Goal: Task Accomplishment & Management: Manage account settings

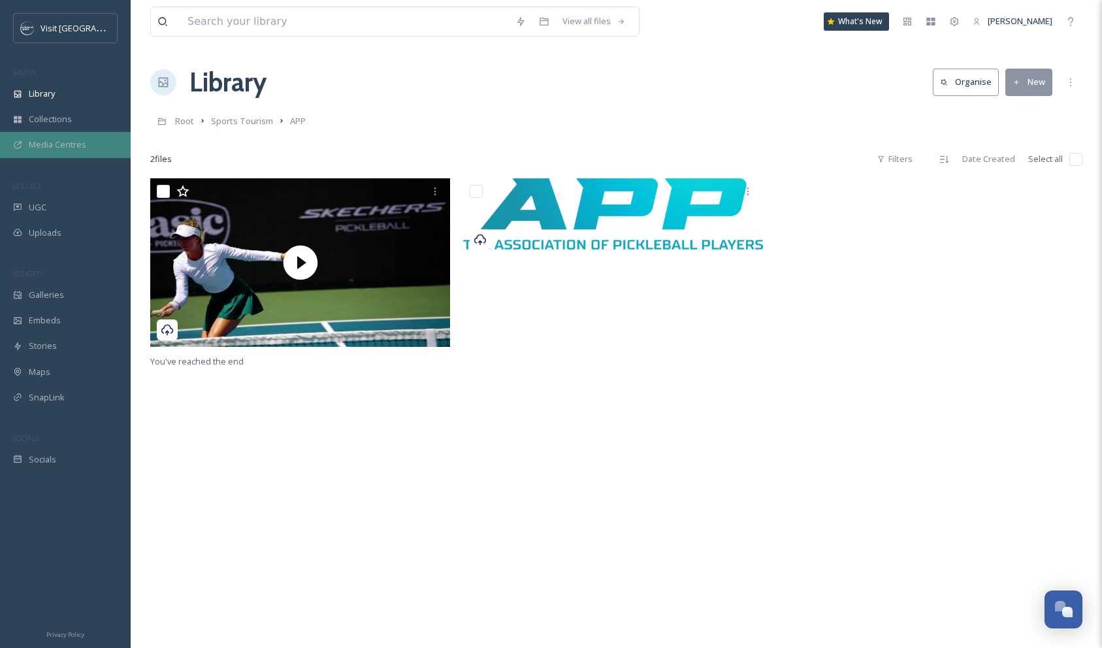
click at [70, 146] on span "Media Centres" at bounding box center [57, 144] width 57 height 12
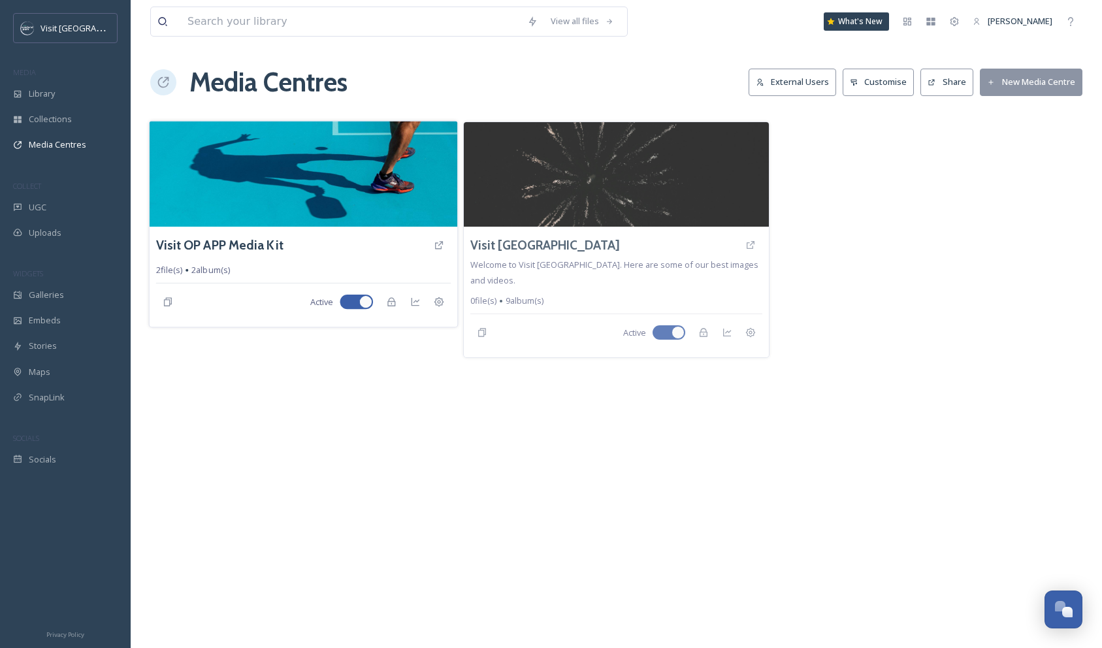
click at [337, 236] on div "Visit OP APP Media Kit" at bounding box center [303, 245] width 295 height 24
click at [341, 183] on img at bounding box center [304, 174] width 308 height 106
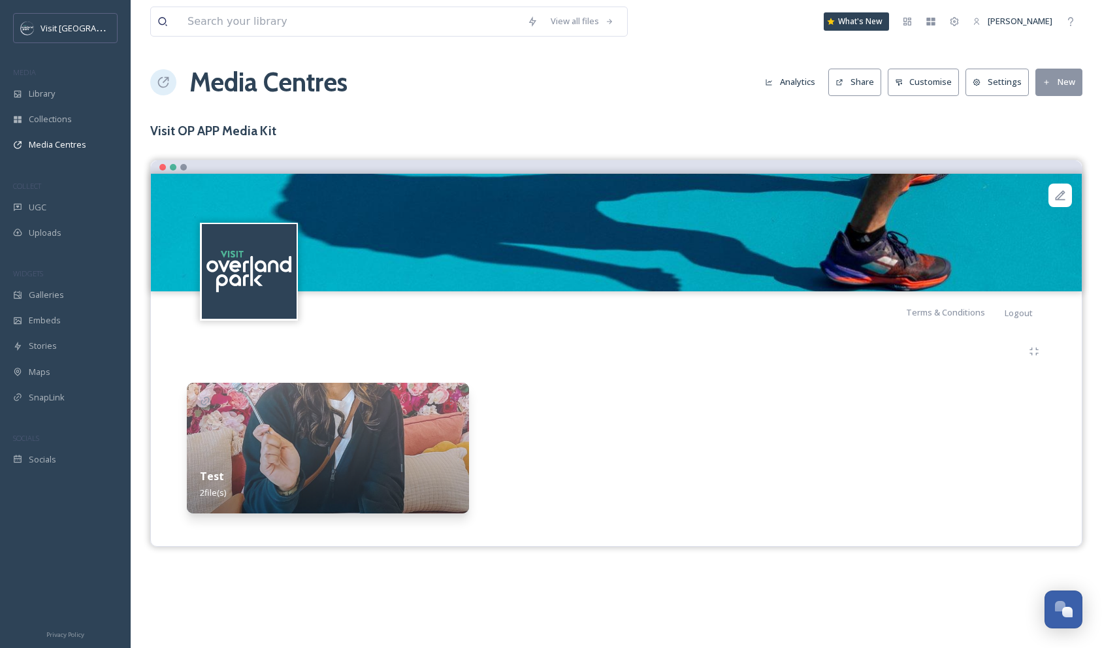
click at [363, 433] on img at bounding box center [328, 448] width 282 height 131
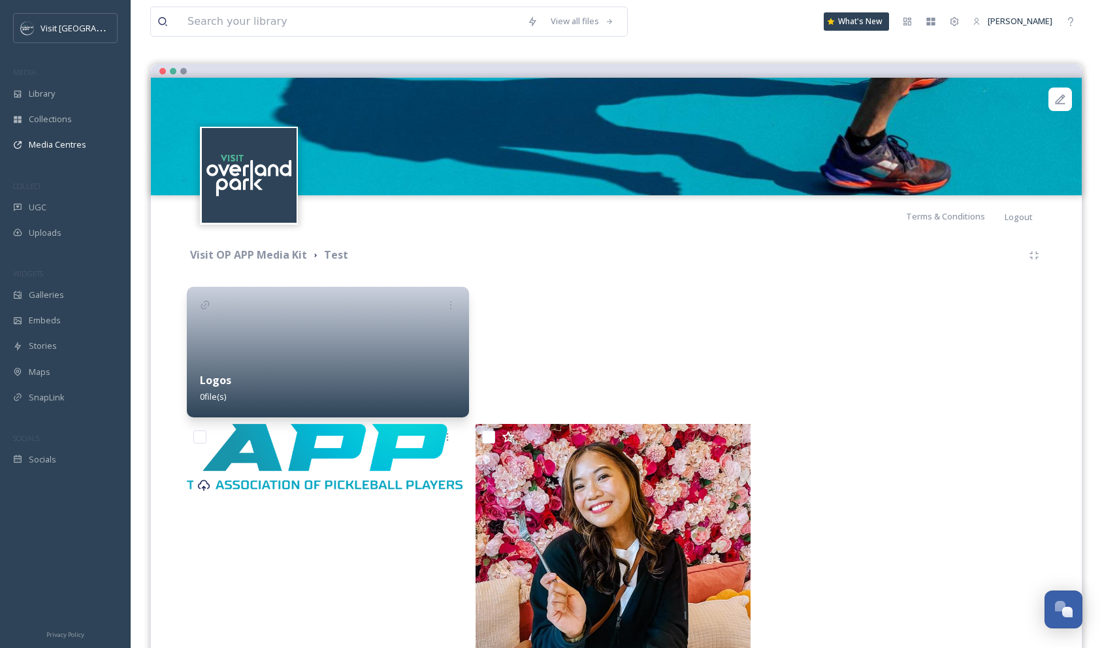
scroll to position [125, 0]
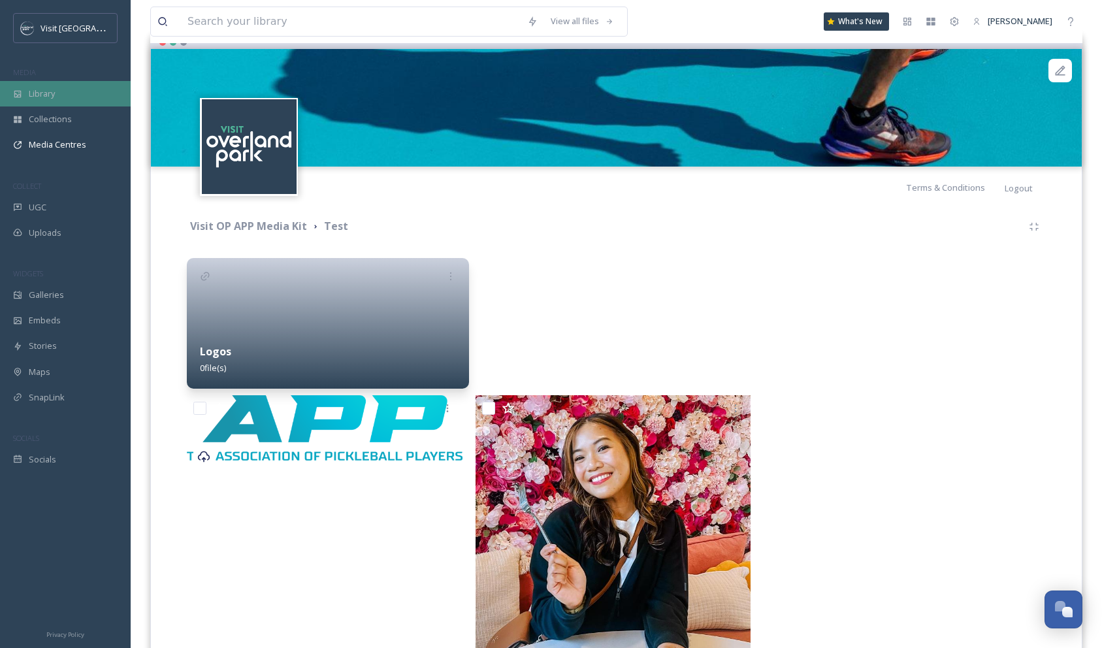
click at [48, 90] on span "Library" at bounding box center [42, 94] width 26 height 12
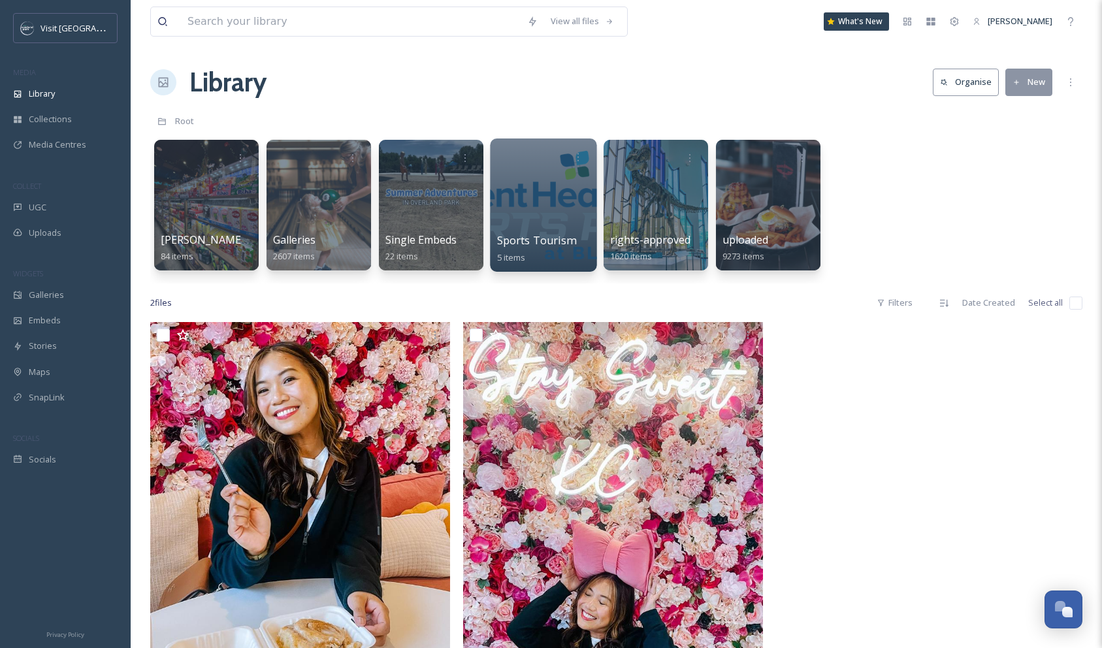
click at [540, 203] on div at bounding box center [543, 204] width 106 height 133
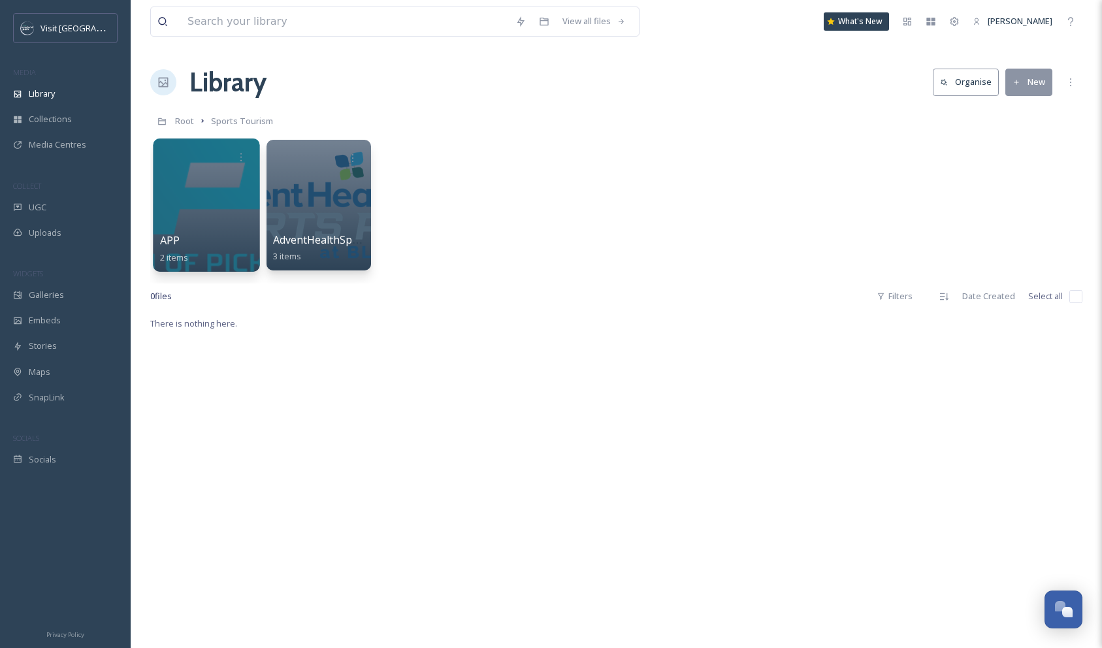
click at [223, 178] on div at bounding box center [206, 204] width 106 height 133
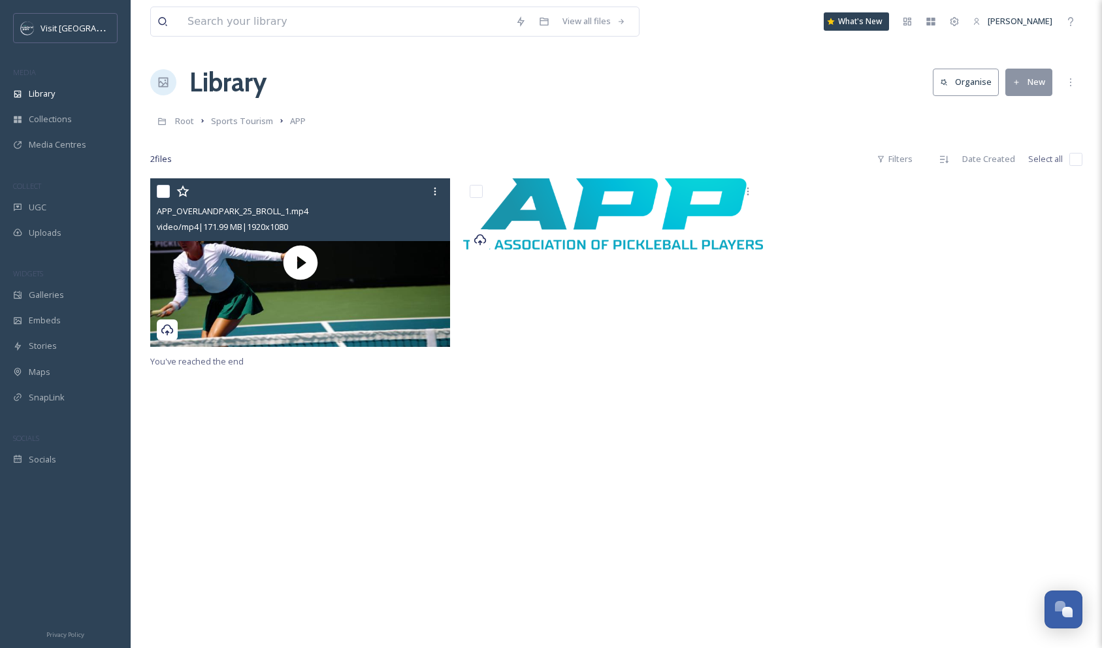
click at [163, 188] on input "checkbox" at bounding box center [163, 191] width 13 height 13
checkbox input "true"
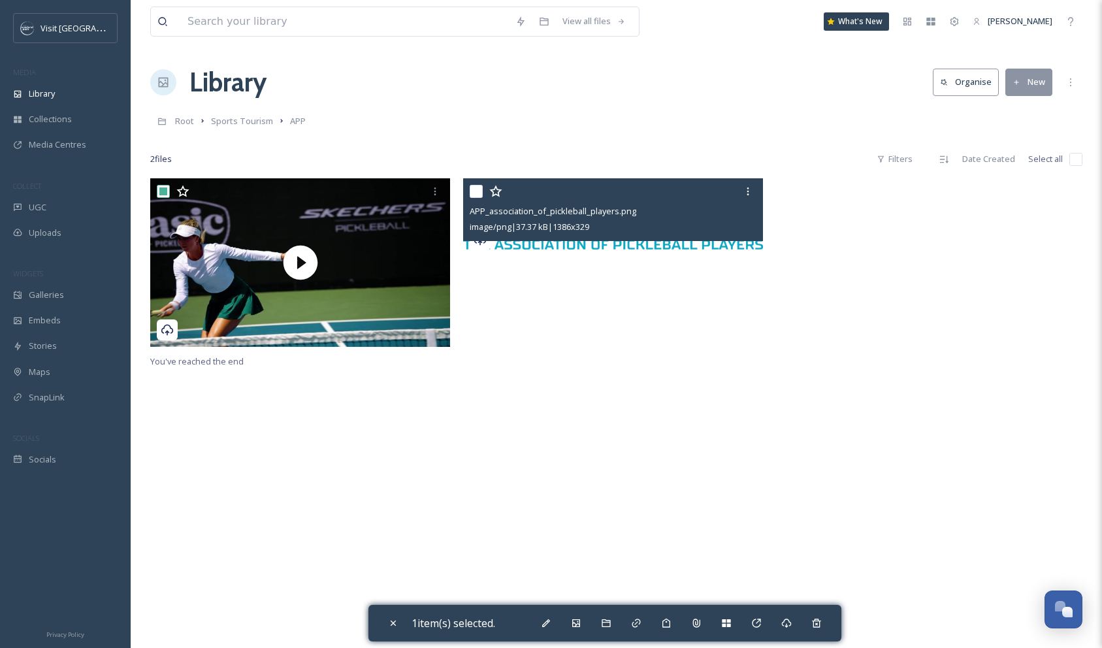
click at [475, 192] on input "checkbox" at bounding box center [476, 191] width 13 height 13
checkbox input "true"
click at [475, 192] on input "checkbox" at bounding box center [476, 191] width 13 height 13
checkbox input "false"
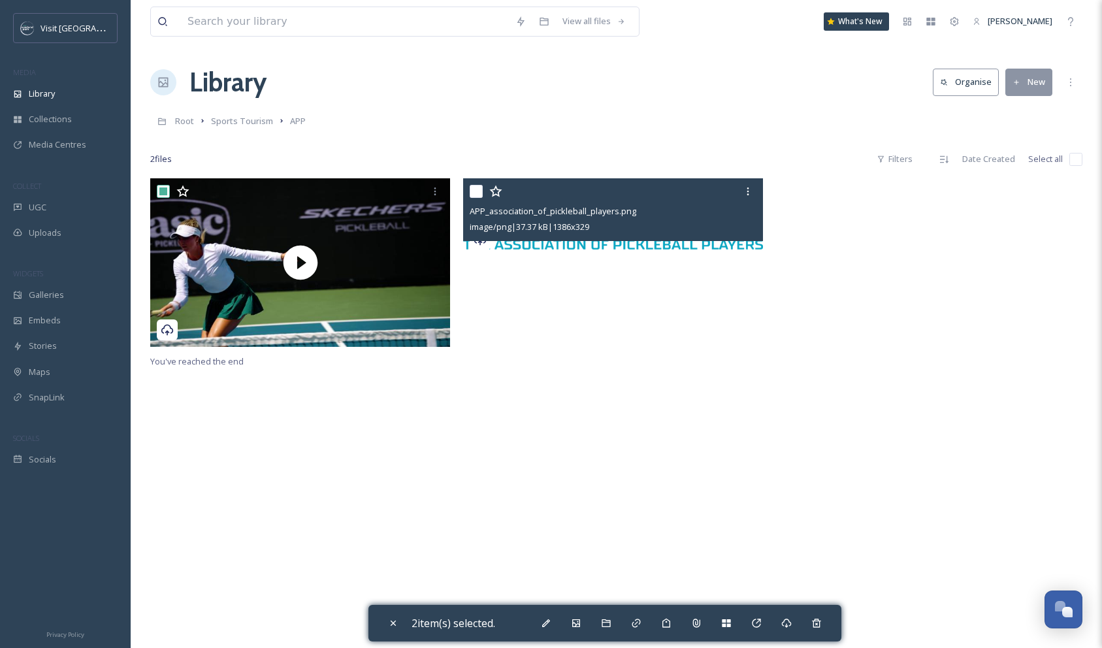
checkbox input "false"
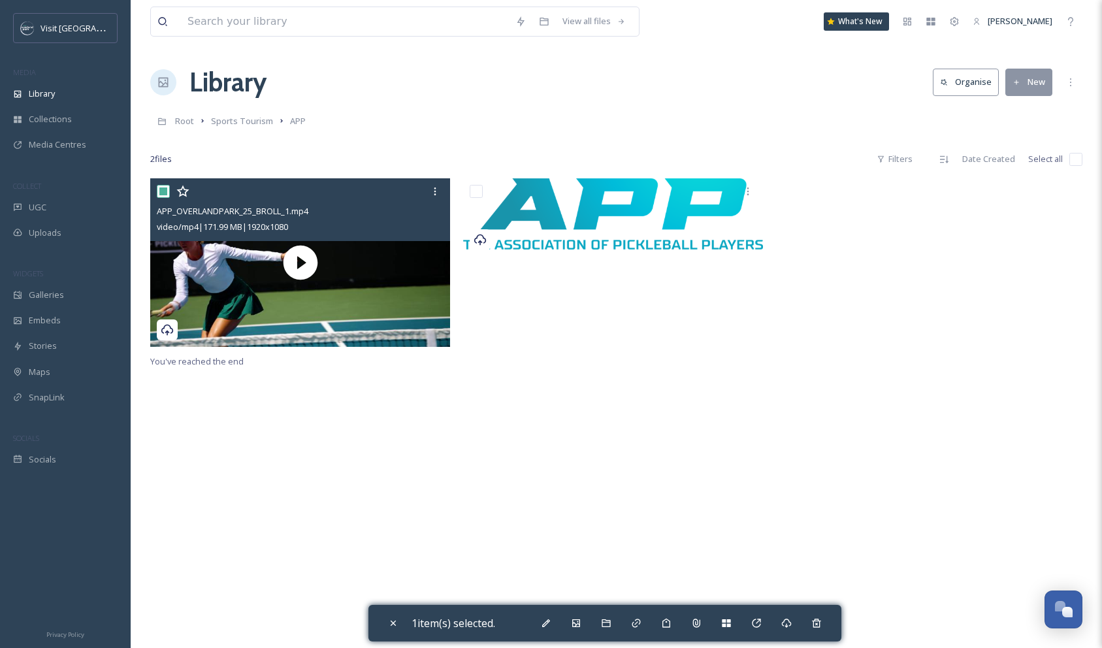
click at [163, 189] on input "checkbox" at bounding box center [163, 191] width 13 height 13
checkbox input "false"
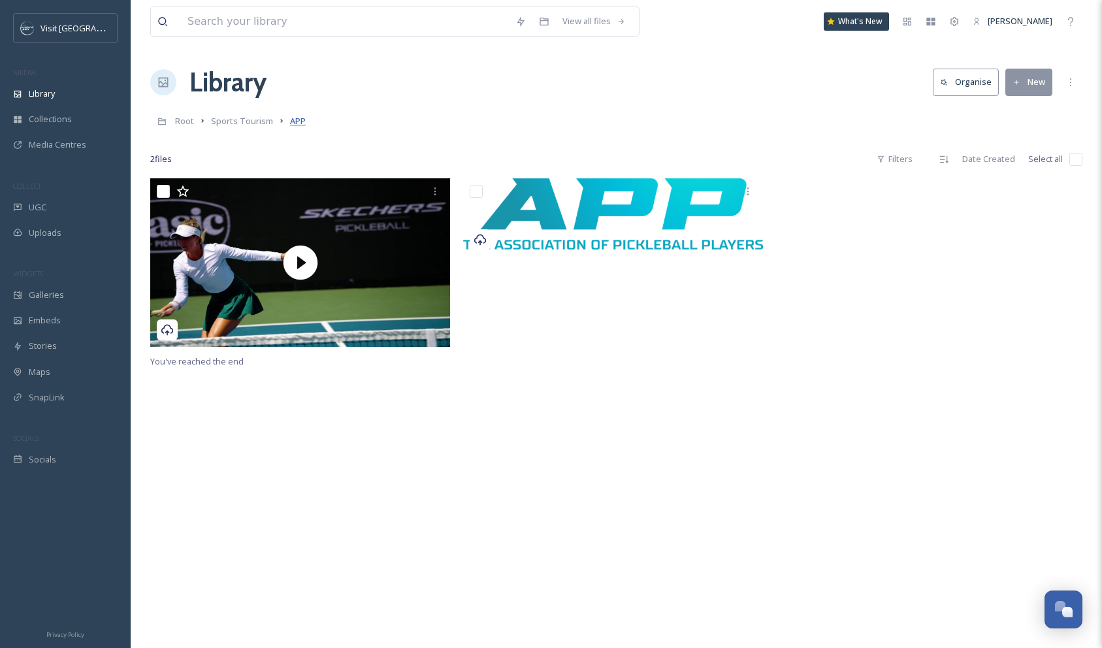
click at [292, 123] on span "APP" at bounding box center [298, 121] width 16 height 12
click at [252, 125] on span "Sports Tourism" at bounding box center [242, 121] width 62 height 12
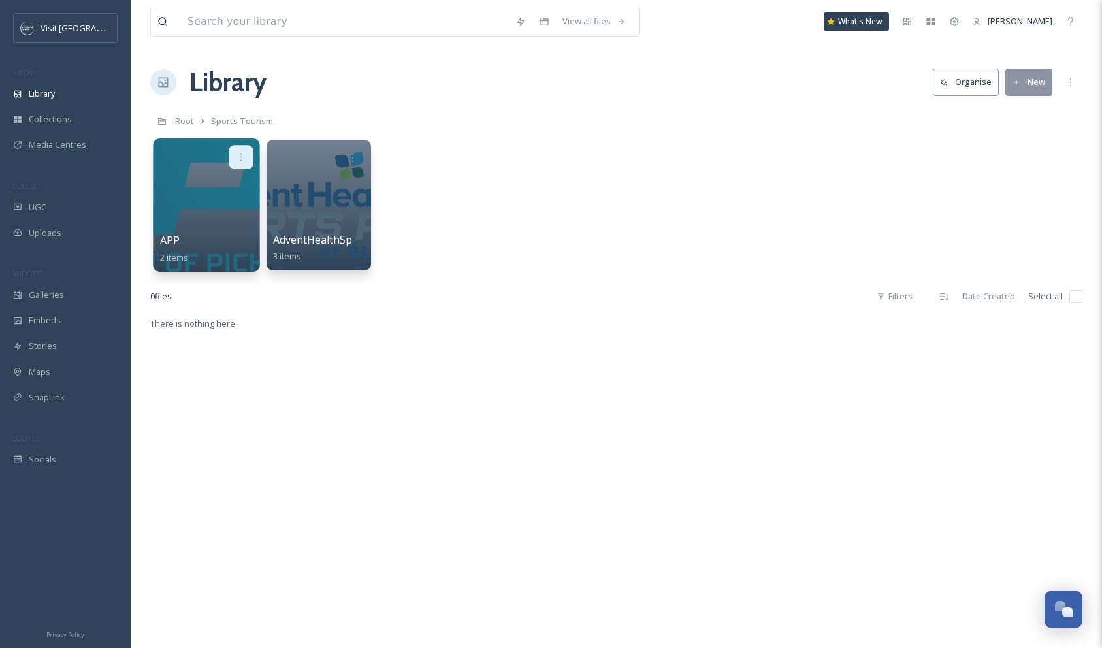
click at [238, 160] on icon at bounding box center [241, 157] width 10 height 10
click at [216, 154] on div at bounding box center [206, 157] width 93 height 24
click at [228, 218] on div at bounding box center [206, 204] width 106 height 133
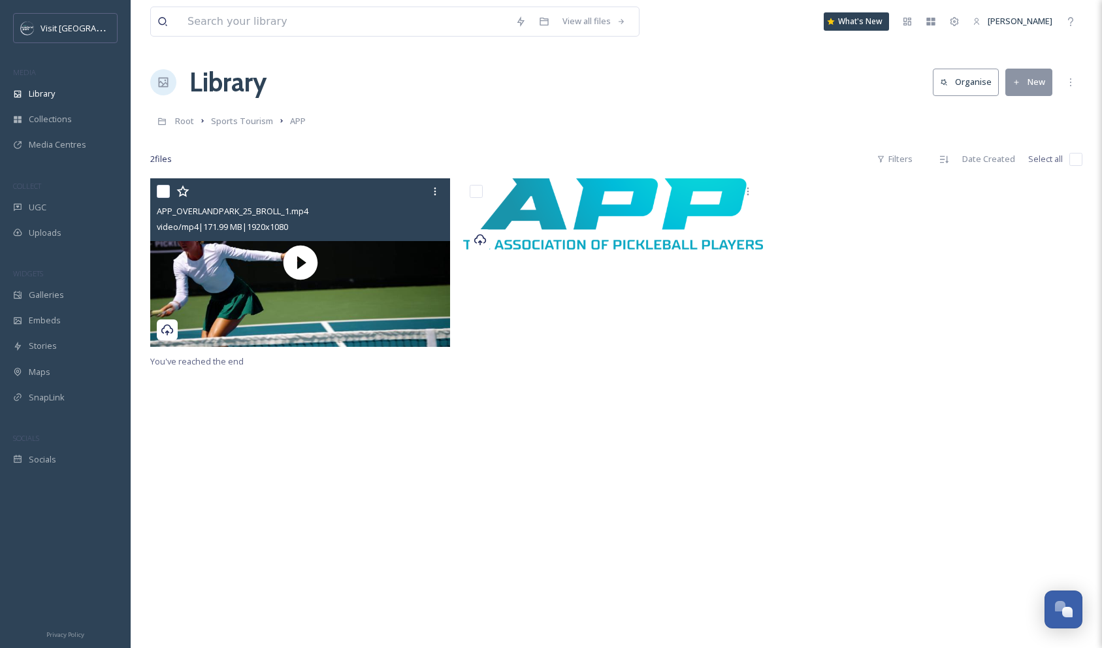
click at [160, 189] on input "checkbox" at bounding box center [163, 191] width 13 height 13
checkbox input "true"
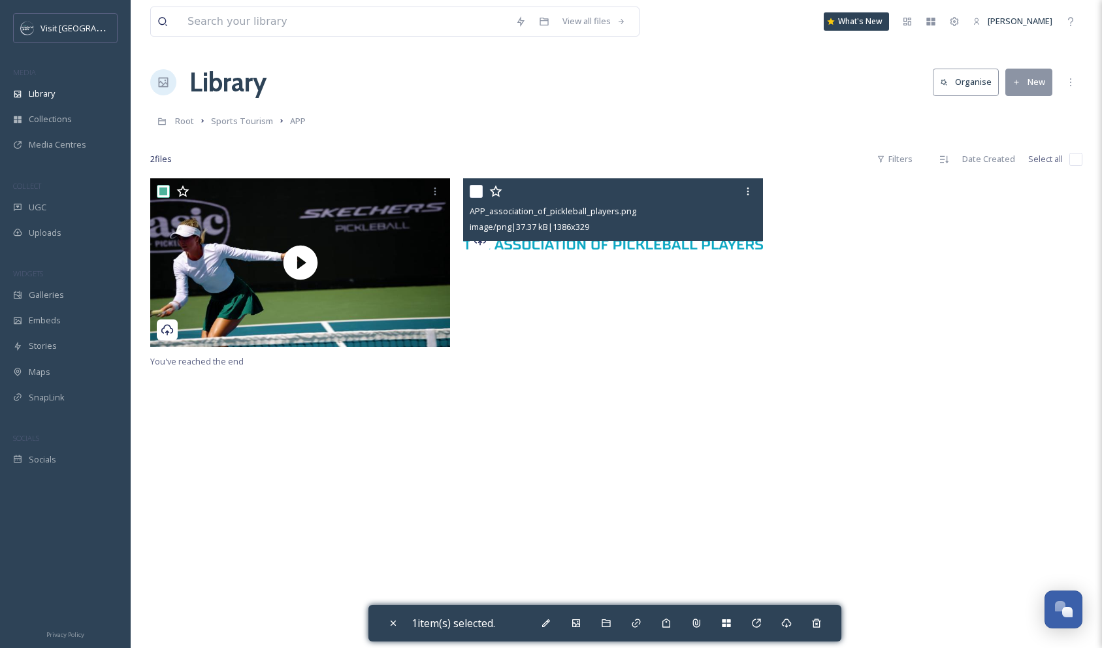
click at [476, 190] on input "checkbox" at bounding box center [476, 191] width 13 height 13
checkbox input "true"
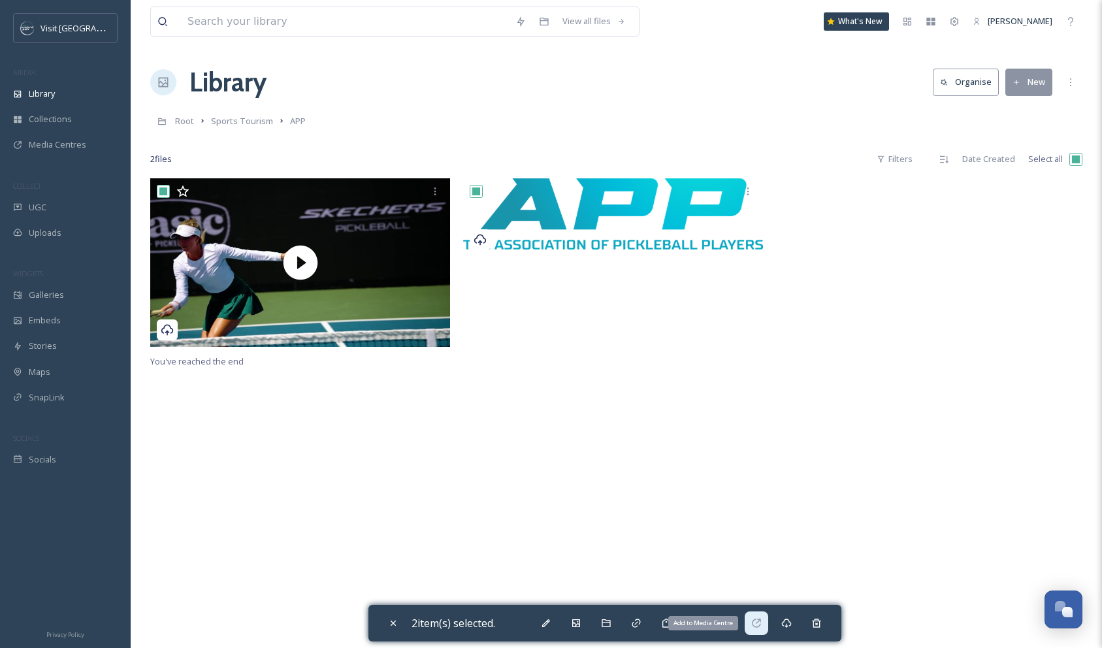
click at [760, 620] on icon at bounding box center [756, 623] width 8 height 8
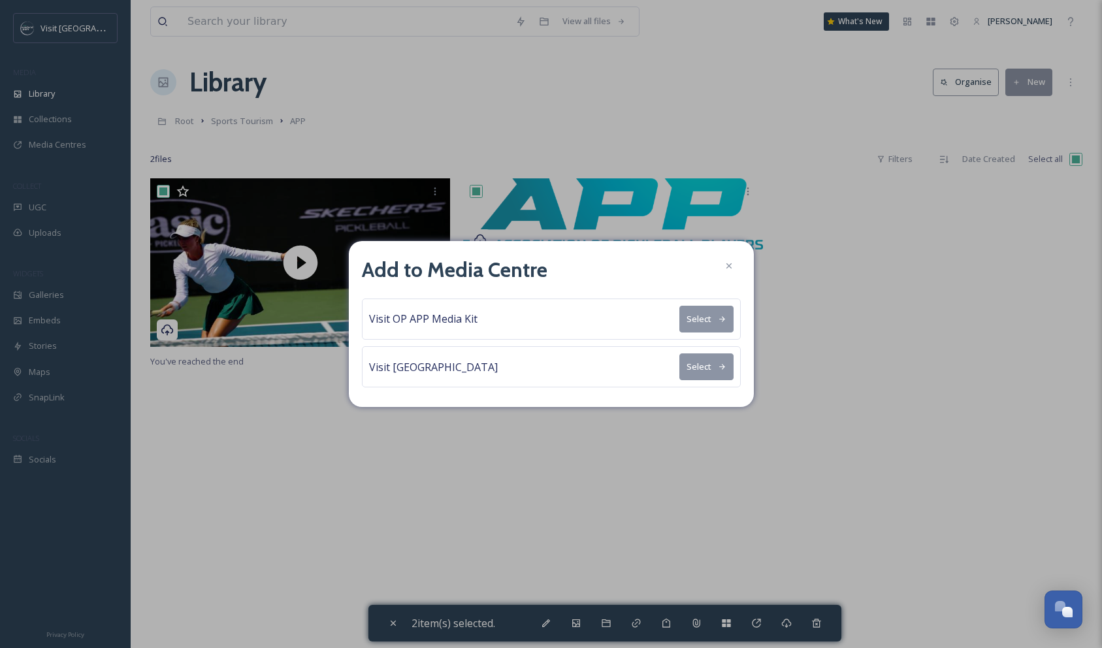
click at [711, 320] on button "Select" at bounding box center [706, 319] width 54 height 27
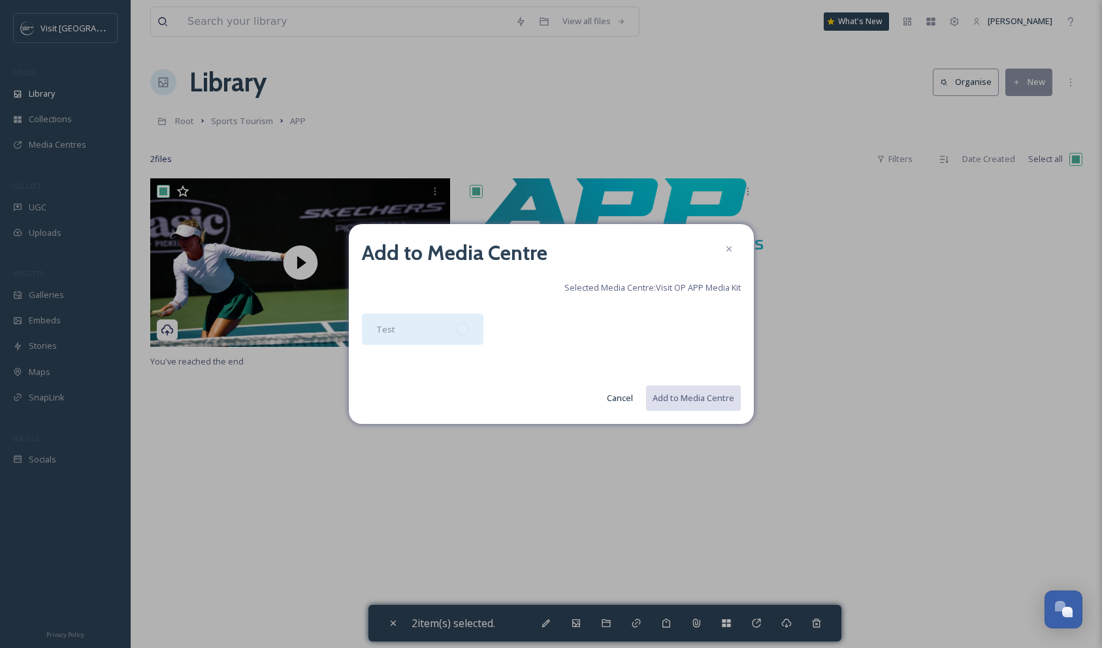
click at [415, 327] on div "Test" at bounding box center [423, 329] width 122 height 31
click at [673, 406] on button "Add to Media Centre" at bounding box center [693, 398] width 96 height 27
checkbox input "false"
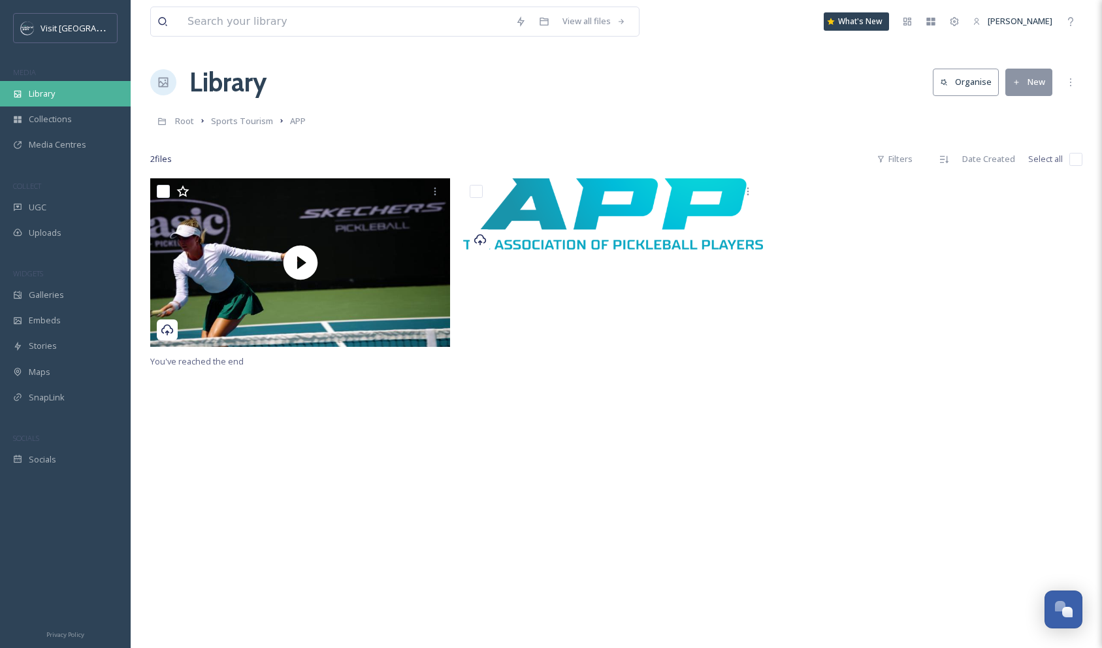
click at [45, 91] on span "Library" at bounding box center [42, 94] width 26 height 12
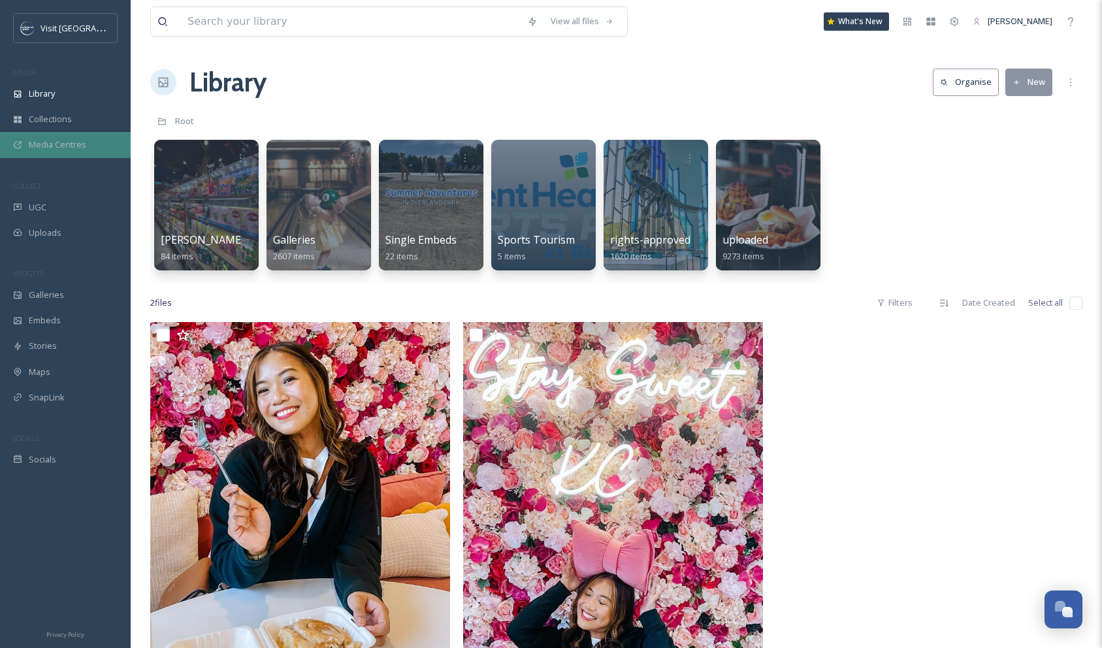
click at [63, 138] on span "Media Centres" at bounding box center [57, 144] width 57 height 12
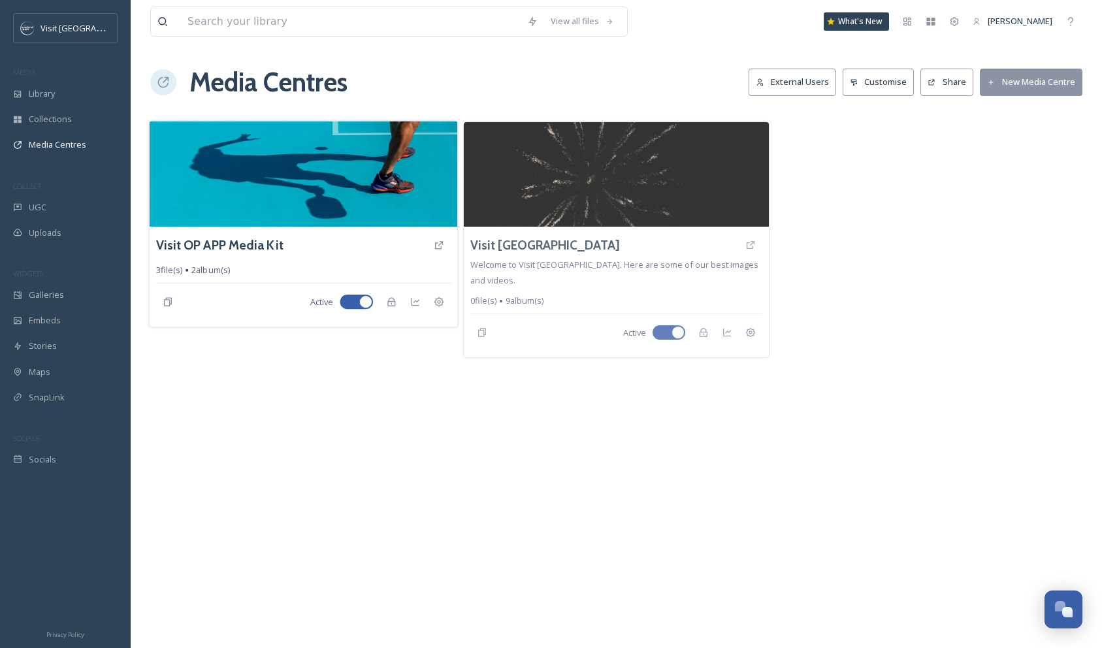
click at [346, 189] on img at bounding box center [304, 174] width 308 height 106
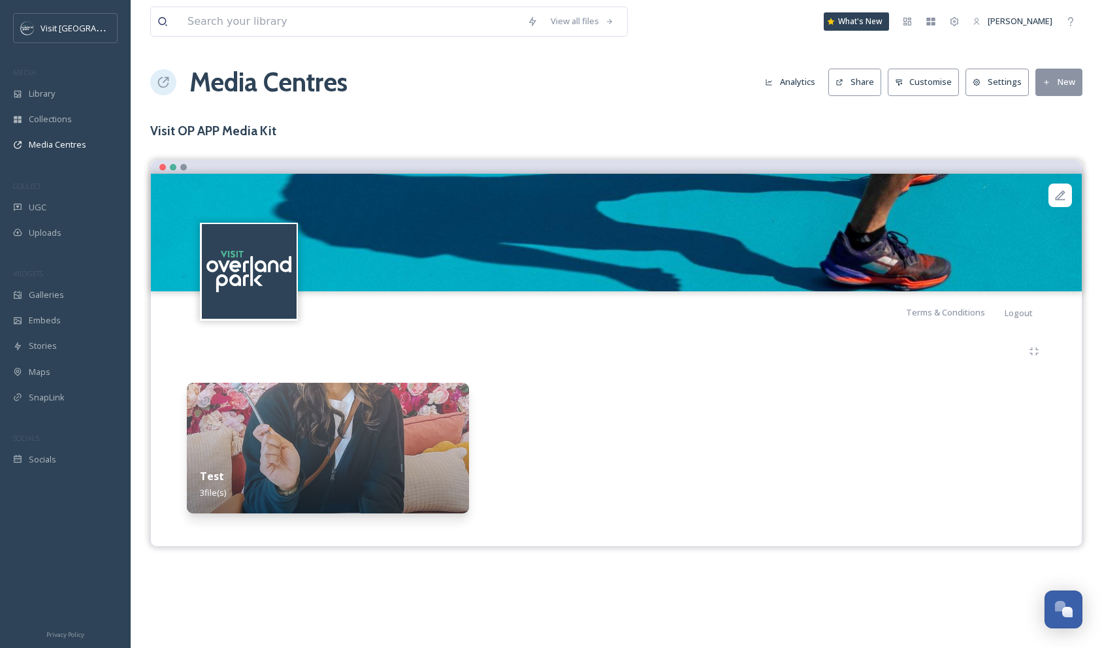
click at [229, 424] on img at bounding box center [328, 448] width 282 height 131
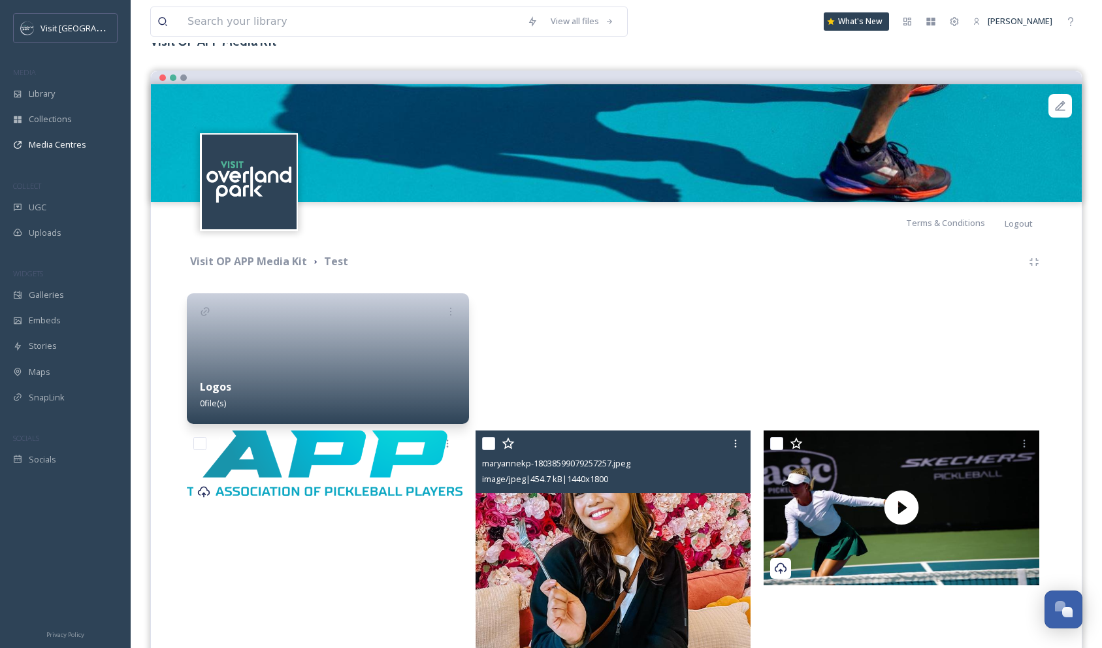
scroll to position [133, 0]
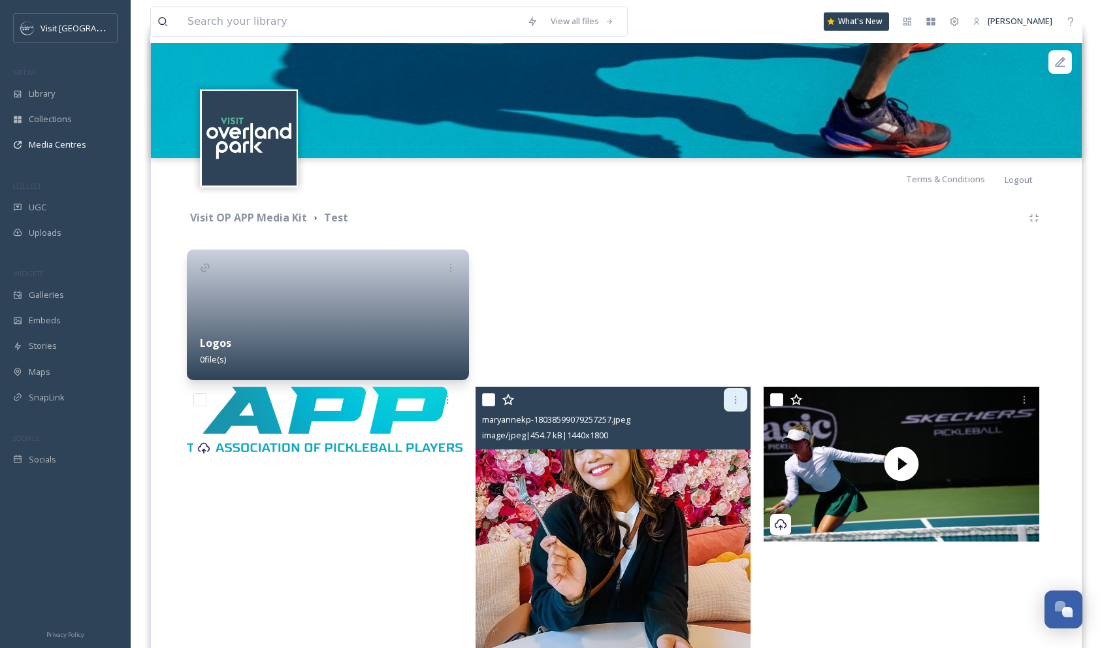
click at [737, 396] on icon at bounding box center [735, 400] width 10 height 10
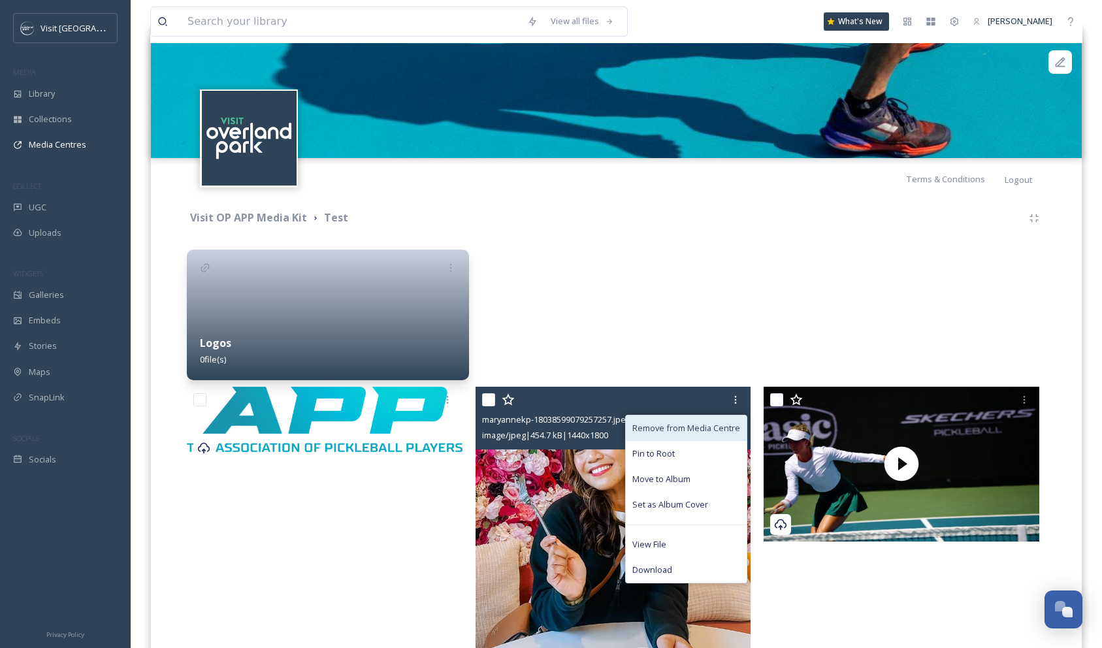
click at [676, 423] on span "Remove from Media Centre" at bounding box center [686, 428] width 108 height 12
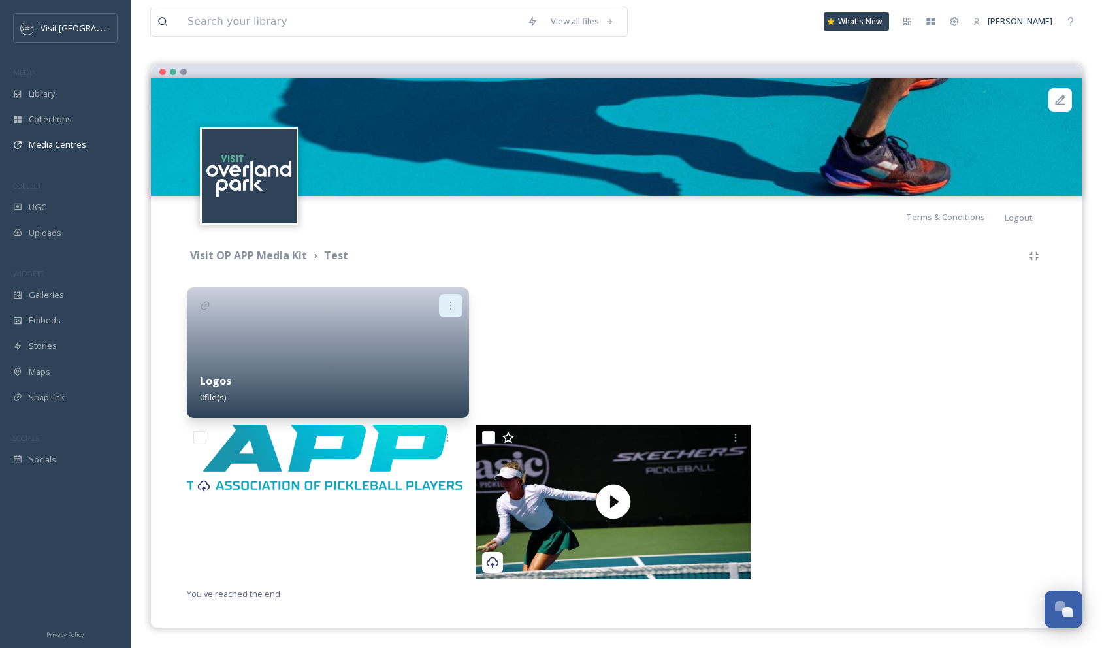
click at [453, 303] on icon at bounding box center [451, 306] width 10 height 10
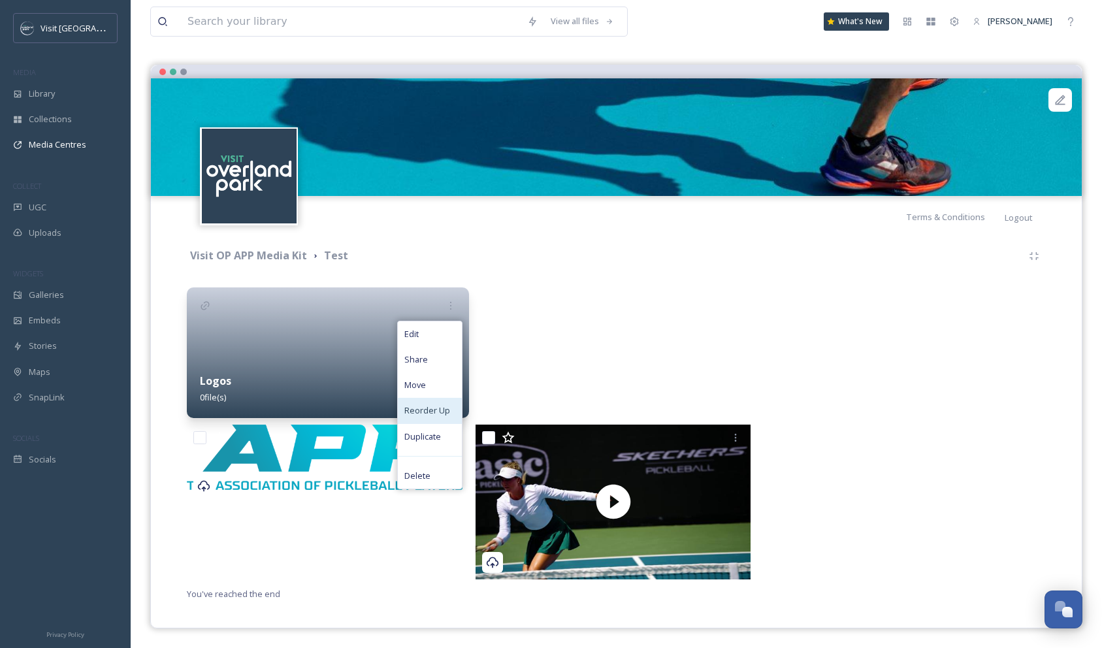
click at [430, 408] on span "Reorder Up" at bounding box center [427, 410] width 46 height 12
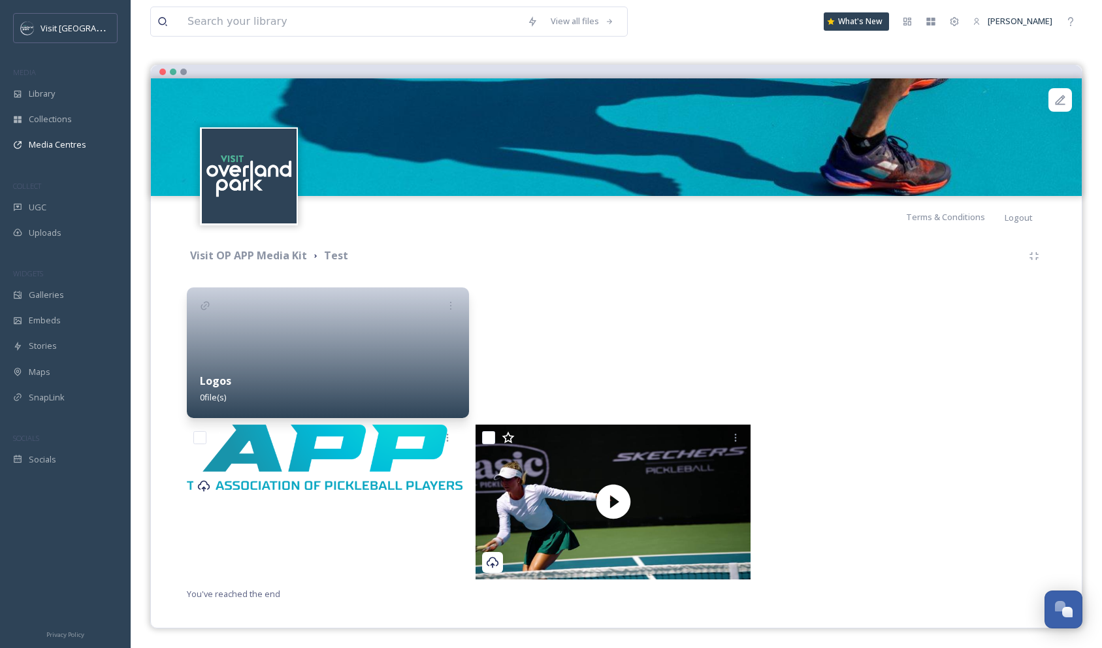
scroll to position [0, 0]
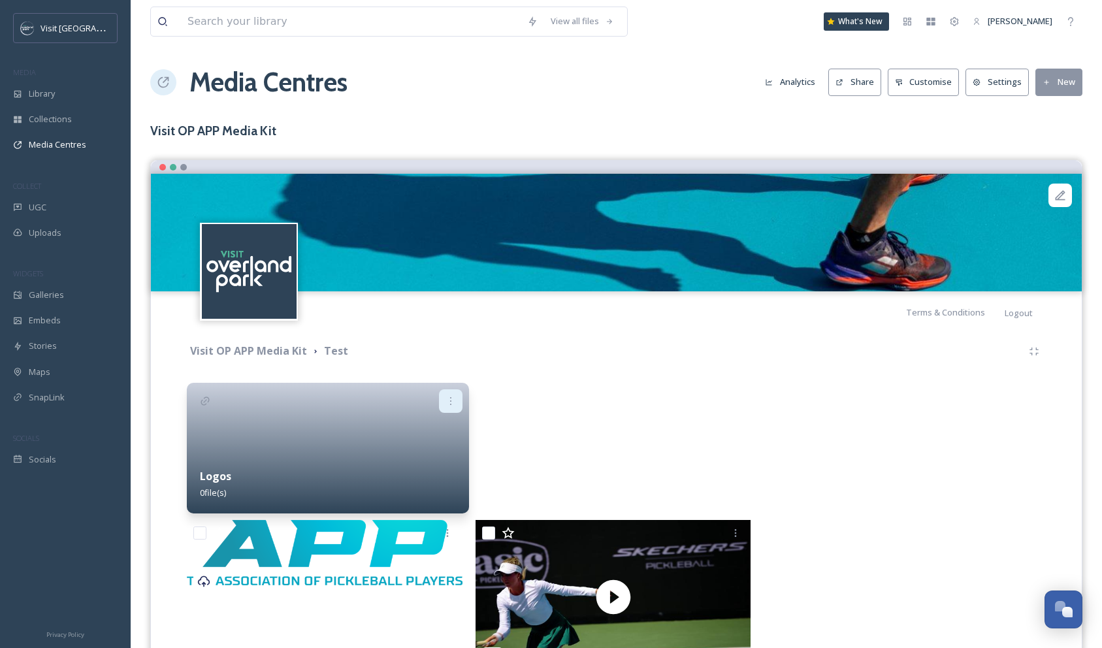
click at [448, 402] on icon at bounding box center [451, 401] width 10 height 10
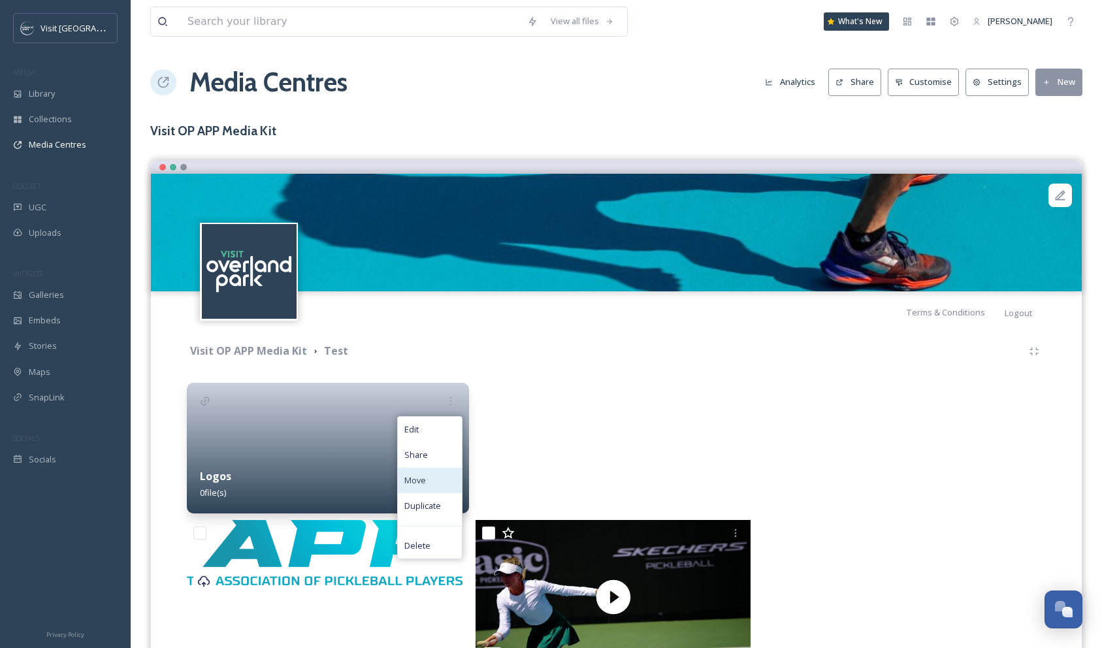
click at [425, 483] on span "Move" at bounding box center [415, 480] width 22 height 12
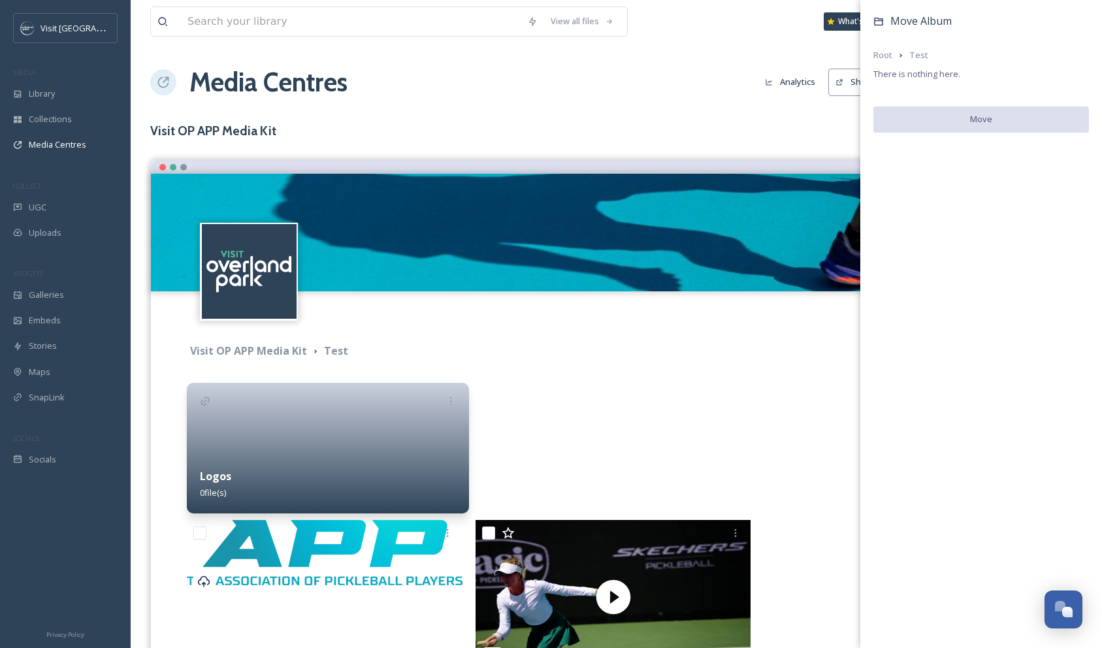
click at [943, 80] on div "Move Album Root Test There is nothing here. Move" at bounding box center [981, 73] width 242 height 146
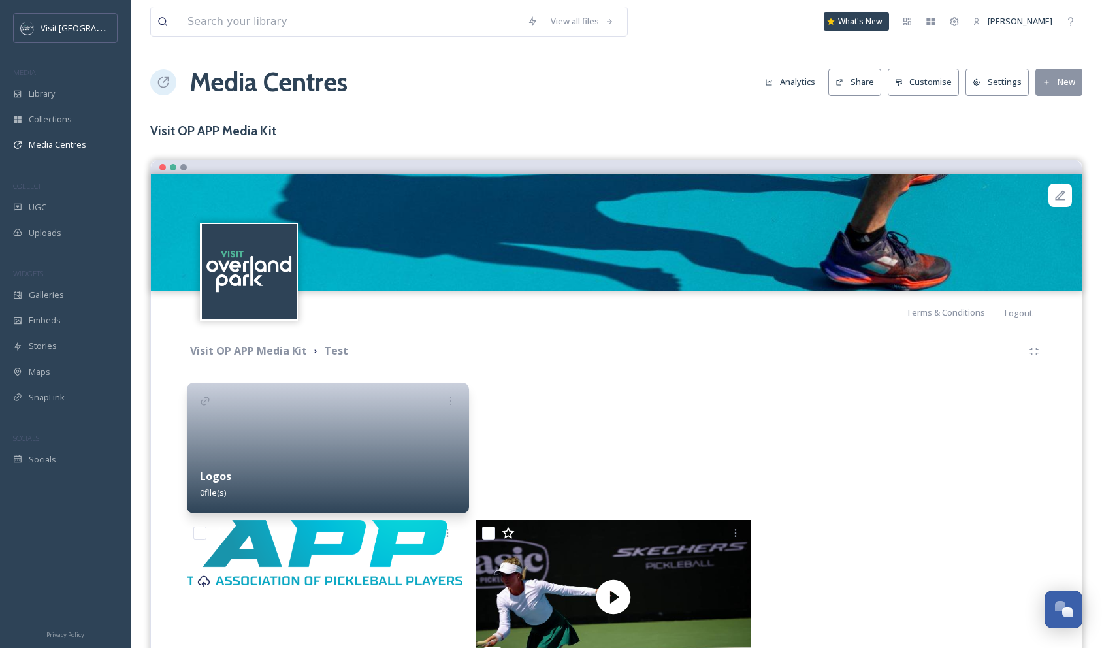
click at [783, 421] on div at bounding box center [905, 448] width 282 height 131
click at [203, 403] on icon at bounding box center [205, 401] width 10 height 10
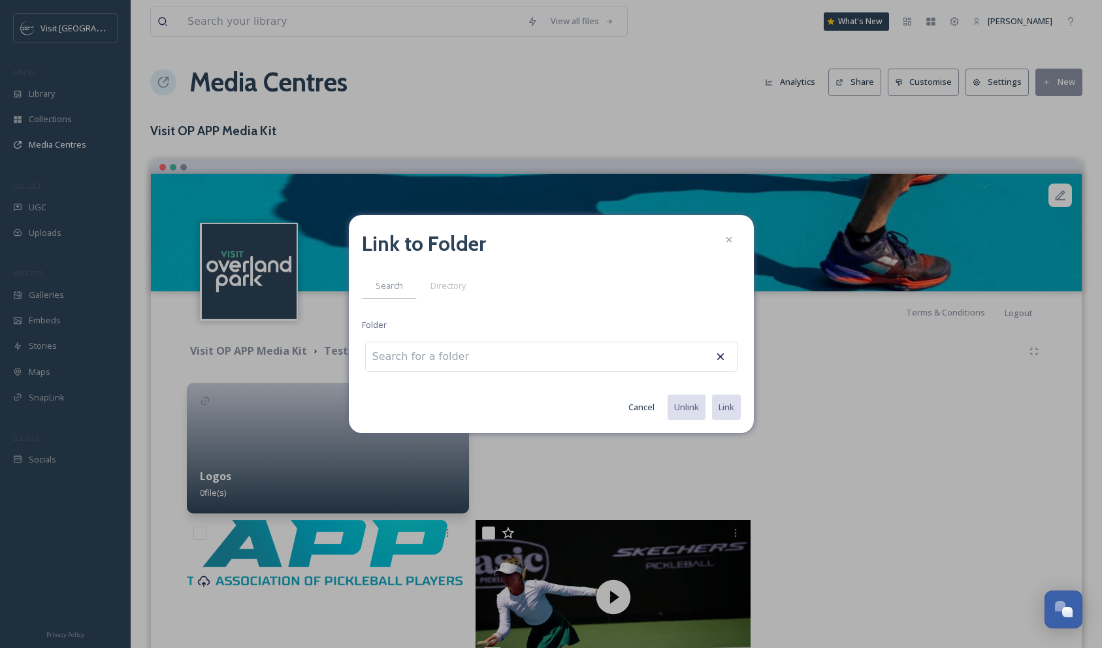
click at [417, 357] on input at bounding box center [438, 356] width 144 height 29
drag, startPoint x: 640, startPoint y: 408, endPoint x: 501, endPoint y: 345, distance: 152.6
click at [501, 345] on div "Link to Folder Search Directory Folder Cancel Unlink Link" at bounding box center [551, 324] width 405 height 218
click at [449, 284] on span "Directory" at bounding box center [448, 286] width 35 height 12
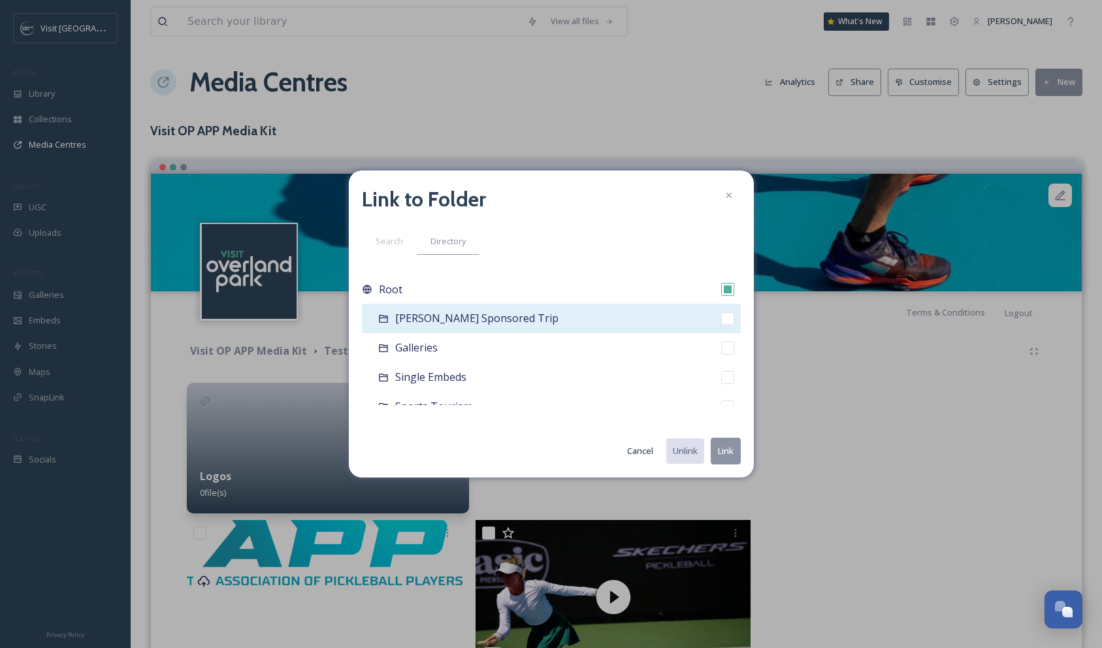
scroll to position [75, 0]
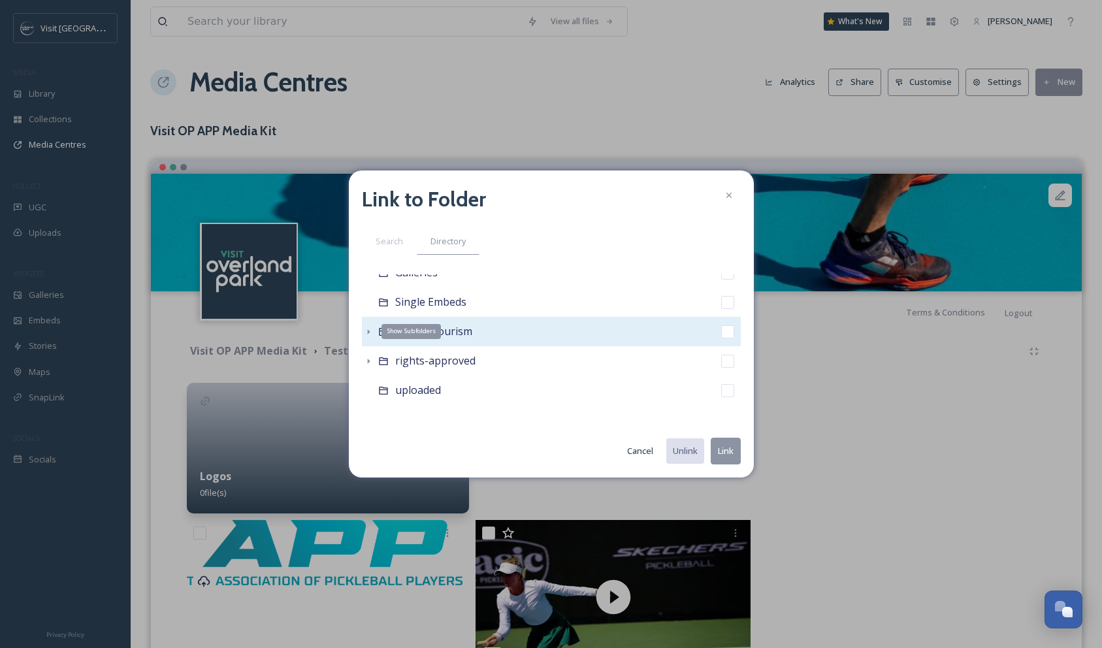
click at [367, 331] on icon at bounding box center [368, 332] width 10 height 10
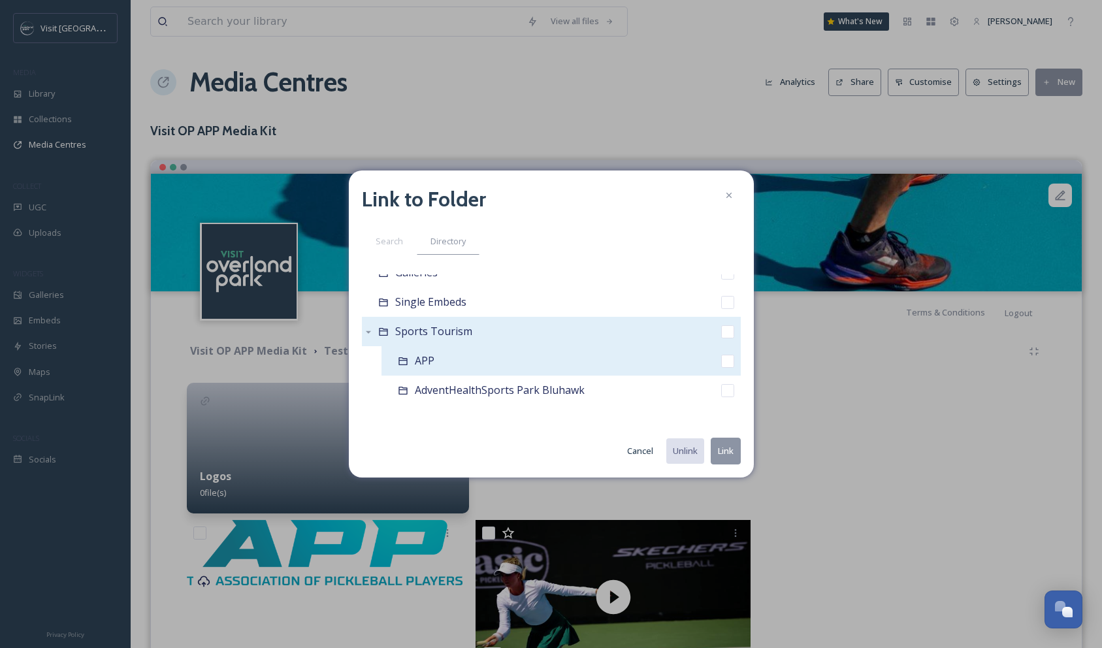
click at [401, 359] on icon at bounding box center [403, 361] width 10 height 10
checkbox input "false"
checkbox input "true"
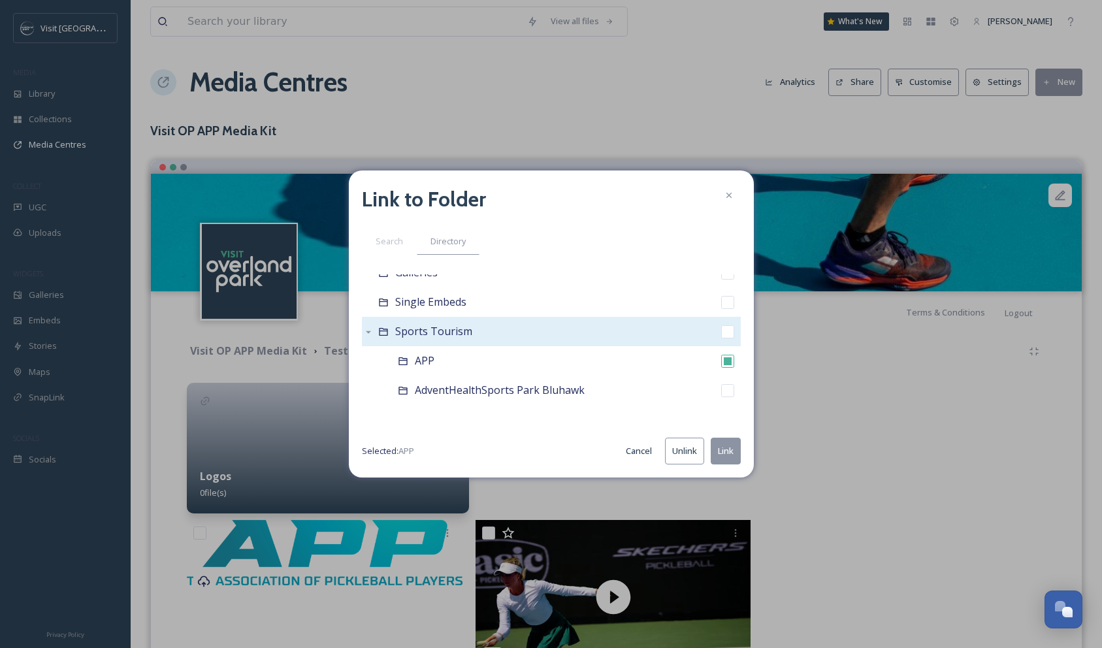
click at [726, 444] on button "Link" at bounding box center [726, 451] width 30 height 27
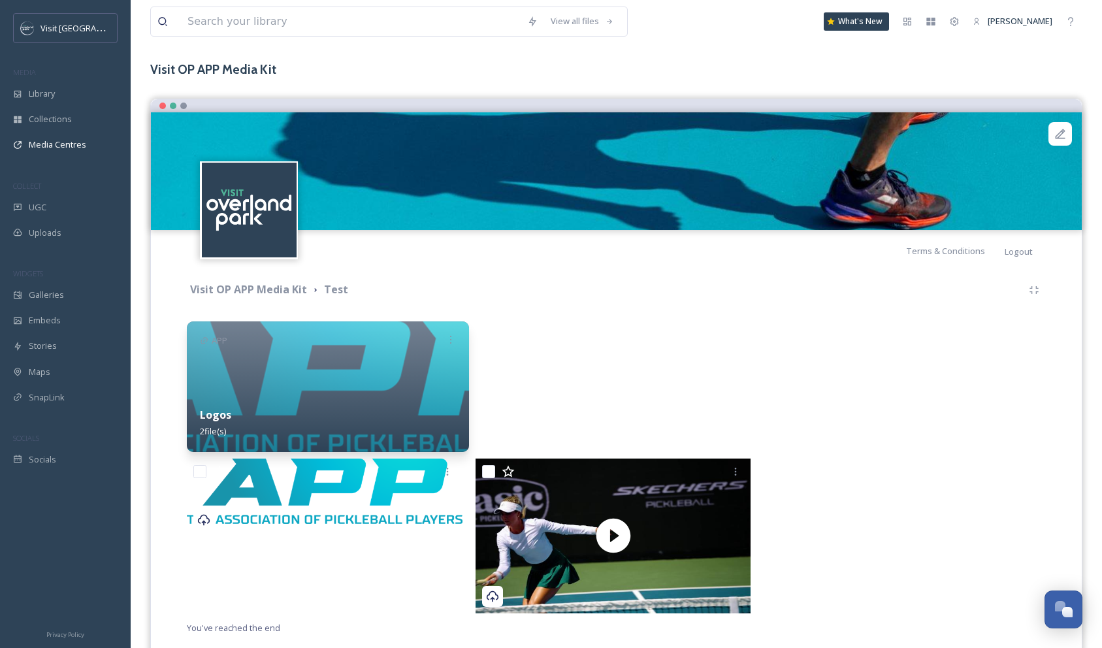
scroll to position [95, 0]
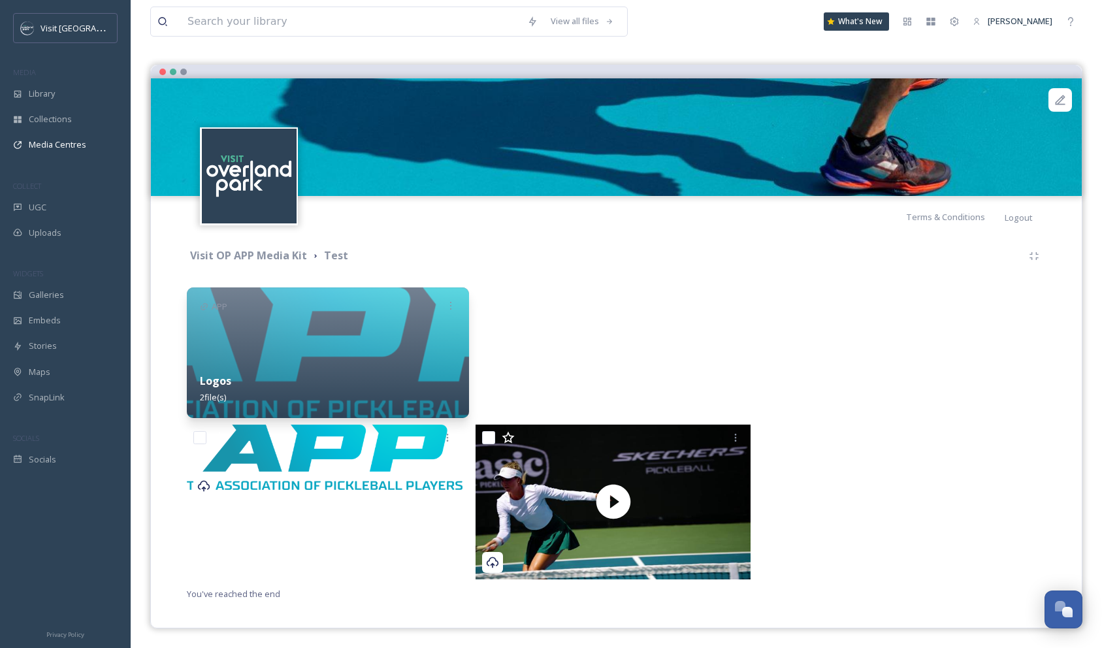
click at [564, 339] on div at bounding box center [617, 352] width 282 height 131
click at [61, 96] on div "Library" at bounding box center [65, 93] width 131 height 25
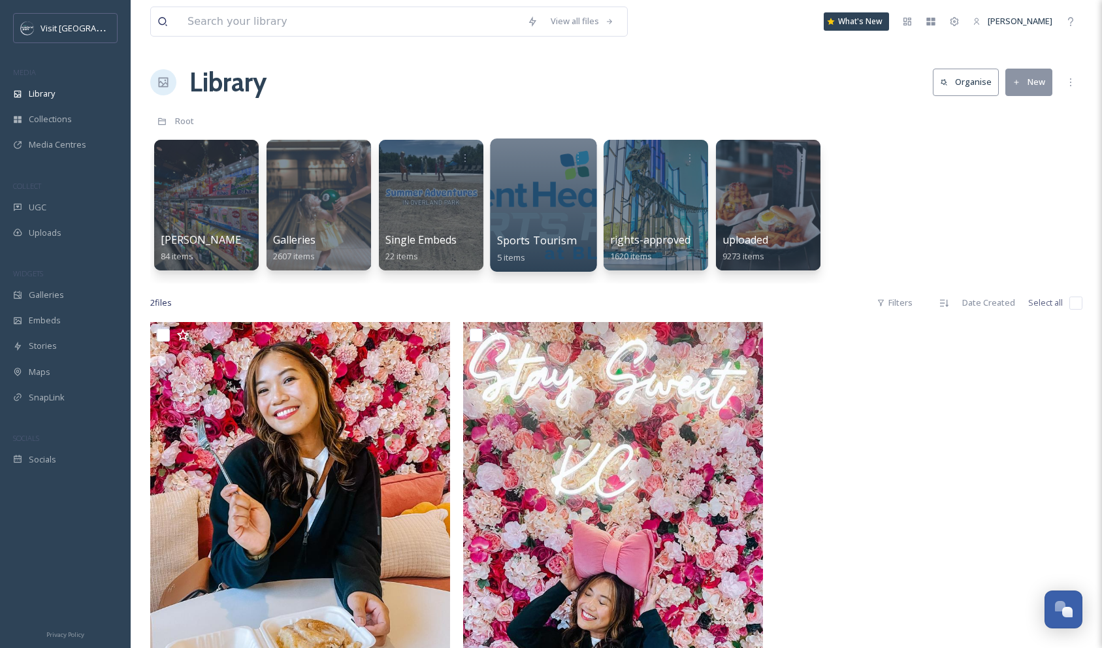
click at [544, 216] on div at bounding box center [543, 204] width 106 height 133
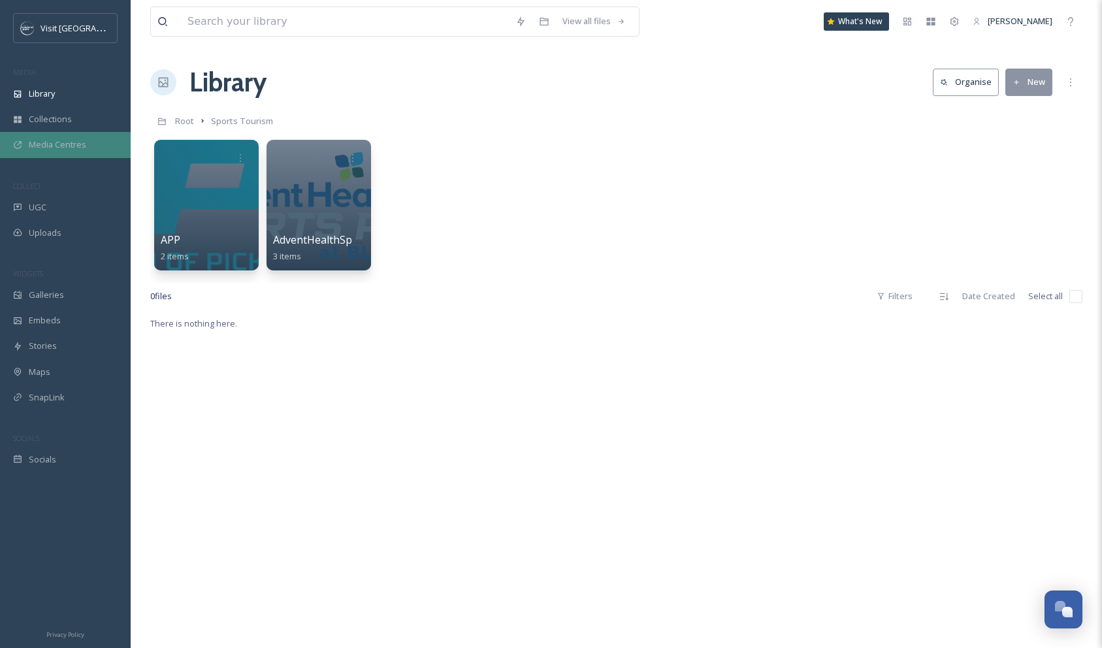
click at [50, 140] on span "Media Centres" at bounding box center [57, 144] width 57 height 12
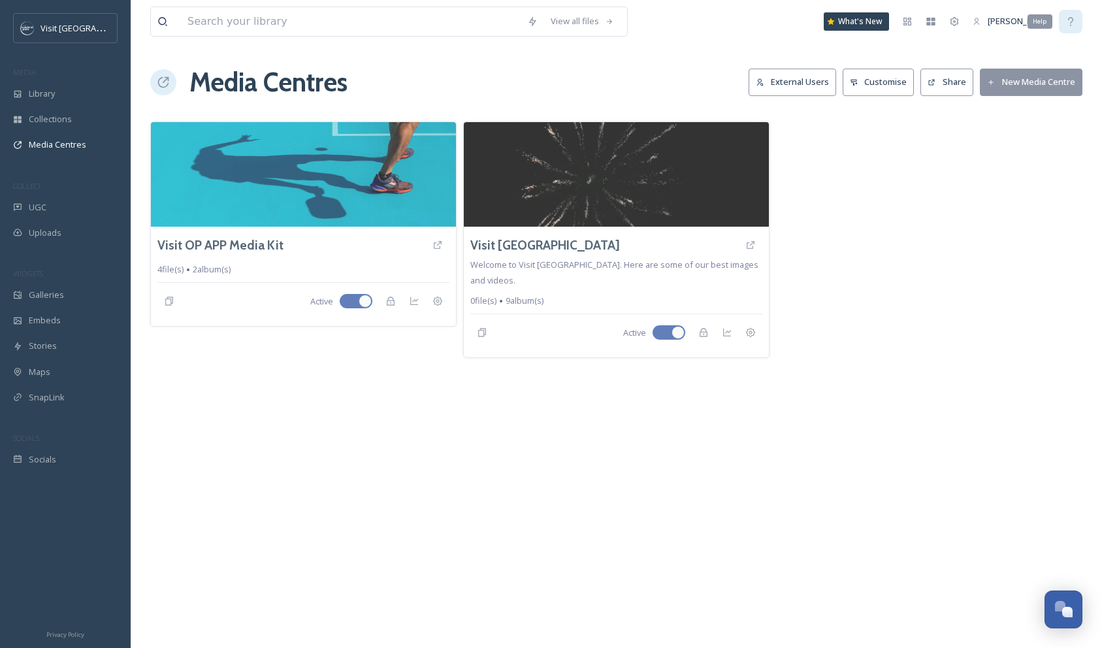
click at [1071, 23] on icon at bounding box center [1071, 21] width 10 height 10
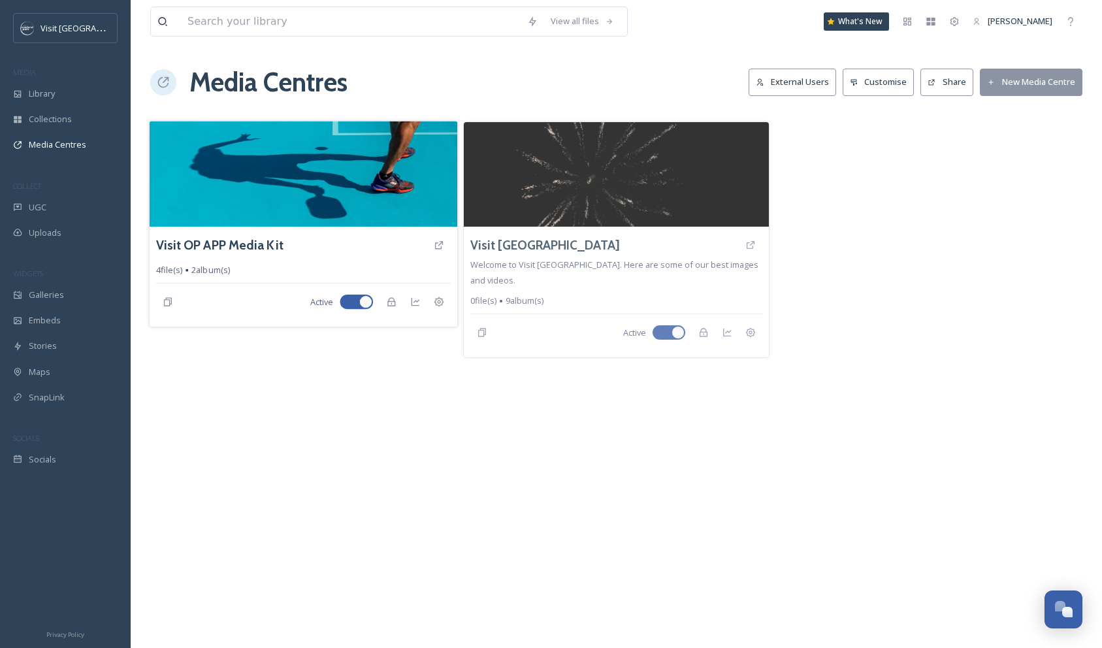
click at [302, 149] on img at bounding box center [304, 174] width 308 height 106
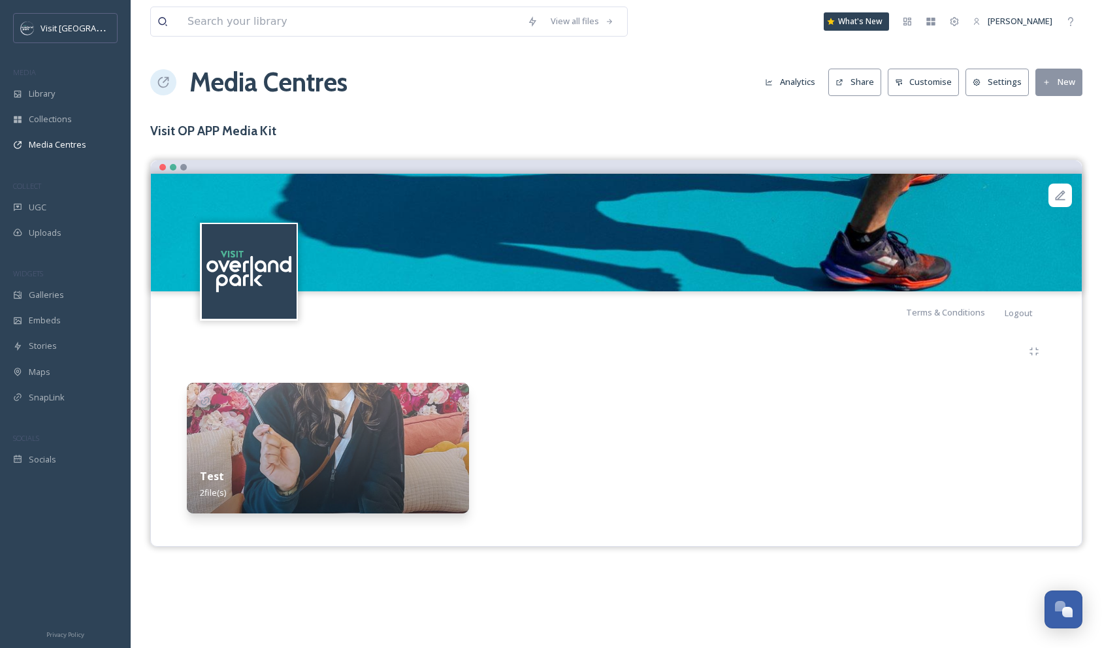
click at [274, 411] on img at bounding box center [328, 448] width 282 height 131
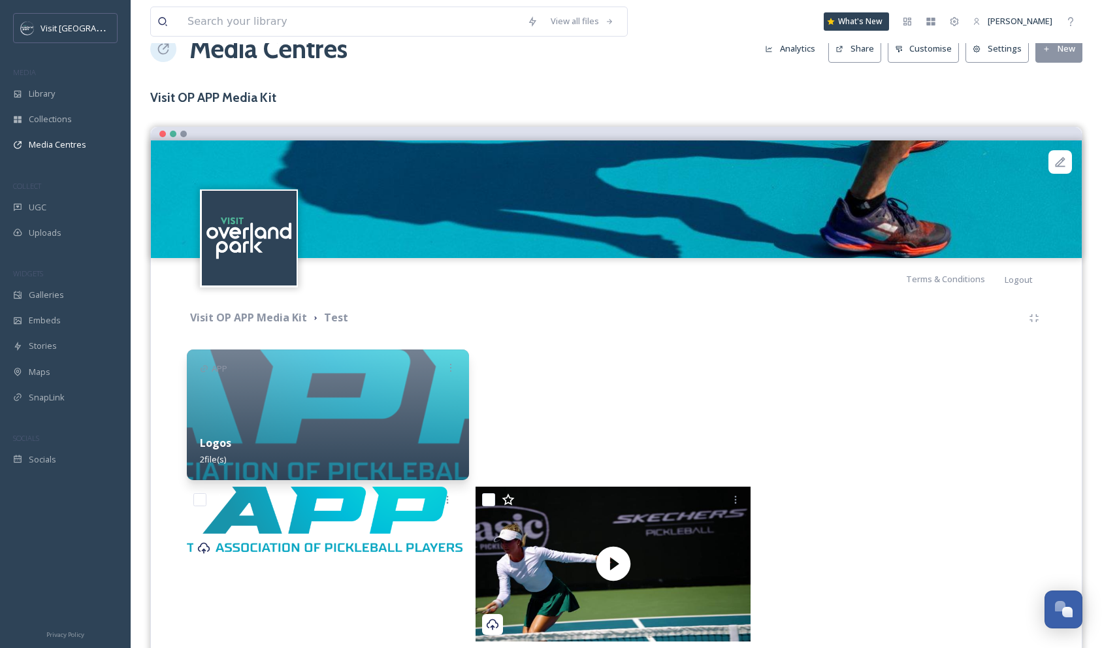
scroll to position [95, 0]
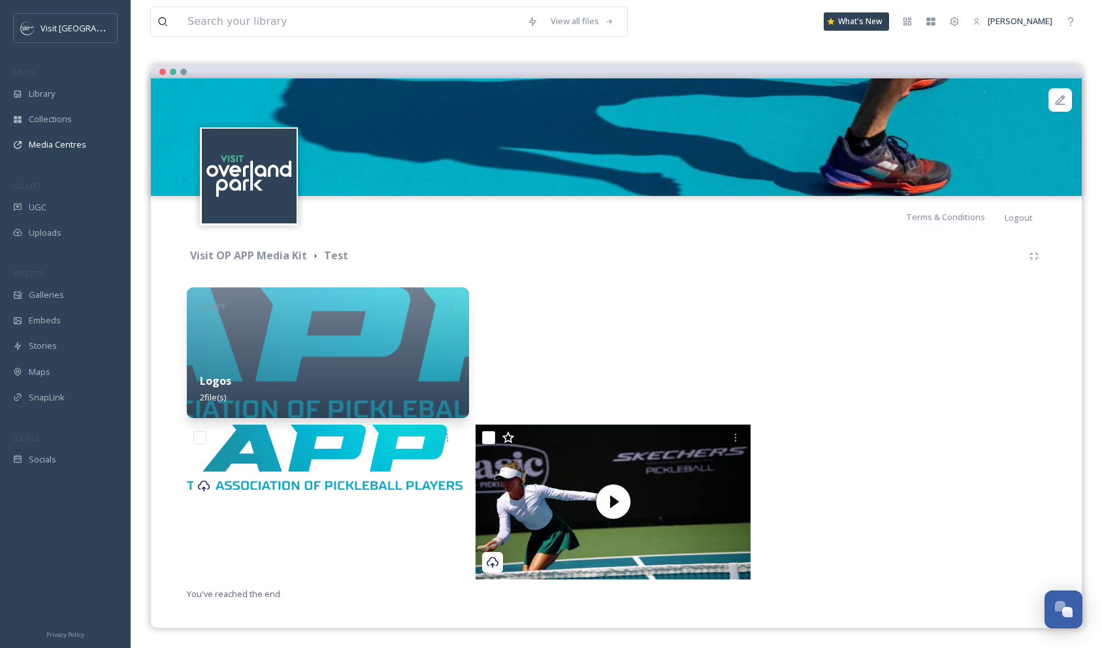
click at [571, 252] on div "Visit OP APP Media Kit Test" at bounding box center [605, 256] width 836 height 16
click at [805, 242] on div "Visit OP APP Media Kit Test APP Logos 2 file(s) You've reached the end" at bounding box center [616, 423] width 911 height 370
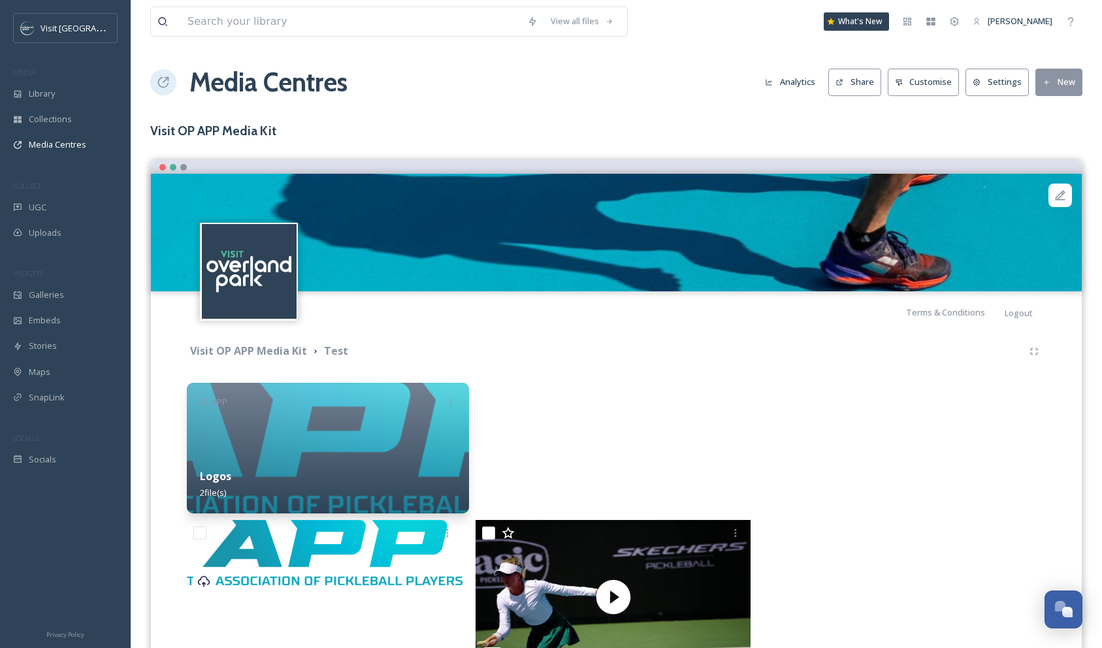
click at [1069, 83] on button "New" at bounding box center [1058, 82] width 47 height 27
click at [1045, 133] on span "Add Album" at bounding box center [1054, 138] width 42 height 12
click at [604, 316] on div "Terms & Conditions Logout" at bounding box center [616, 312] width 931 height 42
click at [284, 349] on strong "Visit OP APP Media Kit" at bounding box center [248, 351] width 117 height 14
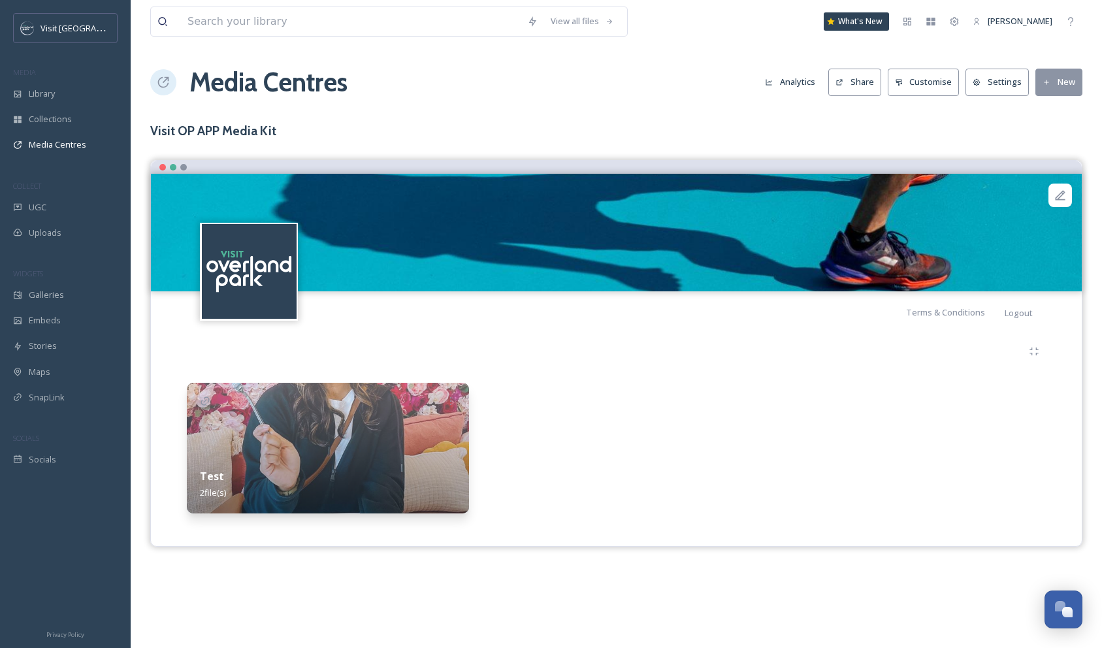
click at [1058, 85] on button "New" at bounding box center [1058, 82] width 47 height 27
click at [1052, 142] on span "Add Album" at bounding box center [1054, 138] width 42 height 12
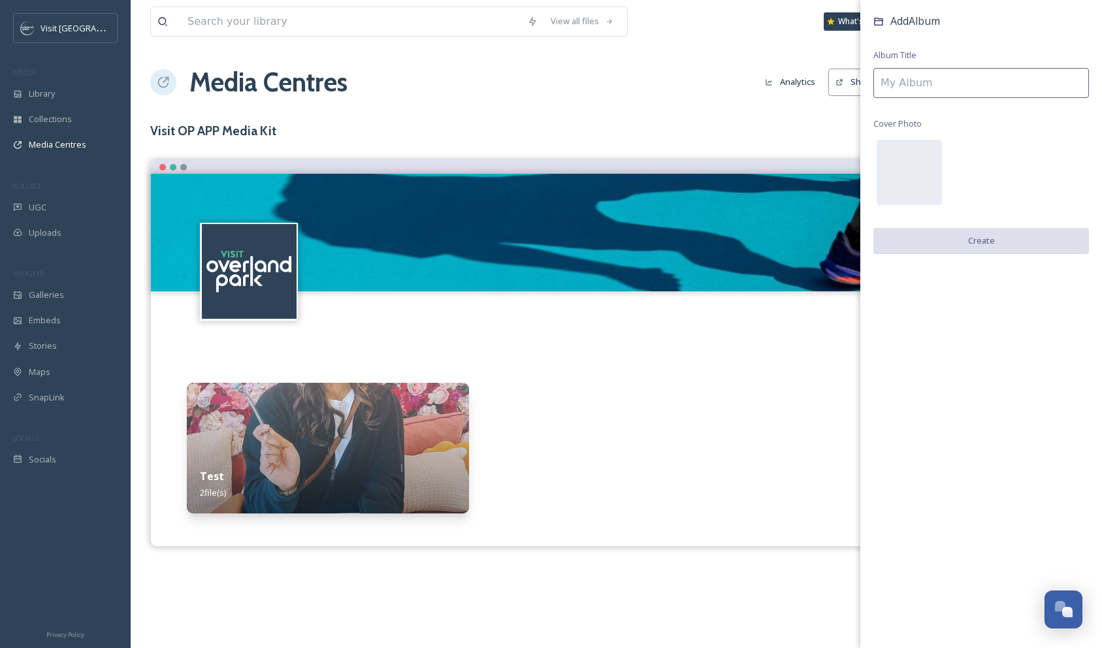
click at [934, 91] on input at bounding box center [981, 83] width 216 height 30
type input "Logos"
click at [988, 239] on button "Create" at bounding box center [981, 241] width 216 height 27
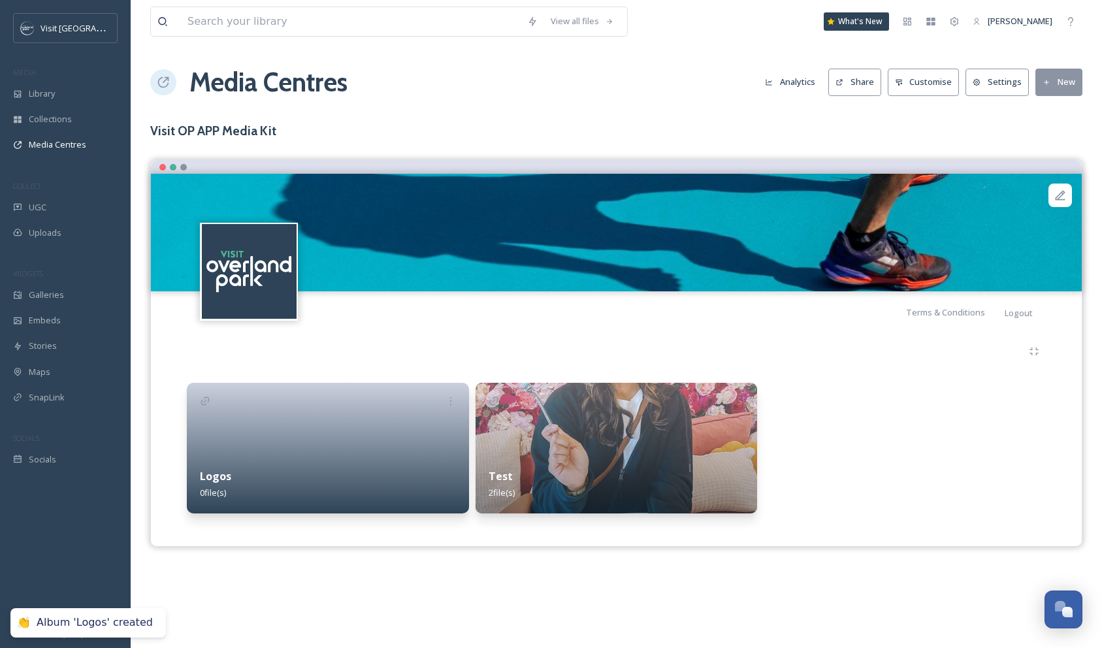
click at [1052, 86] on button "New" at bounding box center [1058, 82] width 47 height 27
click at [1047, 137] on span "Add Album" at bounding box center [1054, 138] width 42 height 12
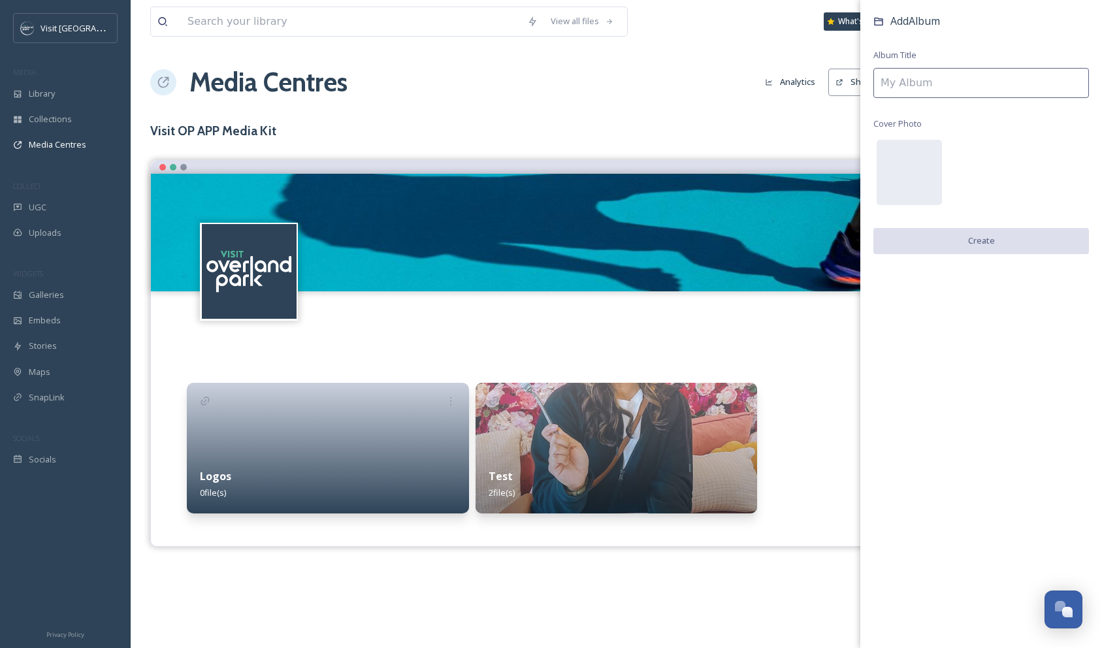
click at [917, 87] on input at bounding box center [981, 83] width 216 height 30
type input "B"
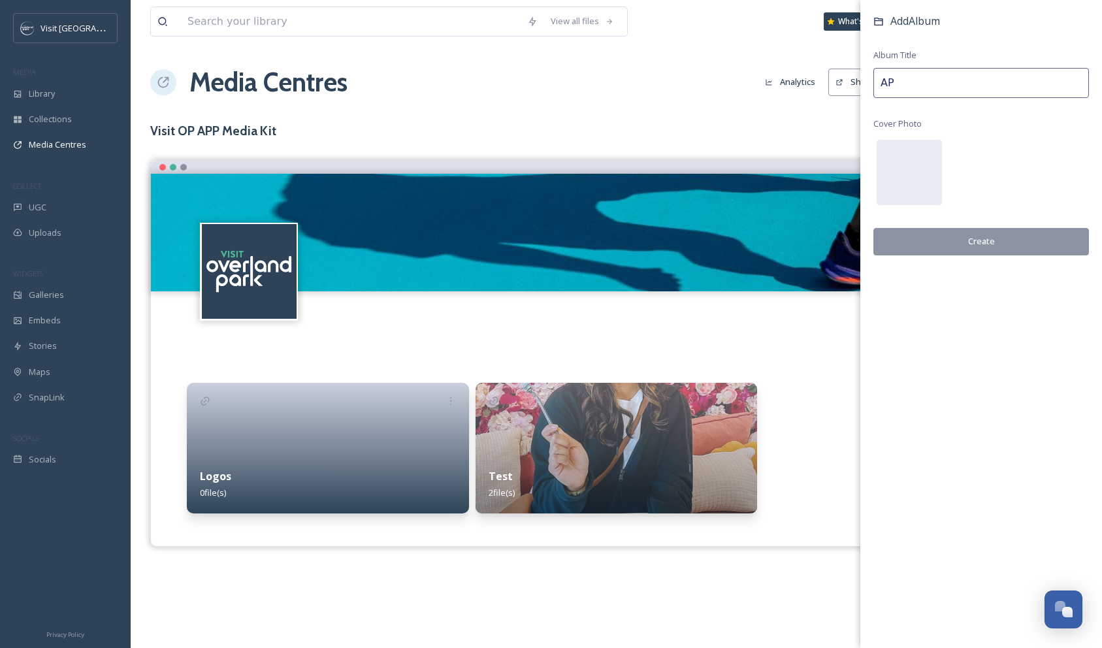
type input "A"
type input "B-roll"
click at [985, 244] on button "Create" at bounding box center [981, 241] width 216 height 27
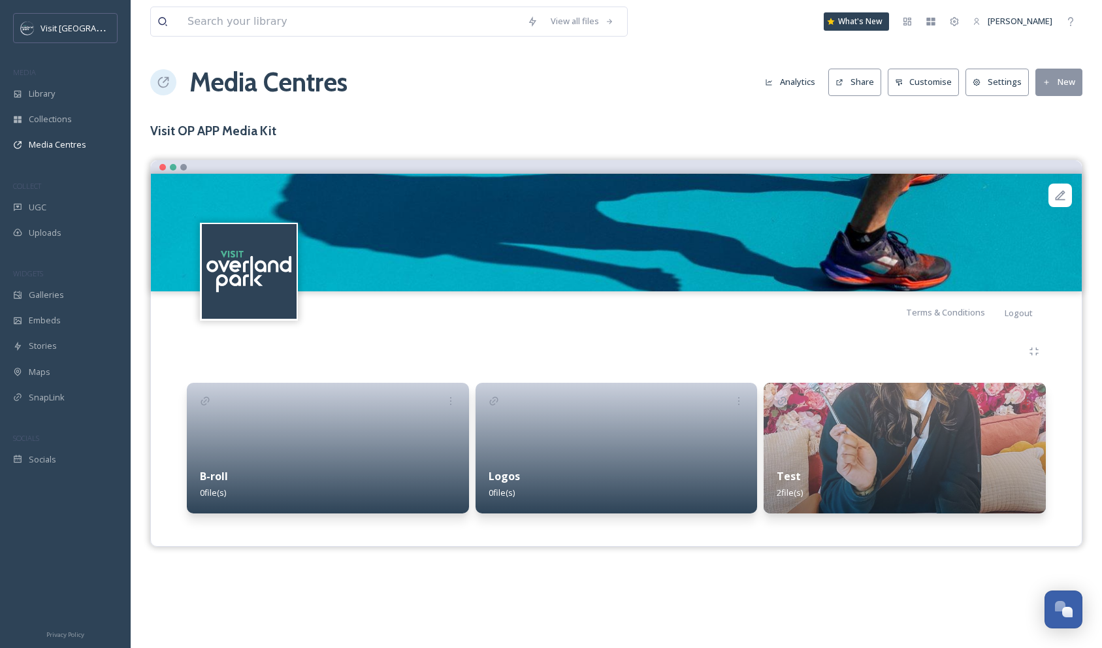
click at [1051, 86] on icon at bounding box center [1047, 82] width 8 height 8
click at [1050, 112] on span "Add Files" at bounding box center [1050, 112] width 35 height 12
click at [1046, 114] on span "Add Files" at bounding box center [1050, 112] width 35 height 12
click at [1052, 114] on span "Add Files" at bounding box center [1050, 112] width 35 height 12
click at [1058, 140] on span "Add Album" at bounding box center [1054, 138] width 42 height 12
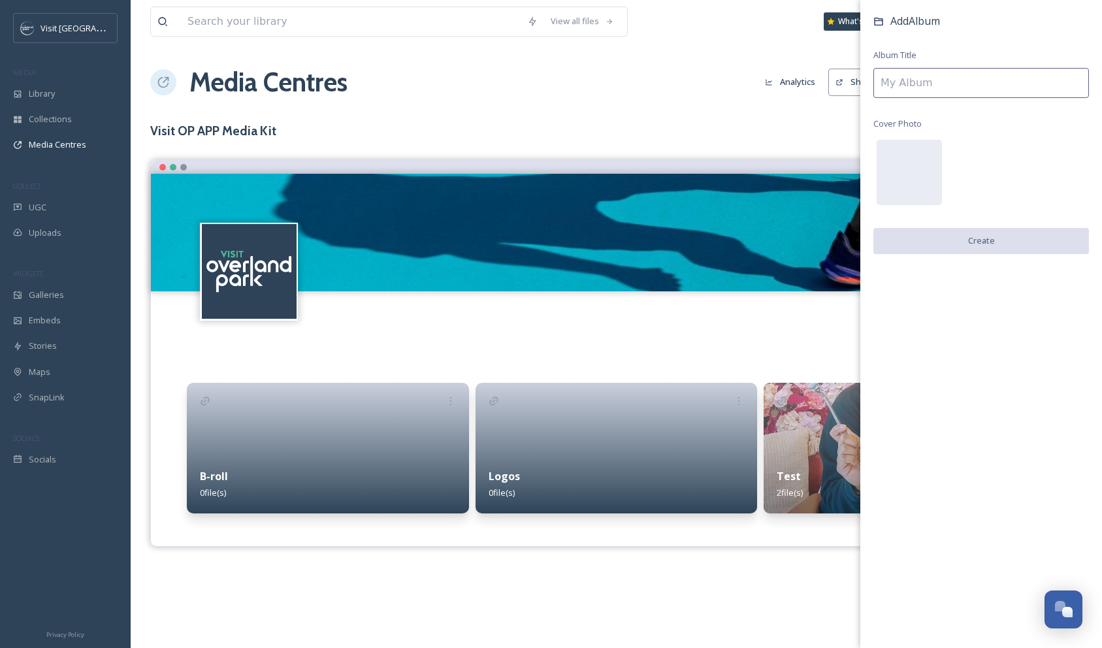
click at [897, 79] on input at bounding box center [981, 83] width 216 height 30
type input "i"
click at [350, 429] on div at bounding box center [328, 448] width 282 height 131
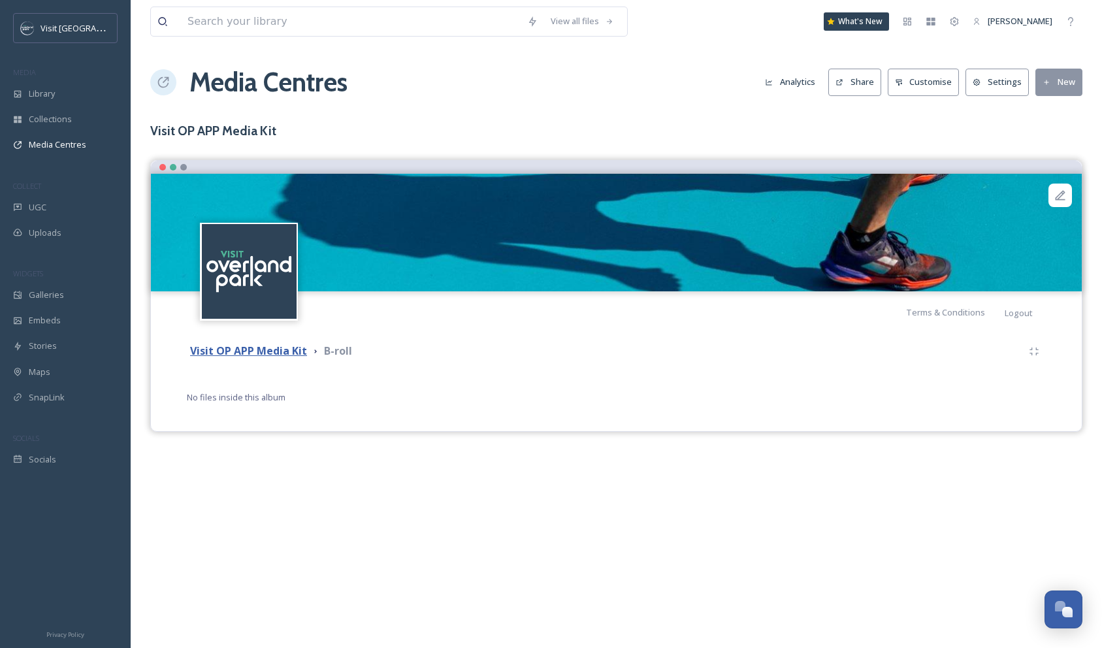
click at [279, 350] on strong "Visit OP APP Media Kit" at bounding box center [248, 351] width 117 height 14
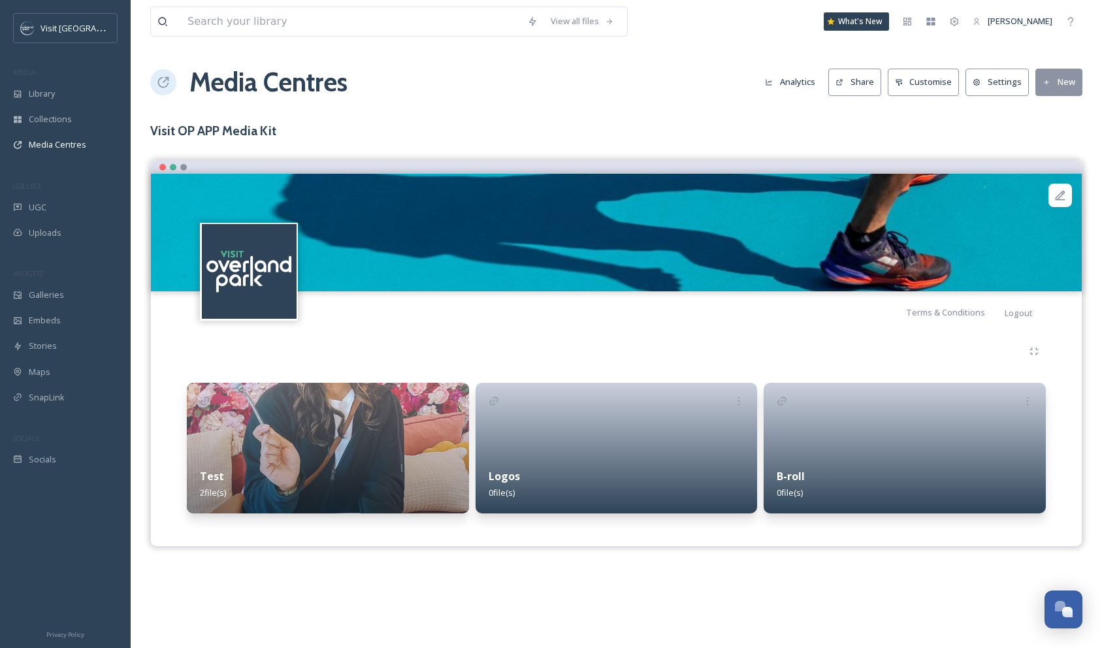
click at [397, 432] on img at bounding box center [328, 448] width 282 height 131
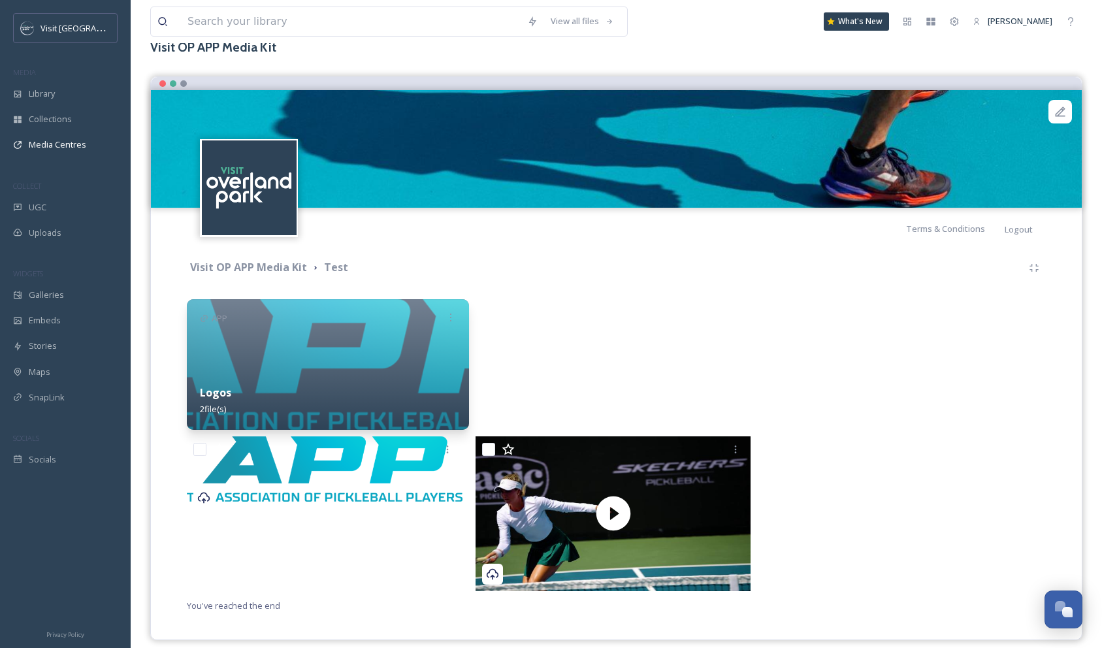
scroll to position [95, 0]
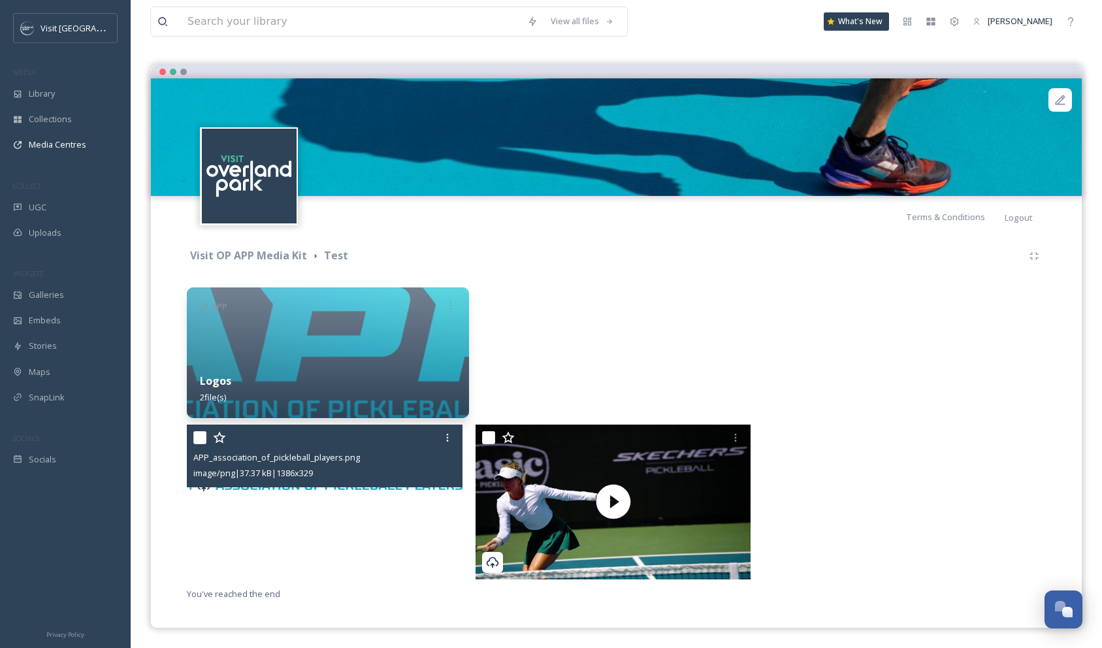
click at [200, 436] on input "checkbox" at bounding box center [199, 437] width 13 height 13
checkbox input "true"
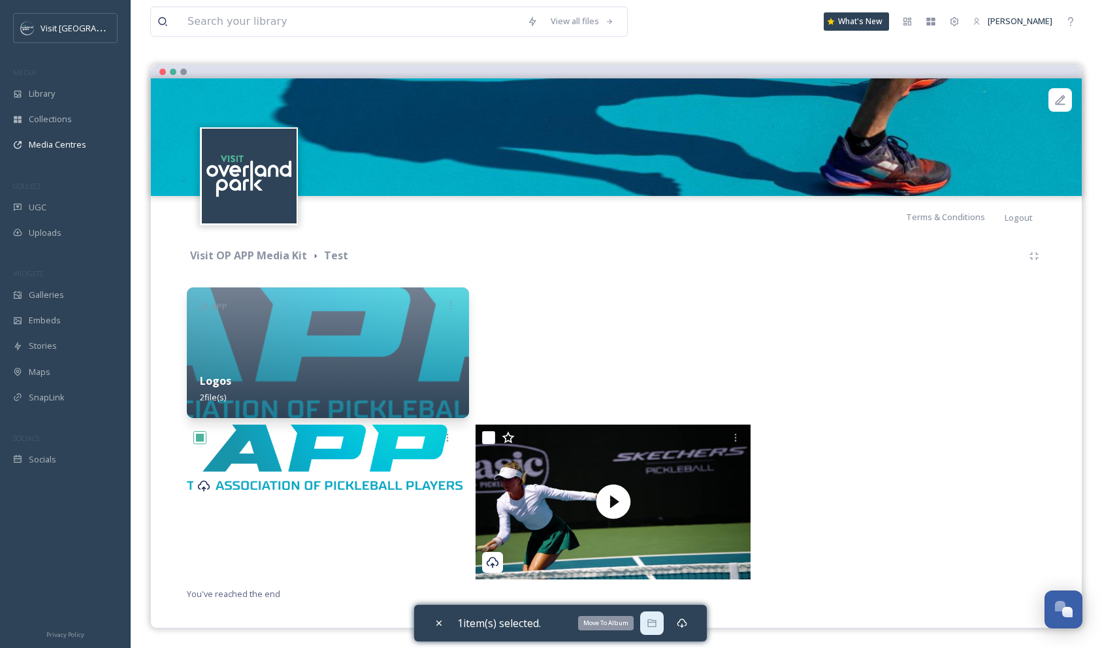
click at [657, 624] on icon at bounding box center [652, 623] width 10 height 10
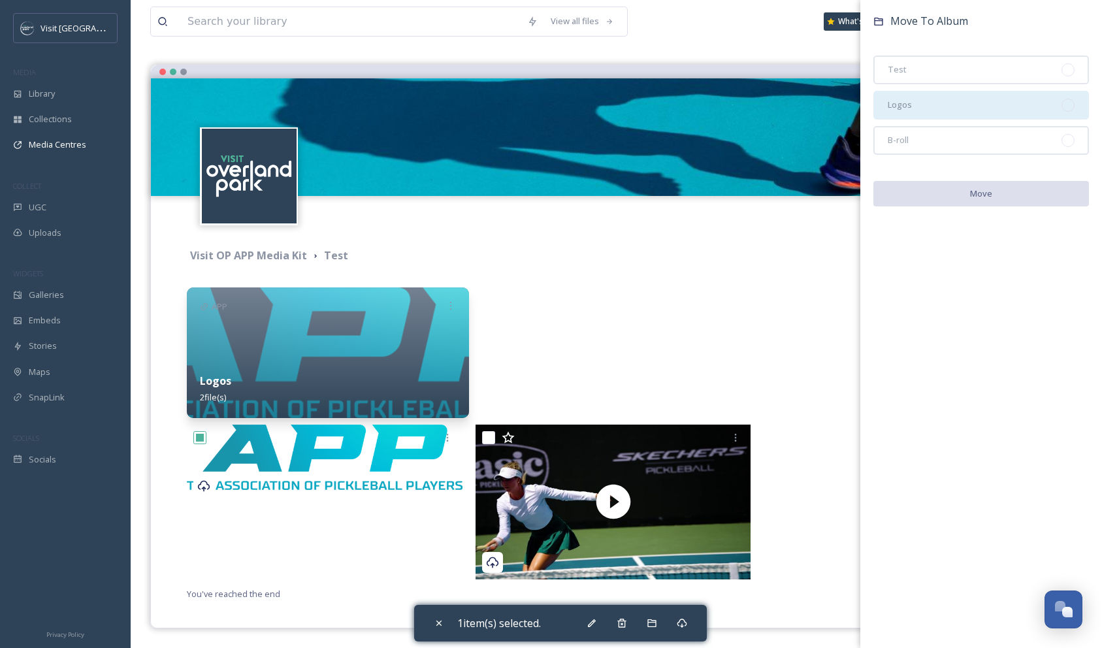
click at [915, 99] on div "Logos" at bounding box center [981, 105] width 216 height 29
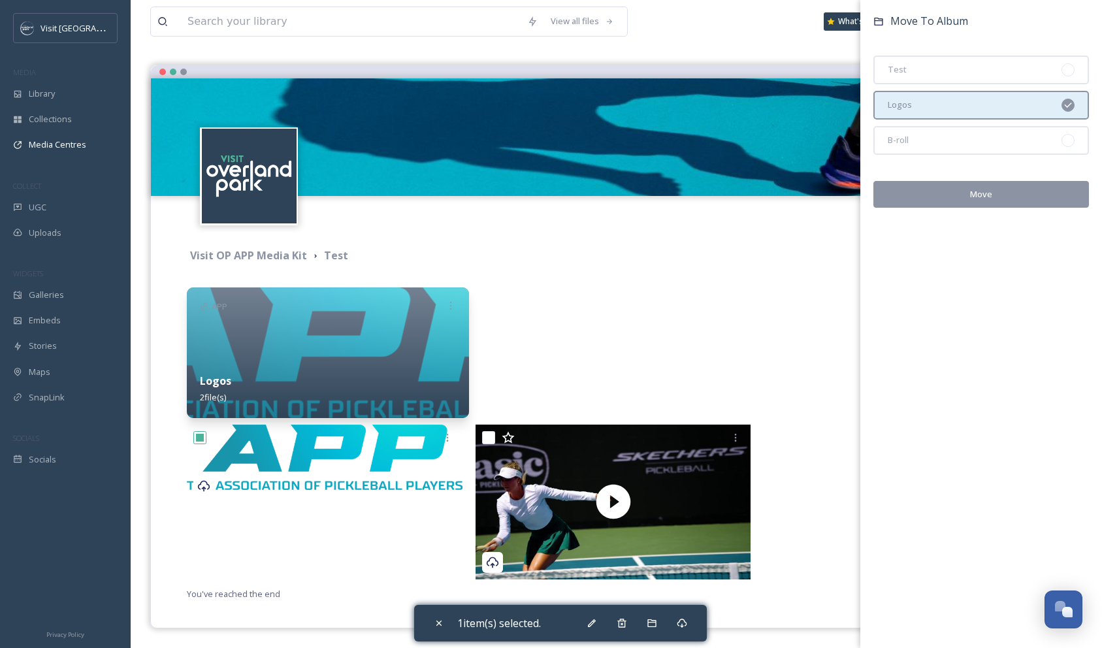
click at [973, 194] on button "Move" at bounding box center [981, 194] width 216 height 27
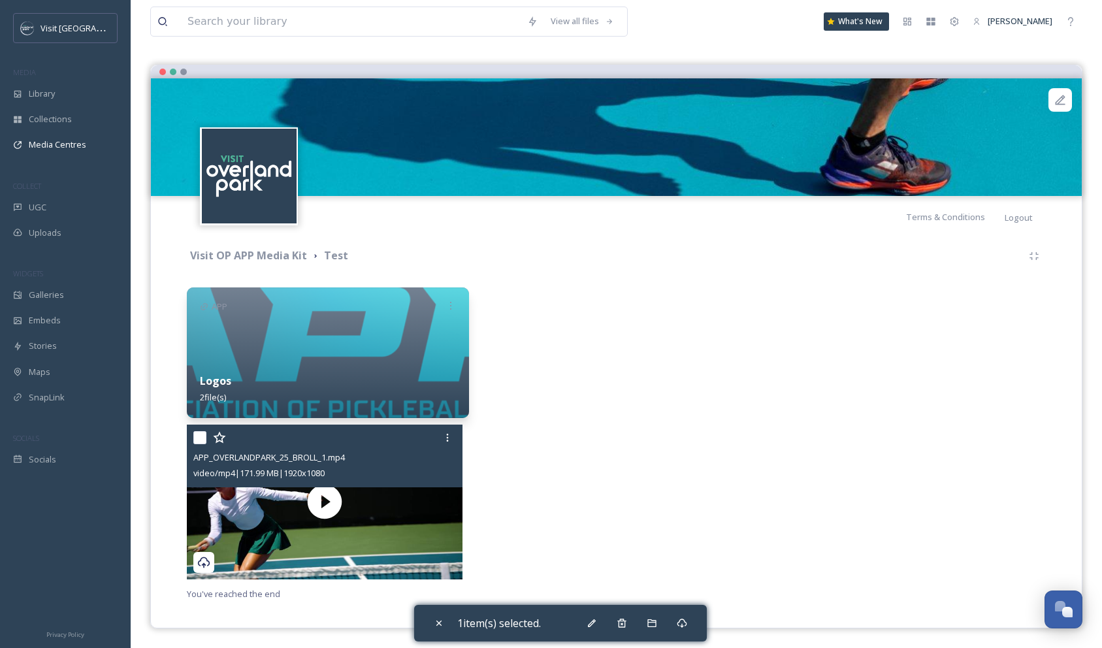
click at [199, 438] on input "checkbox" at bounding box center [199, 437] width 13 height 13
checkbox input "true"
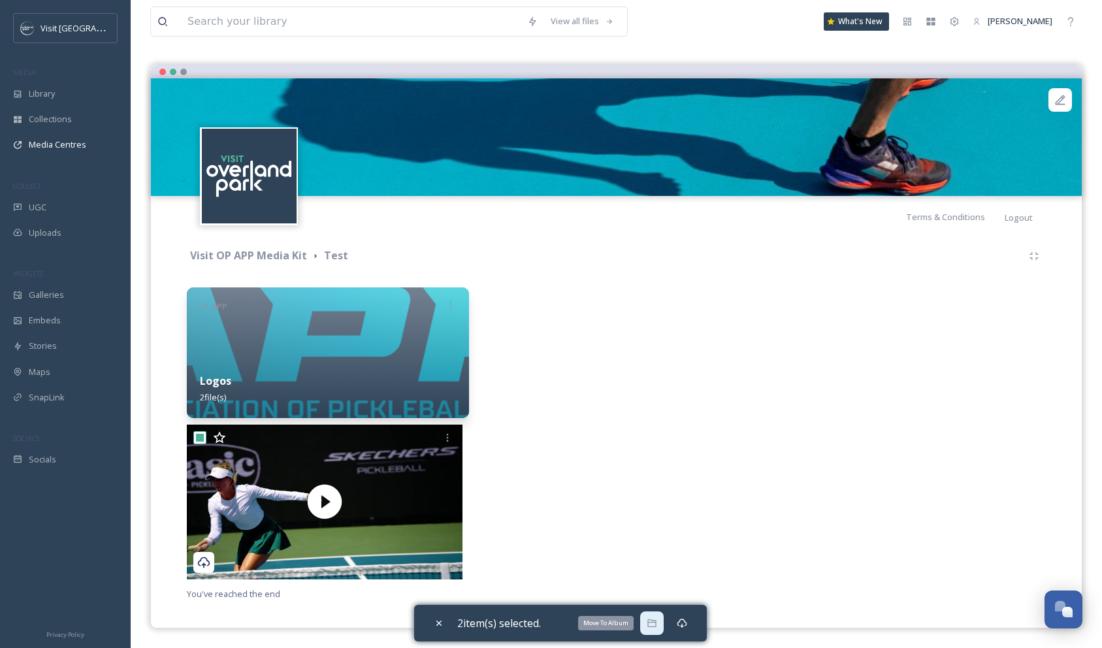
click at [660, 628] on div "Move To Album" at bounding box center [652, 623] width 24 height 24
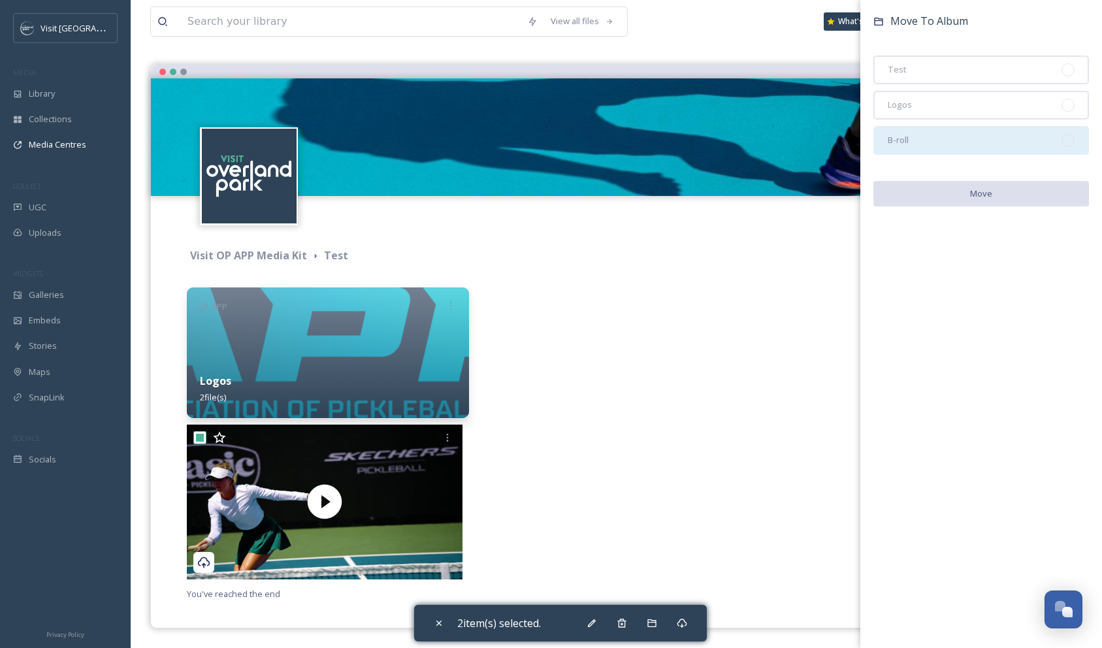
click at [913, 134] on div "B-roll" at bounding box center [981, 140] width 216 height 29
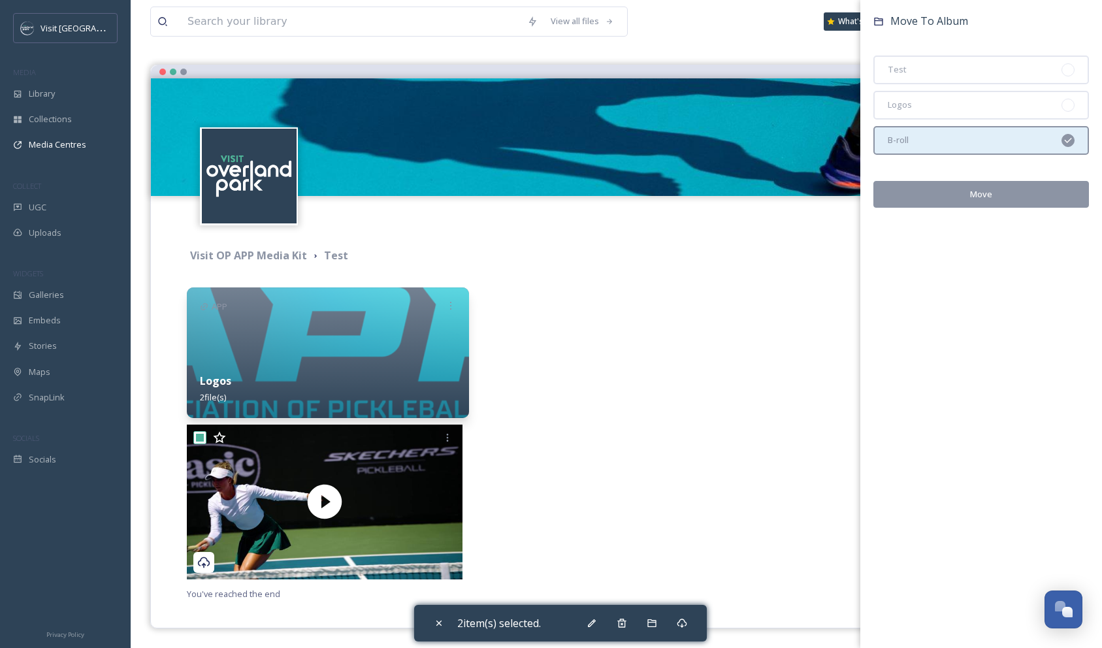
click at [980, 199] on button "Move" at bounding box center [981, 194] width 216 height 27
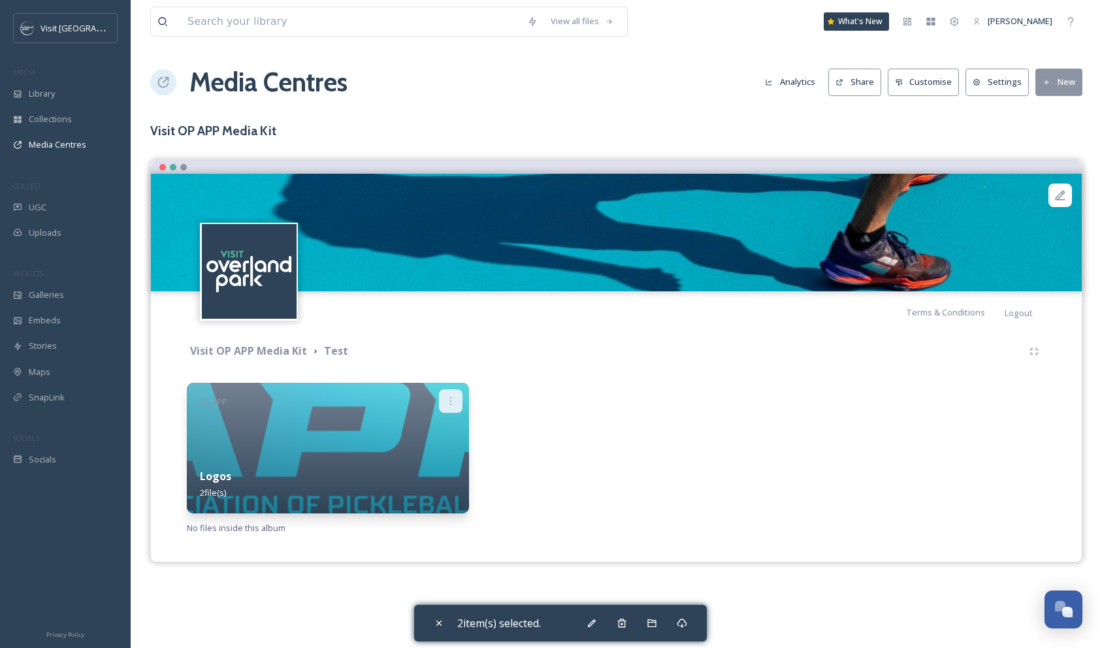
click at [448, 397] on icon at bounding box center [451, 401] width 10 height 10
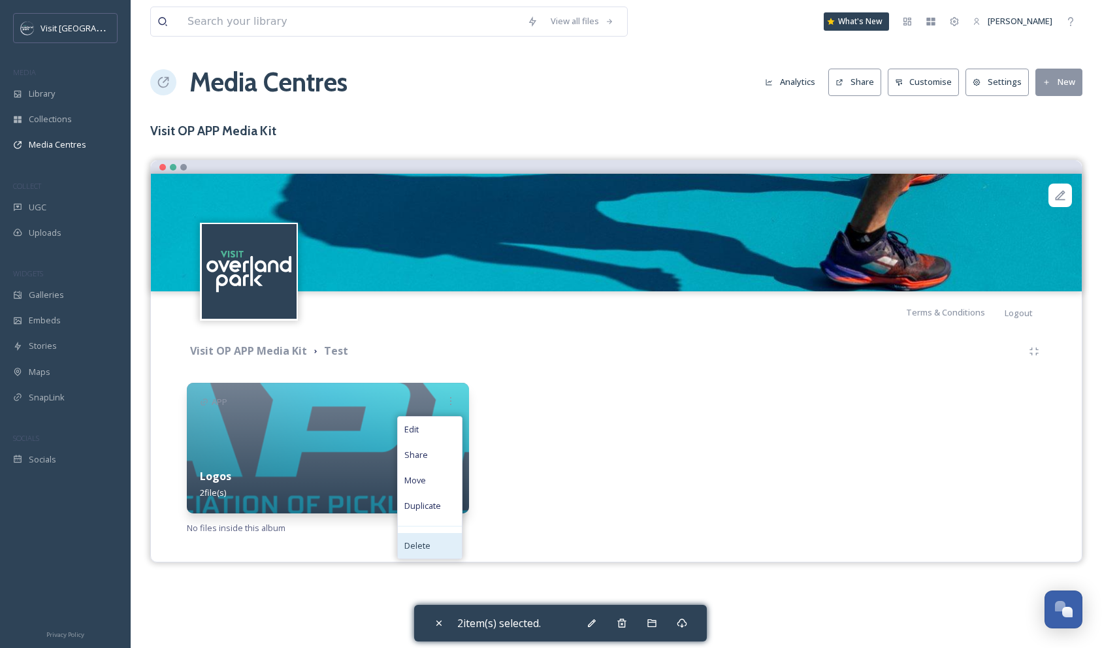
click at [414, 546] on span "Delete" at bounding box center [417, 546] width 26 height 12
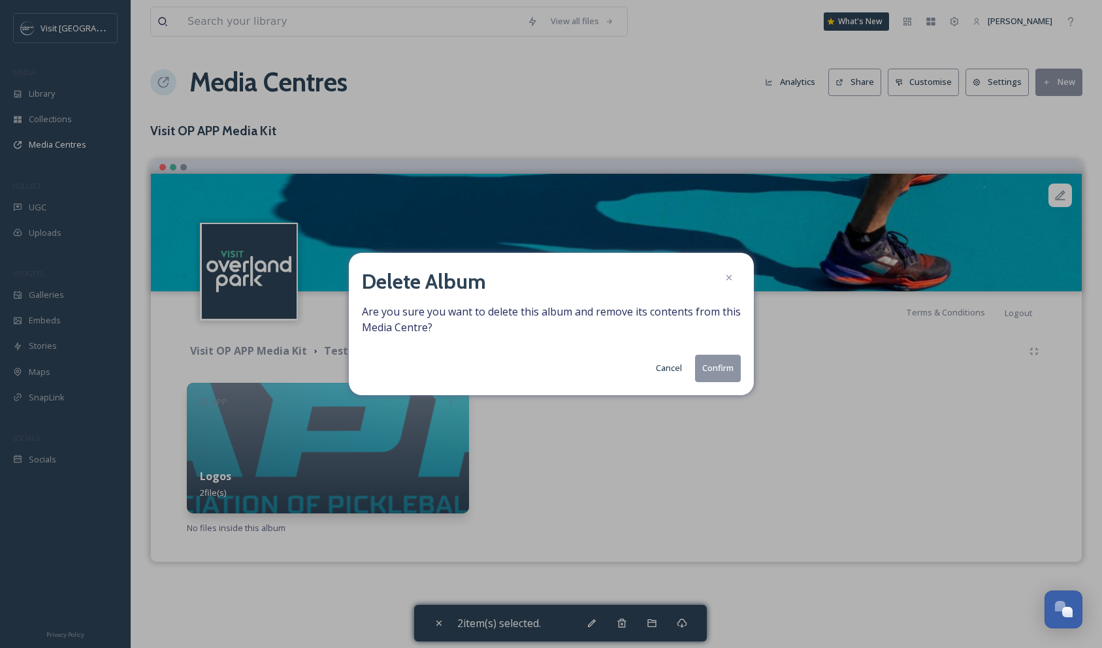
click at [706, 368] on button "Confirm" at bounding box center [718, 368] width 46 height 27
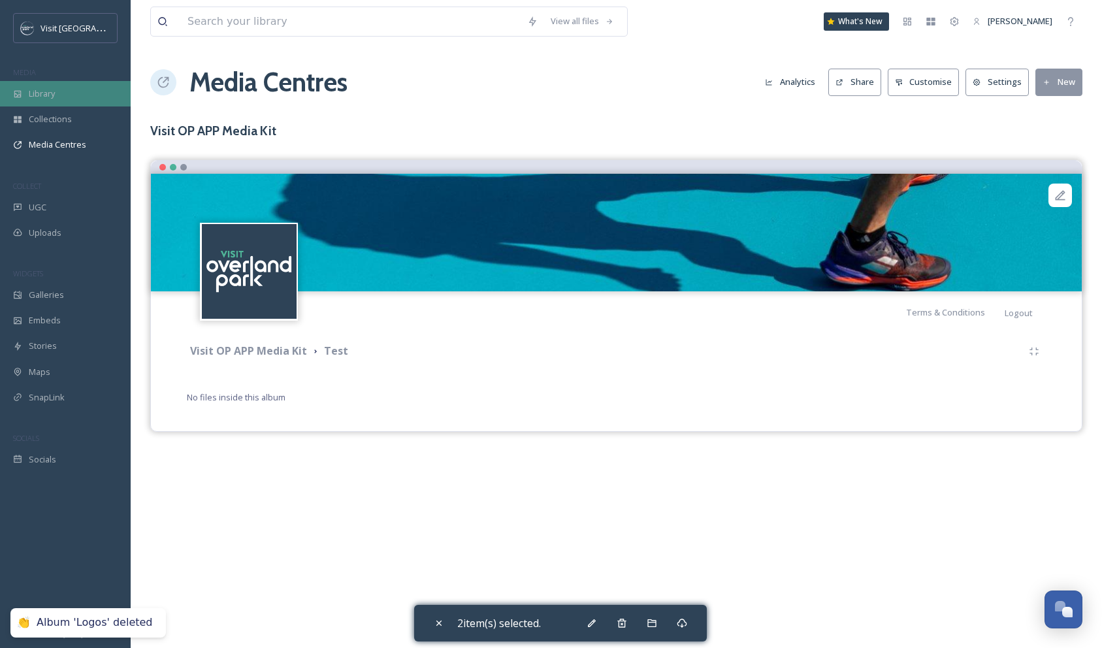
click at [43, 90] on span "Library" at bounding box center [42, 94] width 26 height 12
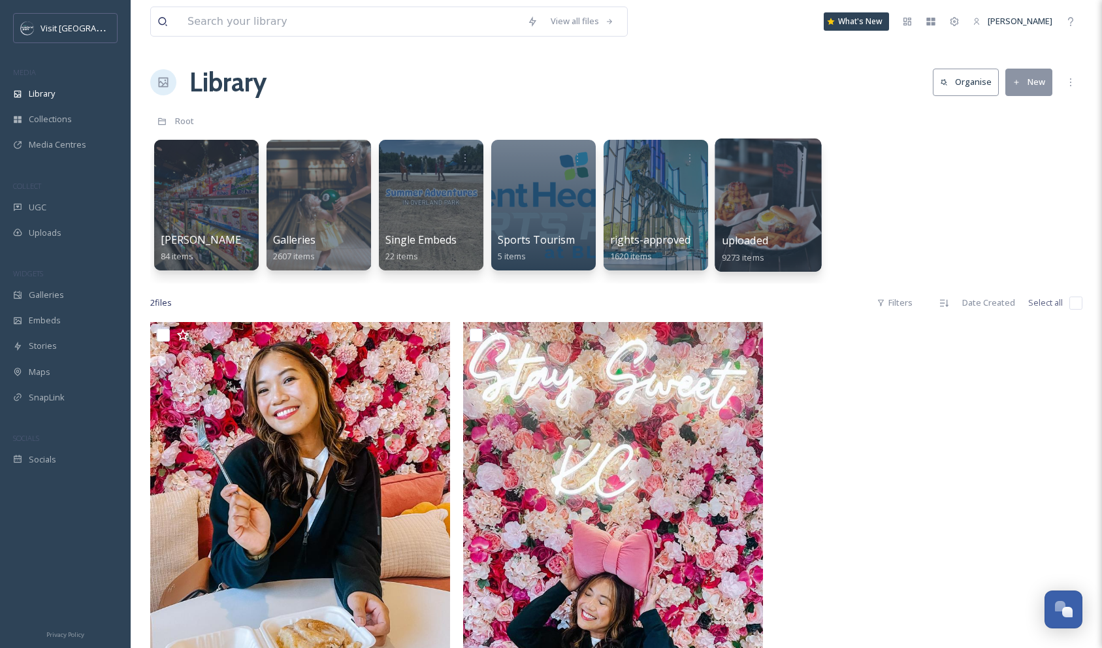
click at [753, 169] on div at bounding box center [768, 204] width 106 height 133
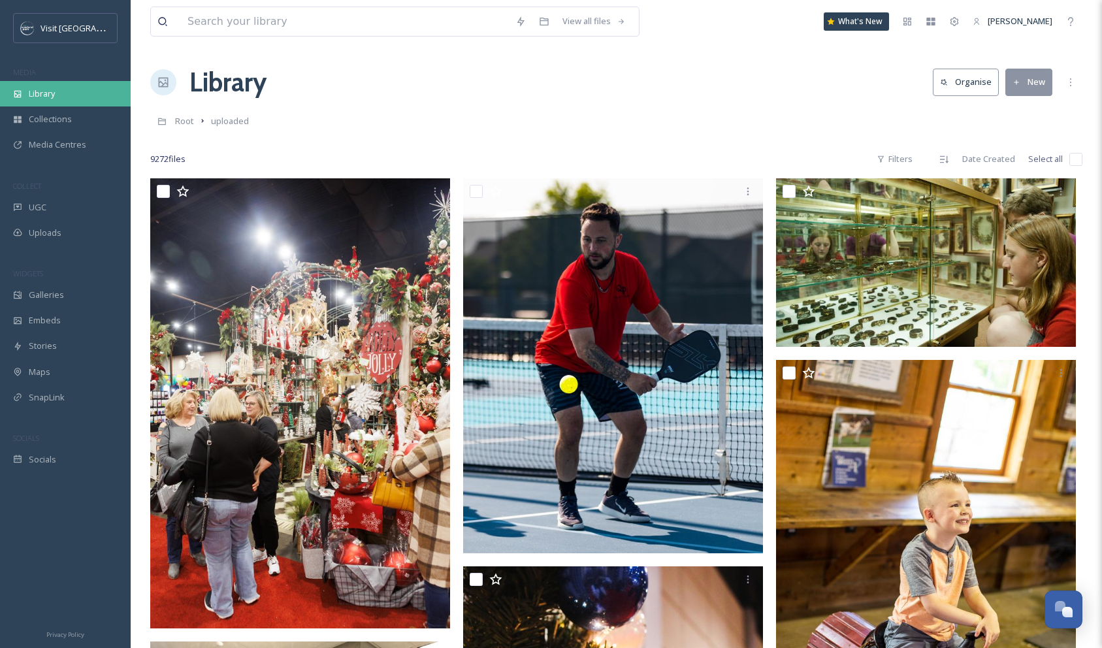
click at [59, 99] on div "Library" at bounding box center [65, 93] width 131 height 25
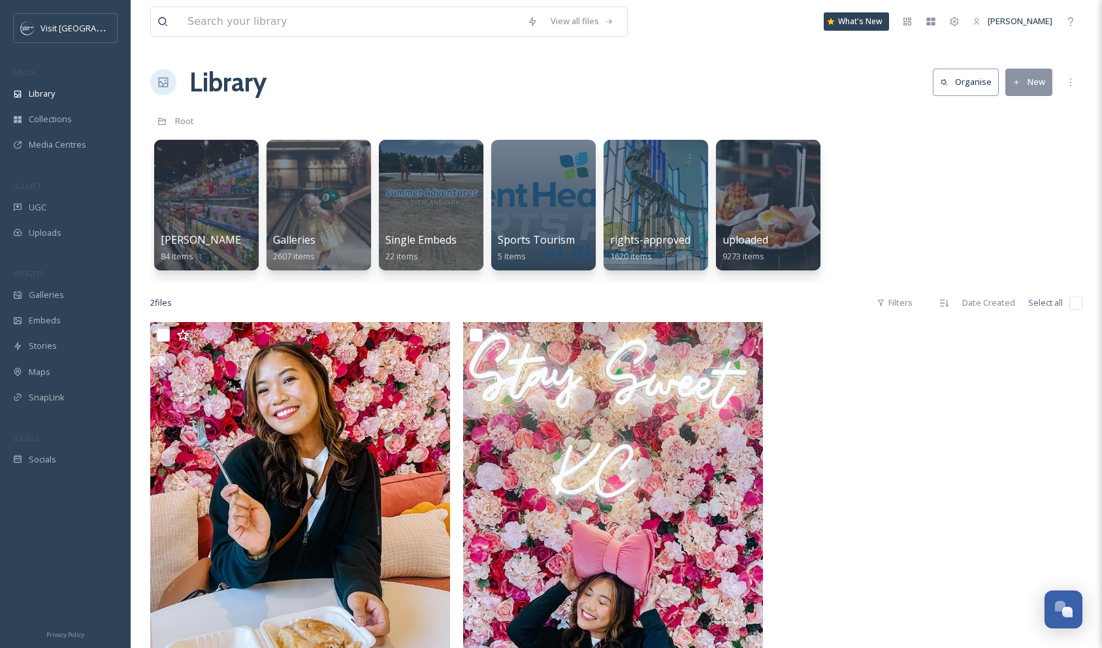
click at [906, 217] on div "Christopher Jackson Sponsored Trip 84 items Galleries 2607 items Single Embeds …" at bounding box center [616, 208] width 932 height 150
click at [1018, 86] on icon at bounding box center [1017, 82] width 8 height 8
click at [1014, 158] on span "Folder" at bounding box center [1014, 163] width 25 height 12
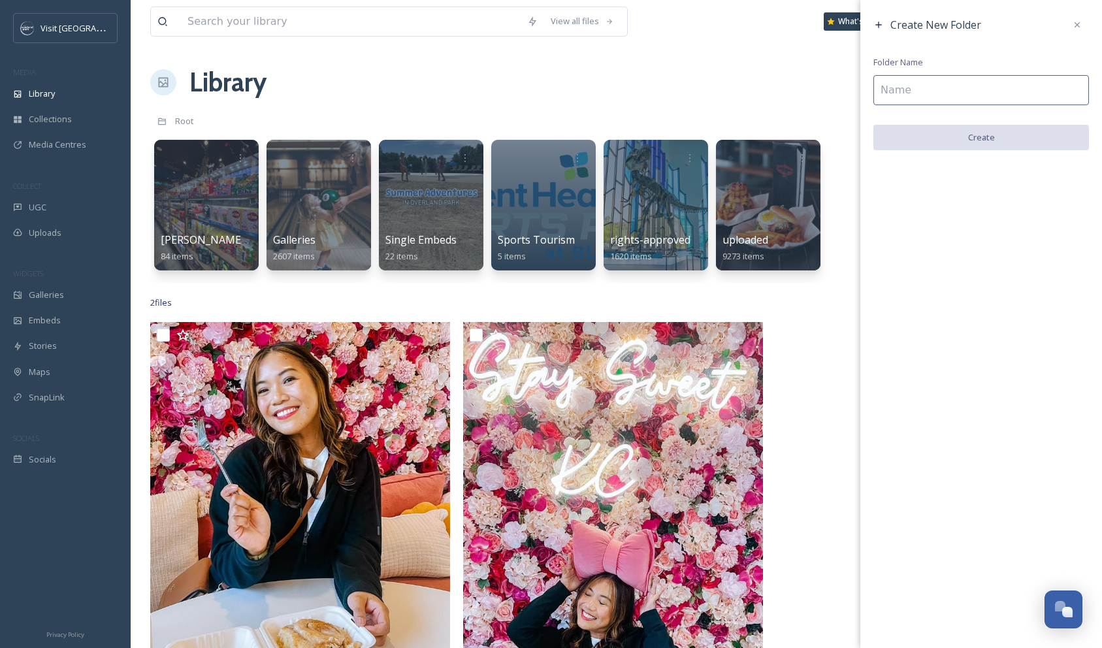
click at [923, 89] on input at bounding box center [981, 90] width 216 height 30
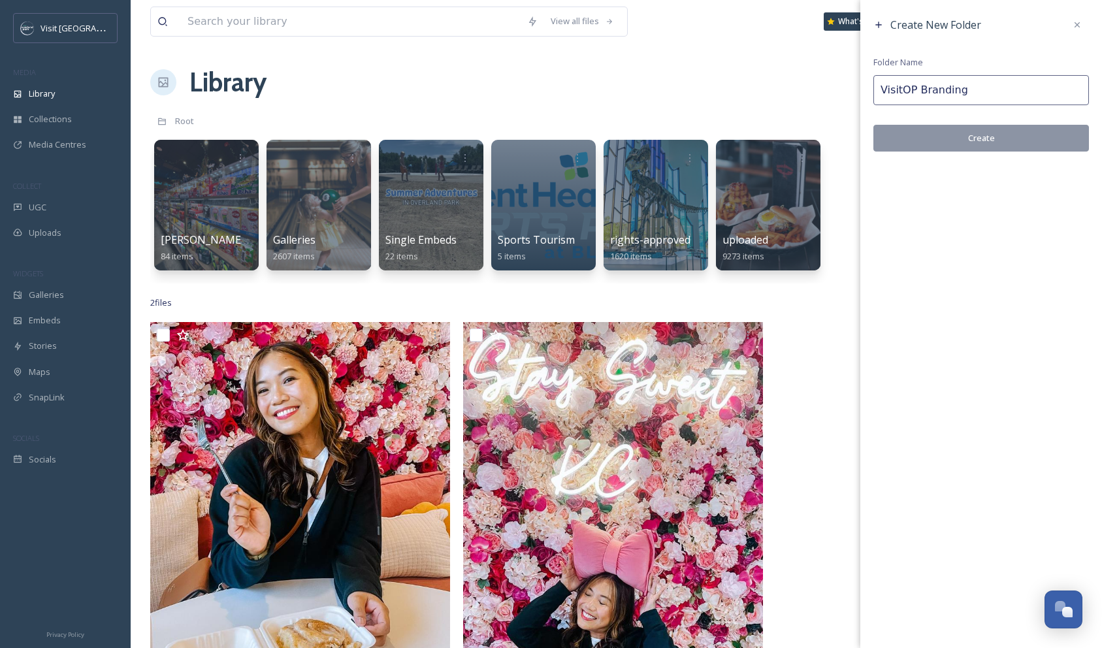
type input "VisitOP Branding"
click at [965, 135] on button "Create" at bounding box center [981, 138] width 216 height 27
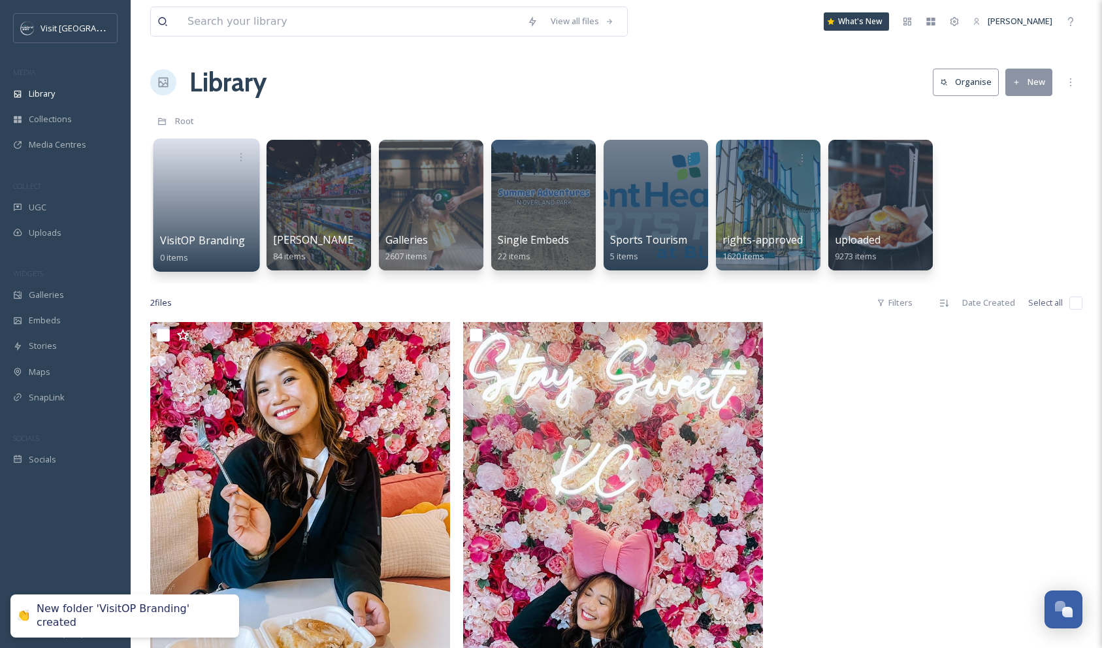
click at [185, 191] on link at bounding box center [206, 200] width 93 height 63
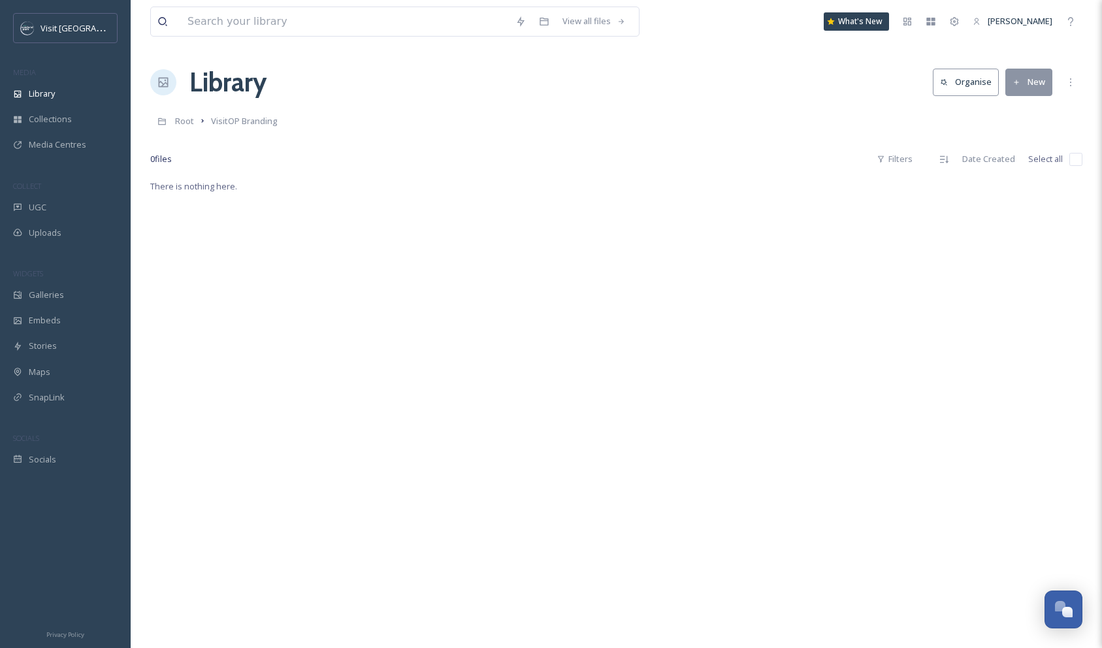
click at [1028, 78] on button "New" at bounding box center [1028, 82] width 47 height 27
click at [1015, 116] on span "File Upload" at bounding box center [1023, 112] width 43 height 12
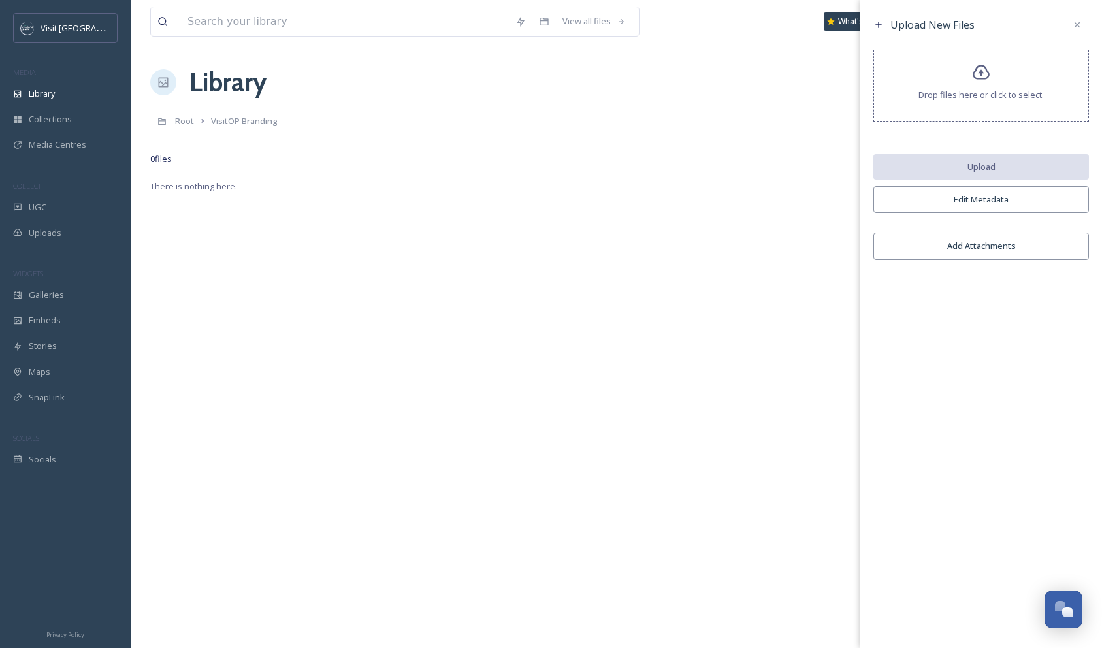
click at [975, 80] on icon at bounding box center [981, 72] width 19 height 19
click at [1079, 24] on icon at bounding box center [1077, 25] width 10 height 10
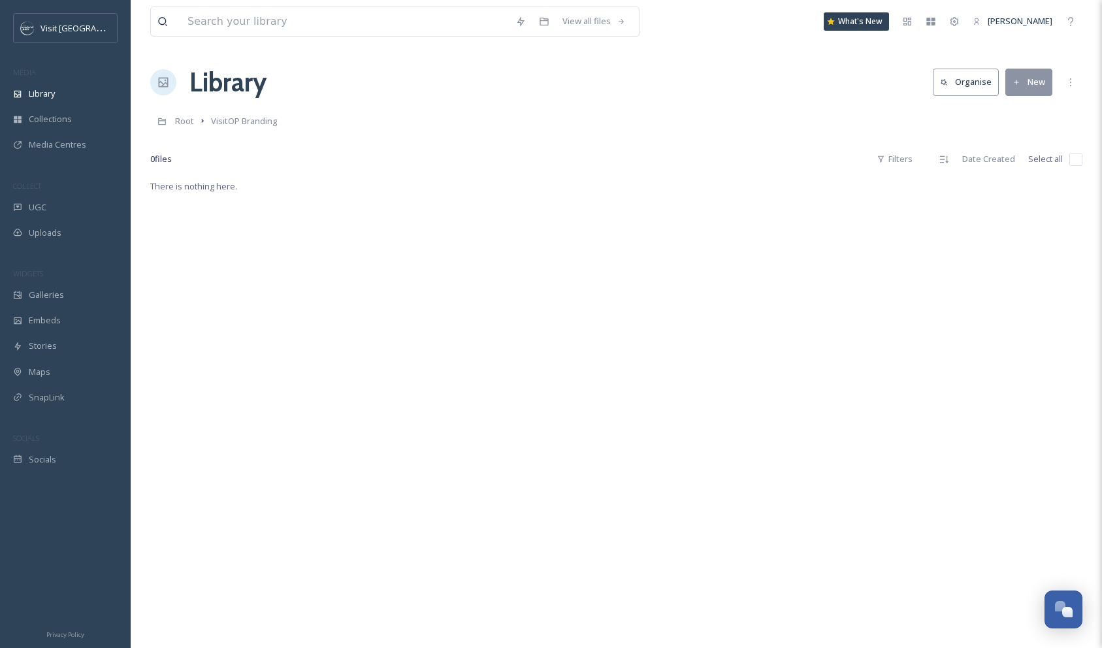
click at [1034, 89] on button "New" at bounding box center [1028, 82] width 47 height 27
click at [1020, 165] on span "Folder" at bounding box center [1014, 163] width 25 height 12
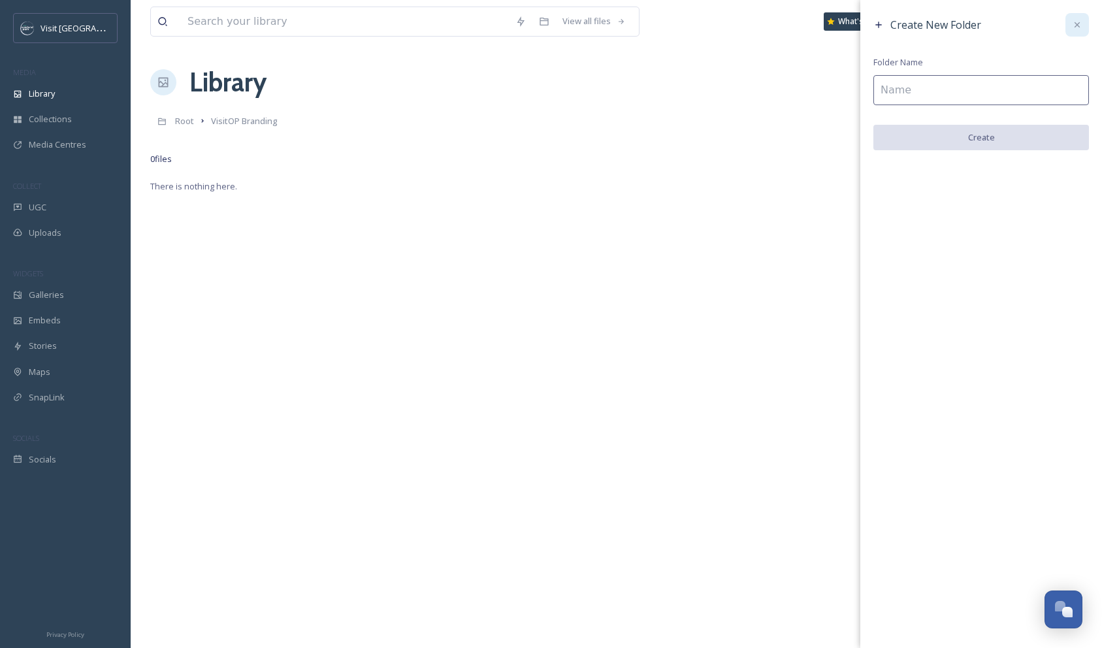
click at [1077, 26] on icon at bounding box center [1077, 25] width 10 height 10
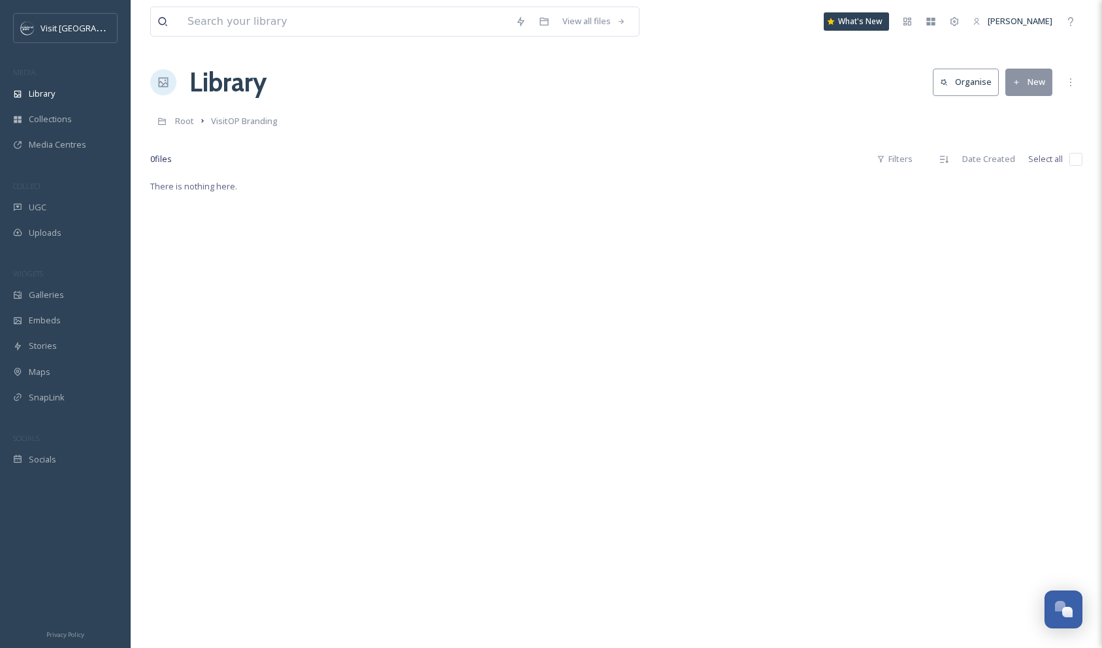
click at [975, 86] on button "Organise" at bounding box center [966, 82] width 66 height 27
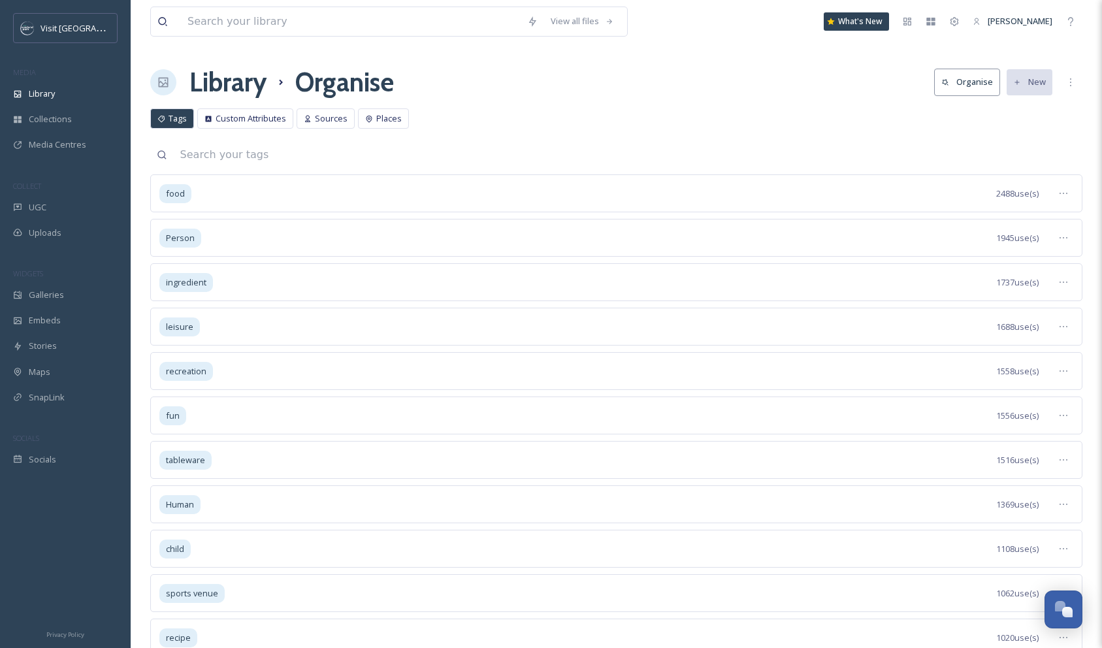
click at [515, 133] on div "Tags Custom Attributes Sources Places Tags Custom Attributes Sources Places" at bounding box center [616, 121] width 932 height 27
click at [58, 88] on div "Library" at bounding box center [65, 93] width 131 height 25
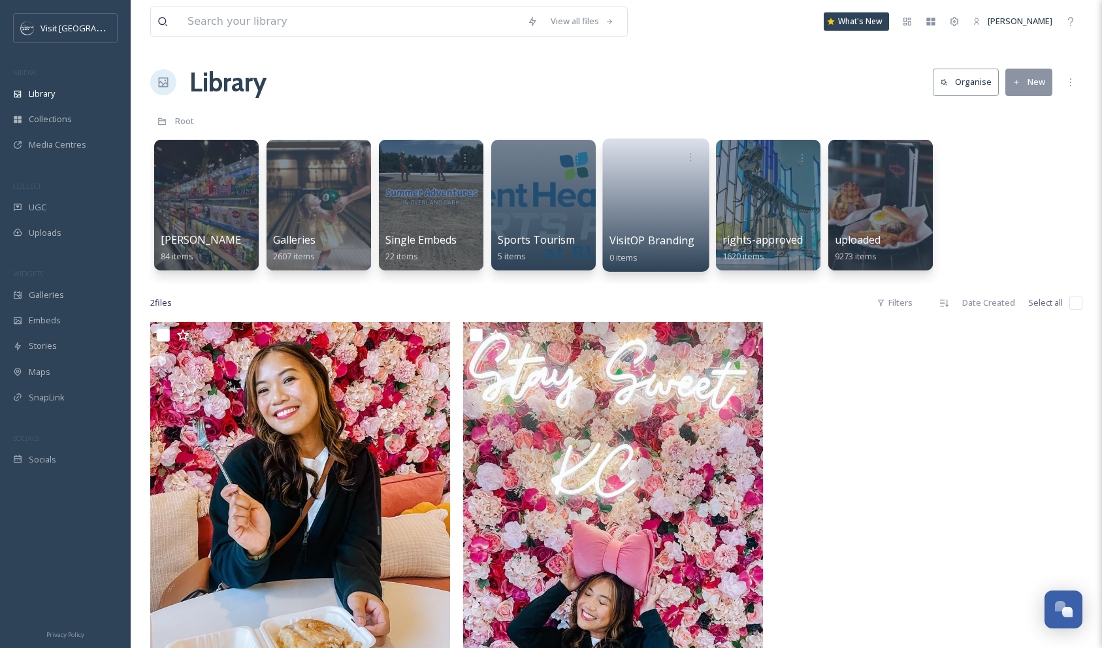
click at [665, 197] on link at bounding box center [656, 200] width 93 height 63
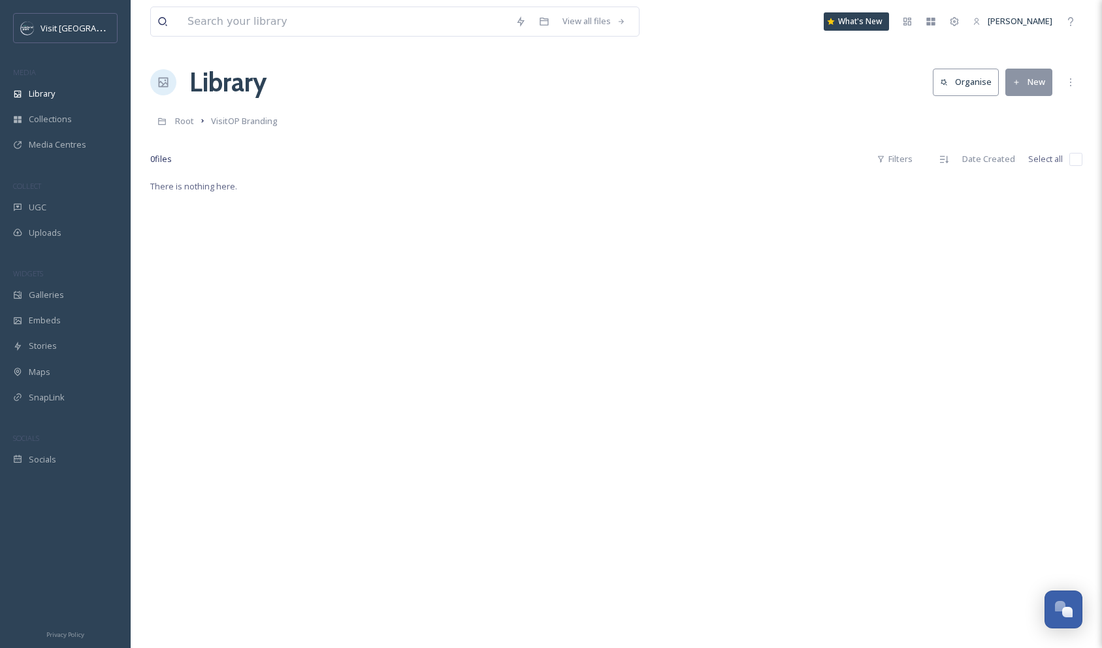
click at [1026, 80] on button "New" at bounding box center [1028, 82] width 47 height 27
click at [1019, 116] on span "File Upload" at bounding box center [1023, 112] width 43 height 12
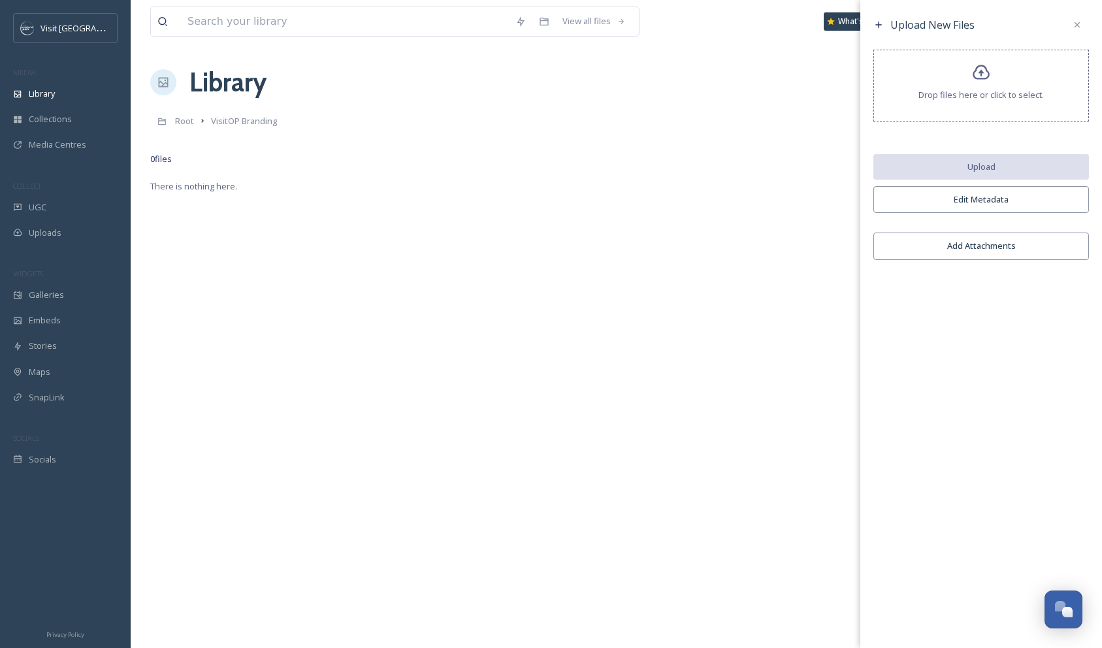
click at [975, 73] on icon at bounding box center [981, 72] width 19 height 19
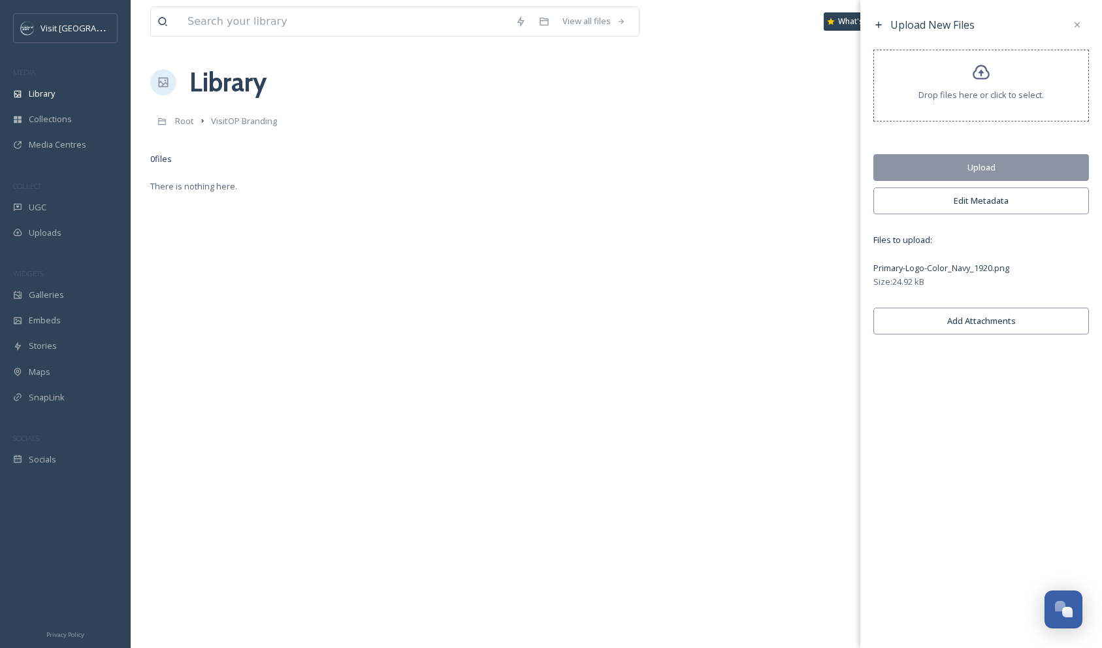
click at [964, 167] on button "Upload" at bounding box center [981, 167] width 216 height 27
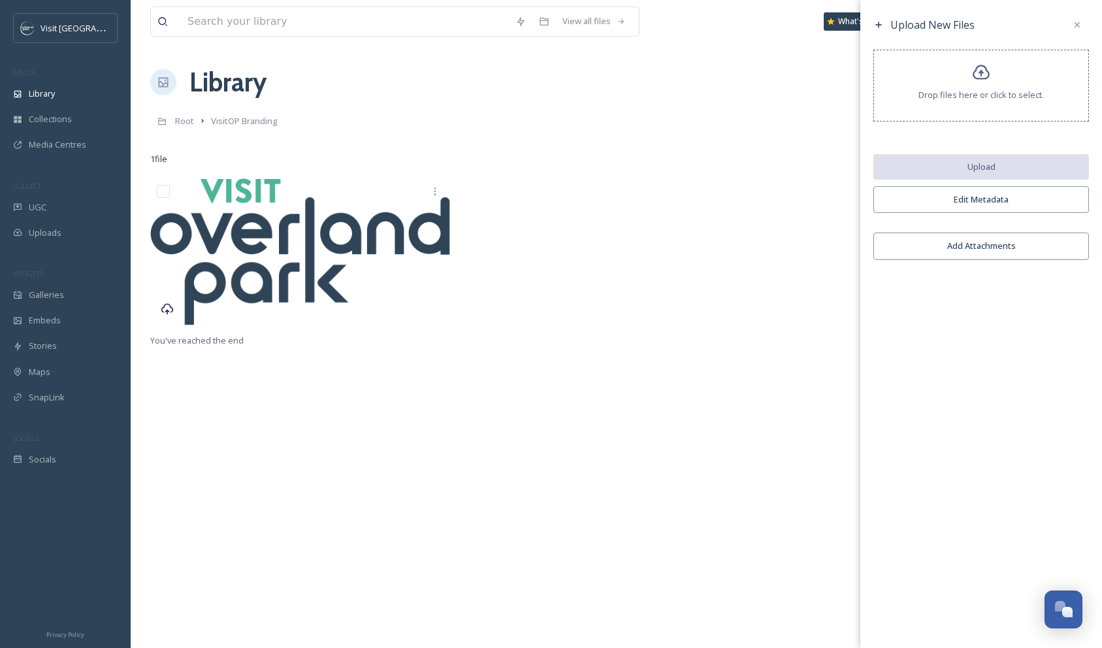
click at [986, 88] on div "Drop files here or click to select." at bounding box center [981, 86] width 216 height 72
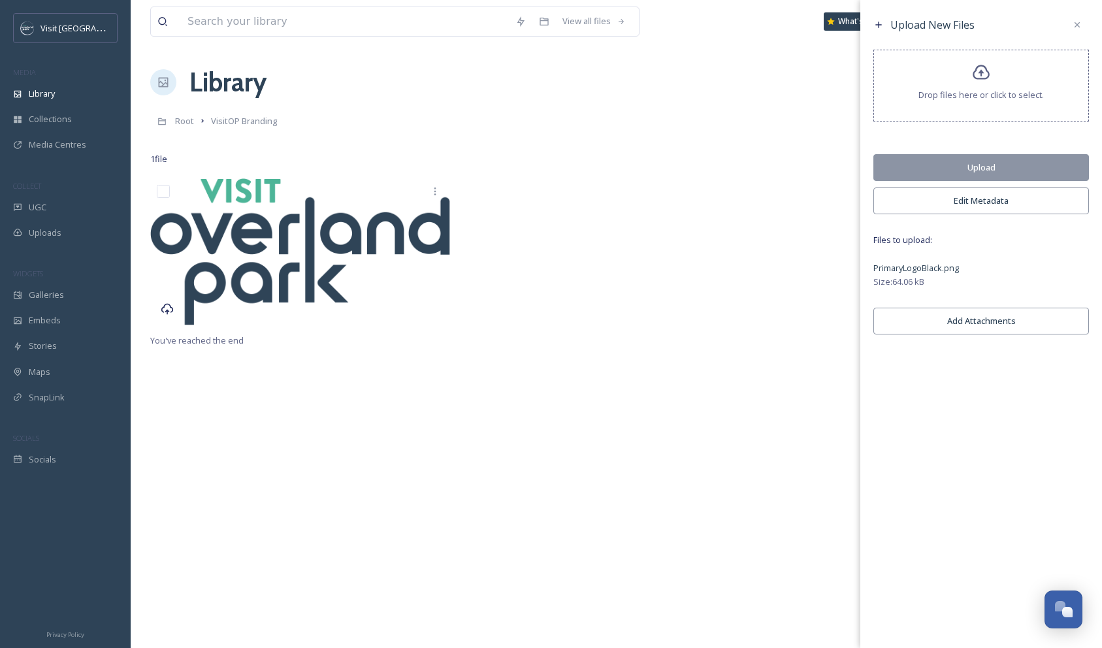
click at [984, 163] on button "Upload" at bounding box center [981, 167] width 216 height 27
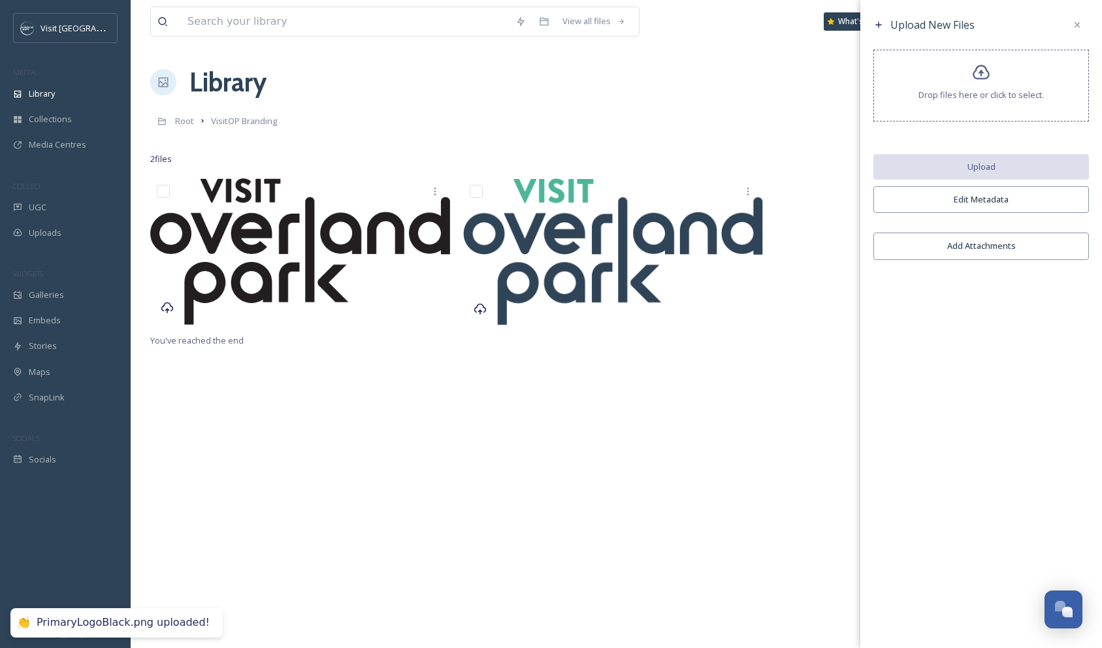
click at [984, 73] on icon at bounding box center [981, 72] width 19 height 19
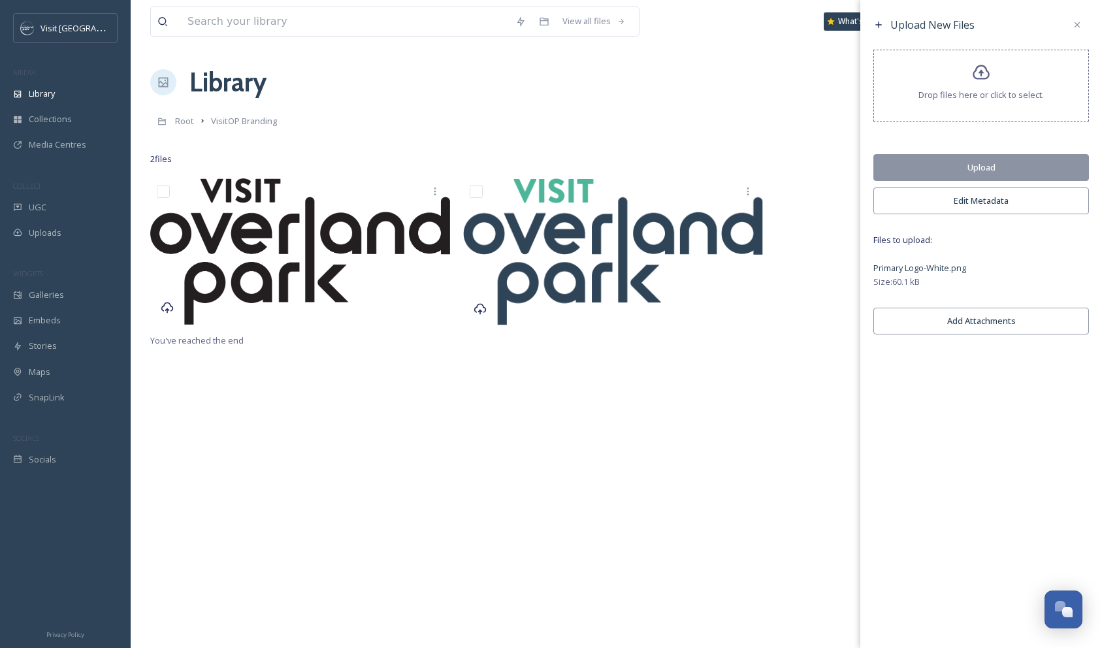
click at [962, 163] on button "Upload" at bounding box center [981, 167] width 216 height 27
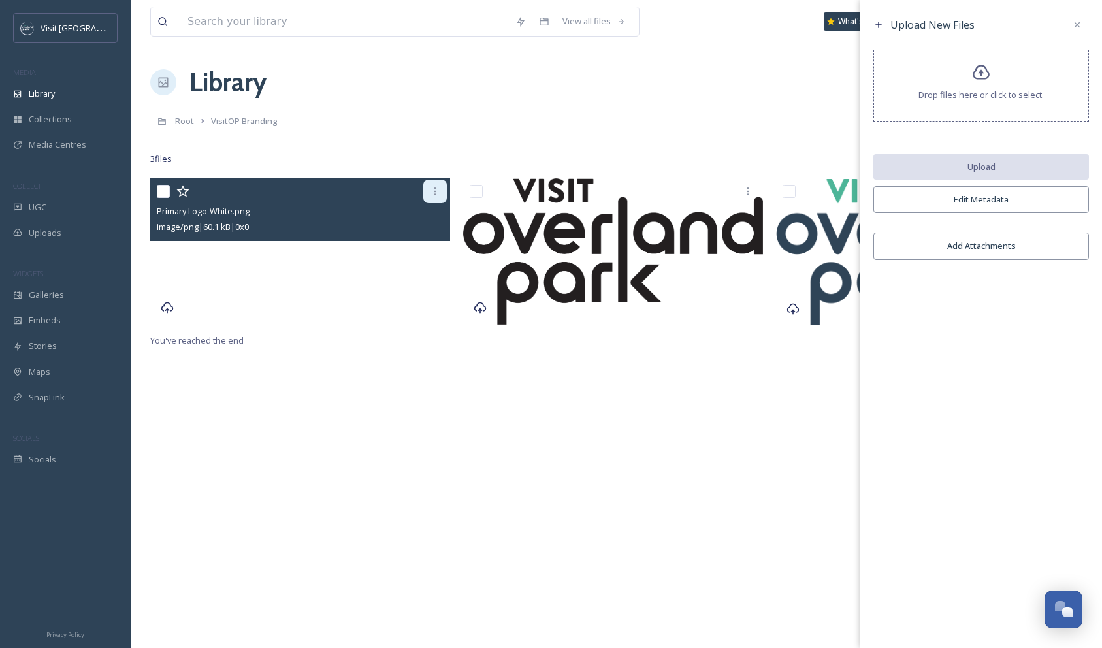
click at [436, 190] on icon at bounding box center [435, 191] width 10 height 10
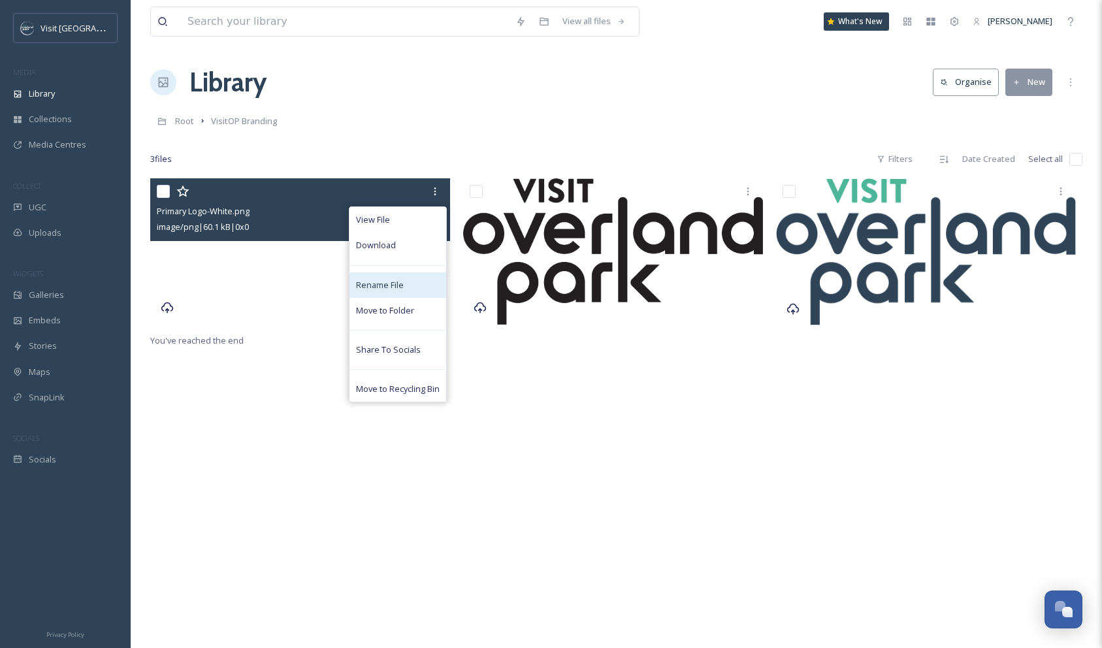
click at [397, 288] on span "Rename File" at bounding box center [380, 285] width 48 height 12
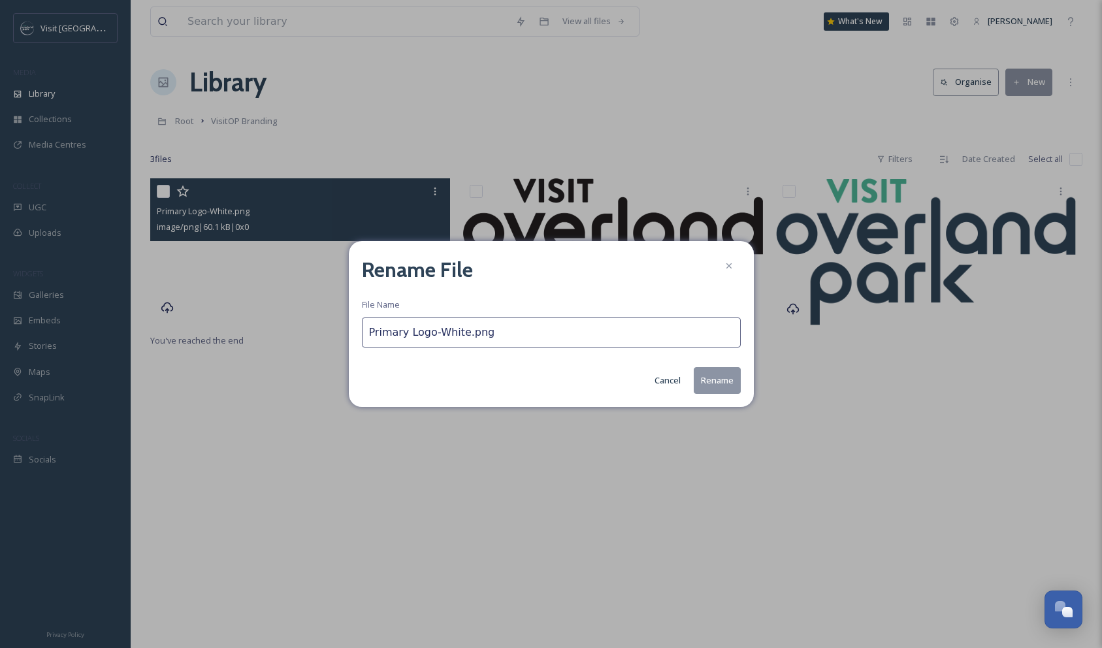
click at [369, 333] on input "Primary Logo-White.png" at bounding box center [551, 333] width 379 height 30
type input "VOP_Primary Logo-White.png"
click at [722, 378] on button "Rename" at bounding box center [717, 380] width 47 height 27
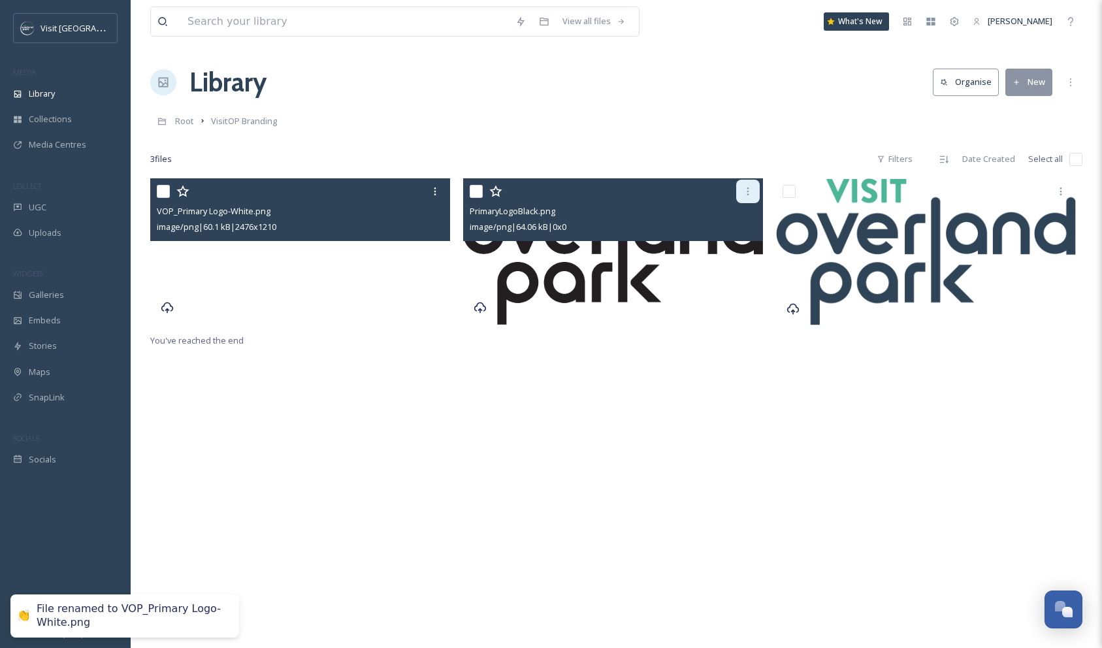
click at [748, 194] on icon at bounding box center [748, 191] width 2 height 8
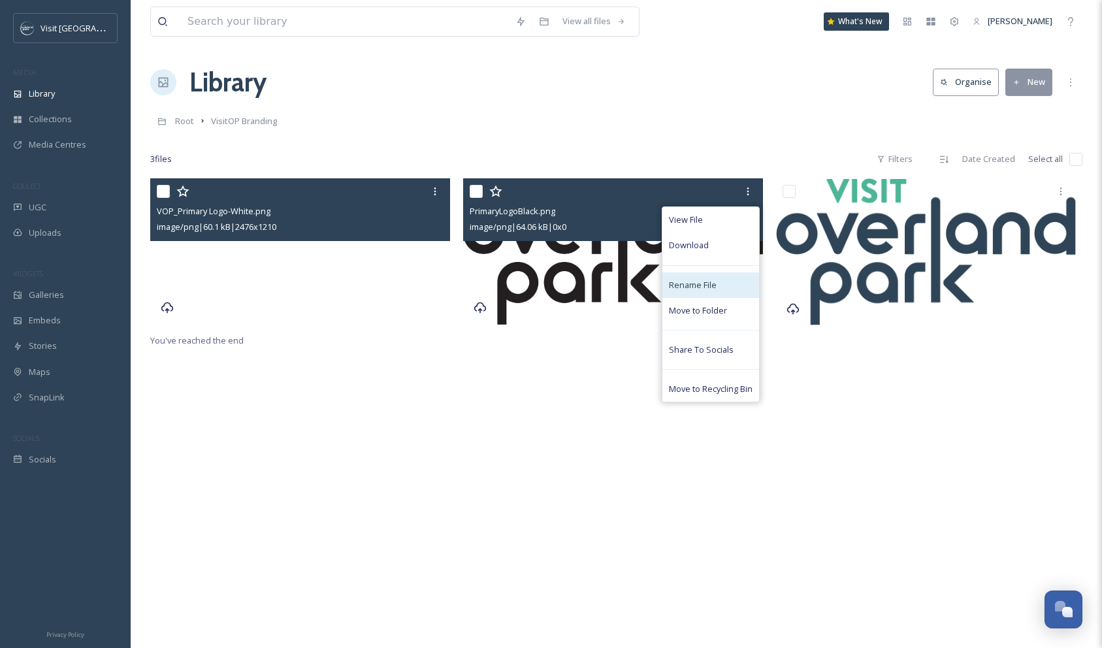
click at [707, 289] on span "Rename File" at bounding box center [693, 285] width 48 height 12
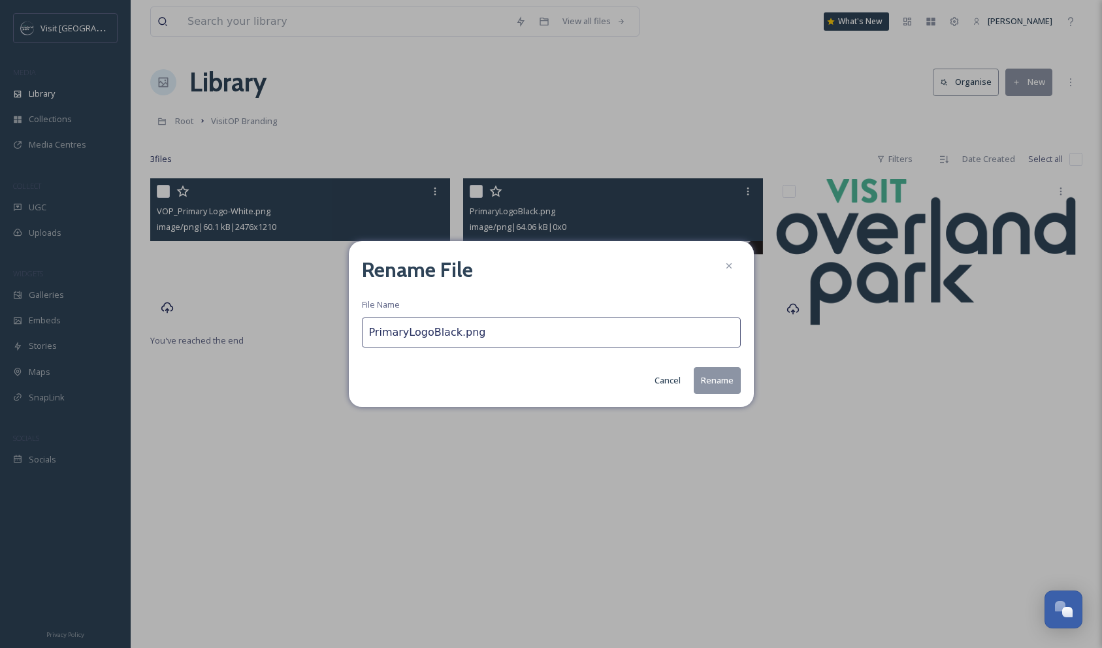
click at [367, 331] on input "PrimaryLogoBlack.png" at bounding box center [551, 333] width 379 height 30
type input "VOP_PrimaryLogoBlack.png"
click at [713, 378] on button "Rename" at bounding box center [717, 380] width 47 height 27
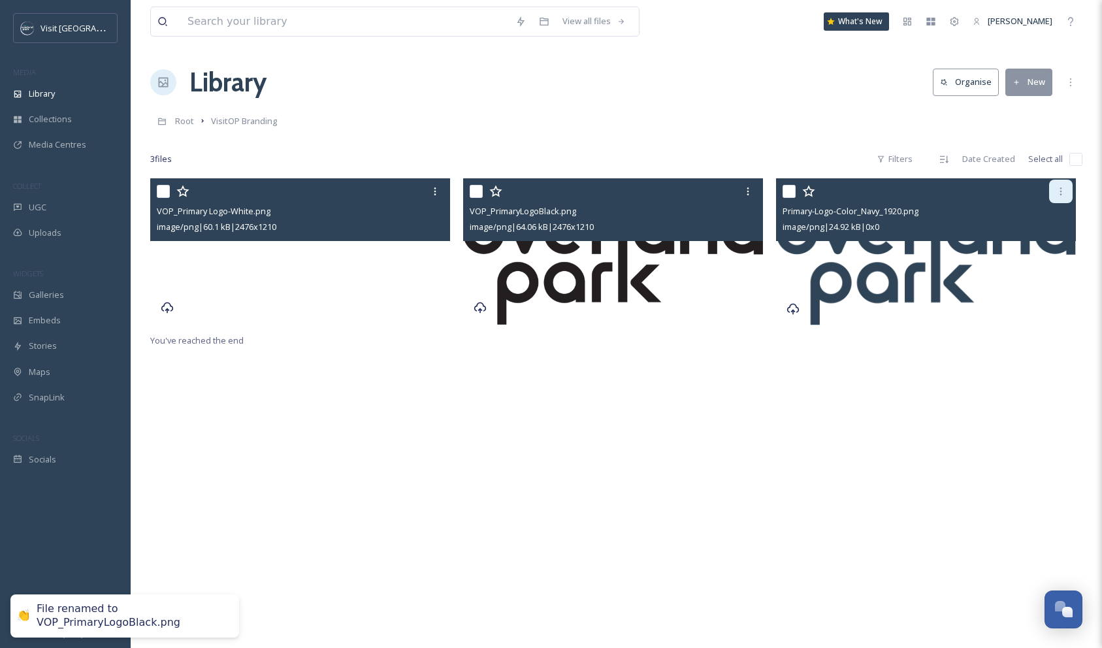
click at [1064, 192] on icon at bounding box center [1061, 191] width 10 height 10
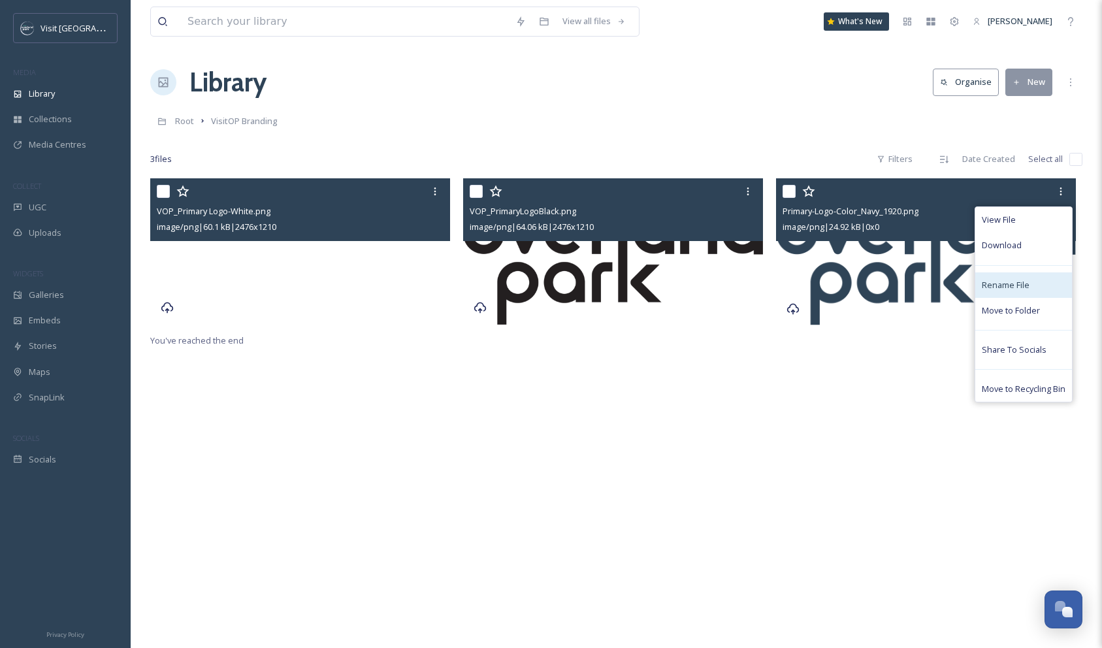
click at [1003, 290] on span "Rename File" at bounding box center [1006, 285] width 48 height 12
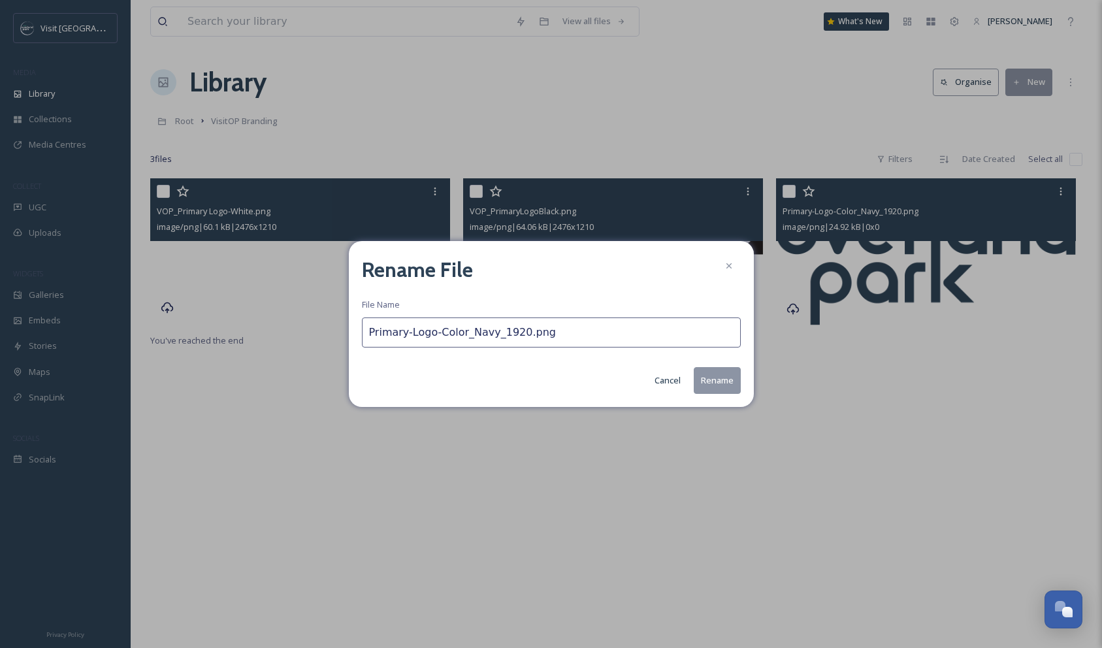
click at [370, 334] on input "Primary-Logo-Color_Navy_1920.png" at bounding box center [551, 333] width 379 height 30
type input "VOP_Primary-Logo-Color_Navy_1920.png"
click at [723, 374] on button "Rename" at bounding box center [717, 380] width 47 height 27
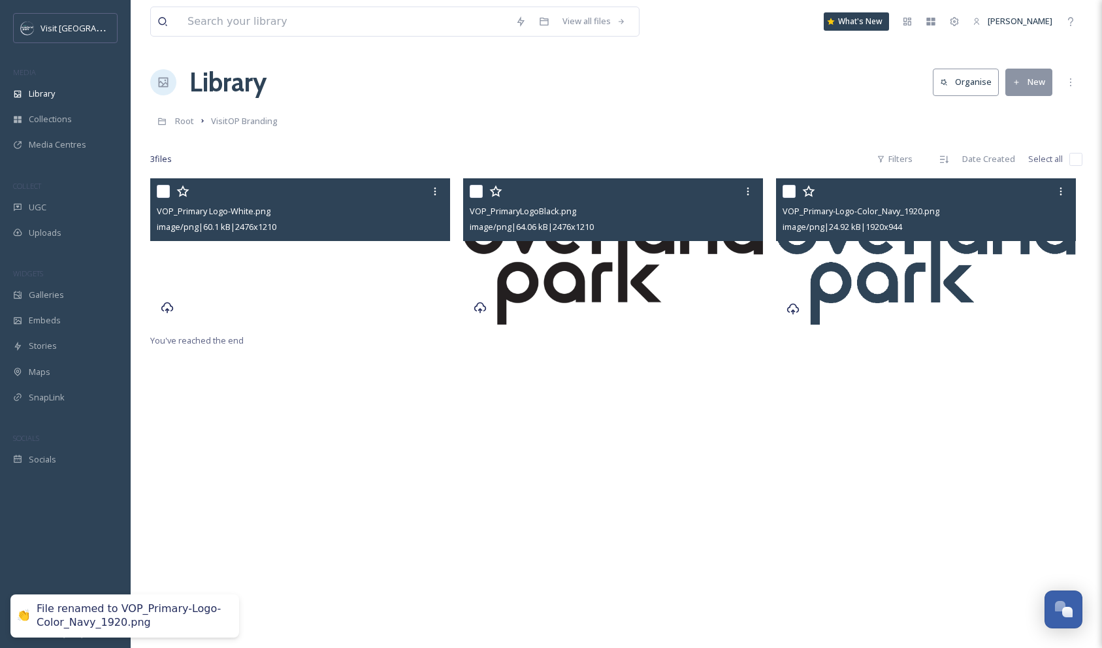
click at [165, 192] on input "checkbox" at bounding box center [163, 191] width 13 height 13
checkbox input "true"
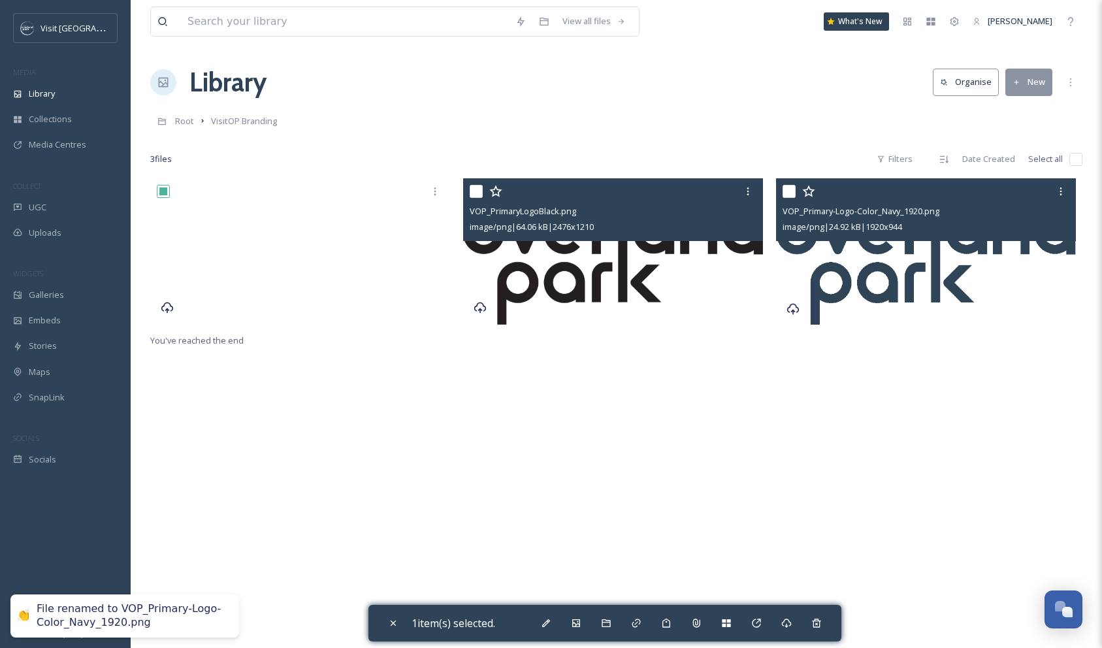
click at [475, 191] on input "checkbox" at bounding box center [476, 191] width 13 height 13
checkbox input "true"
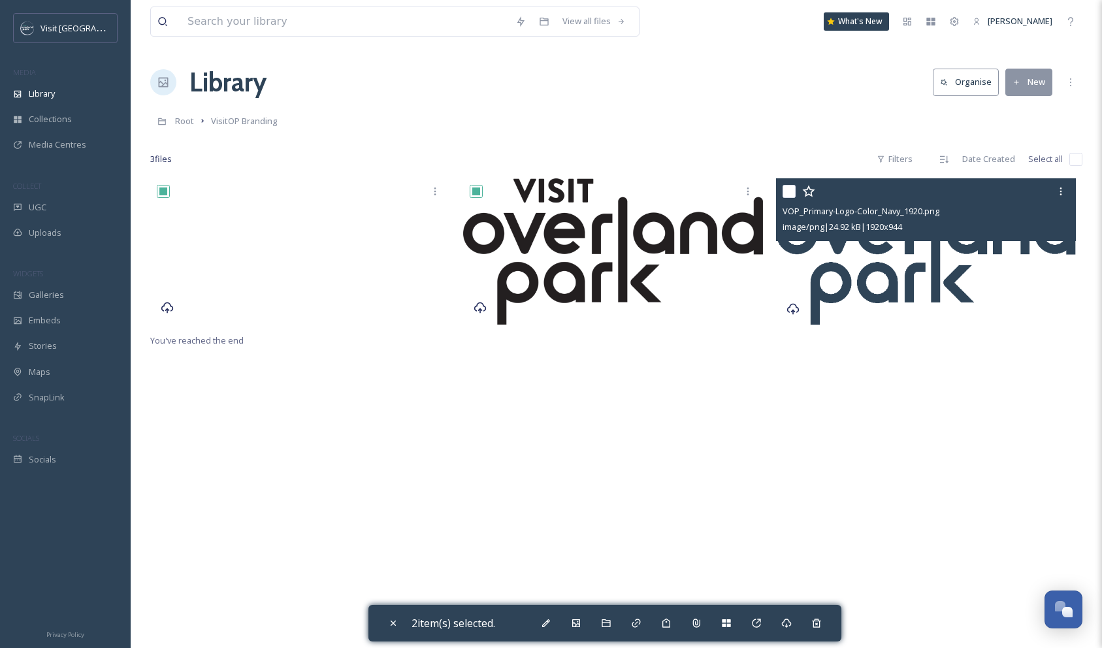
click at [791, 187] on input "checkbox" at bounding box center [789, 191] width 13 height 13
checkbox input "true"
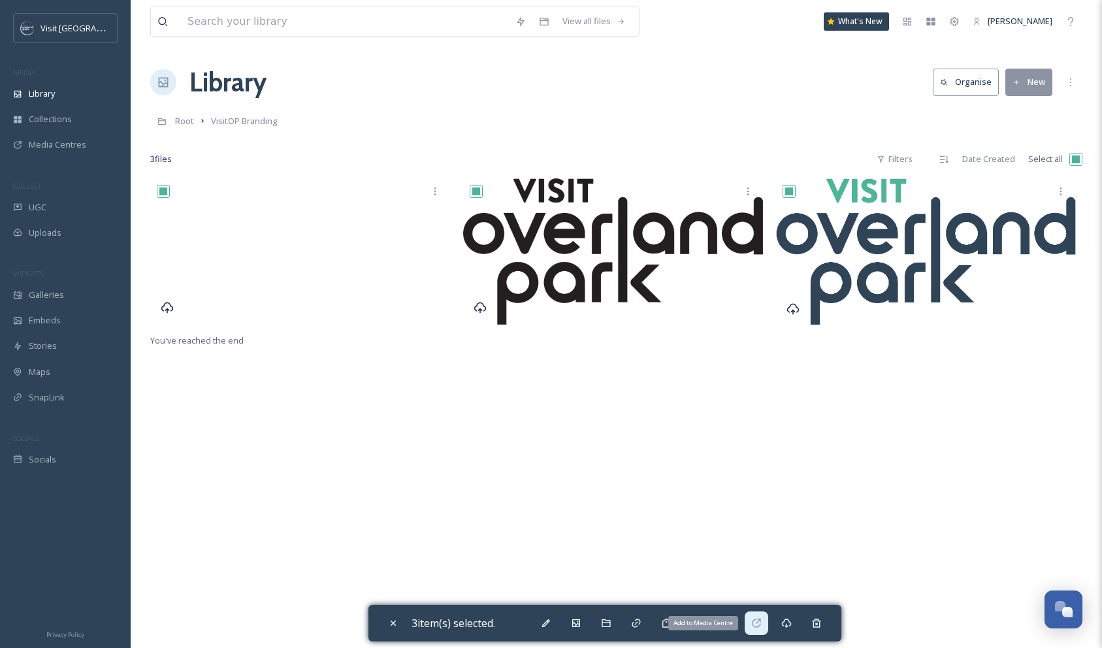
click at [762, 623] on icon at bounding box center [756, 623] width 10 height 10
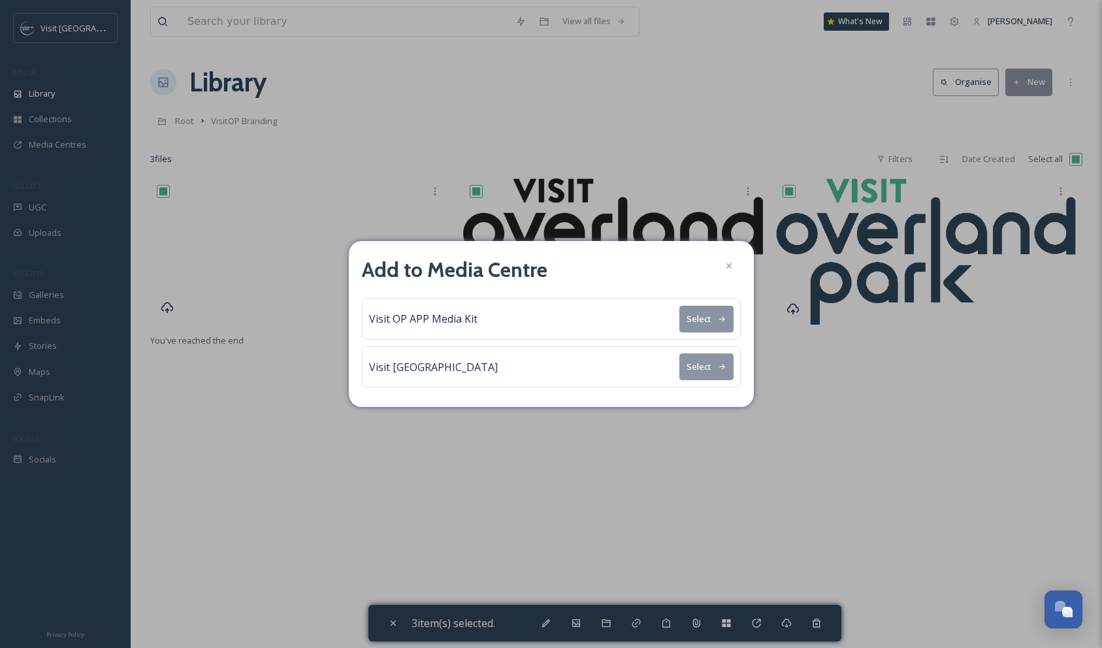
click at [711, 322] on button "Select" at bounding box center [706, 319] width 54 height 27
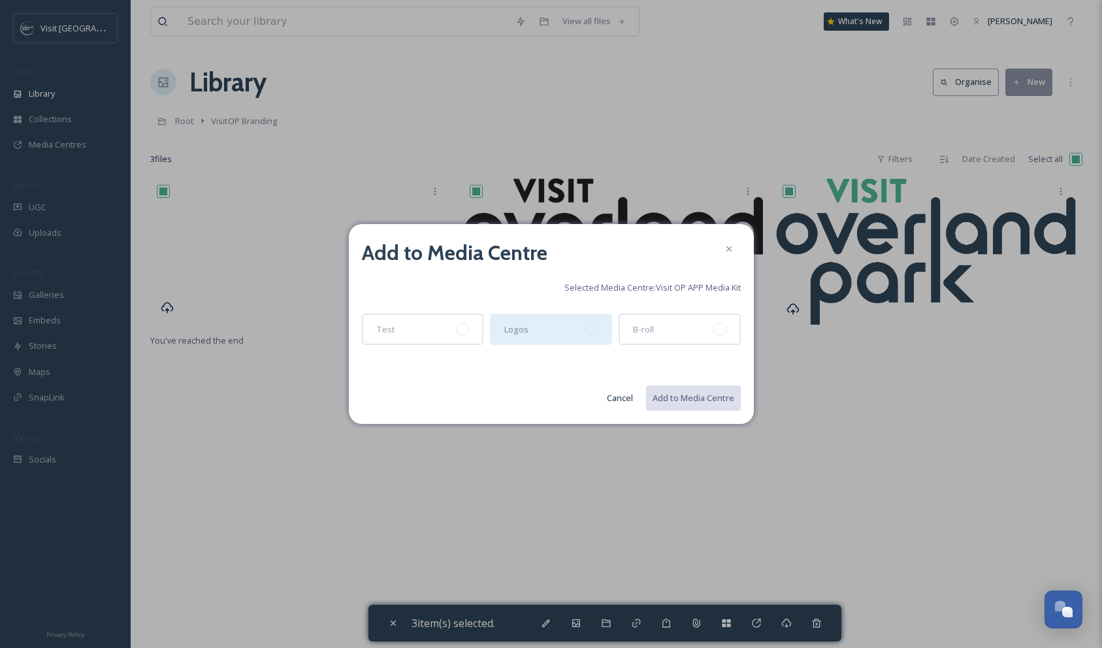
click at [568, 326] on div "Logos" at bounding box center [551, 329] width 122 height 31
click at [698, 398] on button "Add to Media Centre" at bounding box center [693, 398] width 96 height 27
checkbox input "false"
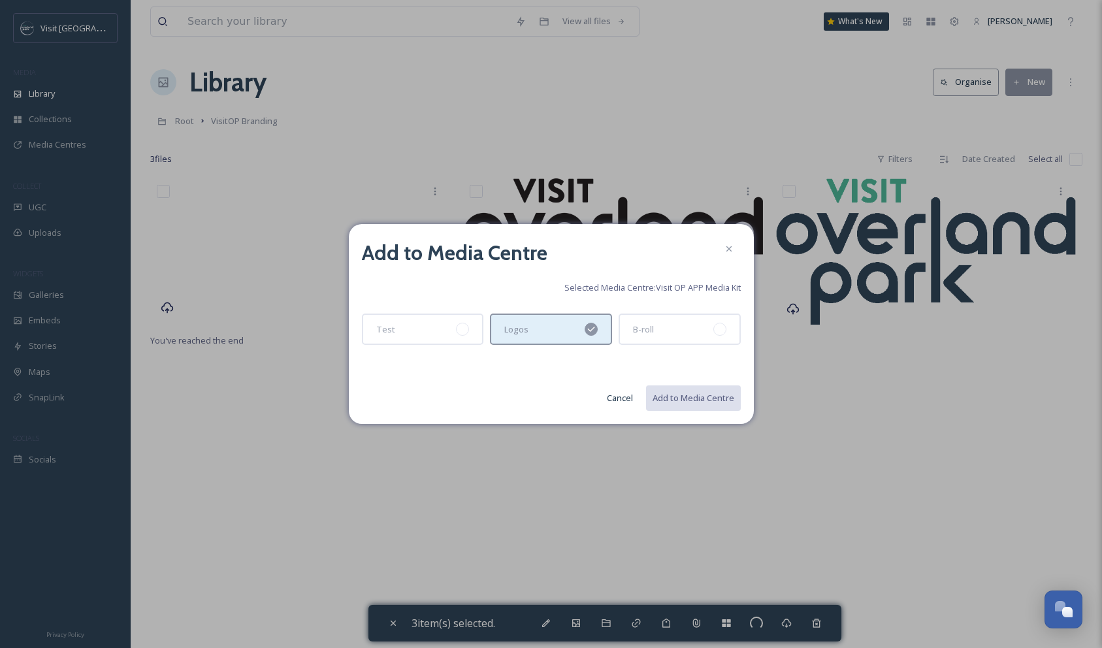
checkbox input "false"
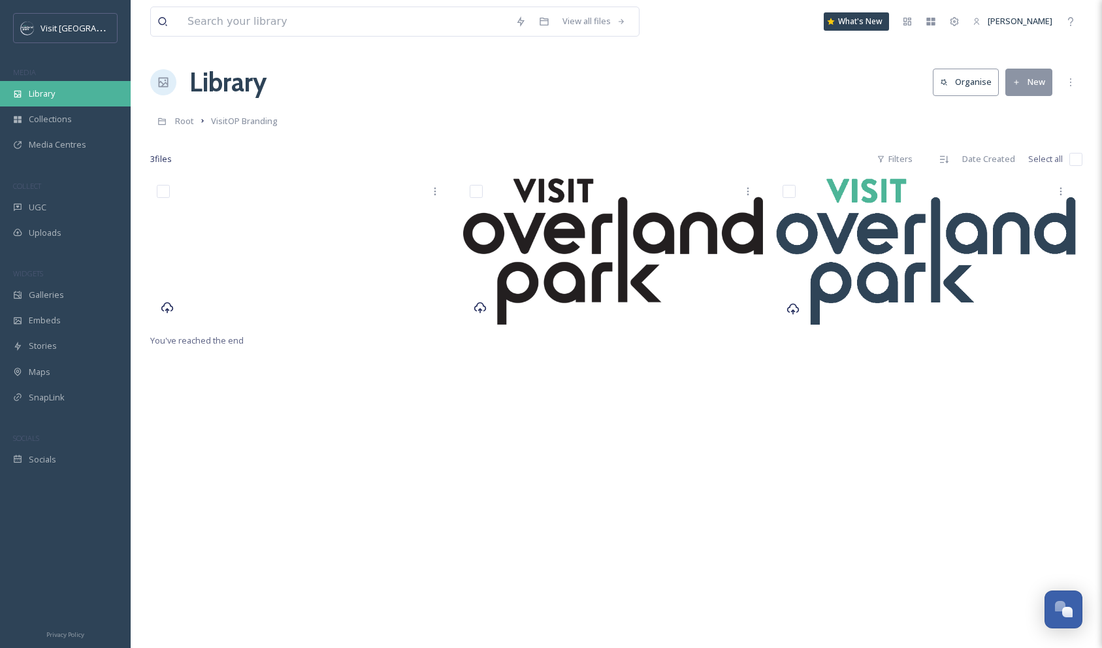
click at [46, 92] on span "Library" at bounding box center [42, 94] width 26 height 12
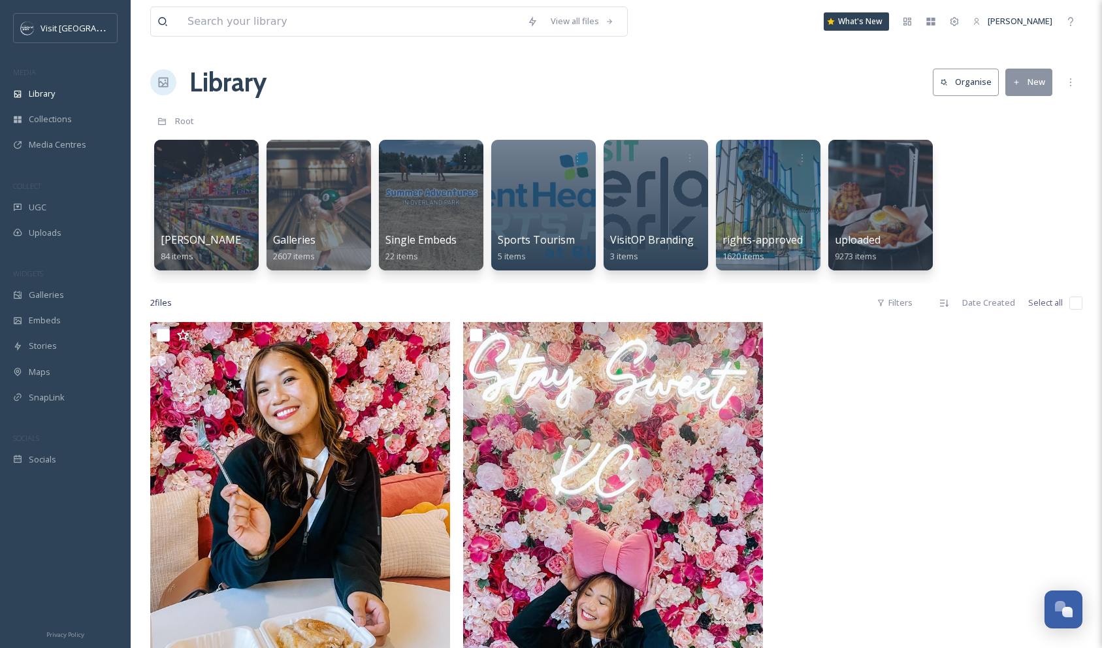
click at [1026, 86] on button "New" at bounding box center [1028, 82] width 47 height 27
click at [567, 189] on div at bounding box center [543, 204] width 106 height 133
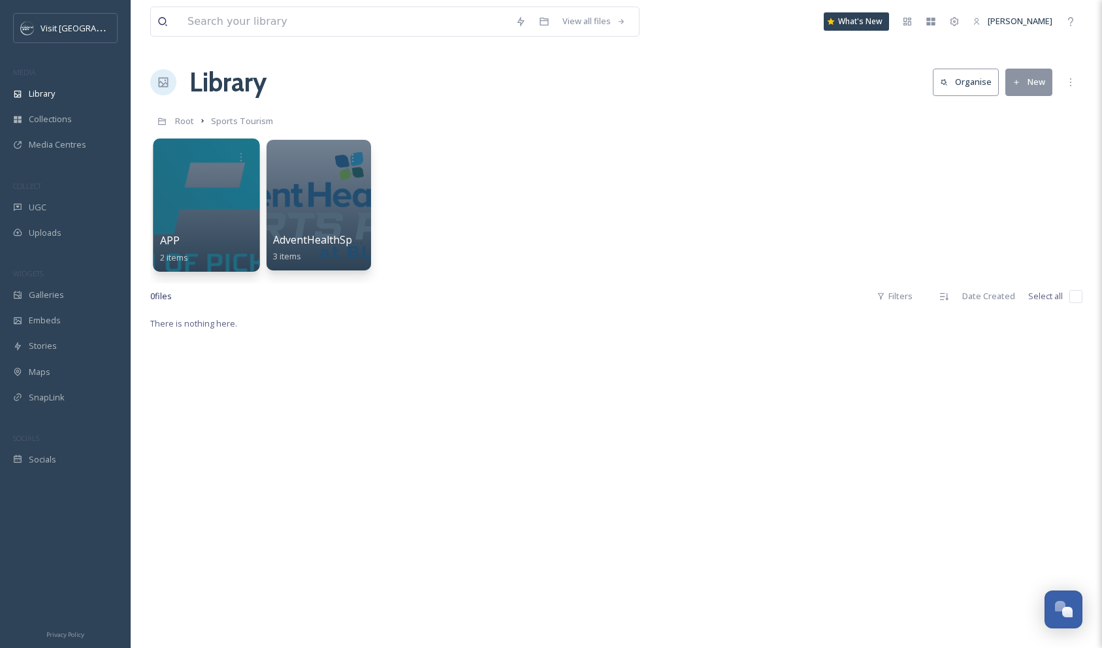
click at [204, 201] on div at bounding box center [206, 204] width 106 height 133
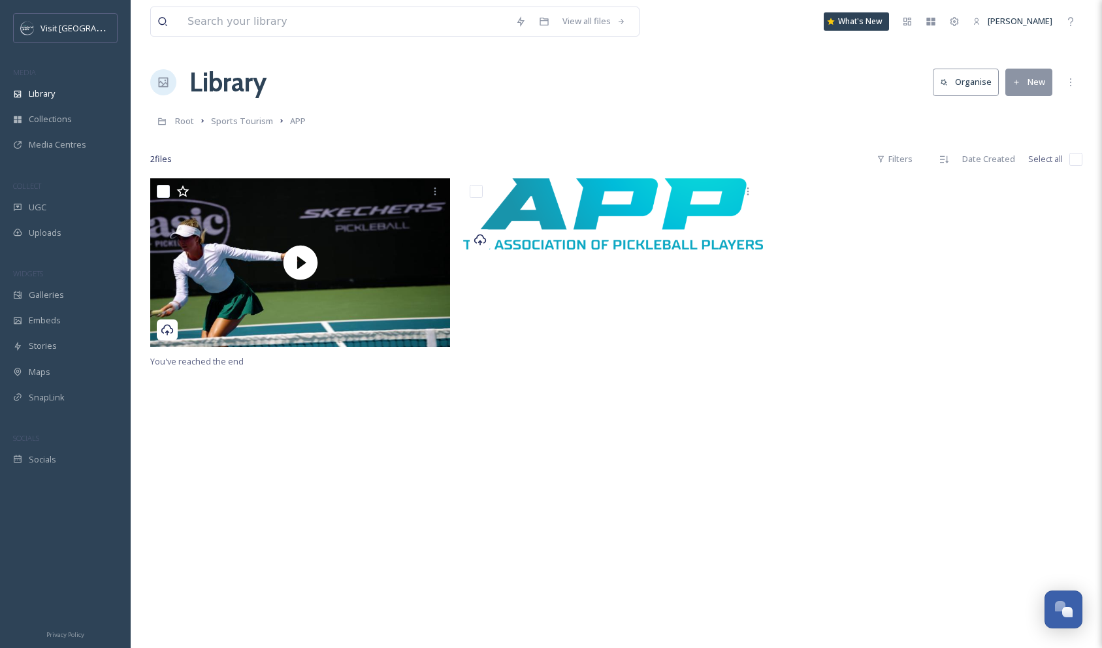
click at [1026, 84] on button "New" at bounding box center [1028, 82] width 47 height 27
click at [1015, 108] on span "File Upload" at bounding box center [1023, 112] width 43 height 12
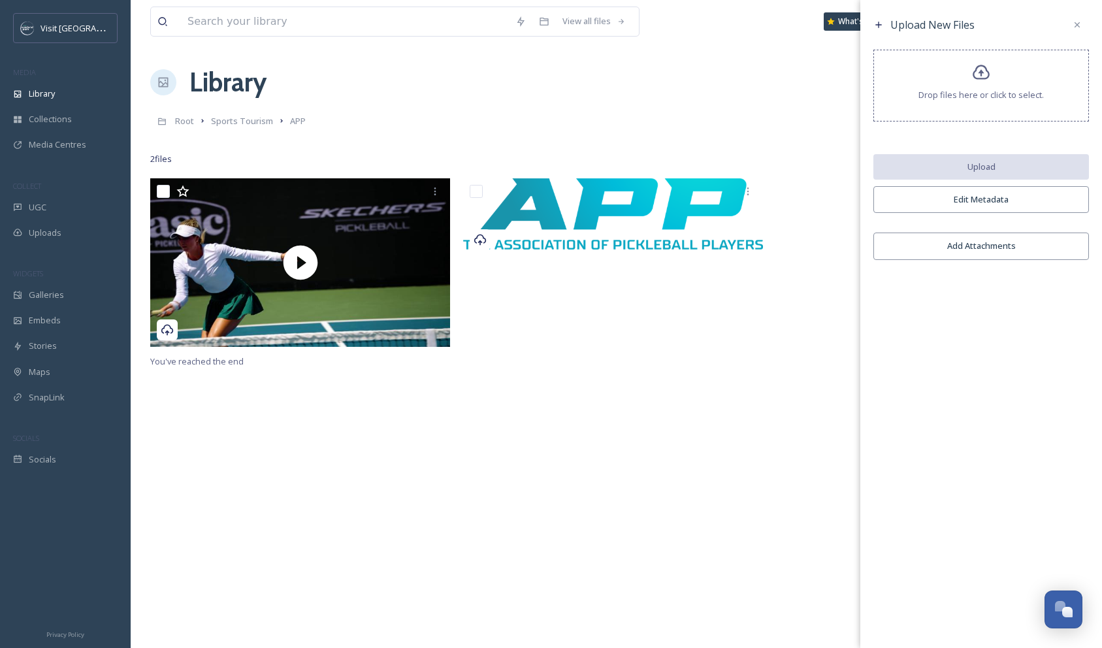
click at [964, 84] on div "Drop files here or click to select." at bounding box center [981, 86] width 216 height 72
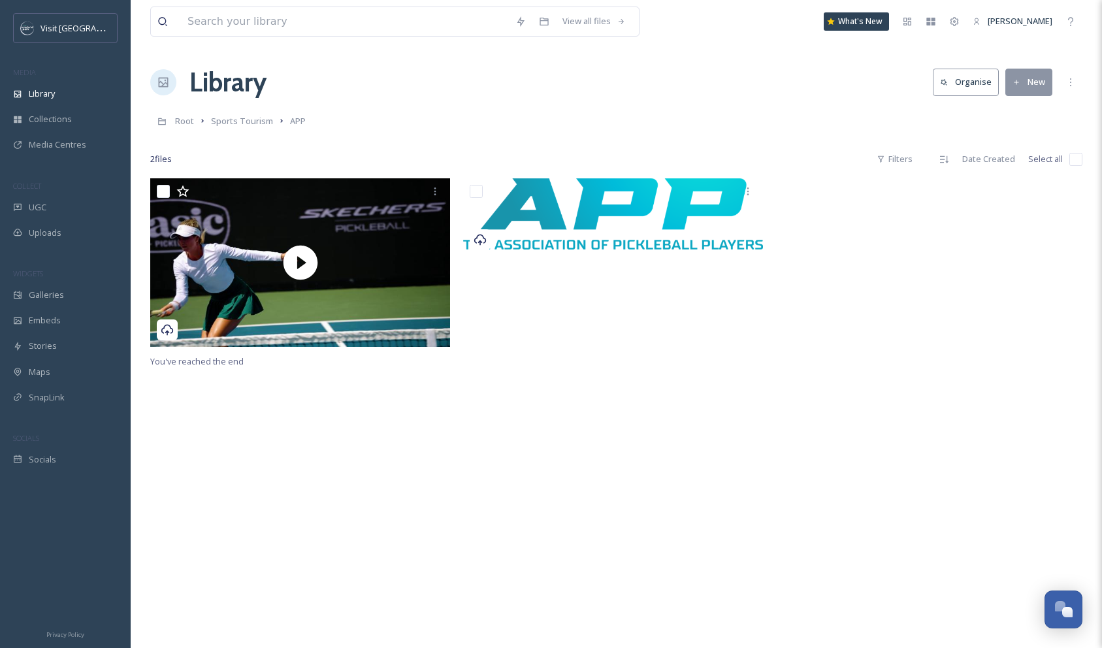
click at [785, 336] on div at bounding box center [929, 265] width 306 height 175
click at [1030, 87] on button "New" at bounding box center [1028, 82] width 47 height 27
click at [1015, 111] on span "File Upload" at bounding box center [1023, 112] width 43 height 12
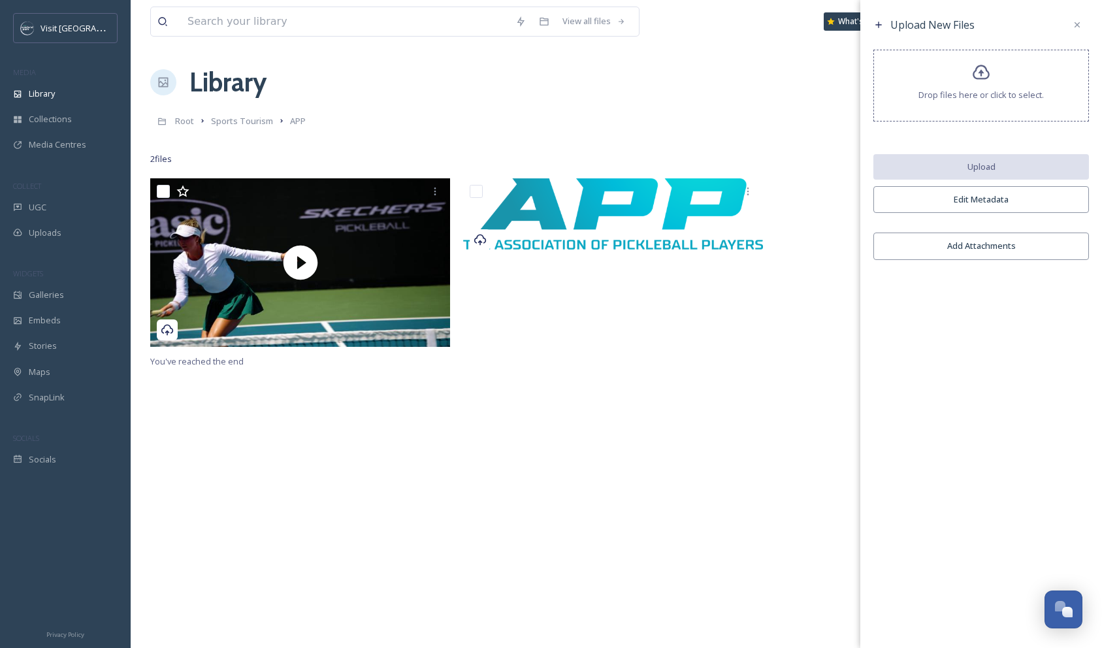
click at [975, 82] on div "Drop files here or click to select." at bounding box center [981, 86] width 216 height 72
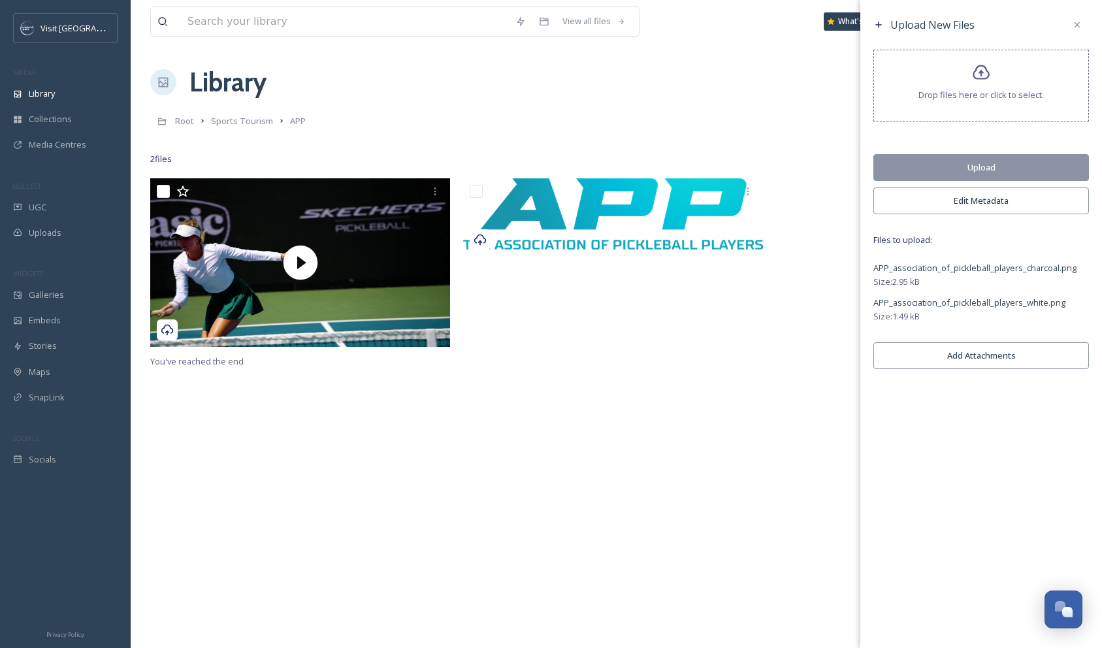
click at [979, 166] on button "Upload" at bounding box center [981, 167] width 216 height 27
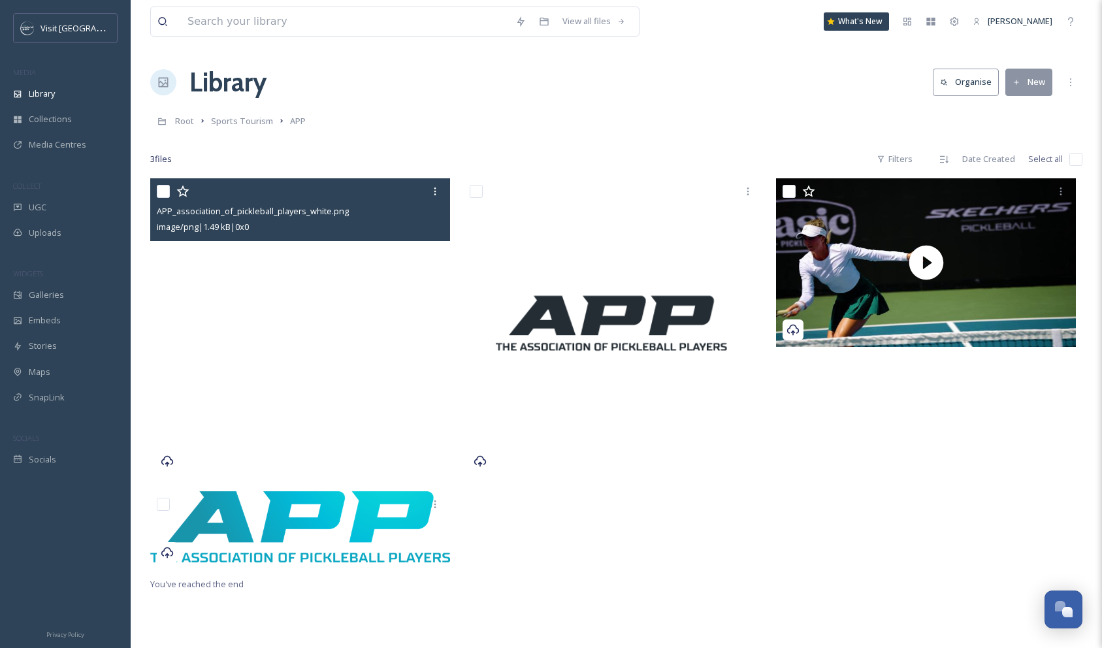
click at [160, 190] on input "checkbox" at bounding box center [163, 191] width 13 height 13
checkbox input "true"
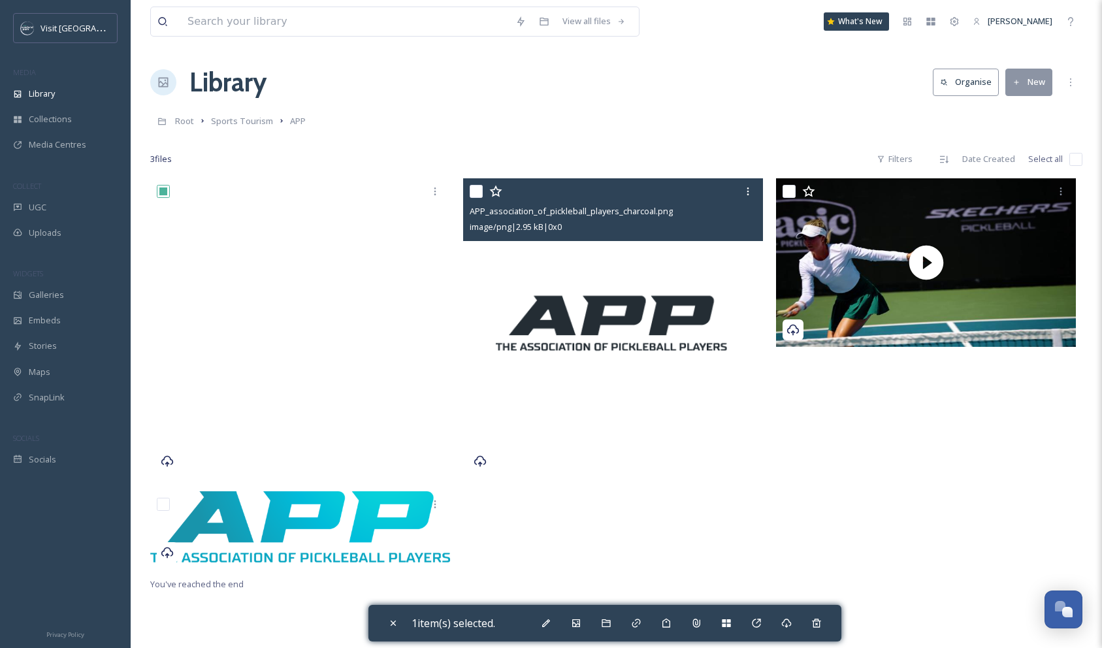
click at [476, 190] on input "checkbox" at bounding box center [476, 191] width 13 height 13
checkbox input "true"
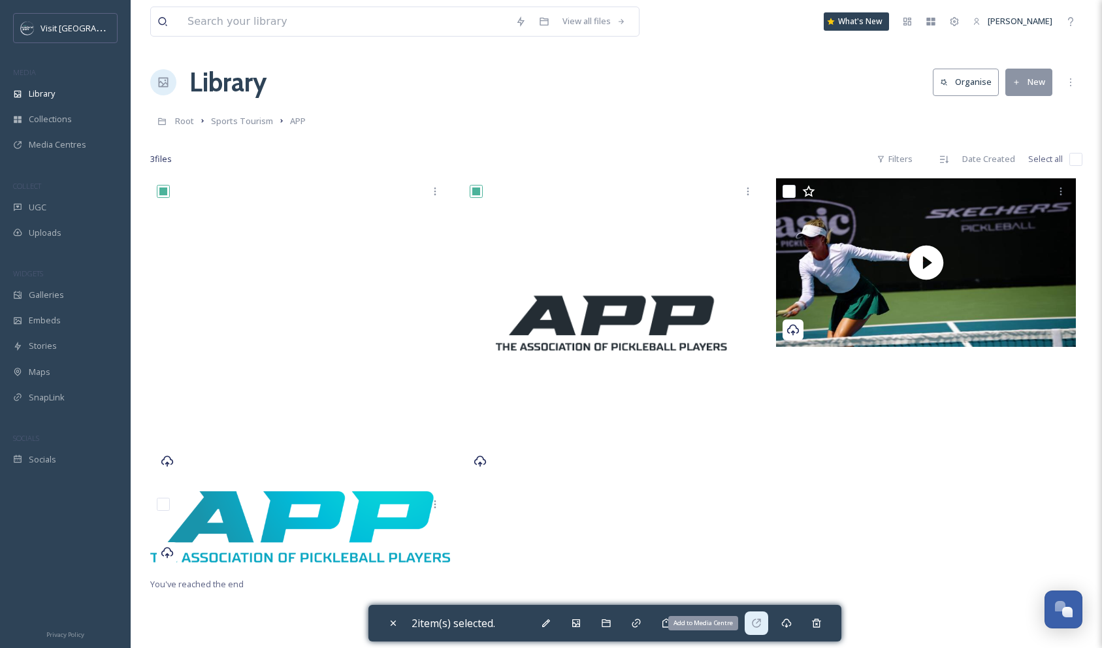
click at [760, 627] on icon at bounding box center [756, 623] width 8 height 8
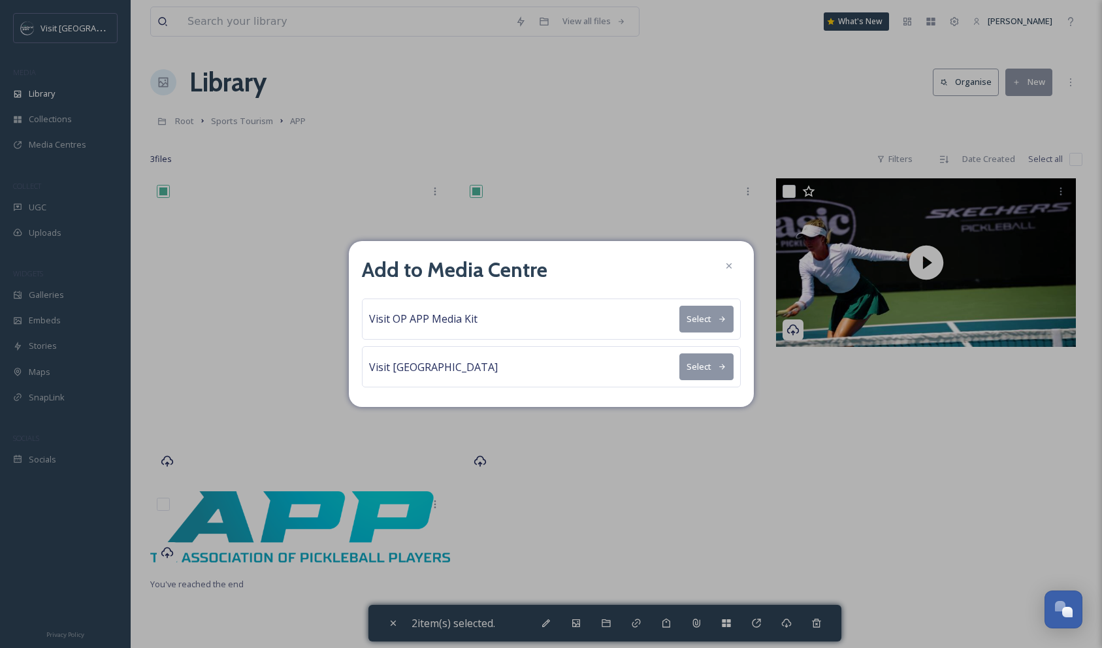
click at [708, 316] on button "Select" at bounding box center [706, 319] width 54 height 27
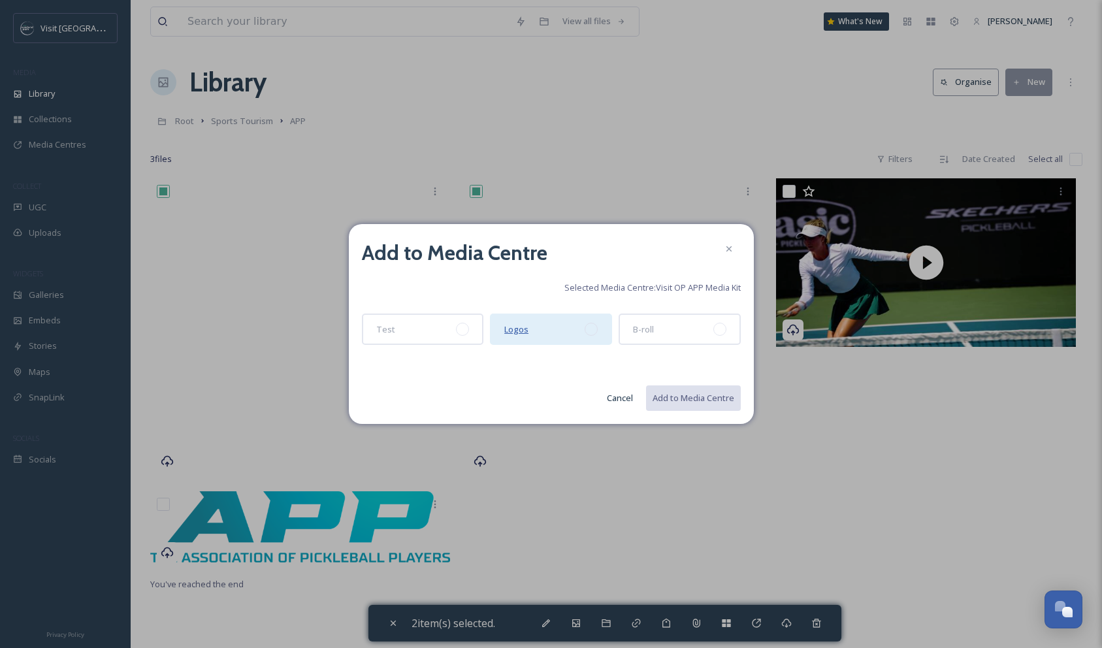
click at [521, 333] on span "Logos" at bounding box center [516, 329] width 24 height 12
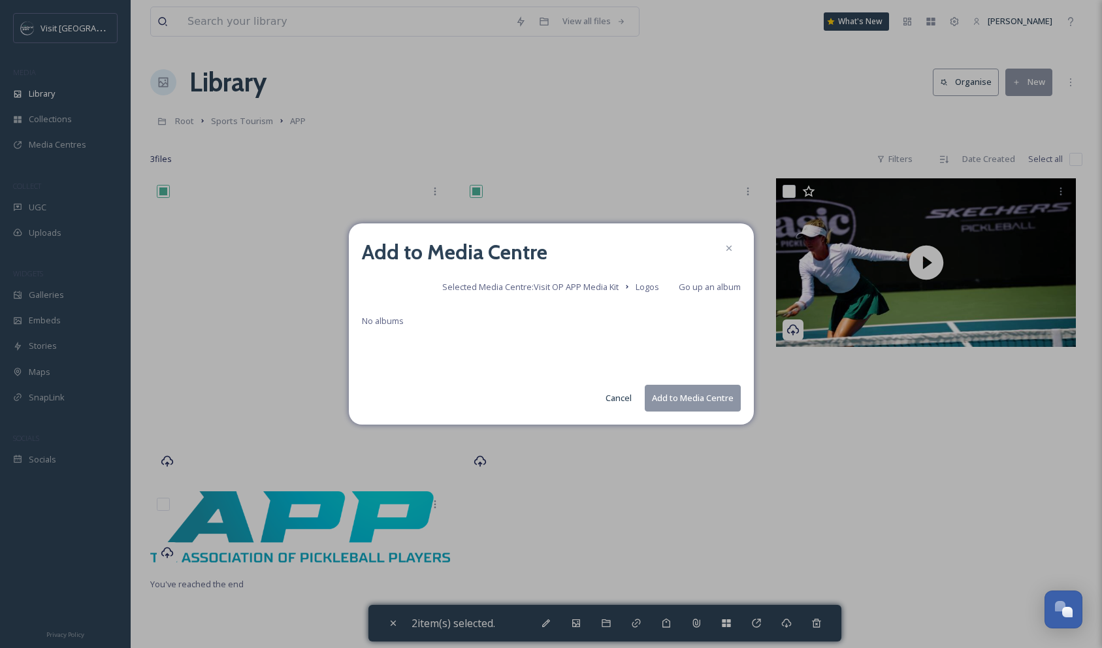
click at [677, 396] on button "Add to Media Centre" at bounding box center [693, 398] width 96 height 27
checkbox input "false"
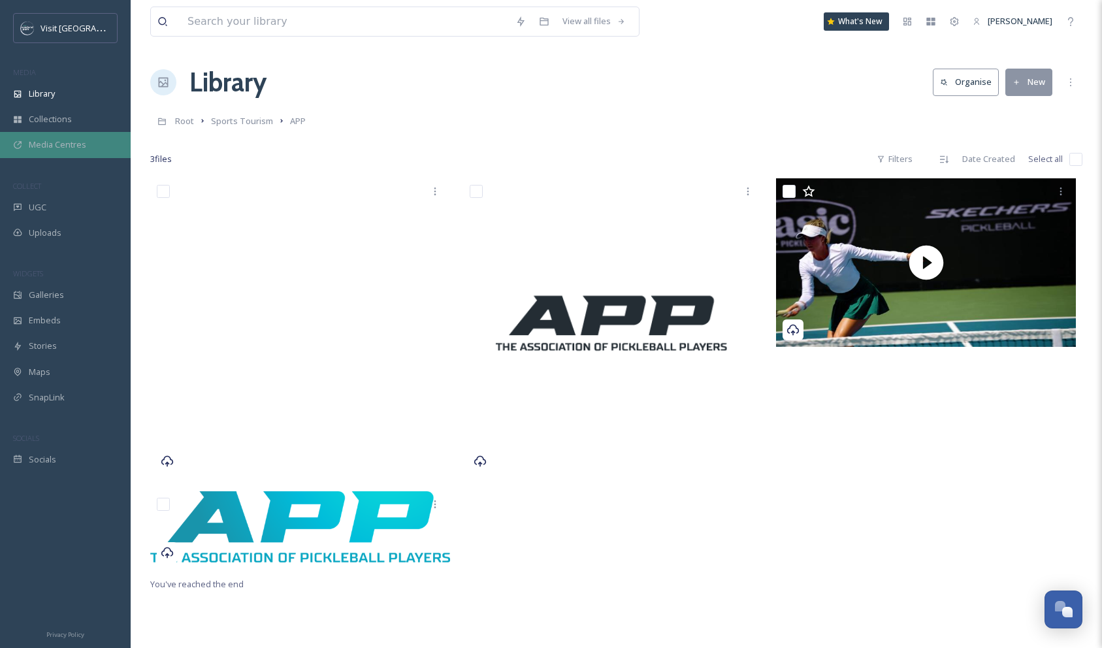
click at [61, 138] on span "Media Centres" at bounding box center [57, 144] width 57 height 12
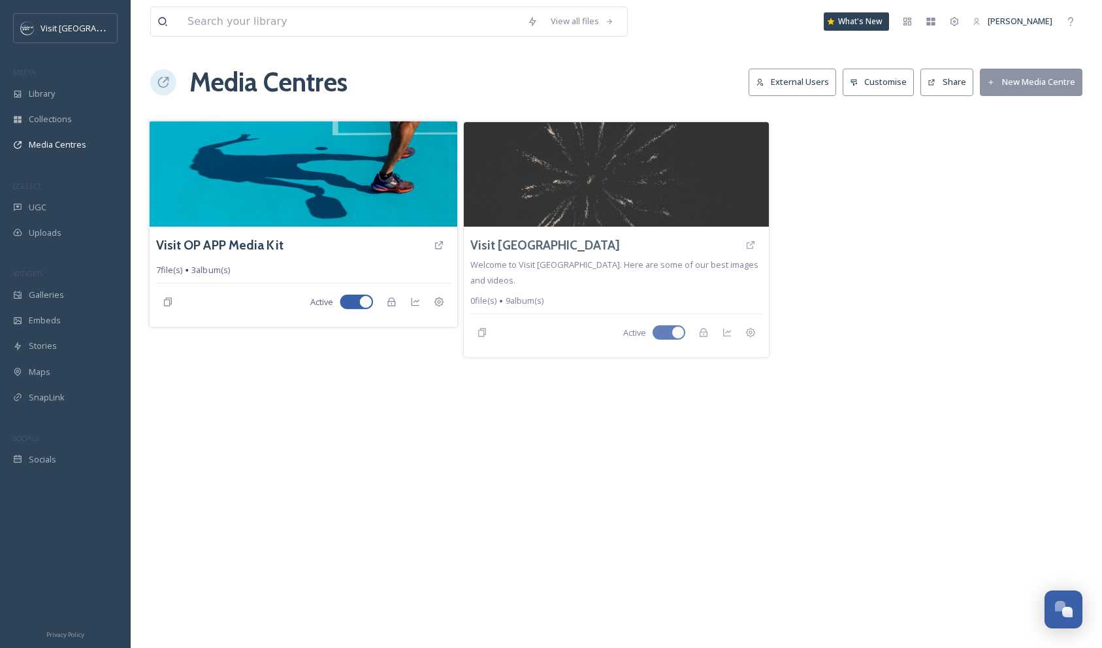
click at [338, 189] on img at bounding box center [304, 174] width 308 height 106
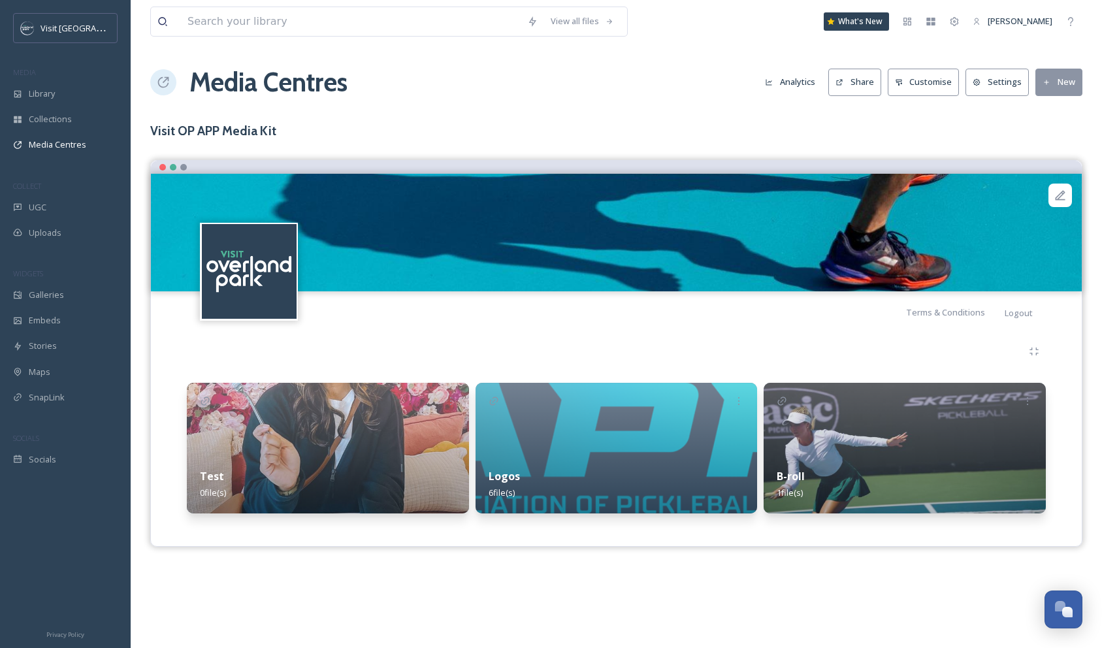
click at [635, 451] on img at bounding box center [617, 448] width 282 height 131
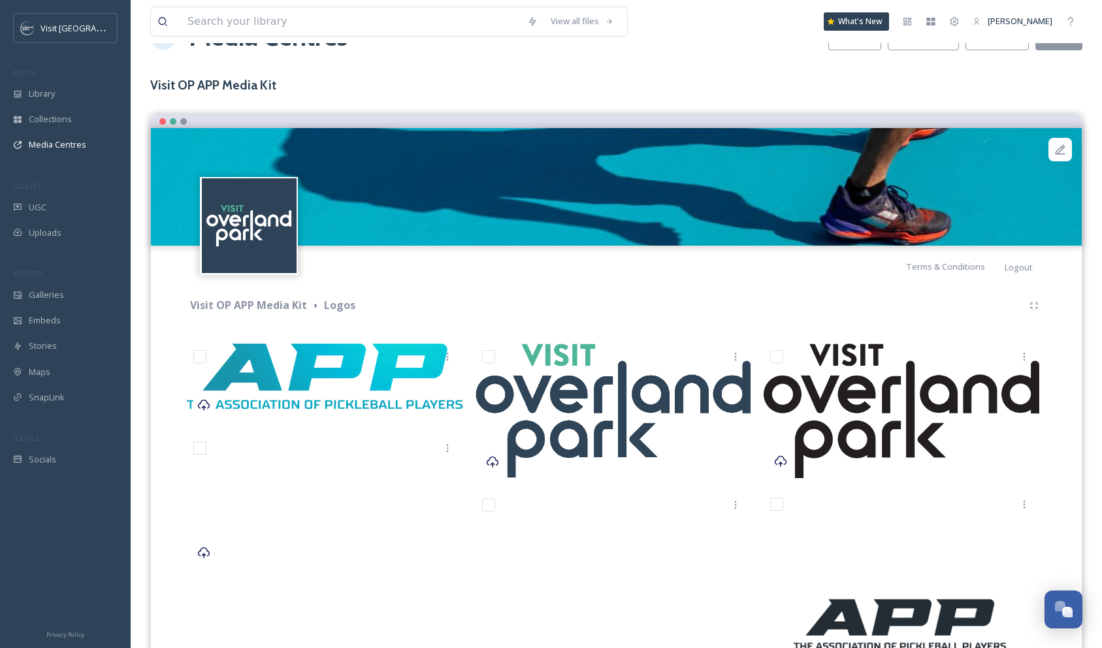
scroll to position [59, 0]
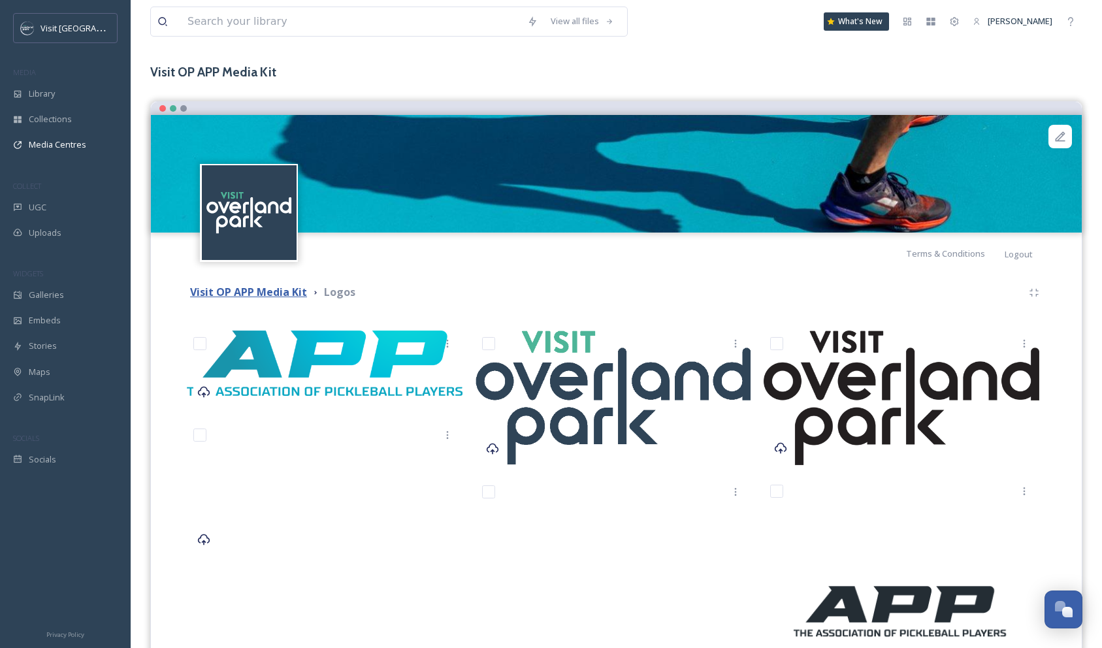
click at [263, 292] on strong "Visit OP APP Media Kit" at bounding box center [248, 292] width 117 height 14
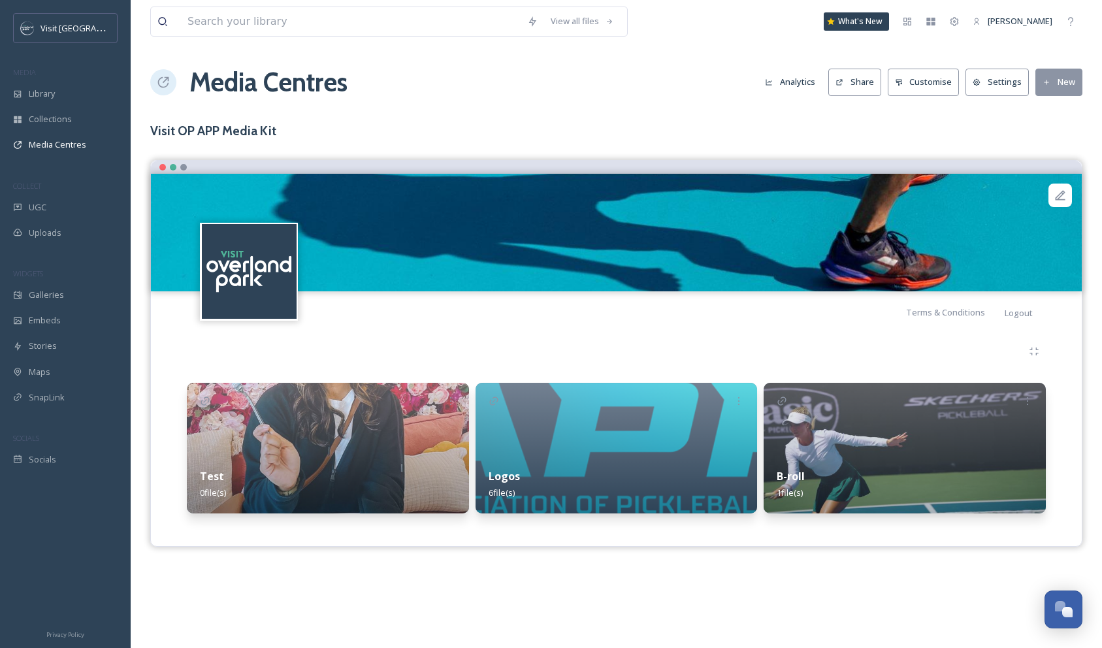
click at [244, 131] on h3 "Visit OP APP Media Kit" at bounding box center [616, 131] width 932 height 19
click at [269, 129] on h3 "Visit OP APP Media Kit" at bounding box center [616, 131] width 932 height 19
click at [207, 131] on h3 "Visit OP APP Media Kit" at bounding box center [616, 131] width 932 height 19
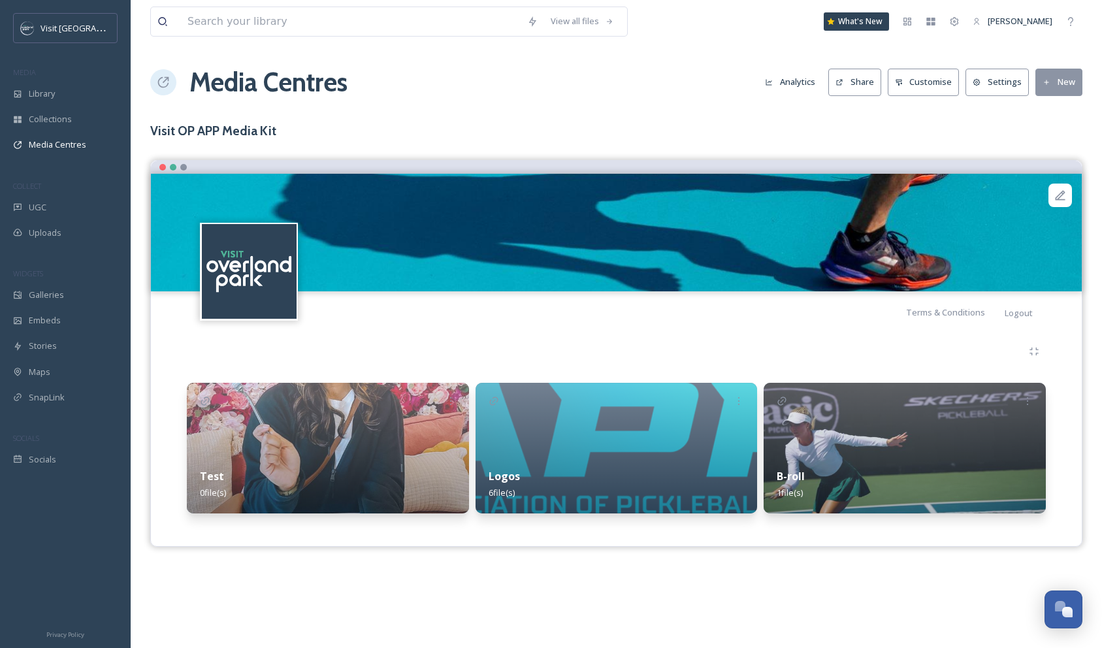
click at [191, 128] on h3 "Visit OP APP Media Kit" at bounding box center [616, 131] width 932 height 19
click at [48, 95] on span "Library" at bounding box center [42, 94] width 26 height 12
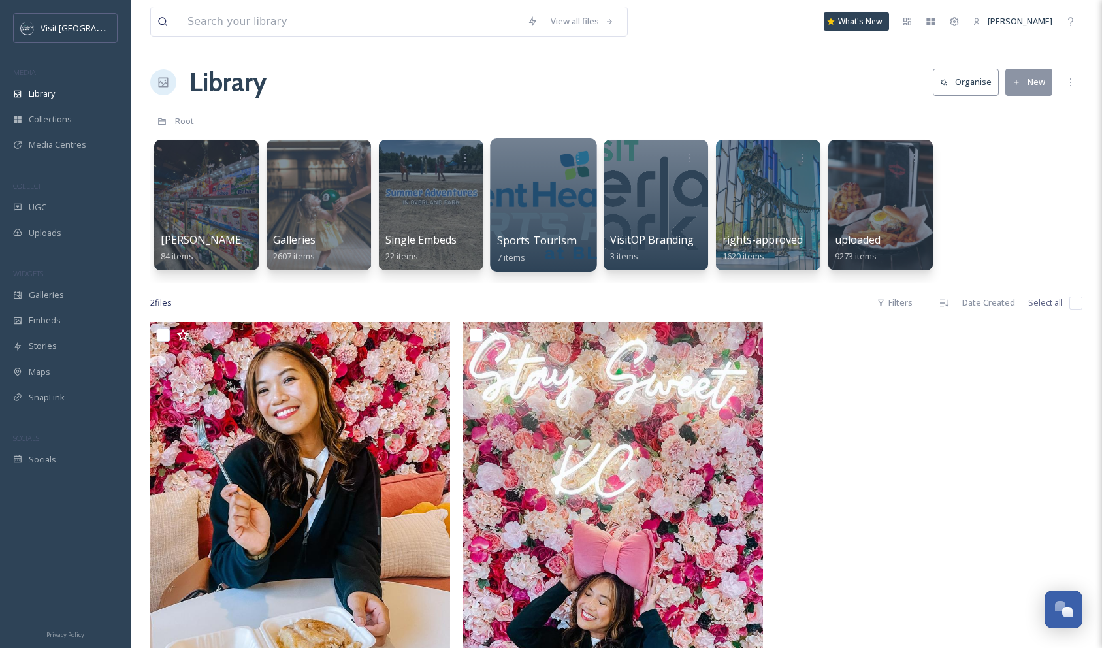
click at [547, 212] on div at bounding box center [543, 204] width 106 height 133
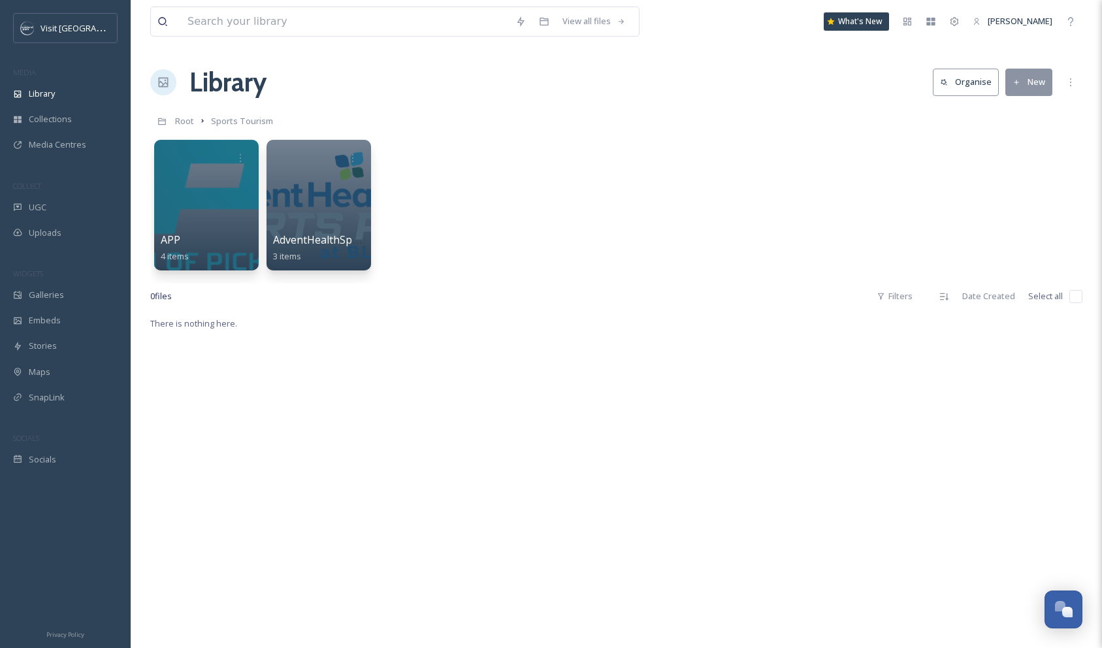
click at [1028, 85] on button "New" at bounding box center [1028, 82] width 47 height 27
click at [1003, 169] on span "Folder" at bounding box center [1014, 163] width 25 height 12
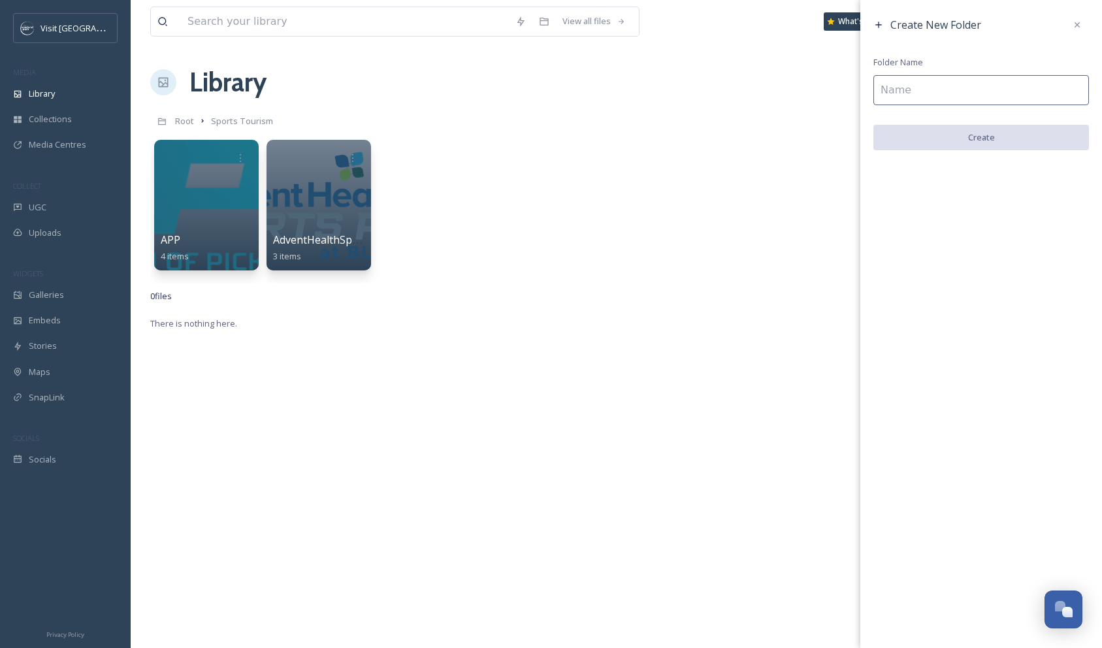
click at [914, 93] on input at bounding box center [981, 90] width 216 height 30
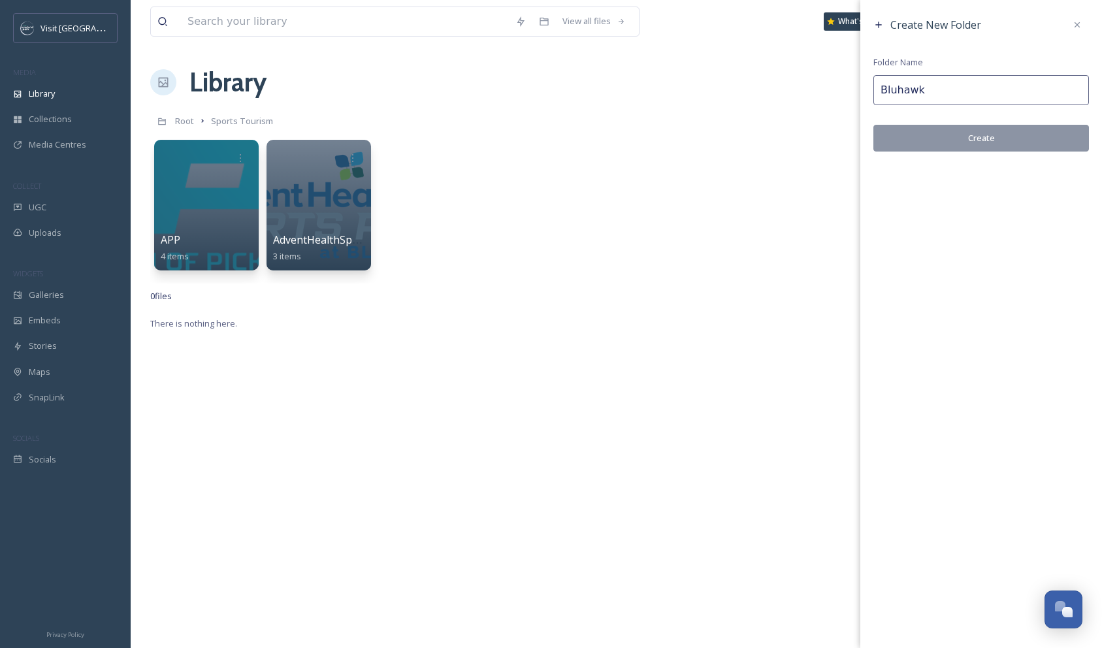
click at [881, 93] on input "Bluhawk" at bounding box center [981, 90] width 216 height 30
type input "Bluhawk"
click at [1077, 25] on icon at bounding box center [1077, 24] width 5 height 5
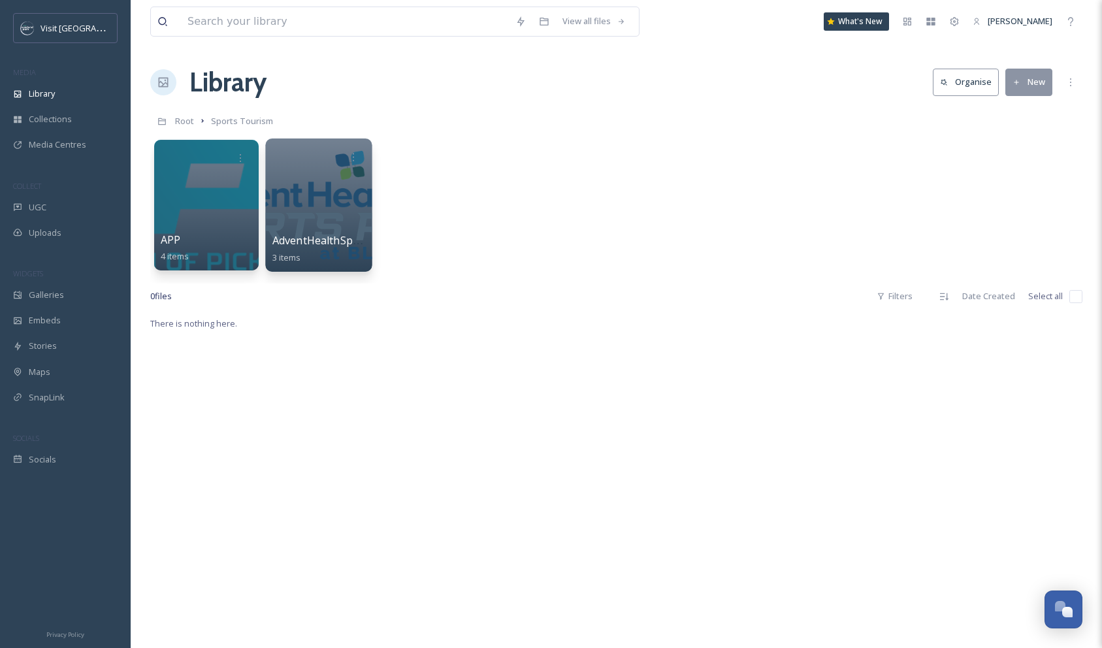
click at [302, 202] on div at bounding box center [318, 204] width 106 height 133
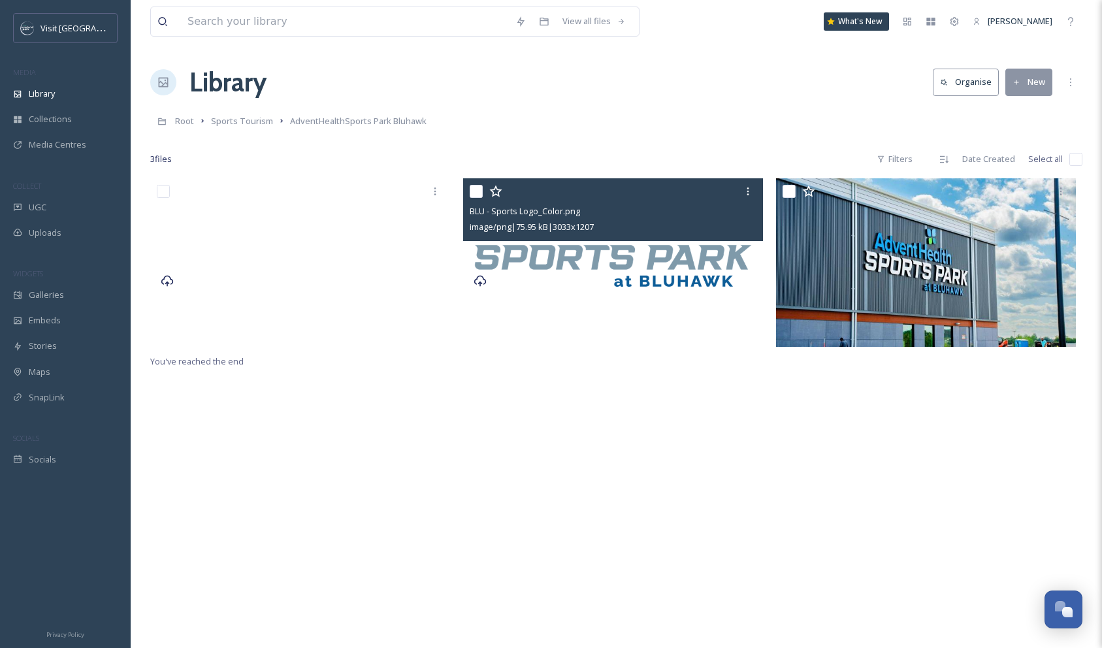
click at [477, 189] on input "checkbox" at bounding box center [476, 191] width 13 height 13
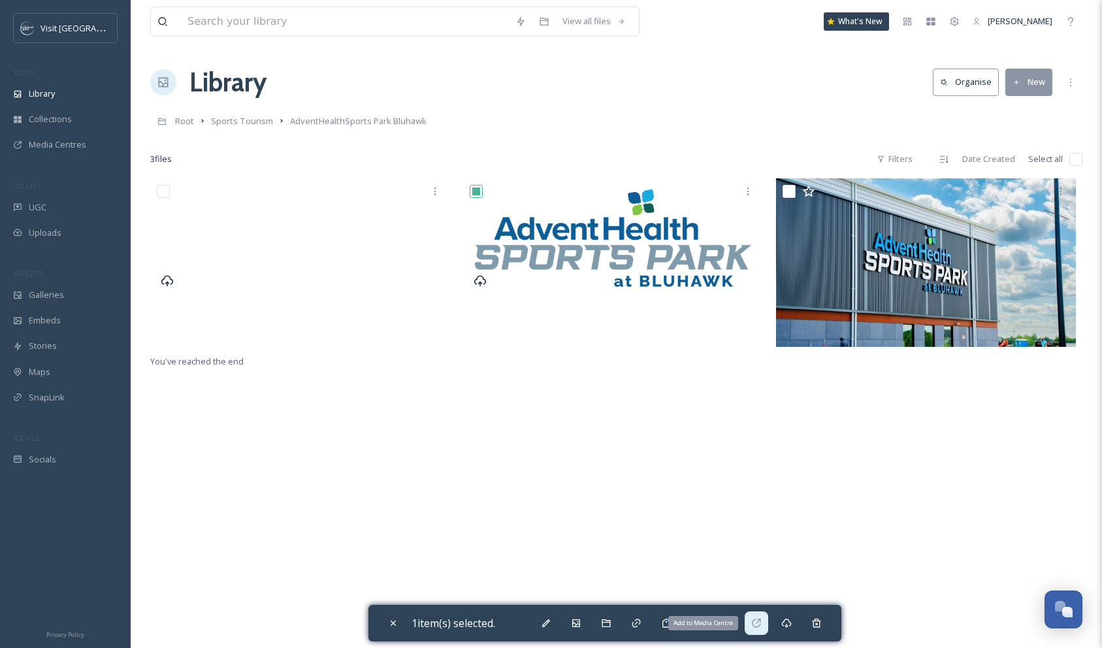
click at [762, 622] on icon at bounding box center [756, 623] width 10 height 10
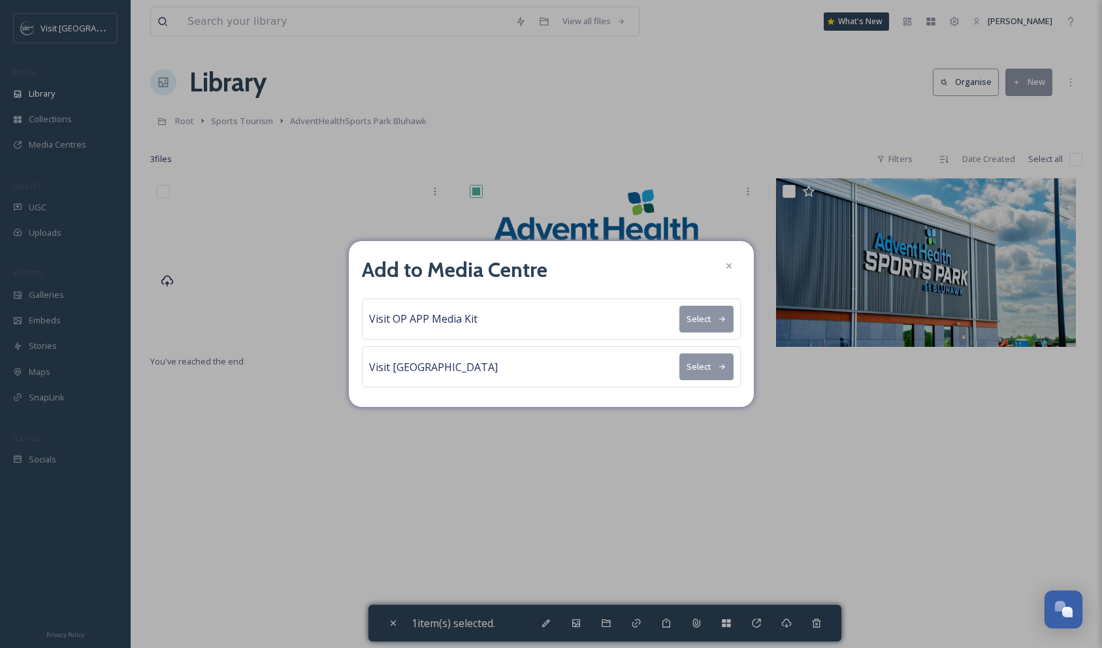
click at [710, 322] on button "Select" at bounding box center [706, 319] width 54 height 27
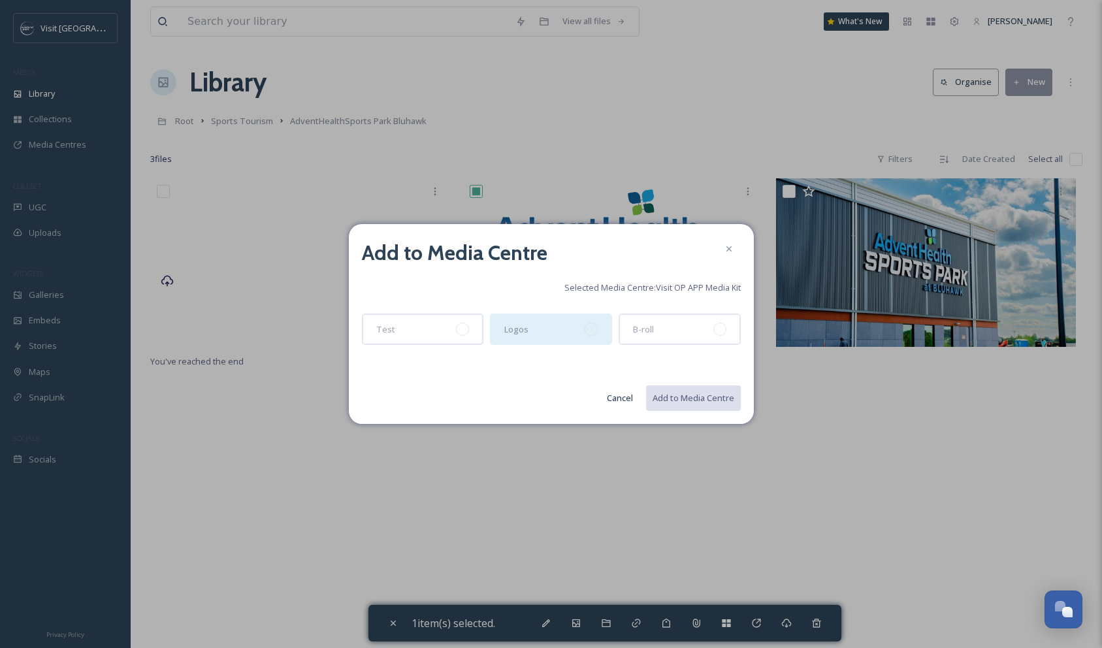
click at [547, 336] on div "Logos" at bounding box center [551, 329] width 122 height 31
click at [672, 398] on button "Add to Media Centre" at bounding box center [693, 398] width 96 height 27
checkbox input "false"
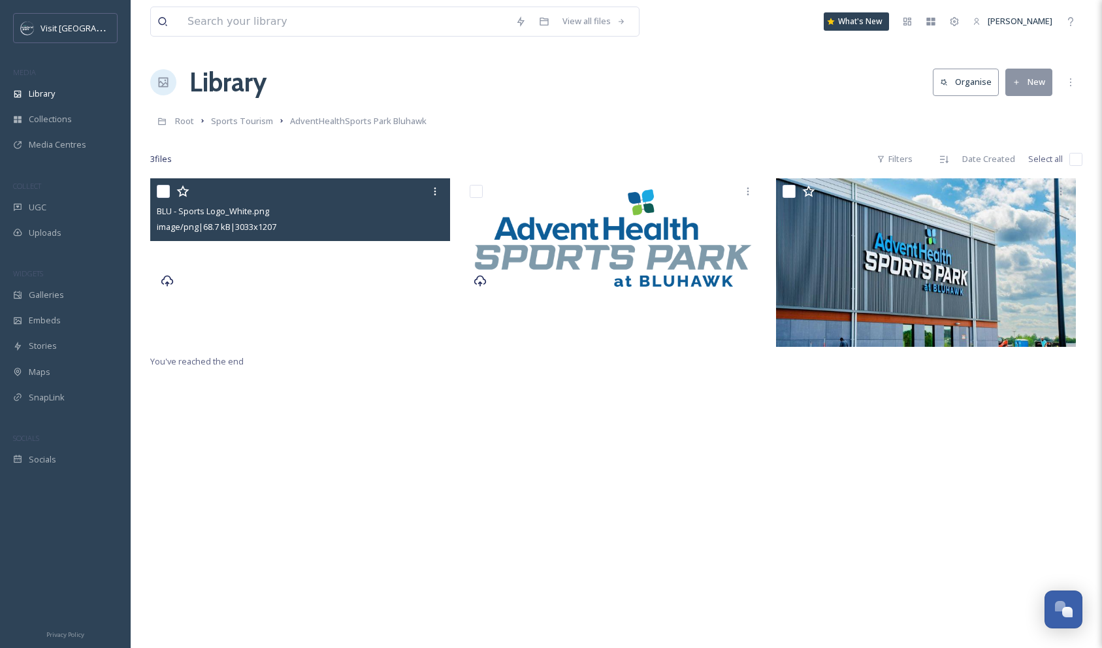
click at [162, 189] on input "checkbox" at bounding box center [163, 191] width 13 height 13
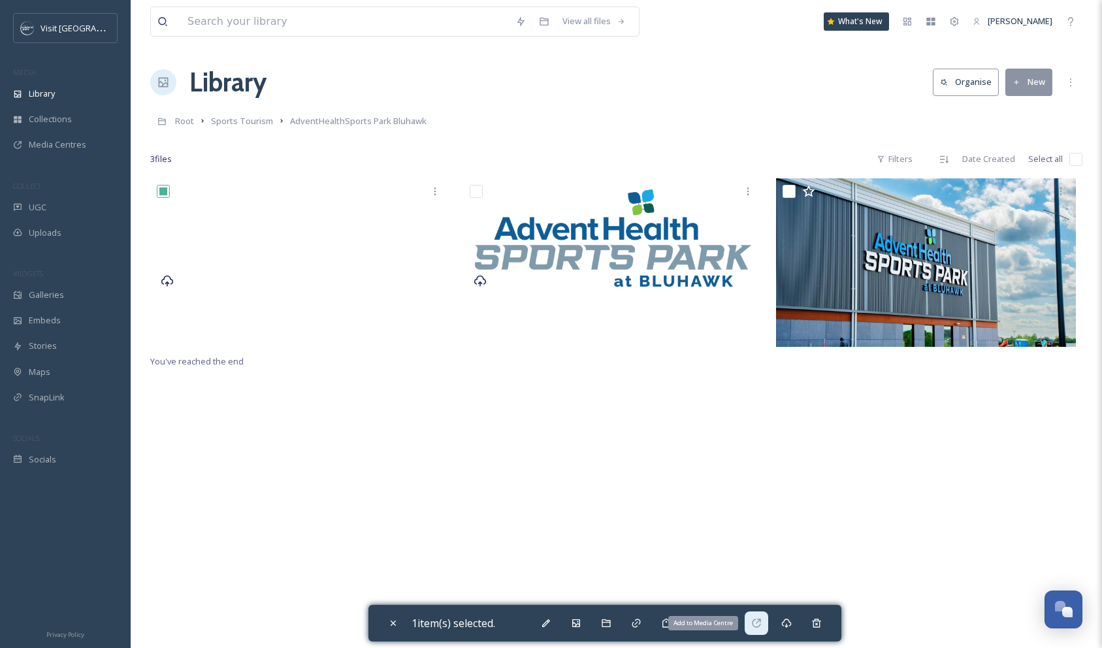
click at [753, 623] on div "Add to Media Centre" at bounding box center [757, 623] width 24 height 24
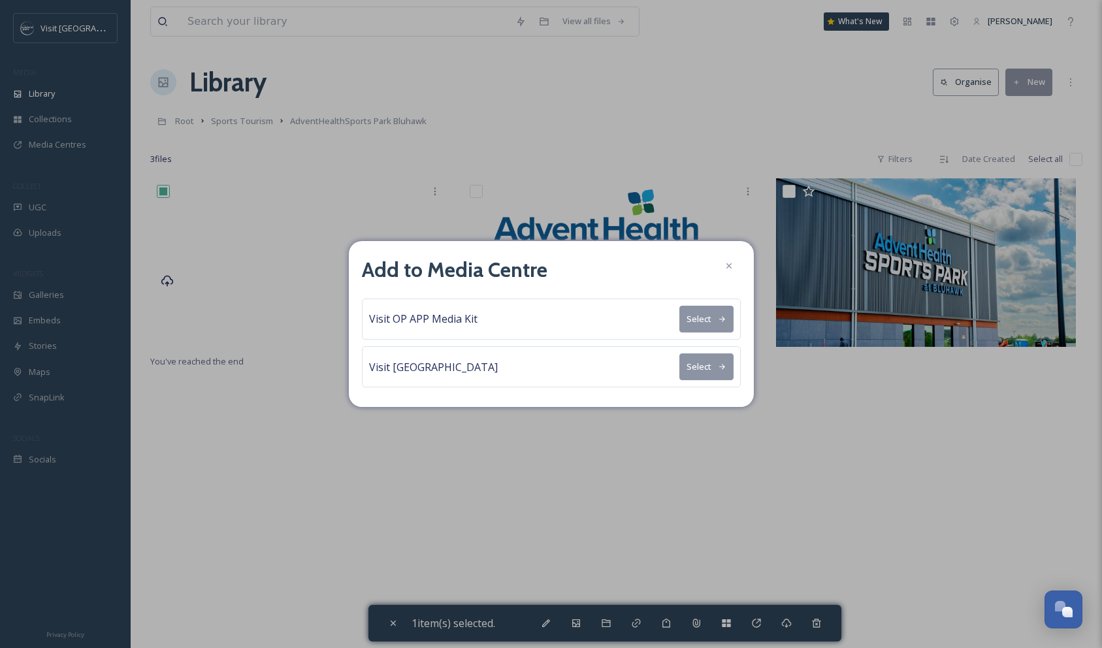
click at [697, 314] on button "Select" at bounding box center [706, 319] width 54 height 27
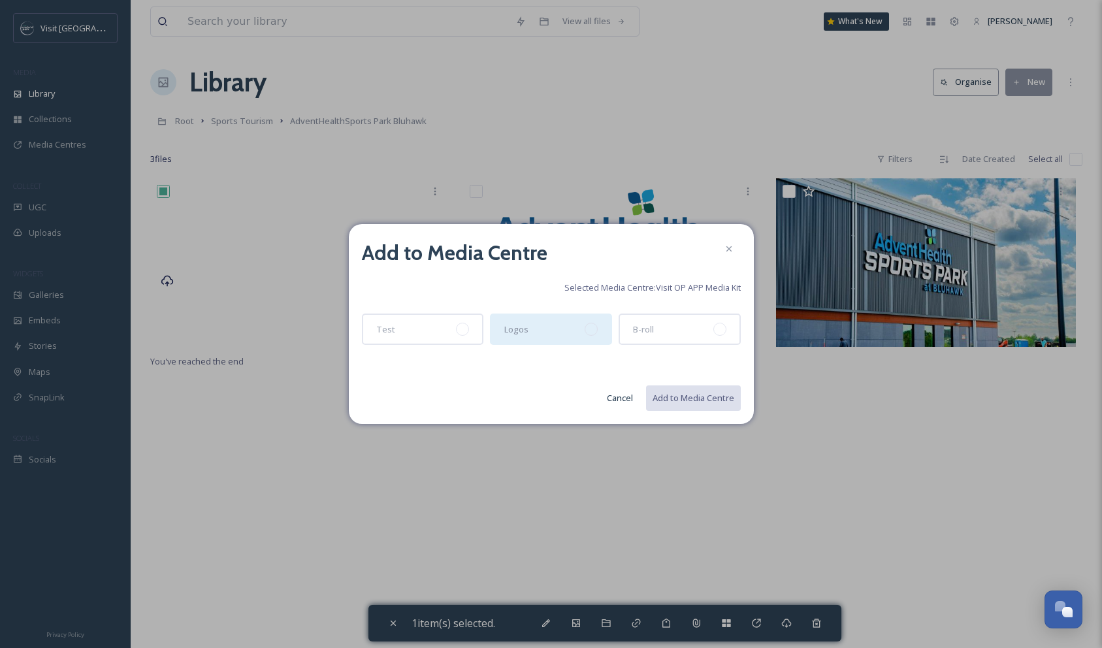
click at [552, 330] on div "Logos" at bounding box center [551, 329] width 122 height 31
click at [690, 406] on button "Add to Media Centre" at bounding box center [693, 398] width 96 height 27
checkbox input "false"
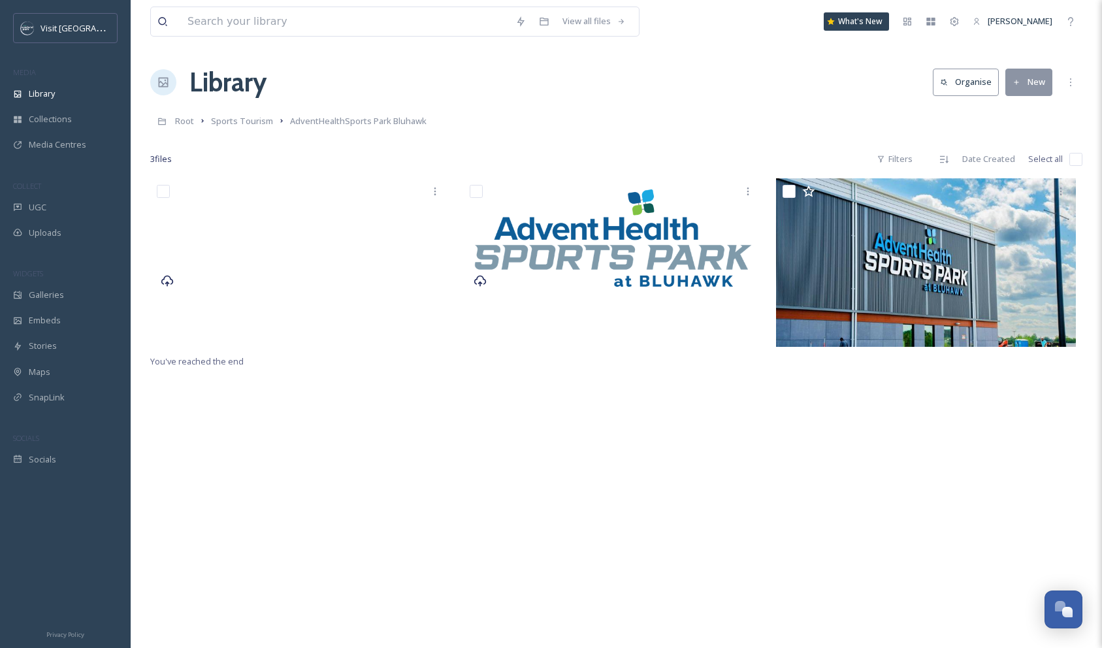
click at [777, 419] on div "You've reached the end" at bounding box center [616, 502] width 932 height 648
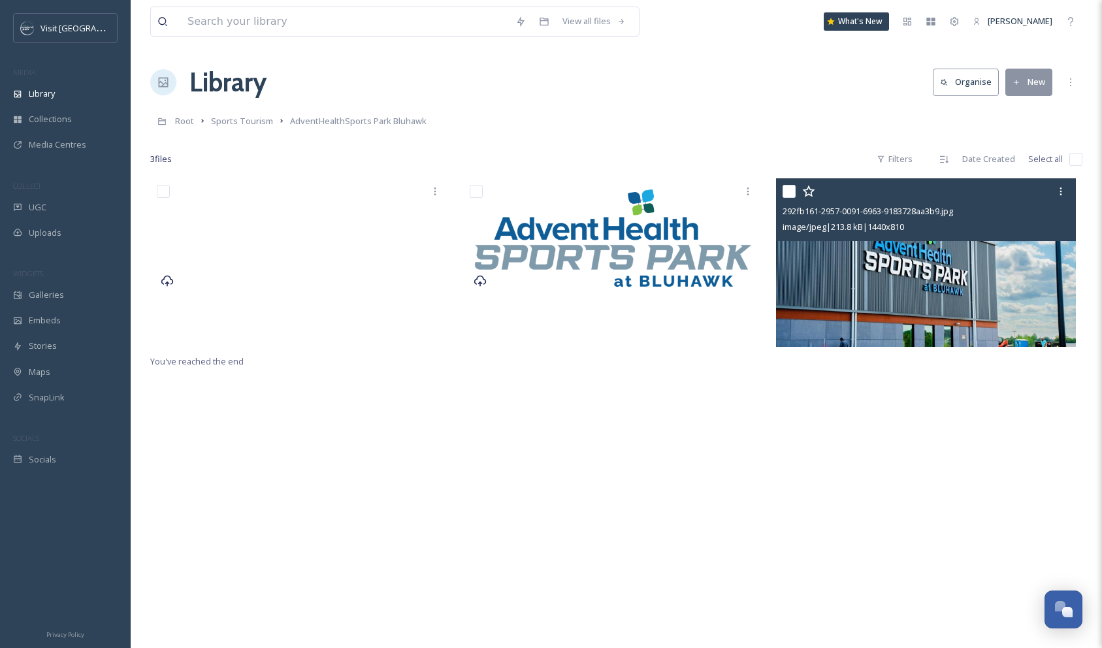
click at [791, 191] on input "checkbox" at bounding box center [789, 191] width 13 height 13
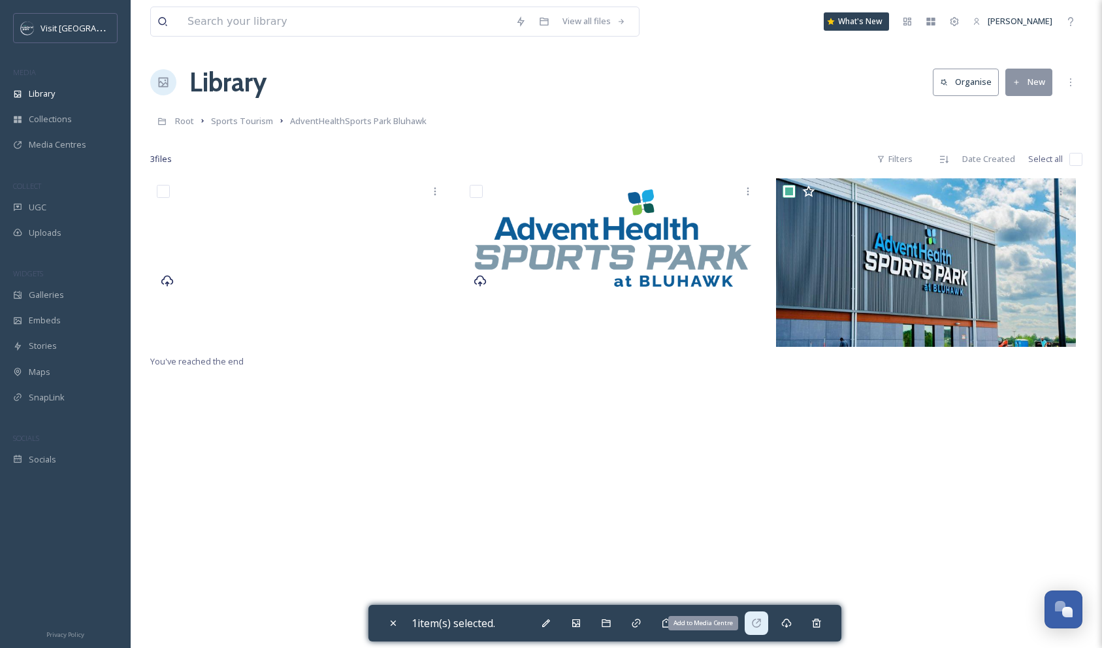
click at [761, 615] on div "Add to Media Centre" at bounding box center [757, 623] width 24 height 24
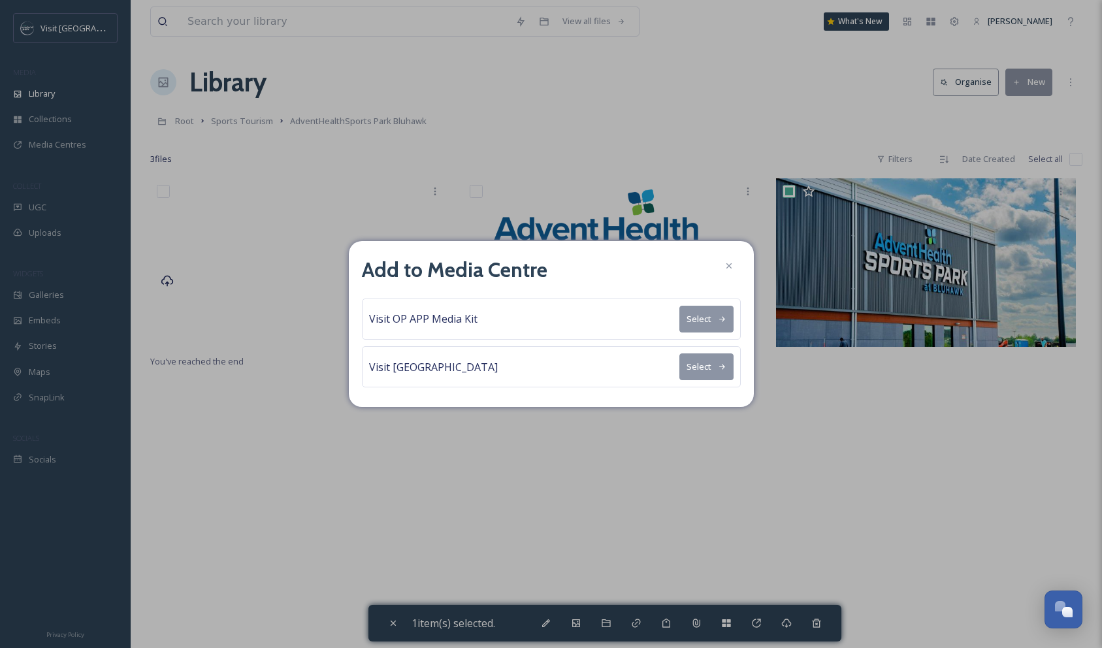
click at [696, 318] on button "Select" at bounding box center [706, 319] width 54 height 27
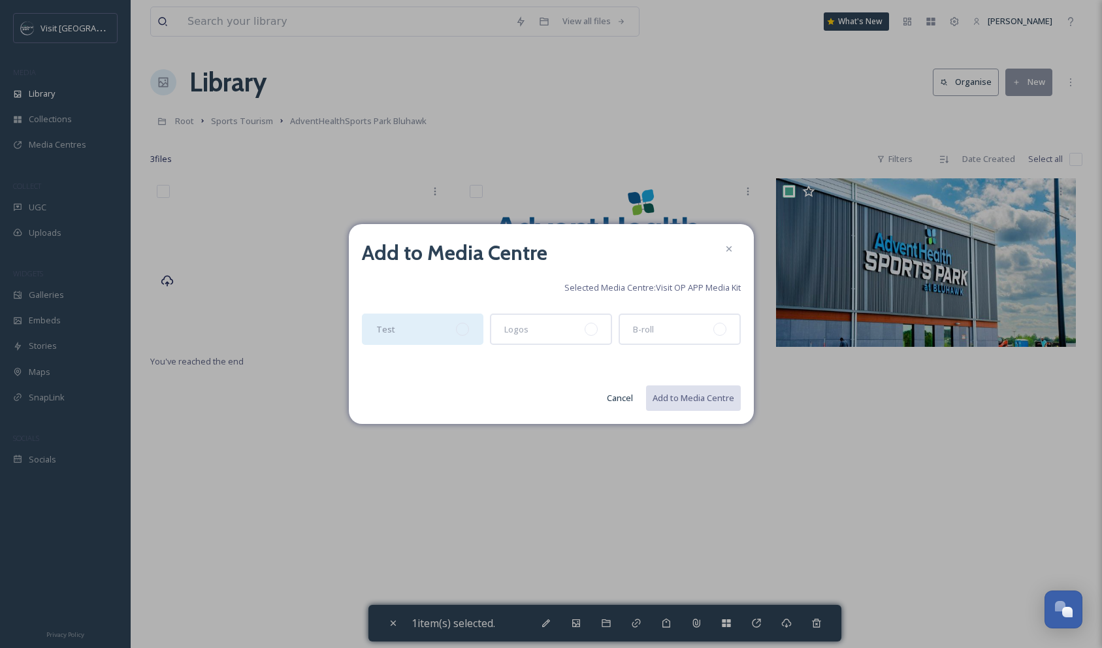
click at [375, 319] on div "Test" at bounding box center [423, 329] width 122 height 31
click at [694, 400] on button "Add to Media Centre" at bounding box center [693, 398] width 96 height 27
checkbox input "false"
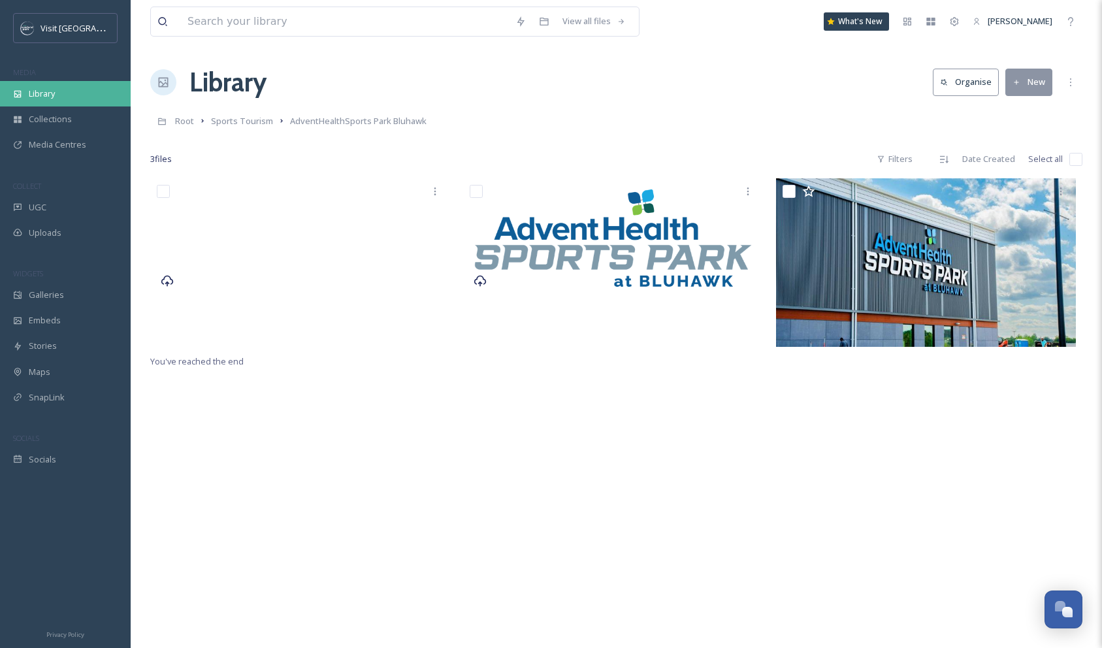
click at [50, 99] on span "Library" at bounding box center [42, 94] width 26 height 12
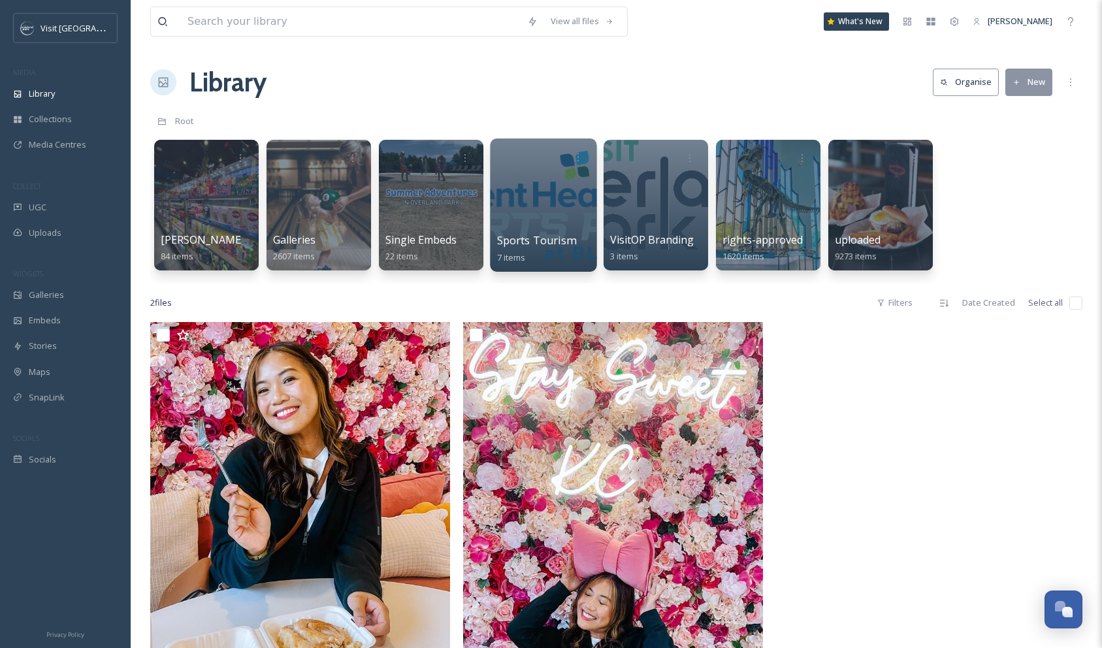
click at [554, 197] on div at bounding box center [543, 204] width 106 height 133
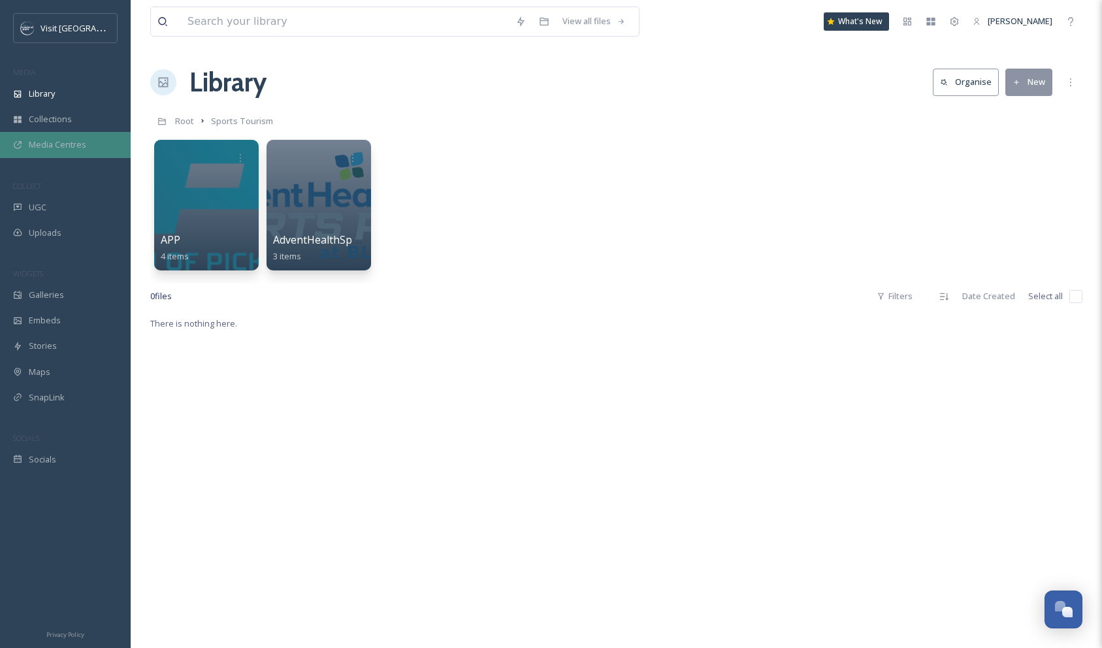
click at [41, 144] on span "Media Centres" at bounding box center [57, 144] width 57 height 12
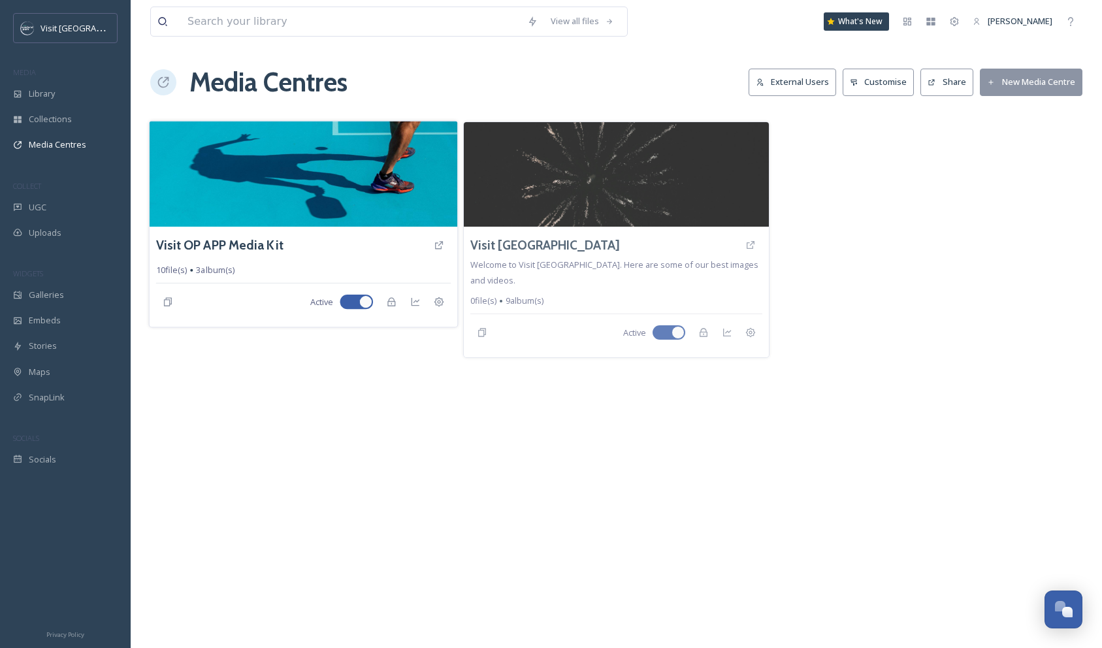
click at [380, 163] on img at bounding box center [304, 174] width 308 height 106
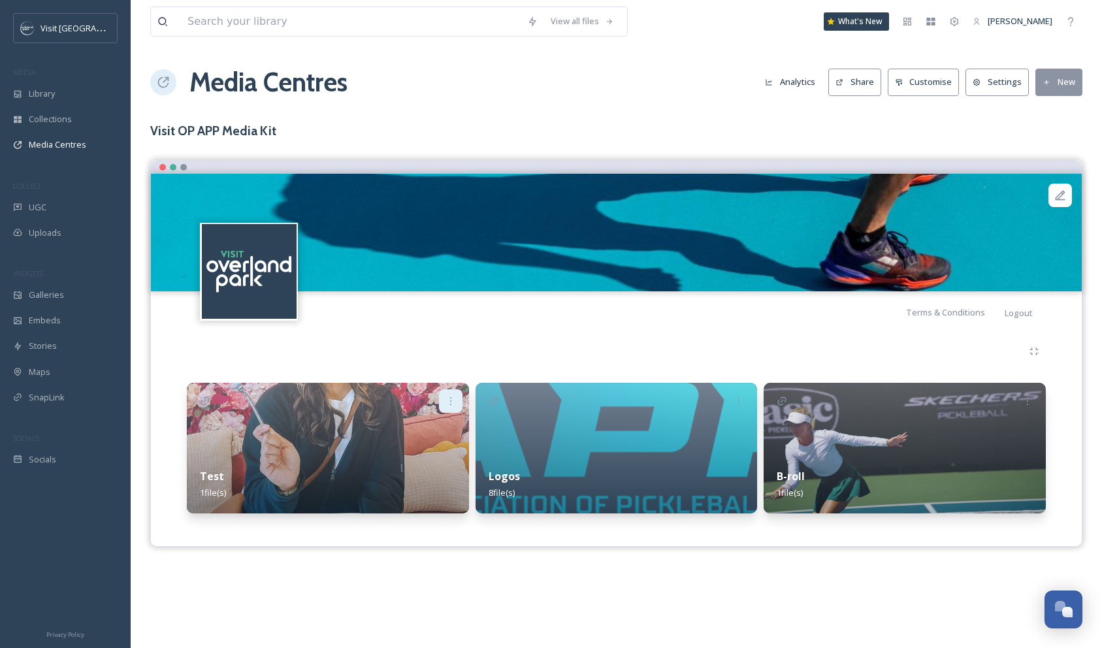
click at [450, 395] on div at bounding box center [451, 401] width 24 height 24
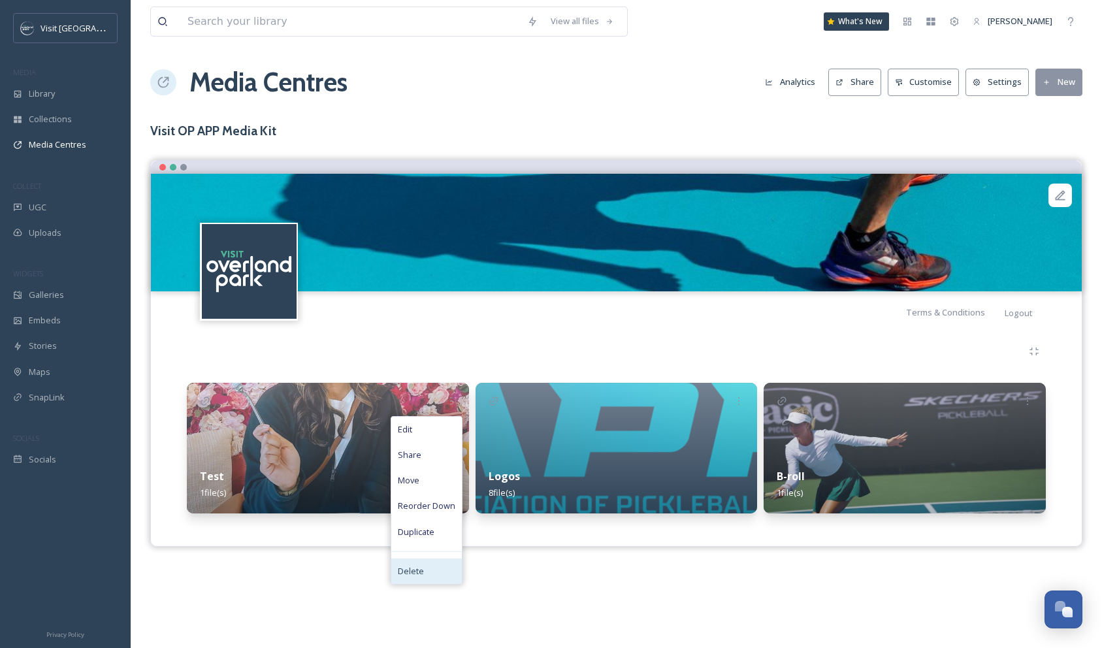
click at [426, 567] on div "Delete" at bounding box center [426, 571] width 71 height 25
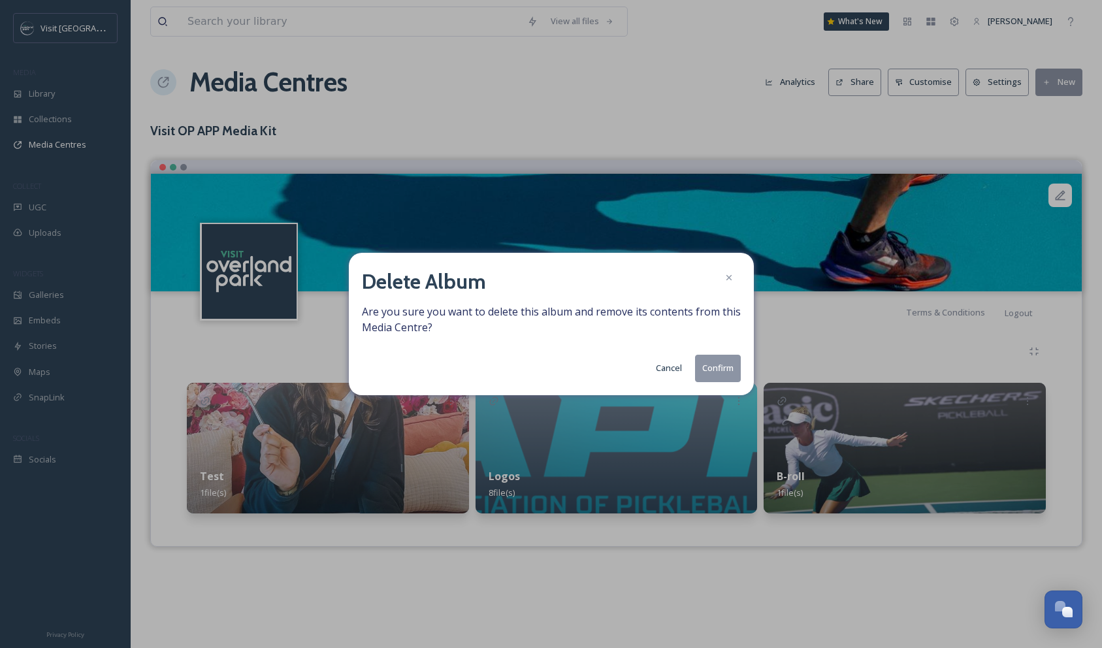
click at [711, 364] on button "Confirm" at bounding box center [718, 368] width 46 height 27
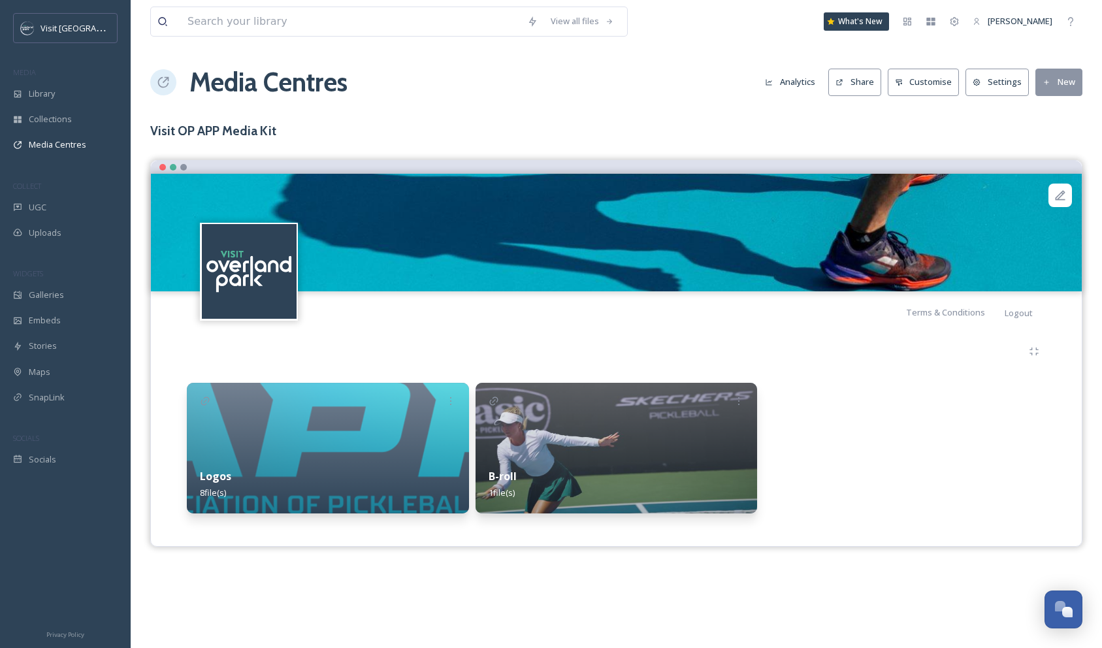
click at [1056, 84] on button "New" at bounding box center [1058, 82] width 47 height 27
click at [1052, 132] on span "Add Album" at bounding box center [1054, 138] width 42 height 12
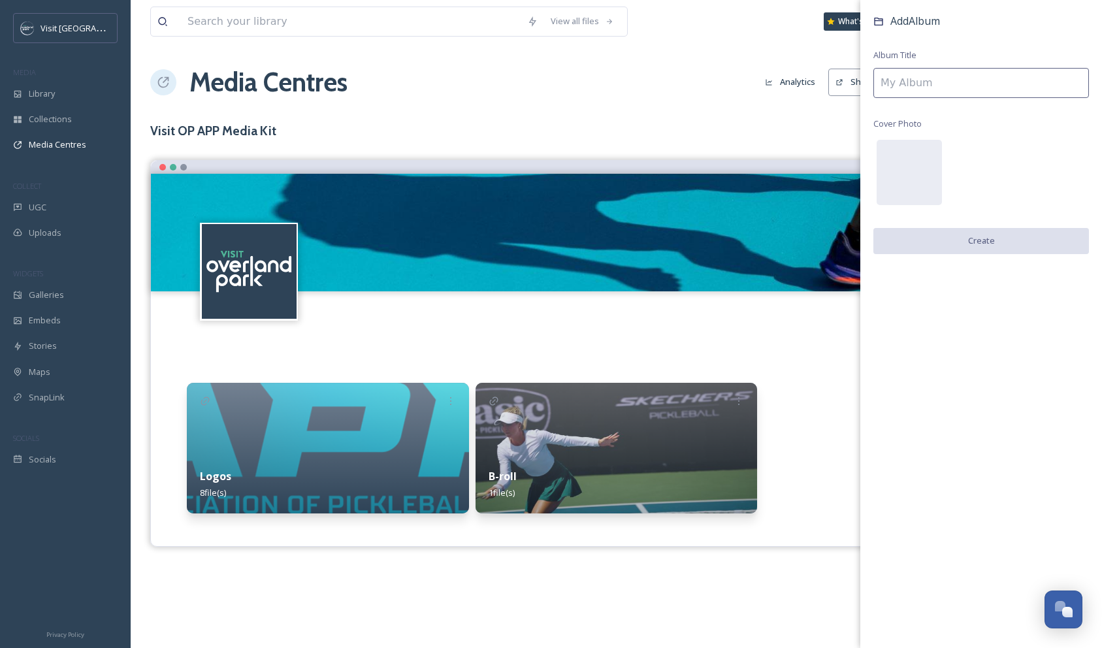
click at [916, 82] on input at bounding box center [981, 83] width 216 height 30
type input "Images"
click at [956, 244] on button "Create" at bounding box center [981, 241] width 216 height 27
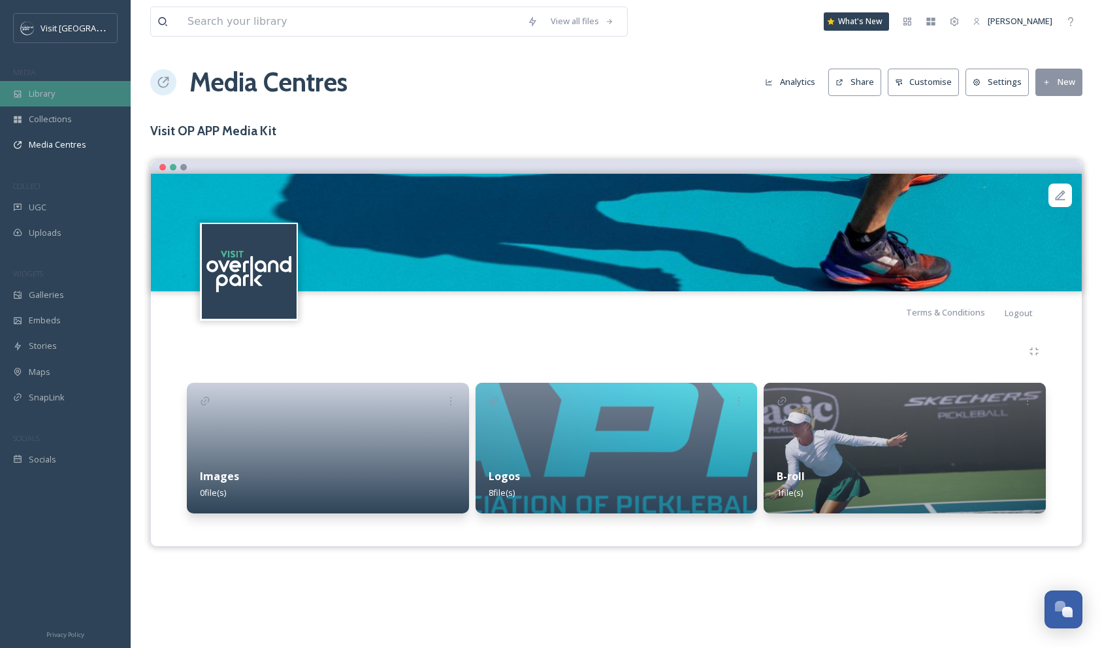
click at [54, 100] on div "Library" at bounding box center [65, 93] width 131 height 25
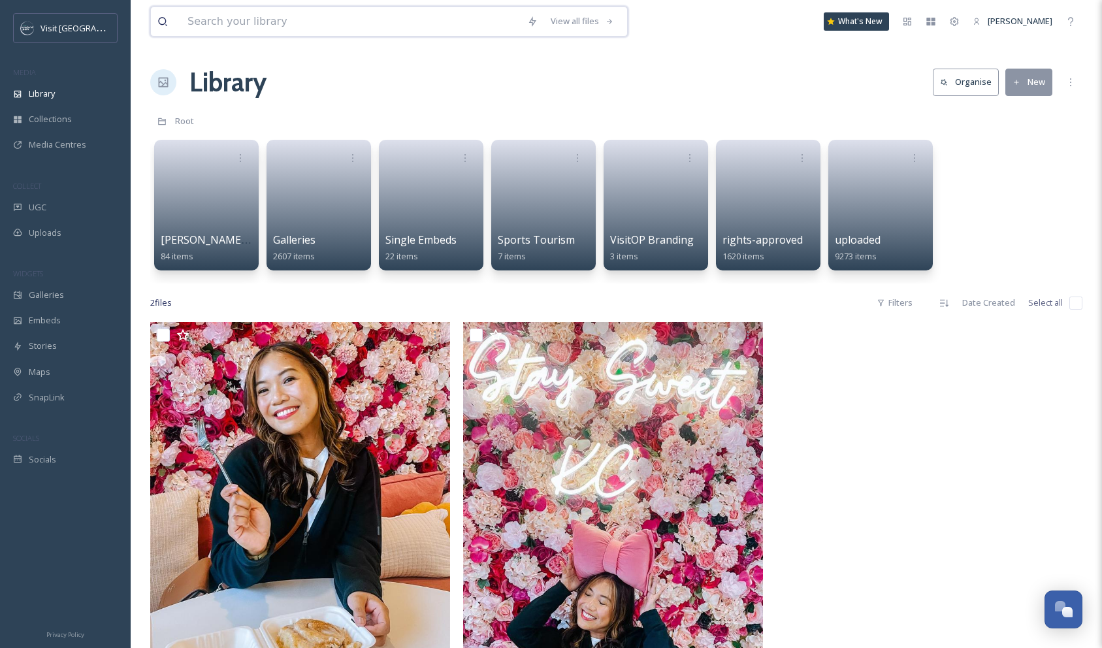
click at [219, 24] on input at bounding box center [351, 21] width 340 height 29
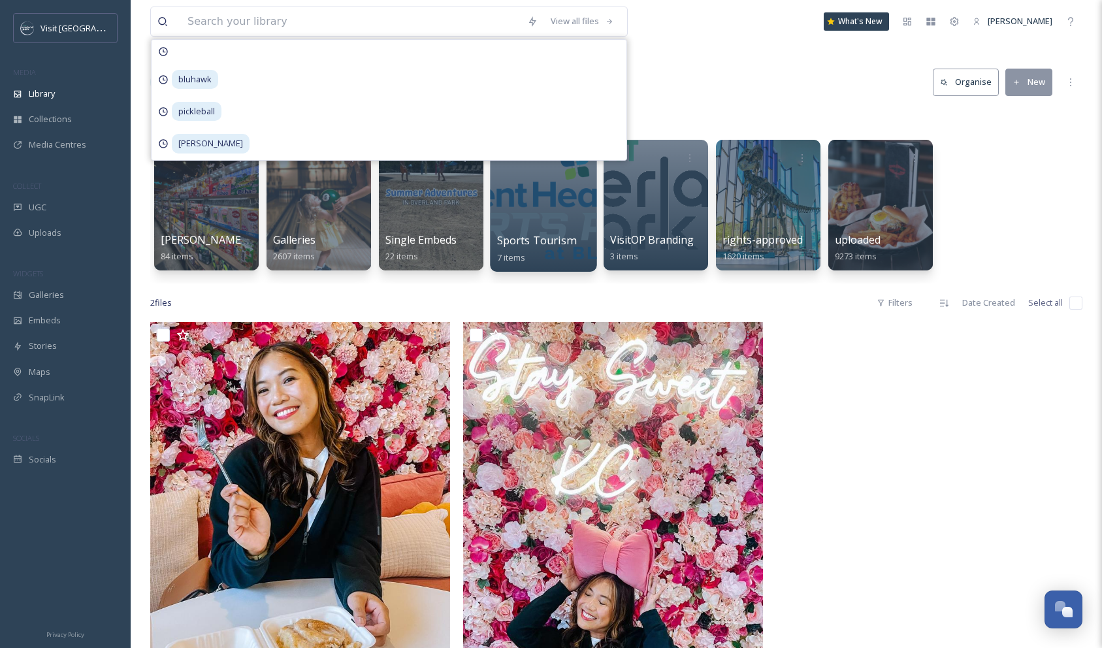
click at [550, 199] on div at bounding box center [543, 204] width 106 height 133
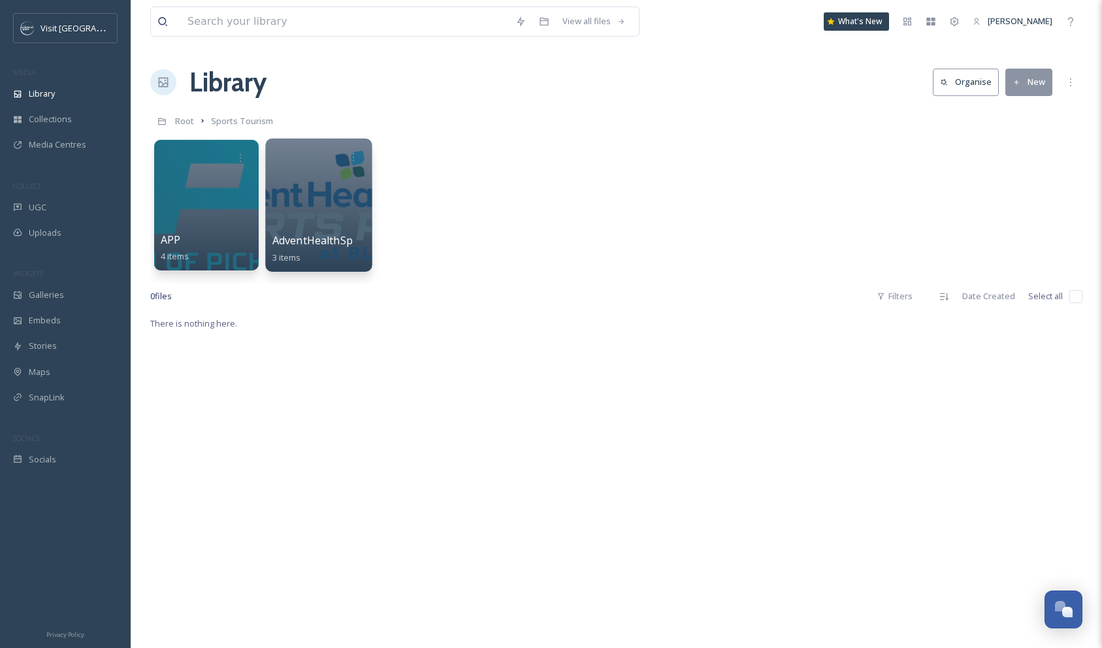
click at [336, 195] on div at bounding box center [318, 204] width 106 height 133
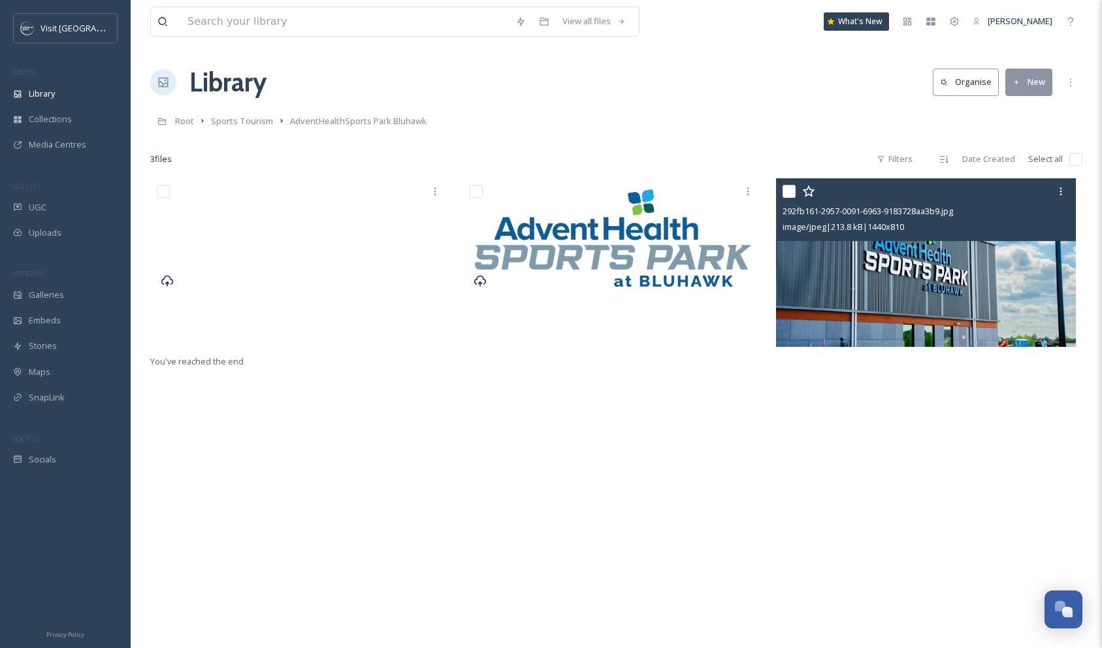
click at [792, 194] on input "checkbox" at bounding box center [789, 191] width 13 height 13
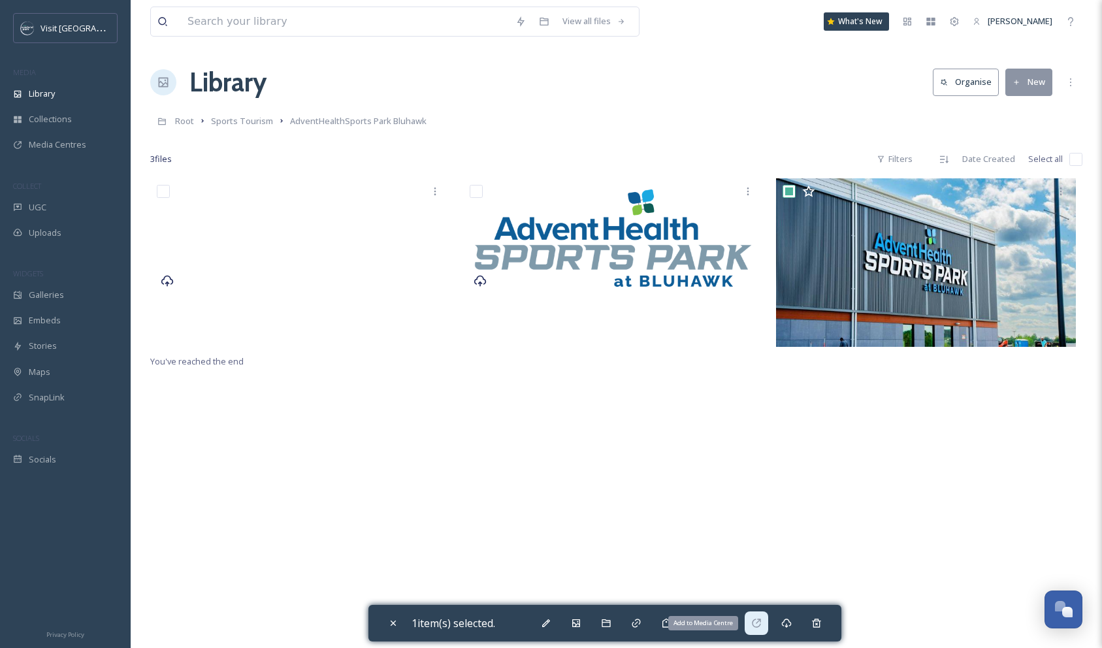
click at [763, 630] on div "Add to Media Centre" at bounding box center [757, 623] width 24 height 24
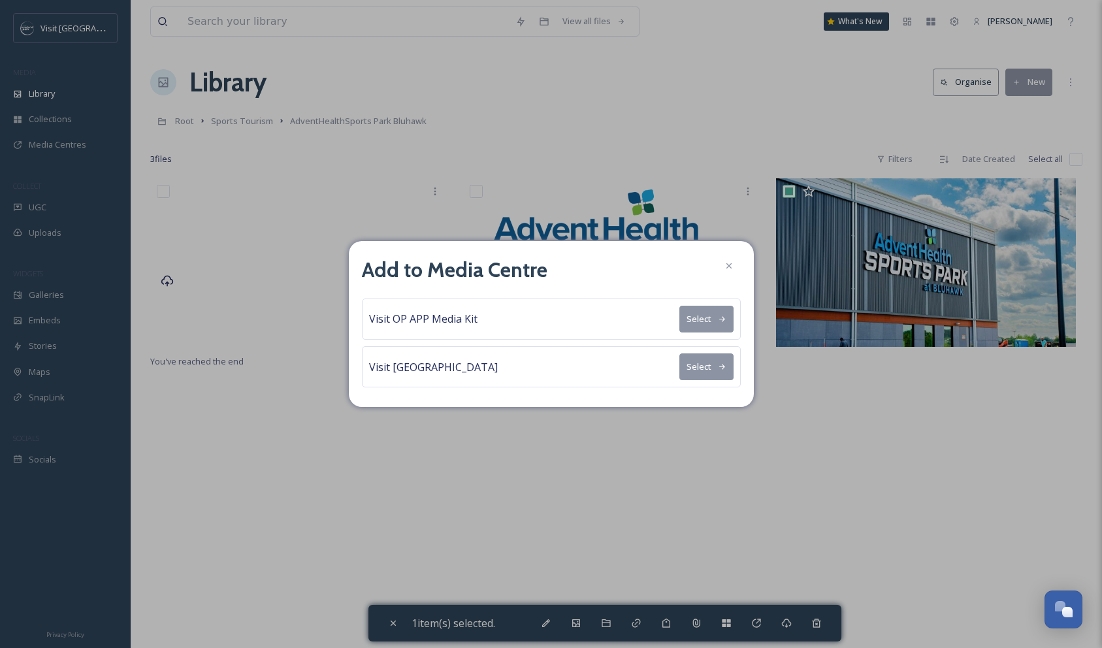
click at [705, 319] on button "Select" at bounding box center [706, 319] width 54 height 27
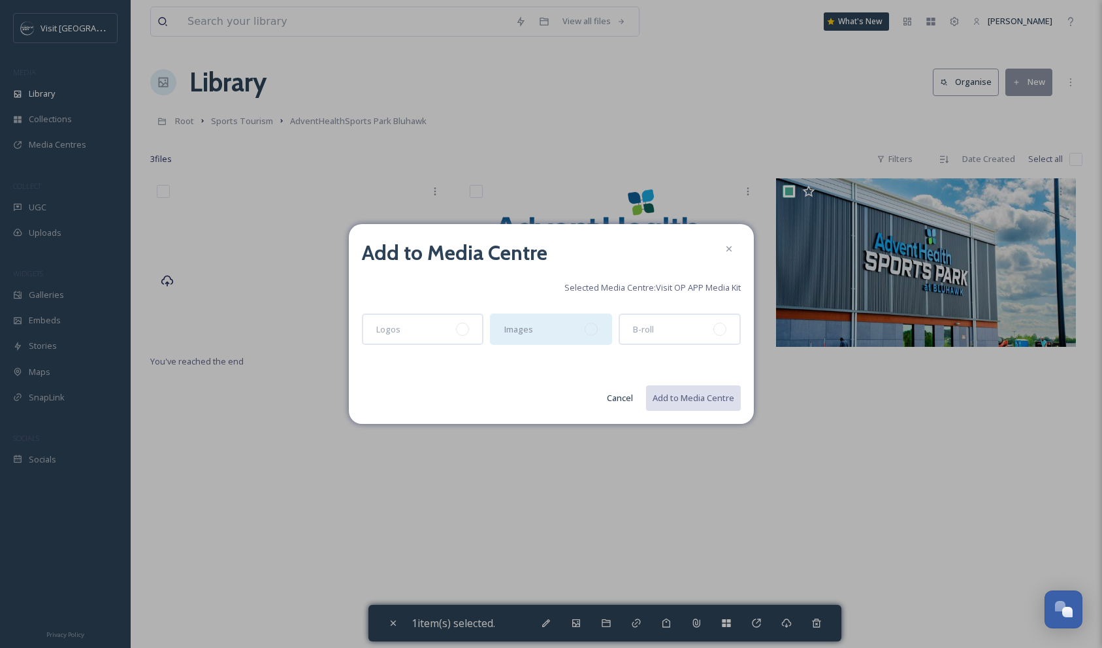
click at [534, 334] on div "Images" at bounding box center [551, 329] width 122 height 31
click at [681, 401] on button "Add to Media Centre" at bounding box center [693, 398] width 96 height 27
checkbox input "false"
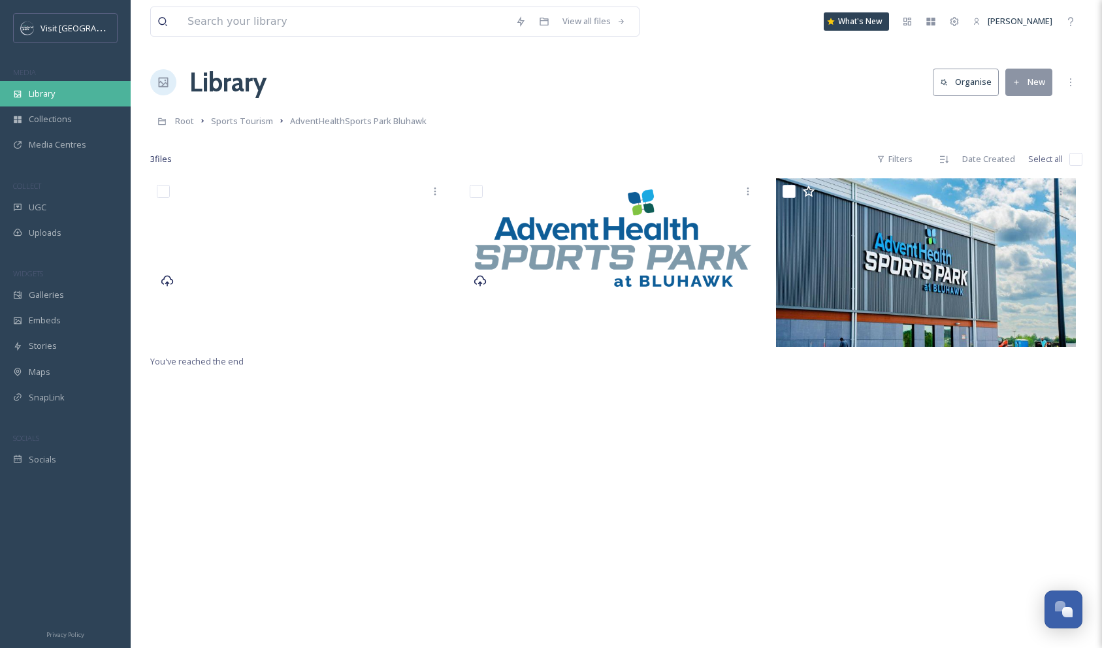
click at [42, 92] on span "Library" at bounding box center [42, 94] width 26 height 12
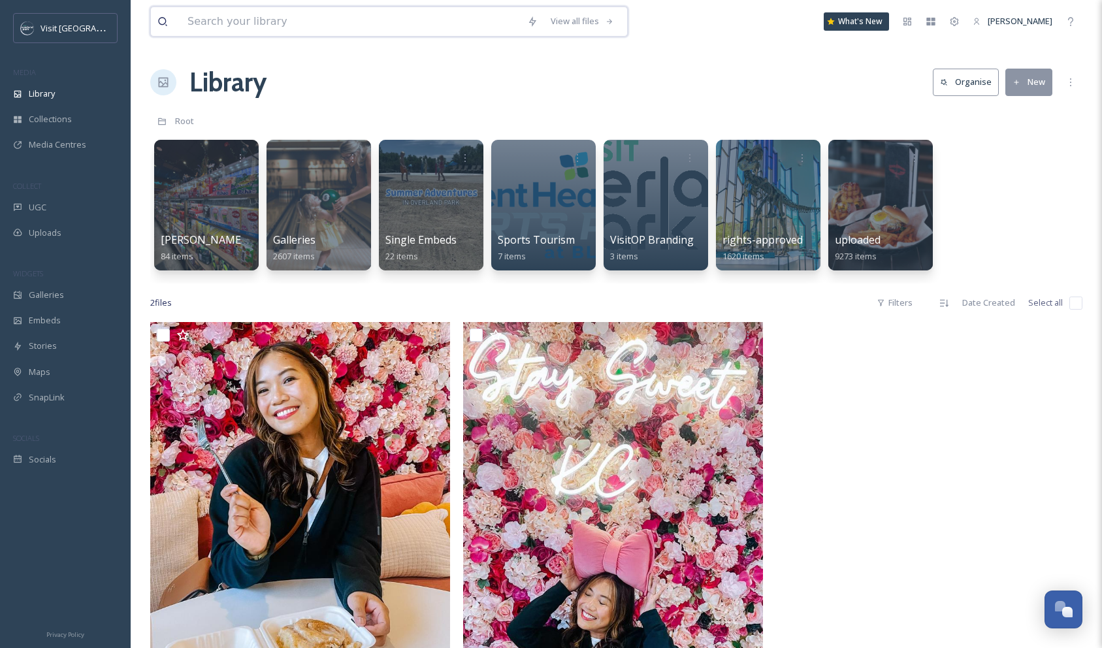
click at [256, 27] on input at bounding box center [351, 21] width 340 height 29
click at [698, 79] on div "Library Organise New" at bounding box center [616, 82] width 932 height 39
click at [253, 25] on input at bounding box center [351, 21] width 340 height 29
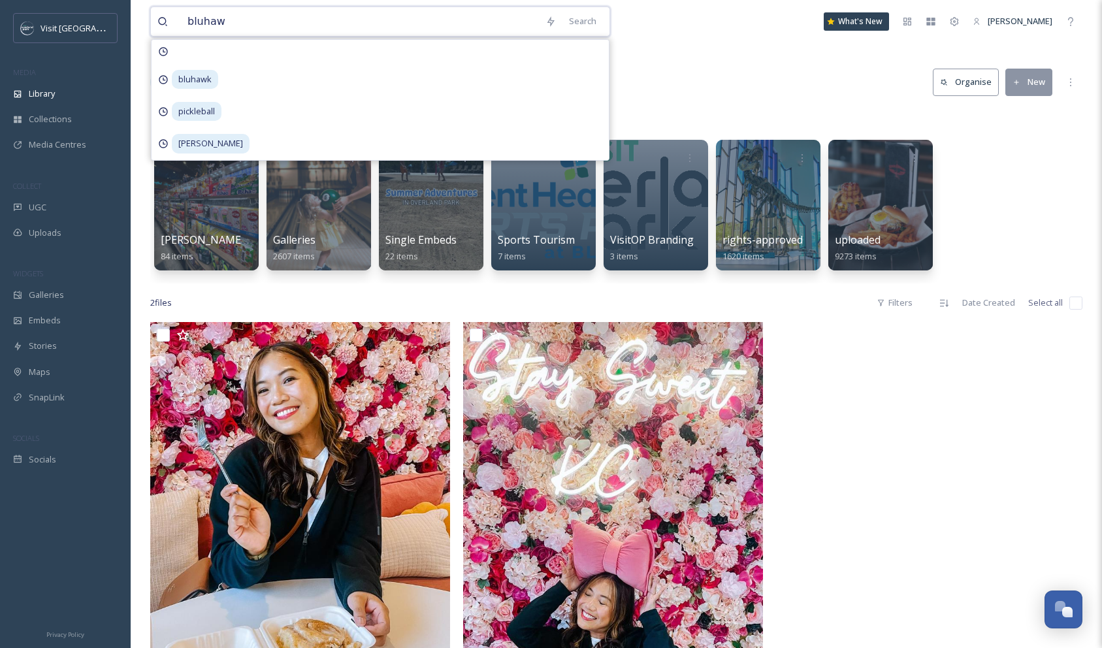
type input "bluhawk"
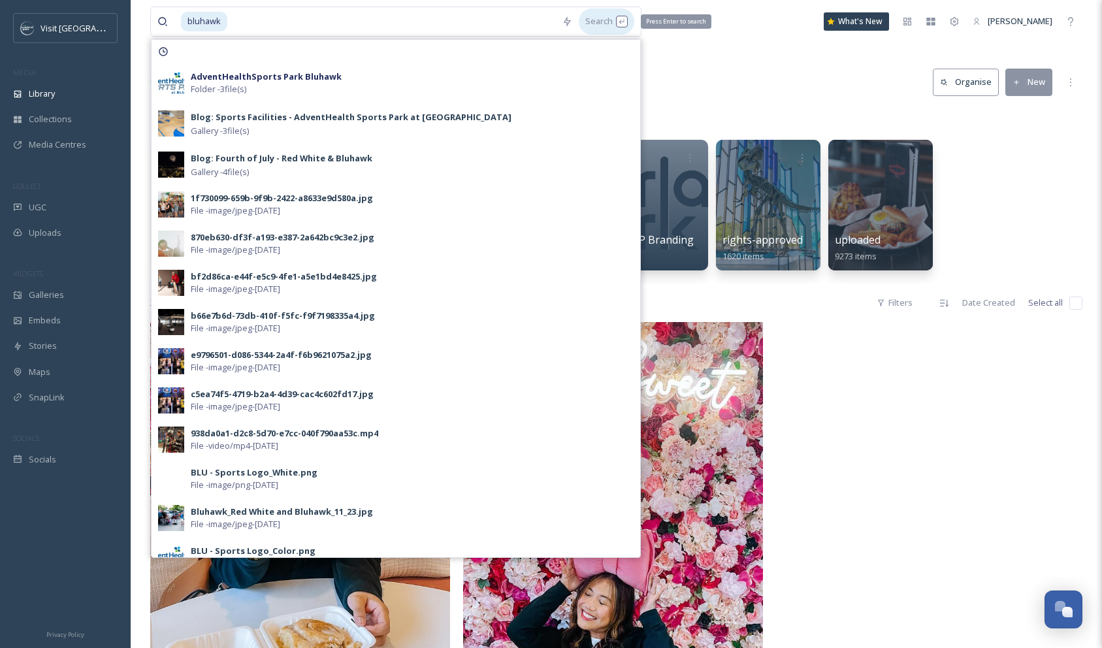
click at [604, 23] on div "Search Press Enter to search" at bounding box center [607, 20] width 56 height 25
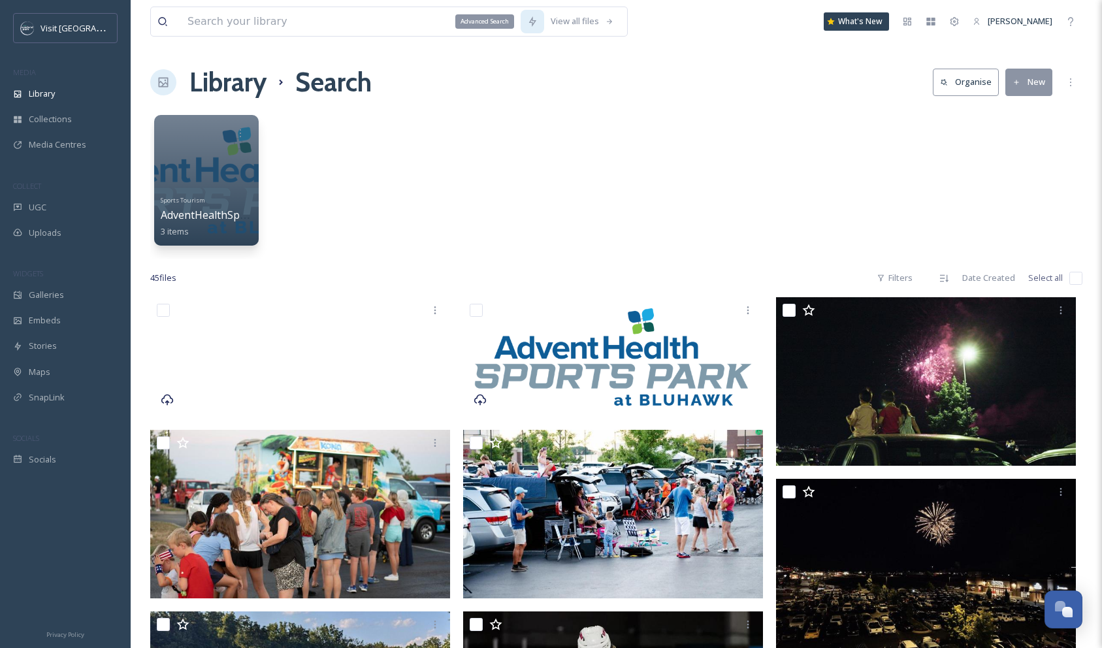
click at [532, 24] on icon at bounding box center [532, 21] width 7 height 10
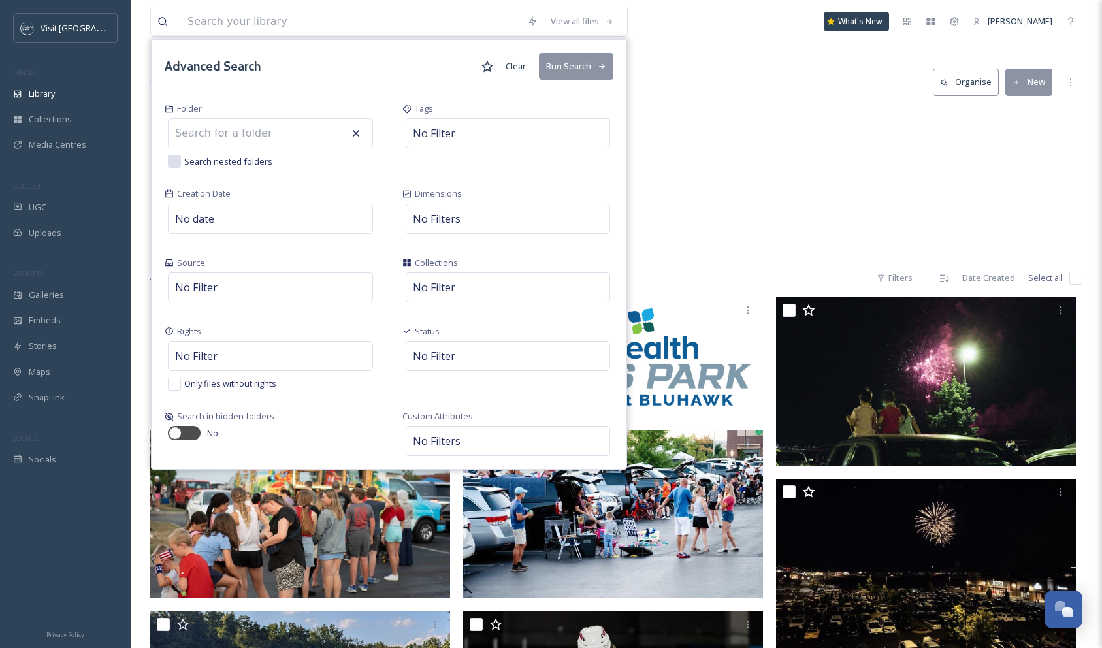
click at [251, 130] on input at bounding box center [241, 133] width 144 height 29
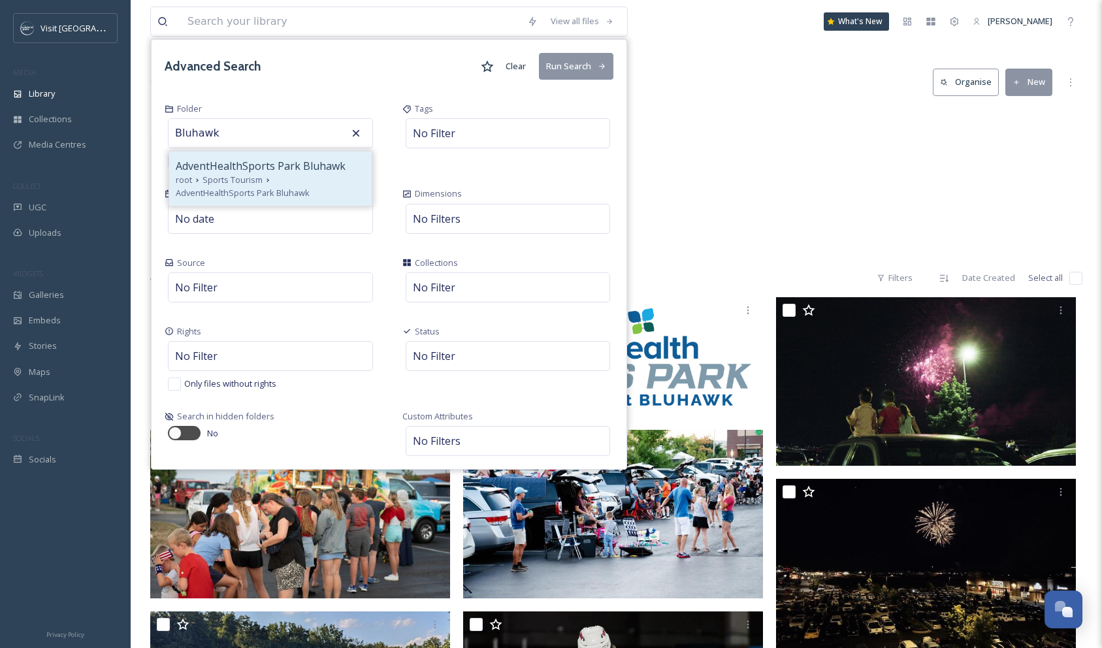
click at [232, 166] on span "AdventHealthSports Park Bluhawk" at bounding box center [261, 166] width 170 height 16
type input "AdventHealthSports Park Bluhawk"
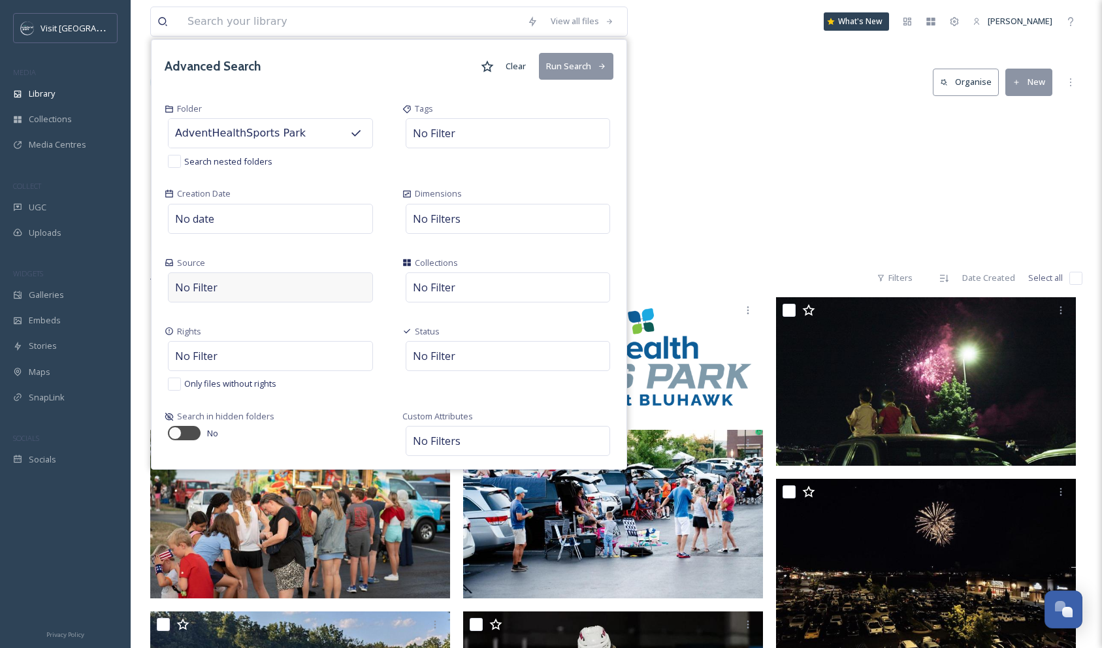
click at [218, 287] on div "No Filter" at bounding box center [270, 287] width 205 height 30
click at [182, 316] on input "checkbox" at bounding box center [182, 318] width 13 height 13
checkbox input "true"
click at [183, 371] on input "checkbox" at bounding box center [182, 371] width 13 height 13
checkbox input "true"
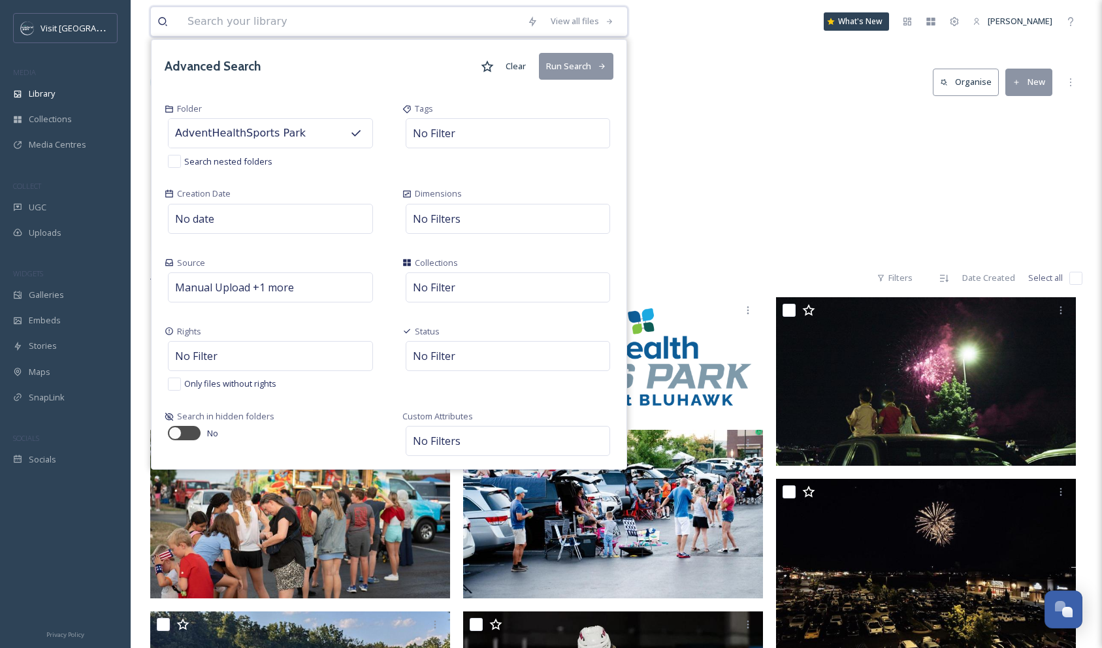
click at [389, 241] on div "Dimensions No Filters" at bounding box center [508, 212] width 238 height 69
click at [567, 65] on button "Run Search" at bounding box center [576, 66] width 74 height 27
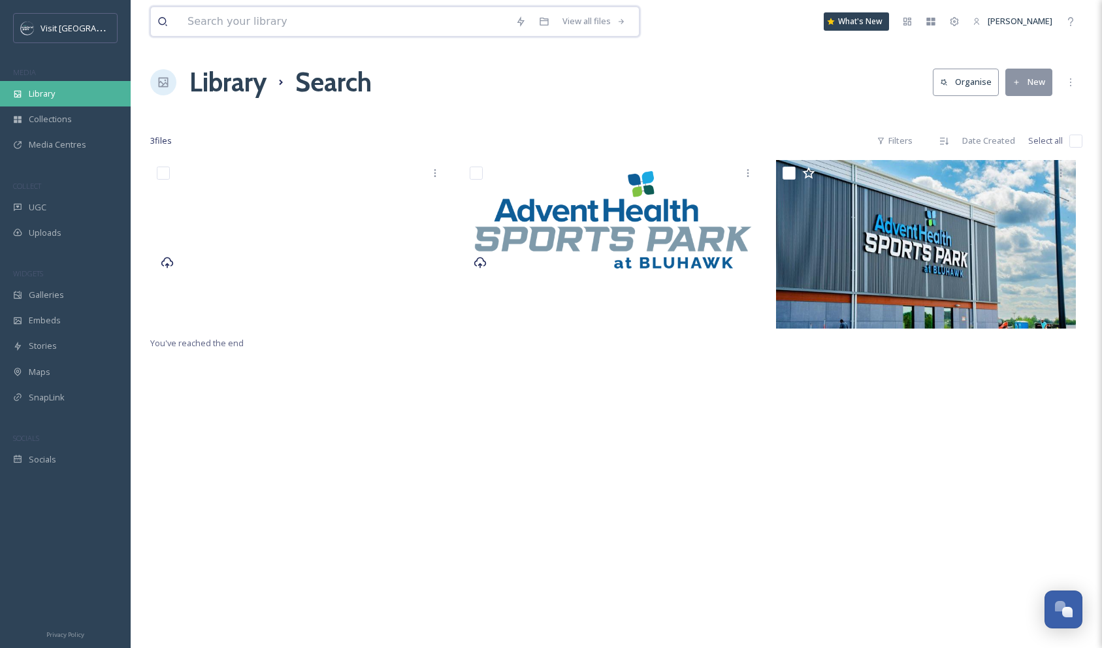
click at [51, 99] on span "Library" at bounding box center [42, 94] width 26 height 12
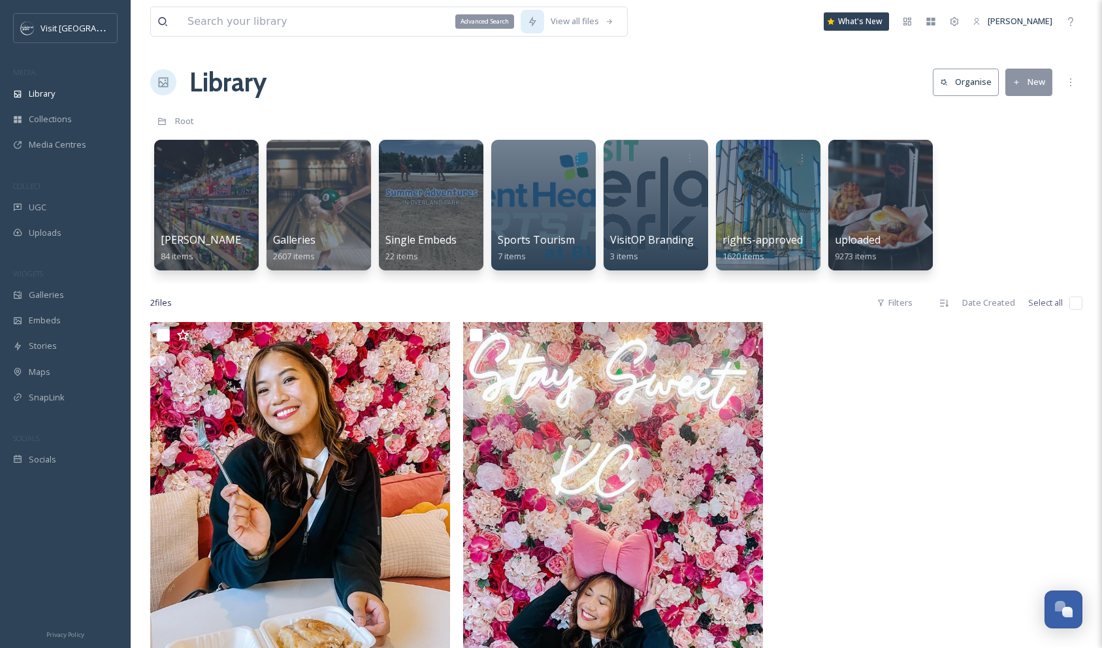
click at [529, 25] on icon at bounding box center [532, 21] width 10 height 10
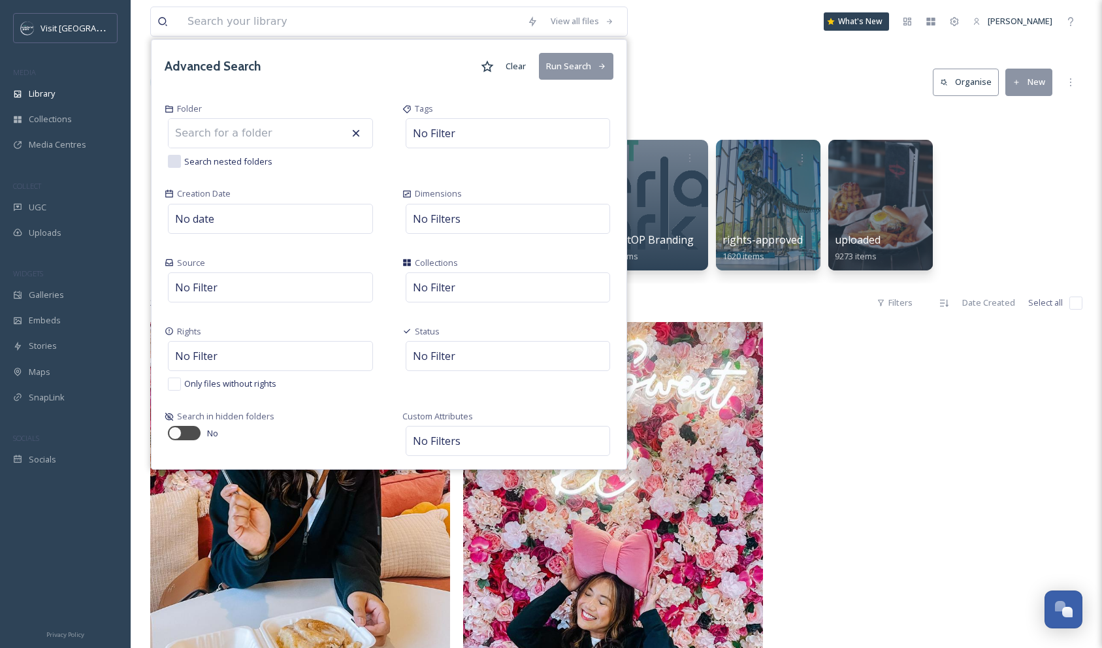
click at [205, 142] on input at bounding box center [241, 133] width 144 height 29
drag, startPoint x: 285, startPoint y: 134, endPoint x: 154, endPoint y: 130, distance: 130.7
click at [154, 131] on div "Folder AdventHealthSports Park Bluhawk Search nested folders" at bounding box center [271, 135] width 238 height 85
type input "Bluhawk"
click at [220, 100] on div "Folder Bluhawk AdventHealthSports Park Bluhawk root Sports Tourism AdventHealth…" at bounding box center [271, 135] width 238 height 85
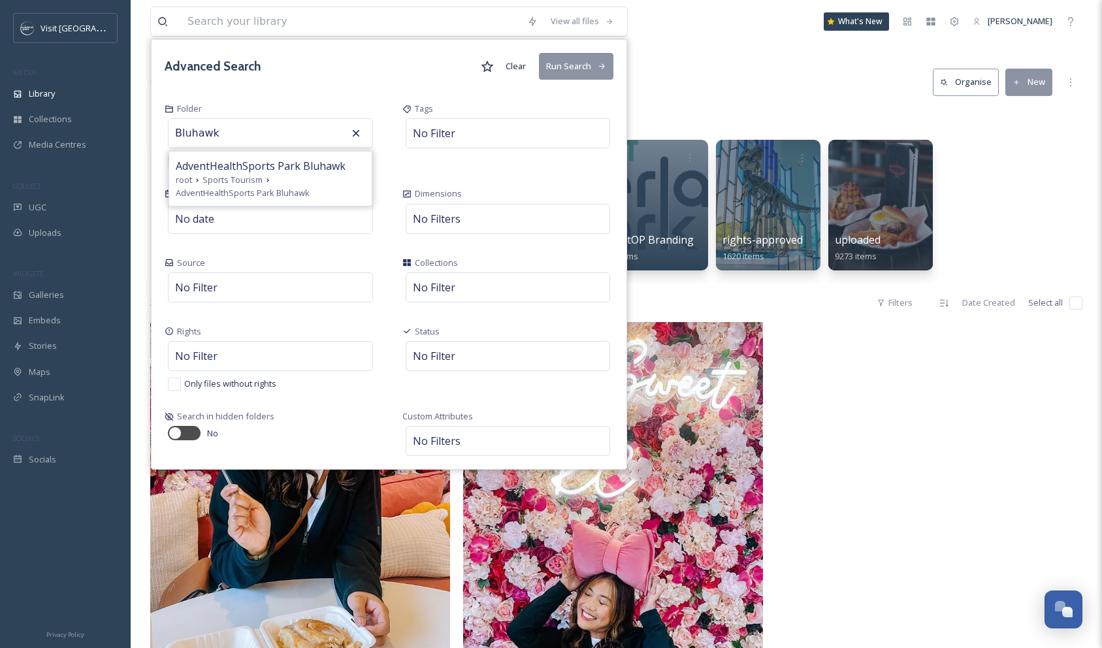
click at [369, 88] on div "Advanced Search Clear Run Search" at bounding box center [389, 66] width 475 height 53
click at [210, 290] on span "No Filter" at bounding box center [196, 288] width 42 height 16
click at [182, 321] on input "checkbox" at bounding box center [182, 318] width 13 height 13
checkbox input "true"
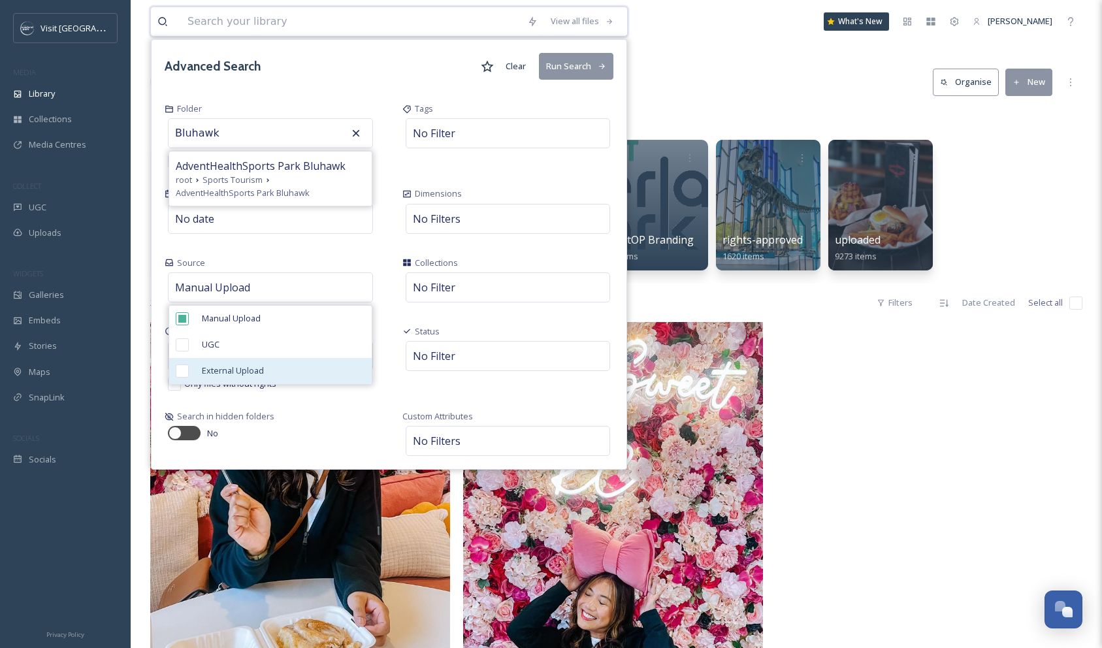
click at [179, 369] on input "checkbox" at bounding box center [182, 371] width 13 height 13
checkbox input "true"
click at [576, 63] on button "Run Search" at bounding box center [576, 66] width 74 height 27
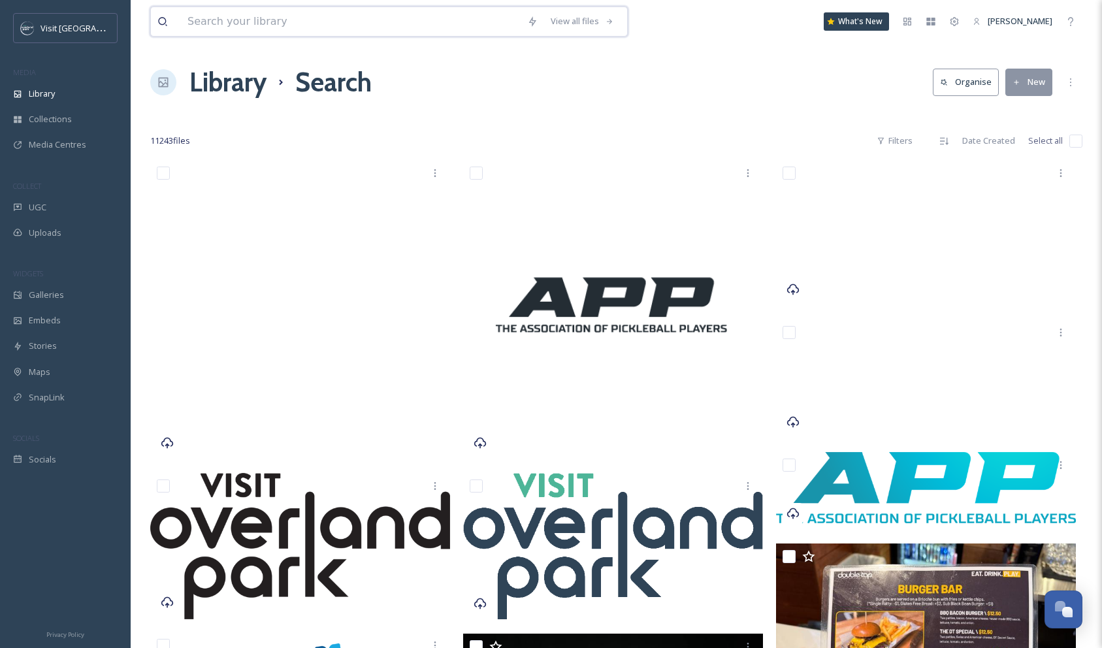
click at [284, 25] on input at bounding box center [351, 21] width 340 height 29
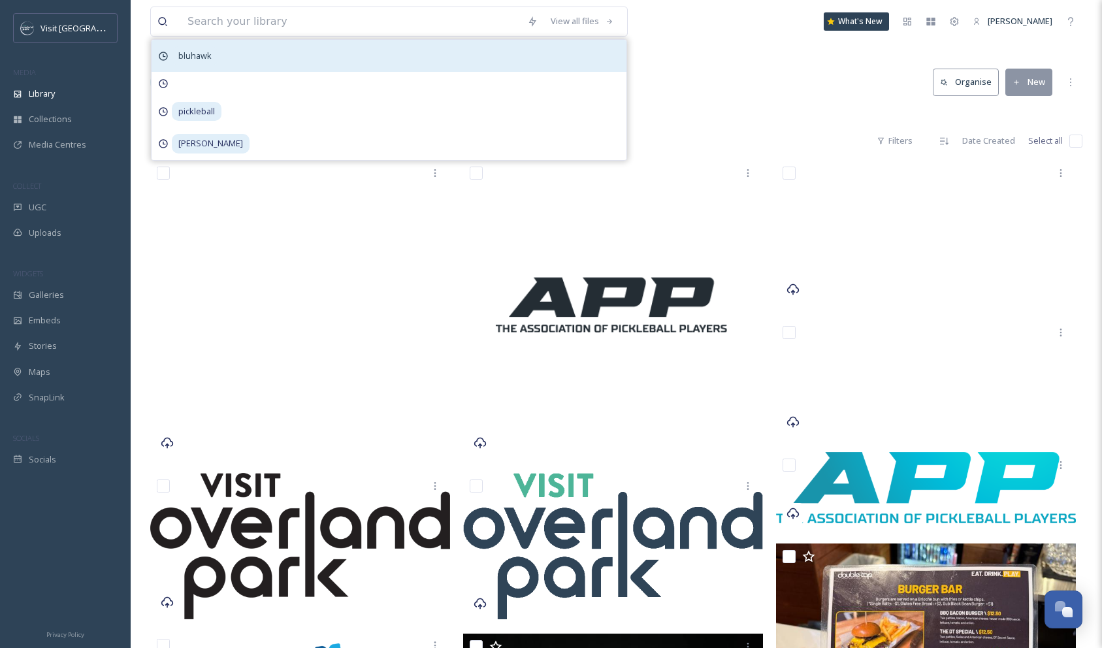
click at [189, 55] on span "bluhawk" at bounding box center [195, 55] width 46 height 19
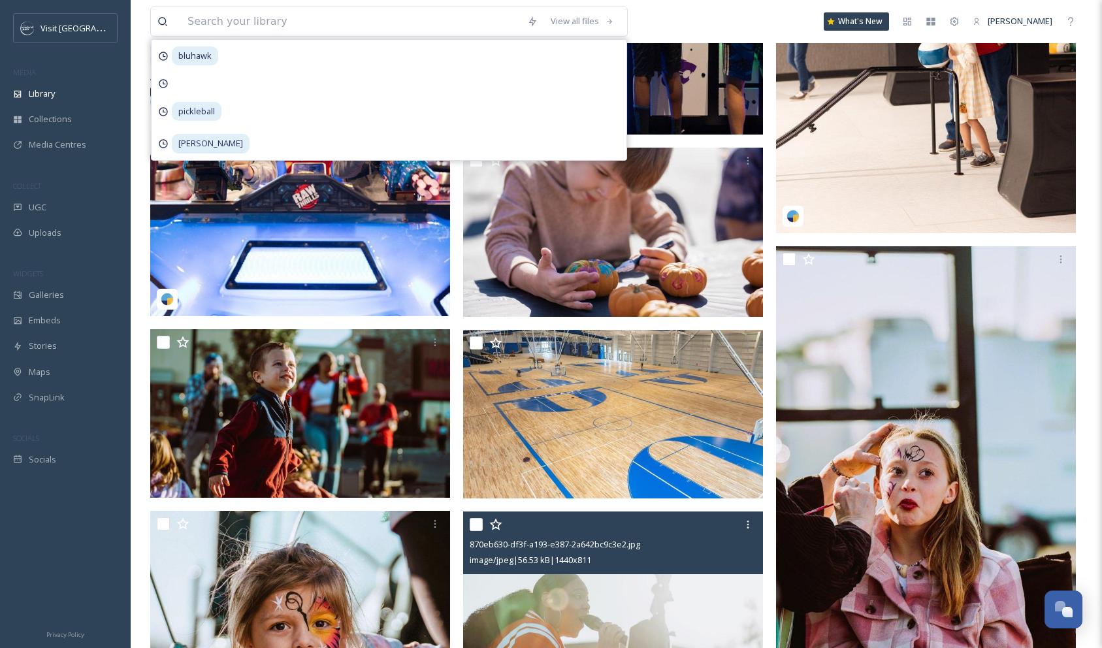
scroll to position [2641, 0]
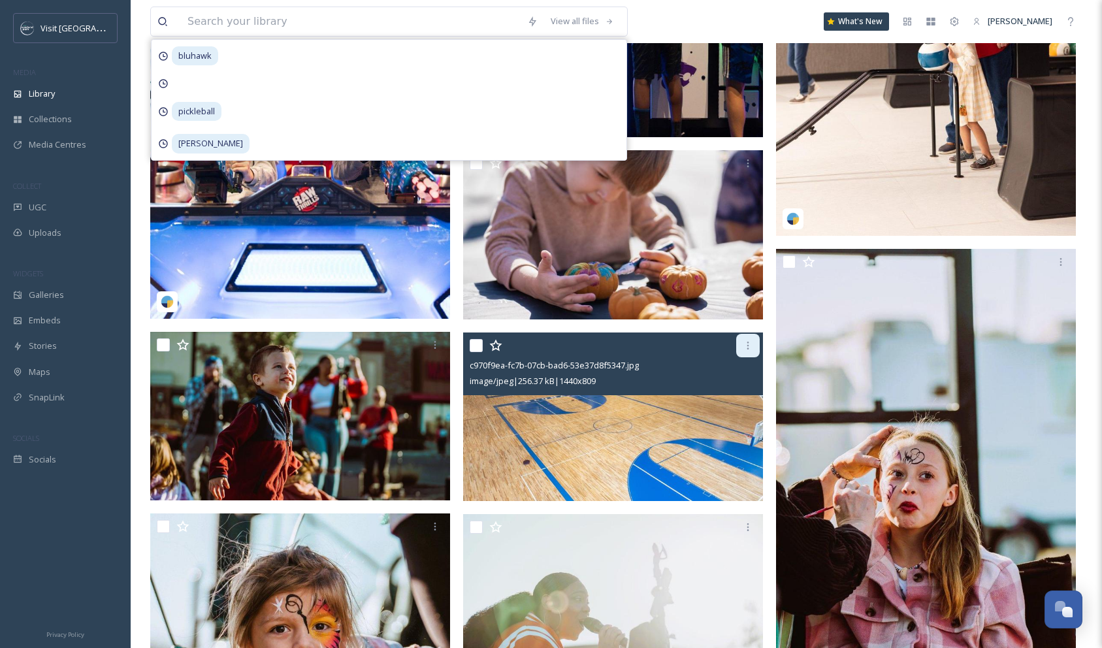
click at [747, 348] on icon at bounding box center [748, 346] width 2 height 8
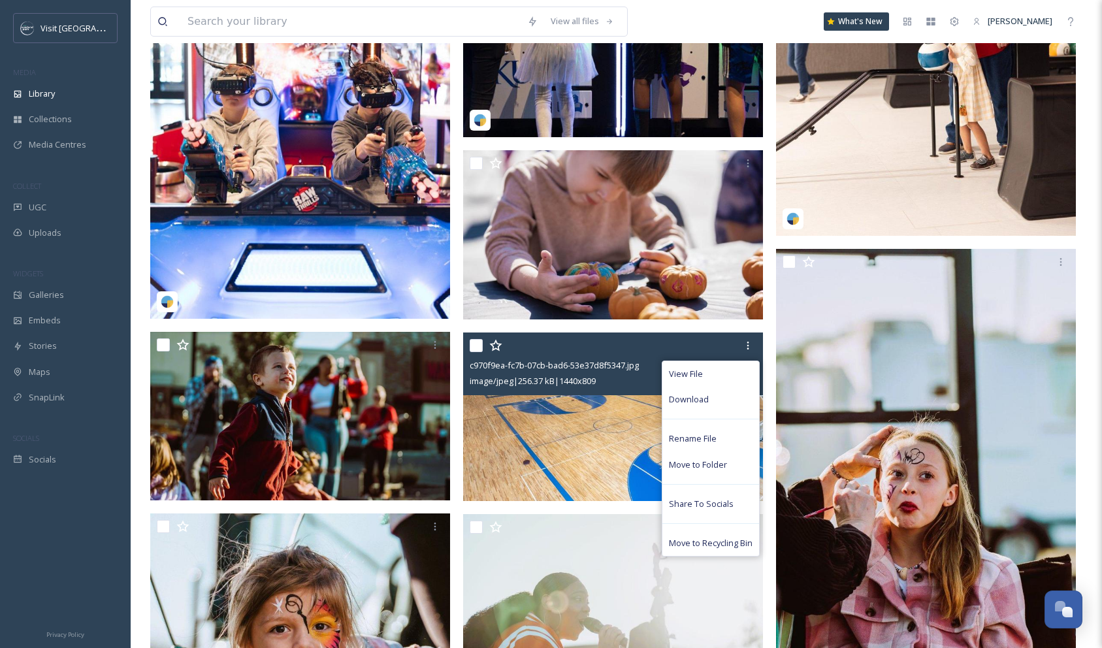
click at [610, 423] on img at bounding box center [613, 417] width 300 height 169
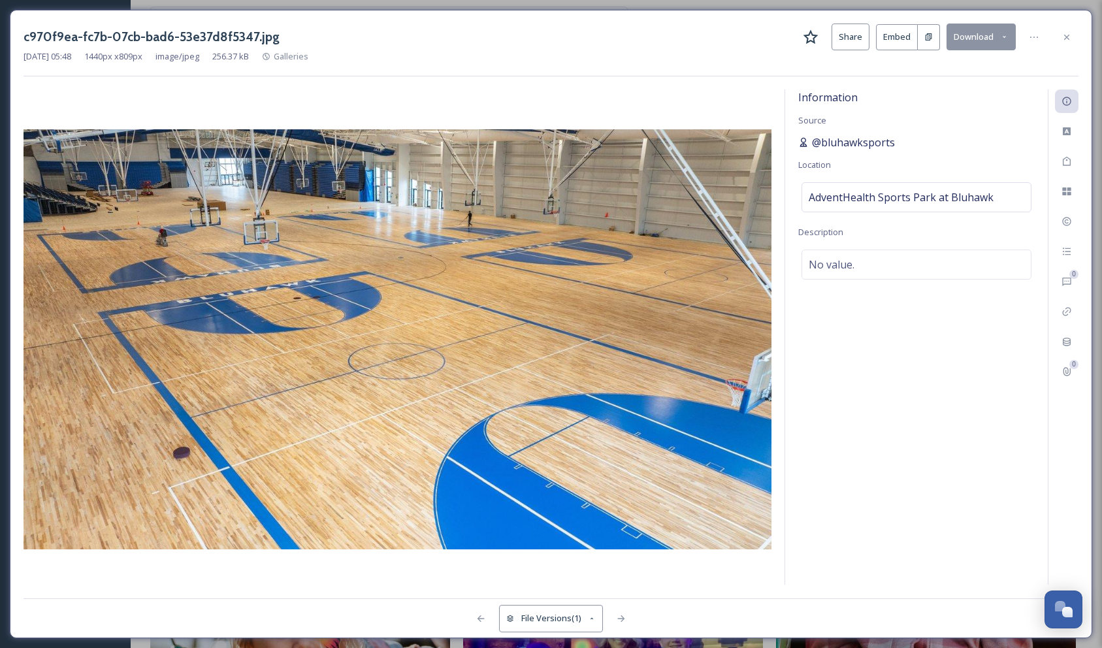
click at [802, 144] on icon at bounding box center [803, 142] width 10 height 10
click at [803, 143] on icon at bounding box center [803, 142] width 7 height 9
click at [1065, 36] on icon at bounding box center [1067, 37] width 10 height 10
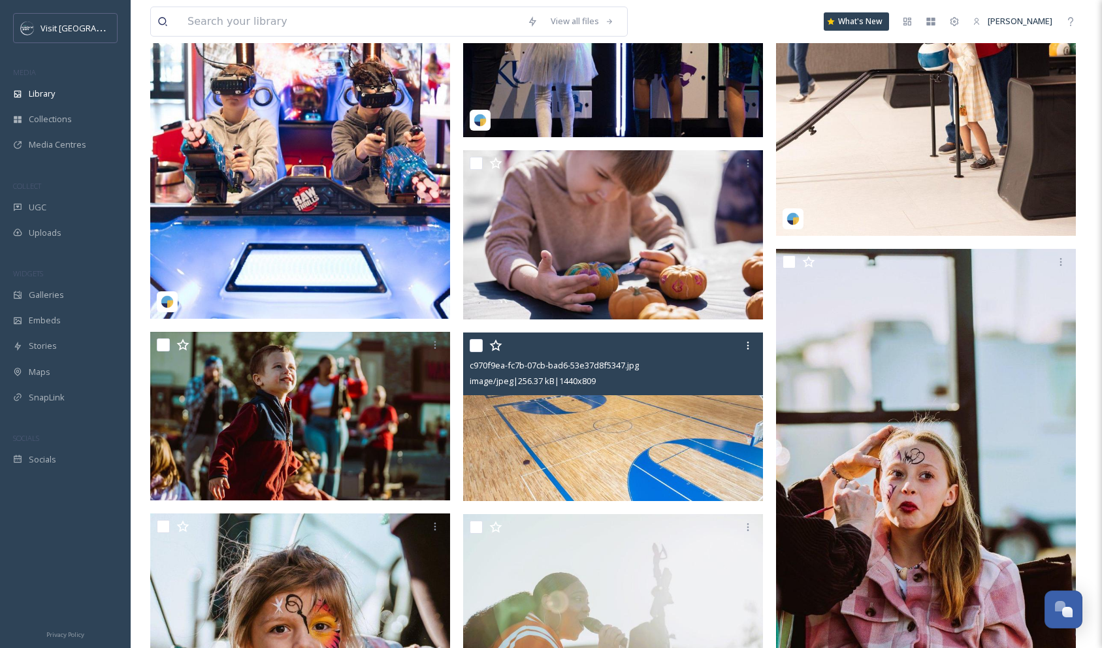
click at [471, 342] on input "checkbox" at bounding box center [476, 345] width 13 height 13
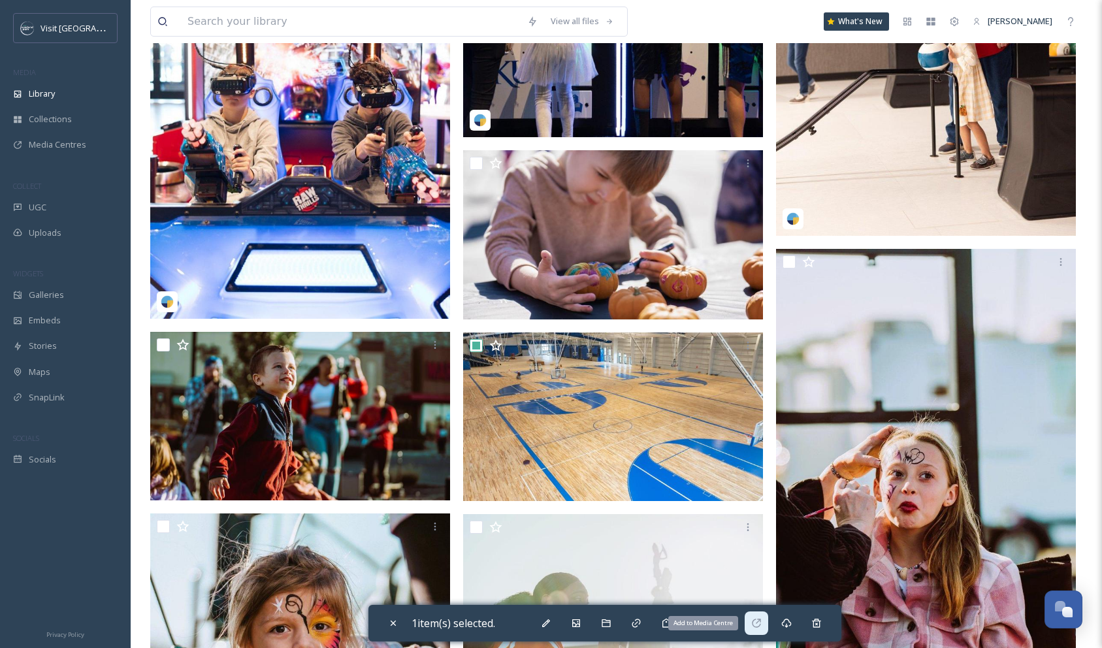
click at [758, 626] on icon at bounding box center [756, 623] width 10 height 10
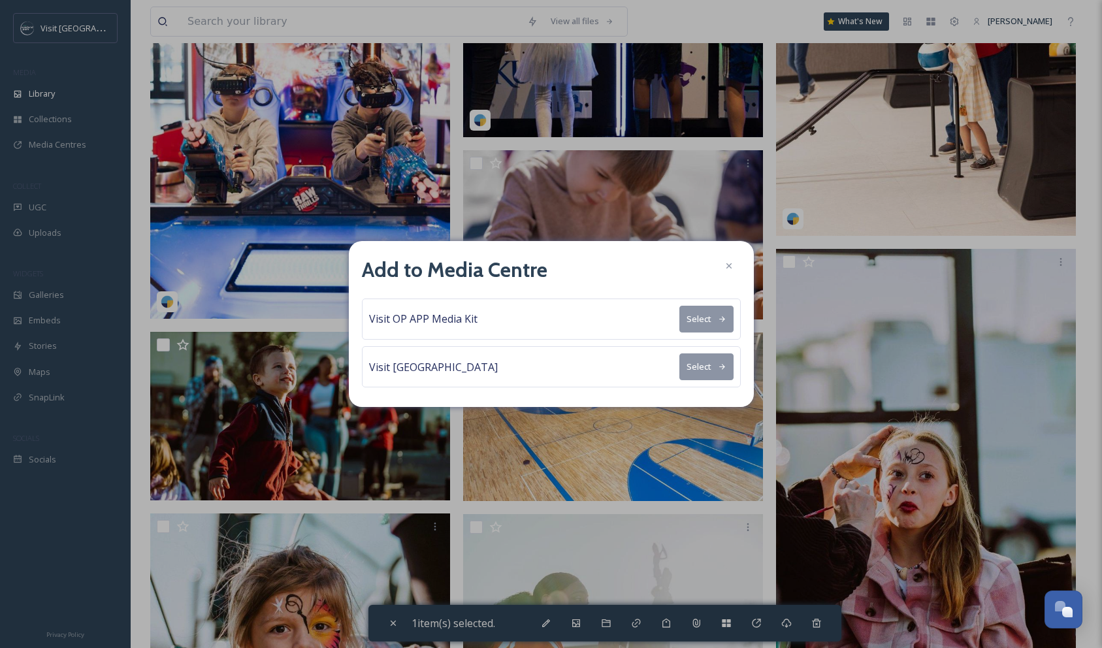
click at [702, 319] on button "Select" at bounding box center [706, 319] width 54 height 27
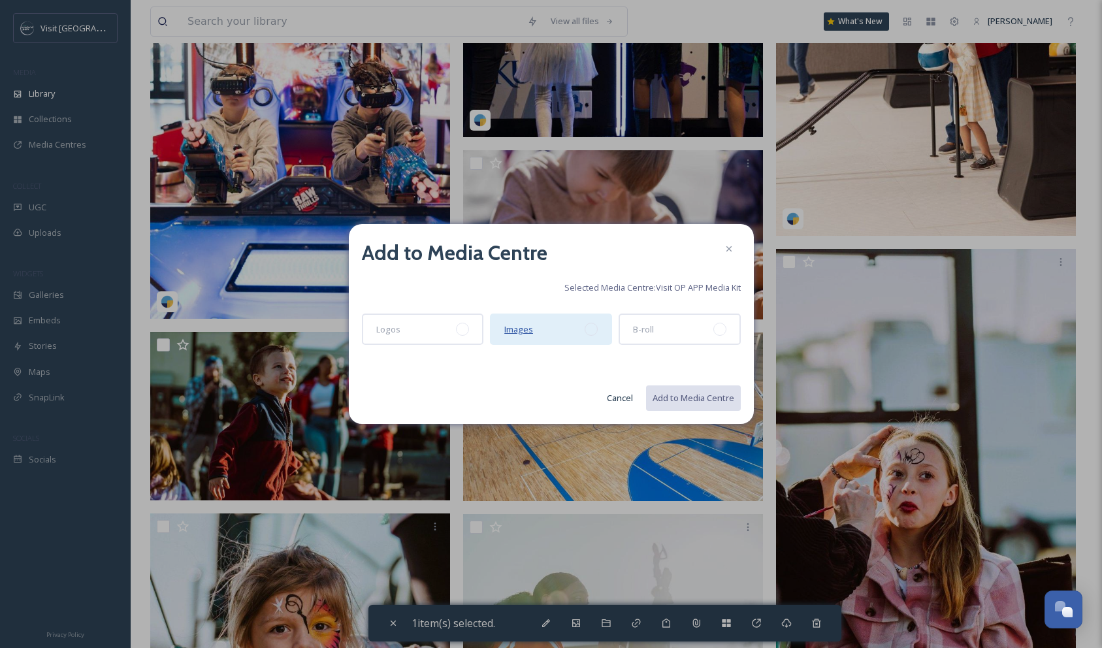
click at [518, 333] on span "Images" at bounding box center [518, 329] width 29 height 12
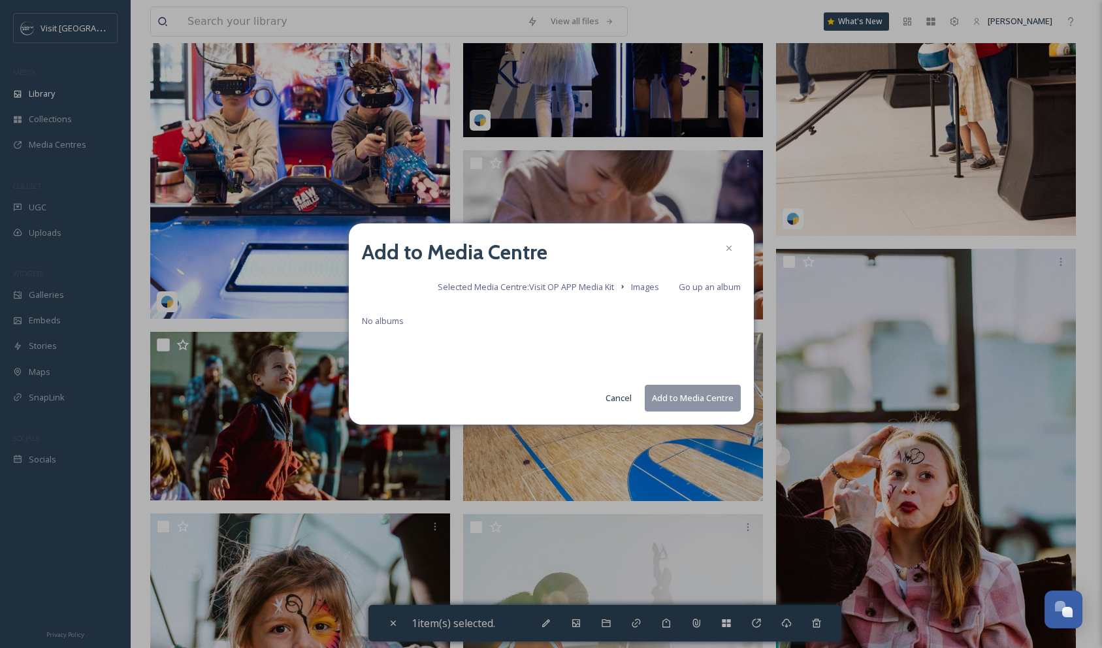
click at [713, 403] on button "Add to Media Centre" at bounding box center [693, 398] width 96 height 27
checkbox input "false"
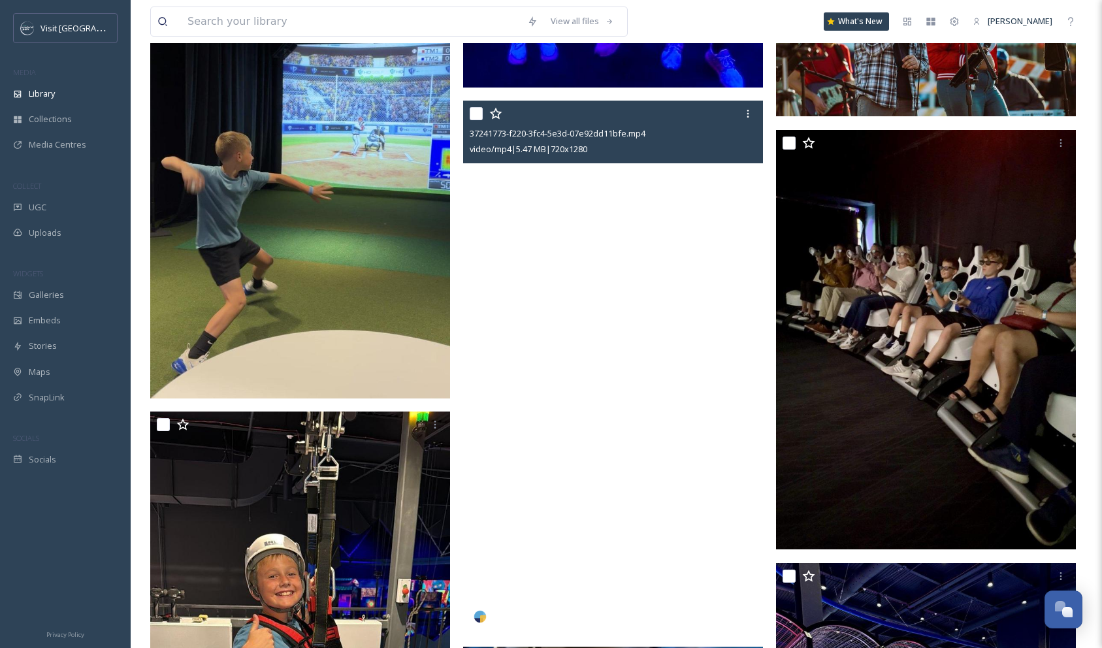
scroll to position [3655, 0]
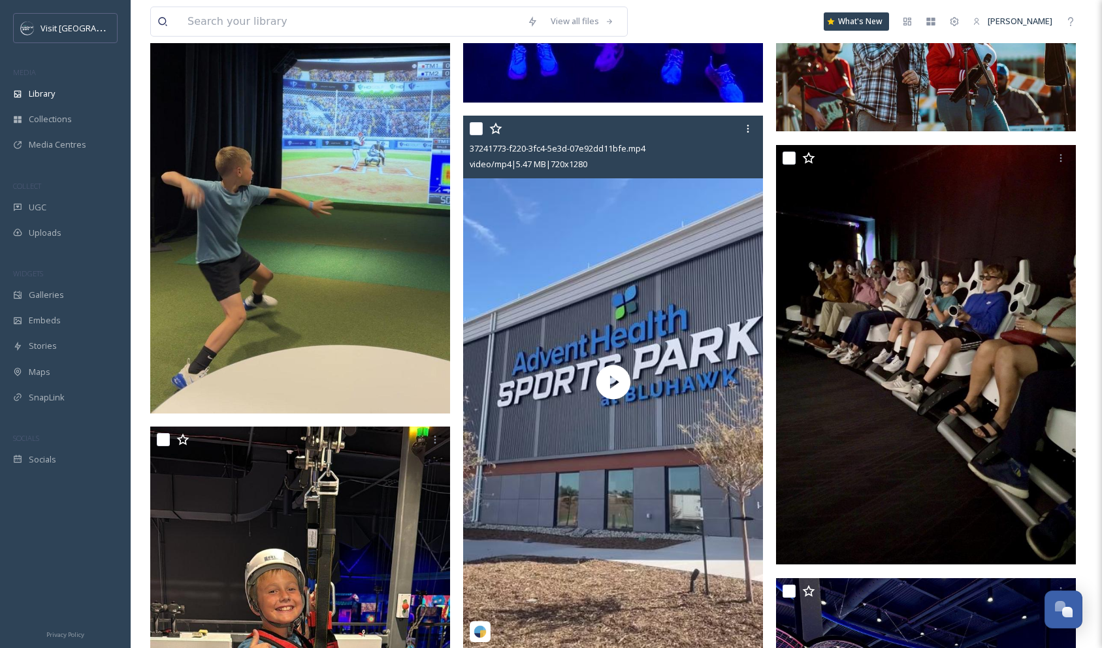
click at [639, 137] on div at bounding box center [615, 129] width 290 height 24
click at [617, 151] on span "37241773-f220-3fc4-5e3d-07e92dd11bfe.mp4" at bounding box center [558, 148] width 176 height 12
click at [606, 131] on div at bounding box center [615, 129] width 290 height 24
click at [498, 151] on span "37241773-f220-3fc4-5e3d-07e92dd11bfe.mp4" at bounding box center [558, 148] width 176 height 12
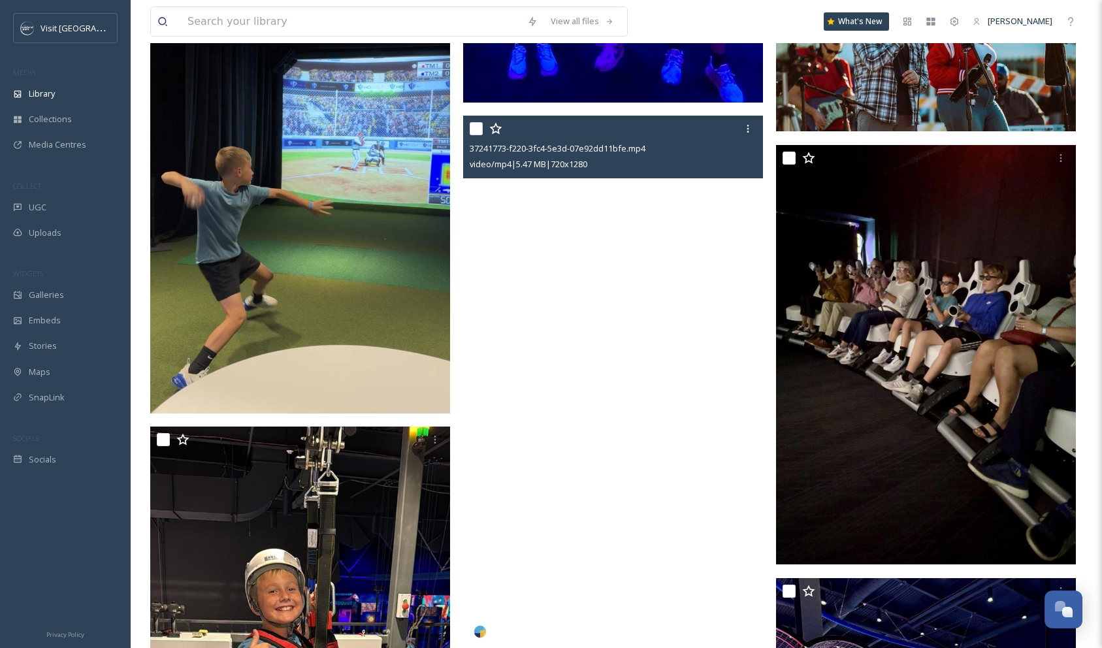
click at [585, 279] on video "37241773-f220-3fc4-5e3d-07e92dd11bfe.mp4" at bounding box center [613, 382] width 300 height 533
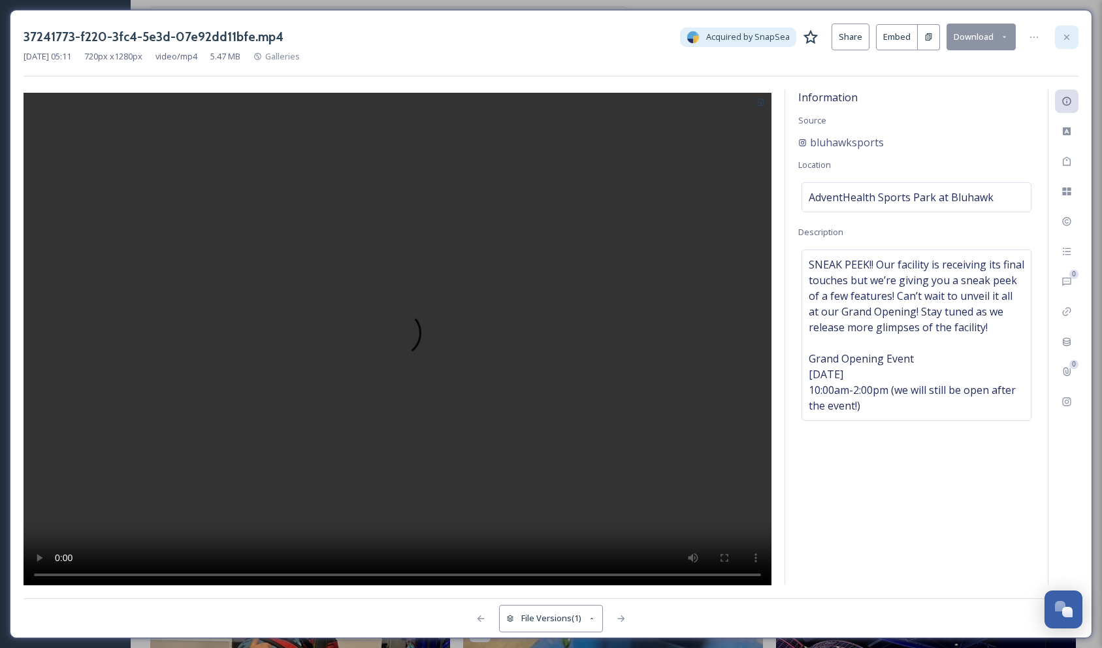
click at [1067, 37] on icon at bounding box center [1066, 36] width 5 height 5
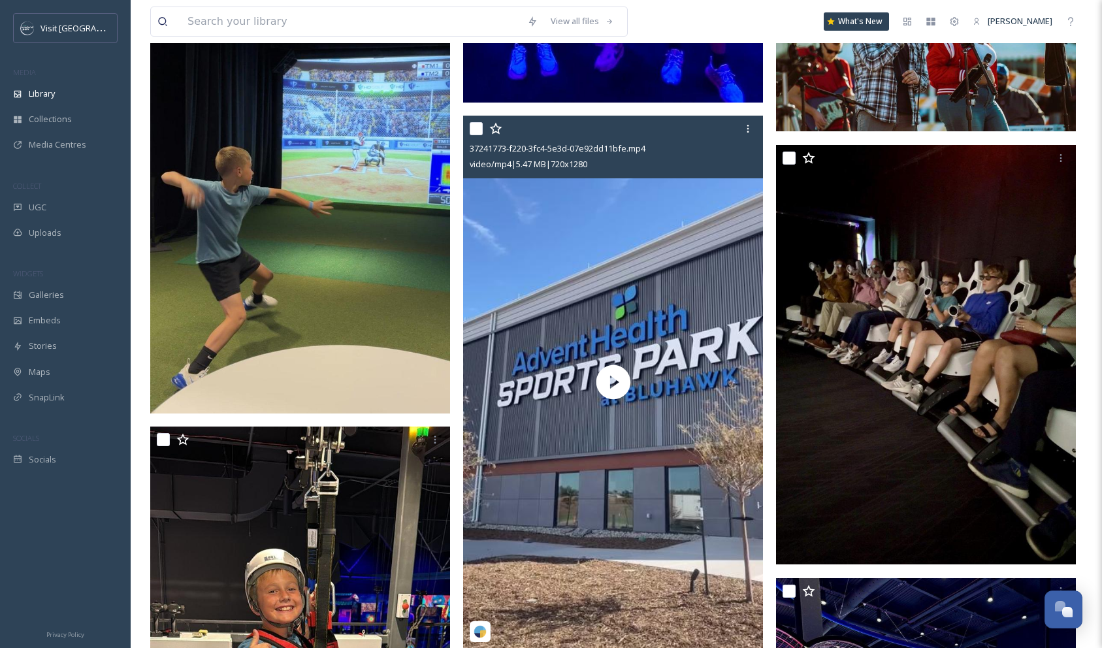
click at [476, 131] on input "checkbox" at bounding box center [476, 128] width 13 height 13
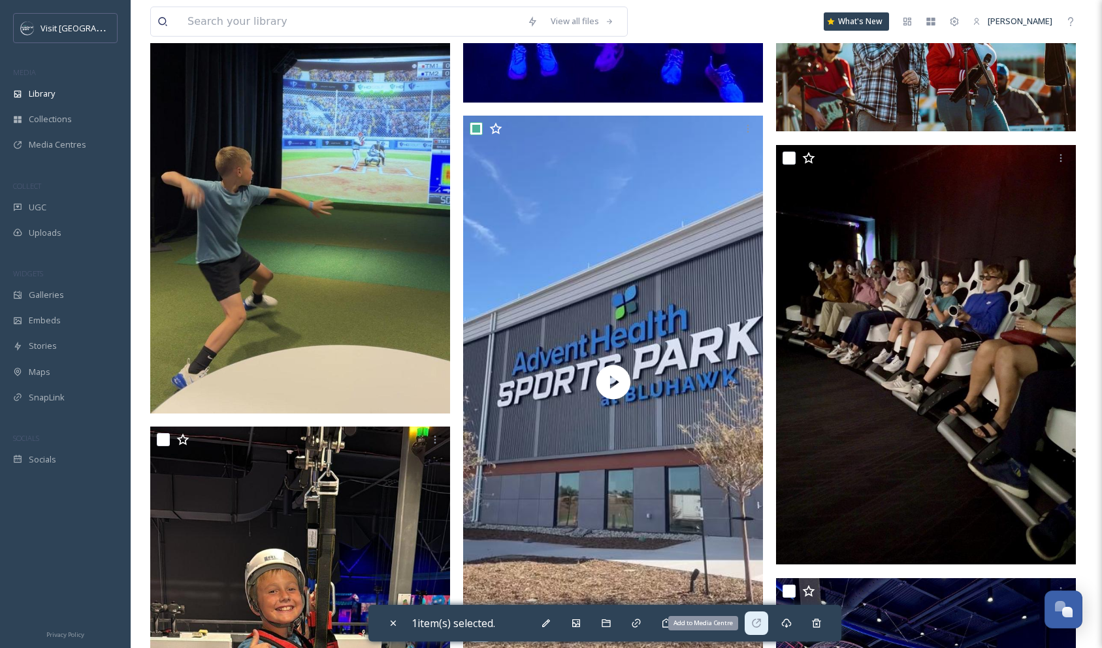
click at [758, 623] on icon at bounding box center [756, 623] width 10 height 10
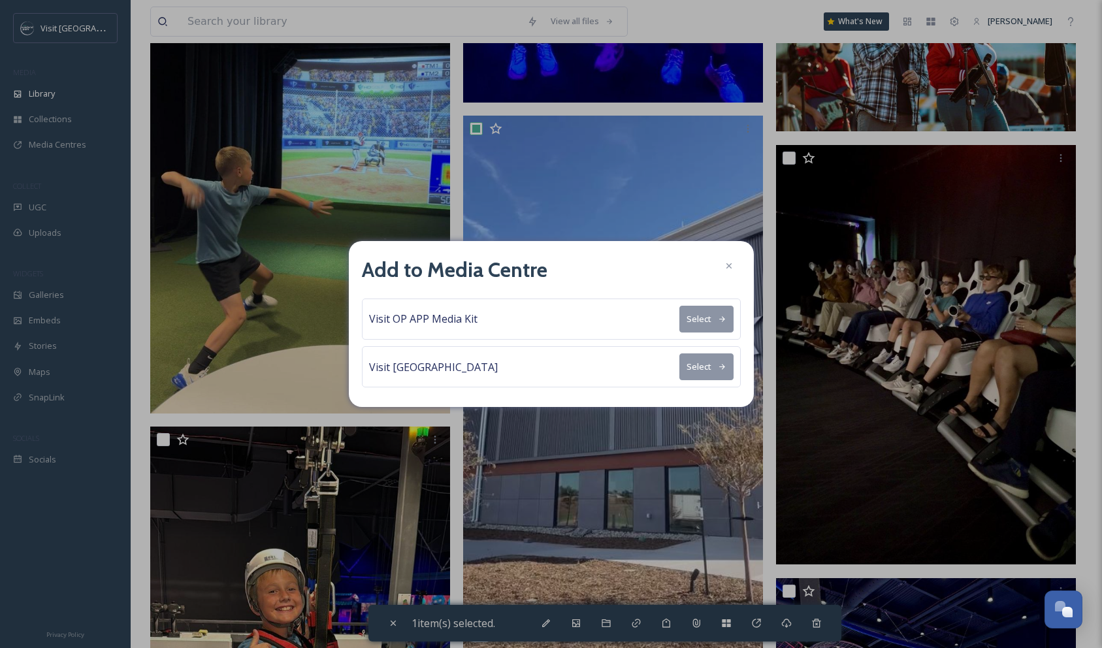
click at [704, 319] on button "Select" at bounding box center [706, 319] width 54 height 27
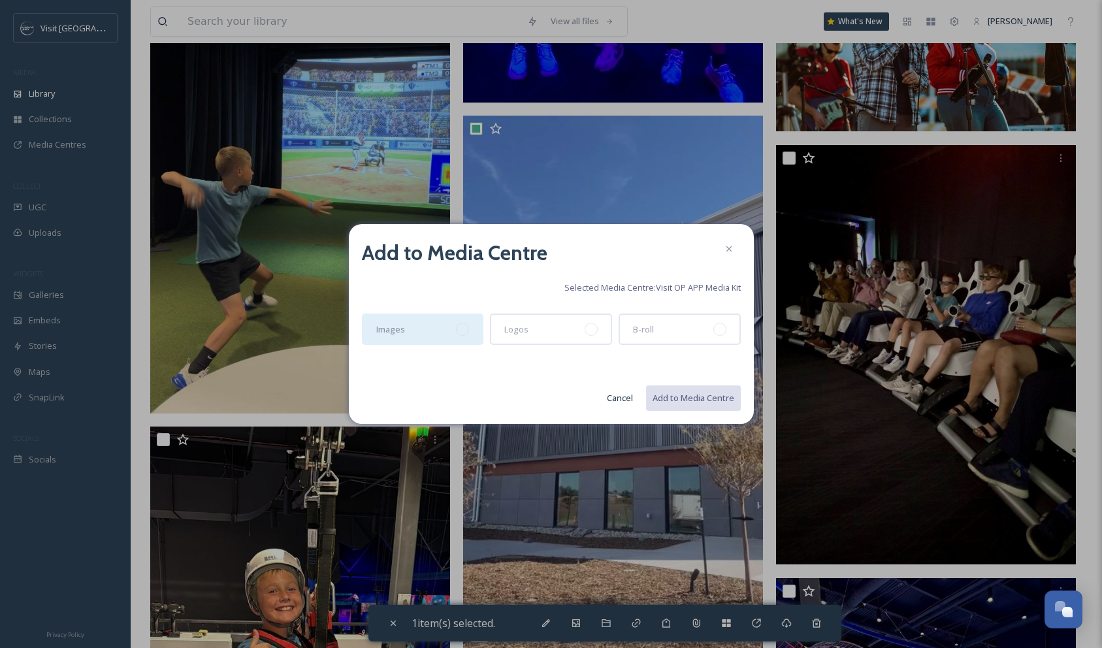
click at [425, 334] on div "Images" at bounding box center [423, 329] width 122 height 31
click at [676, 402] on button "Add to Media Centre" at bounding box center [693, 398] width 96 height 27
checkbox input "false"
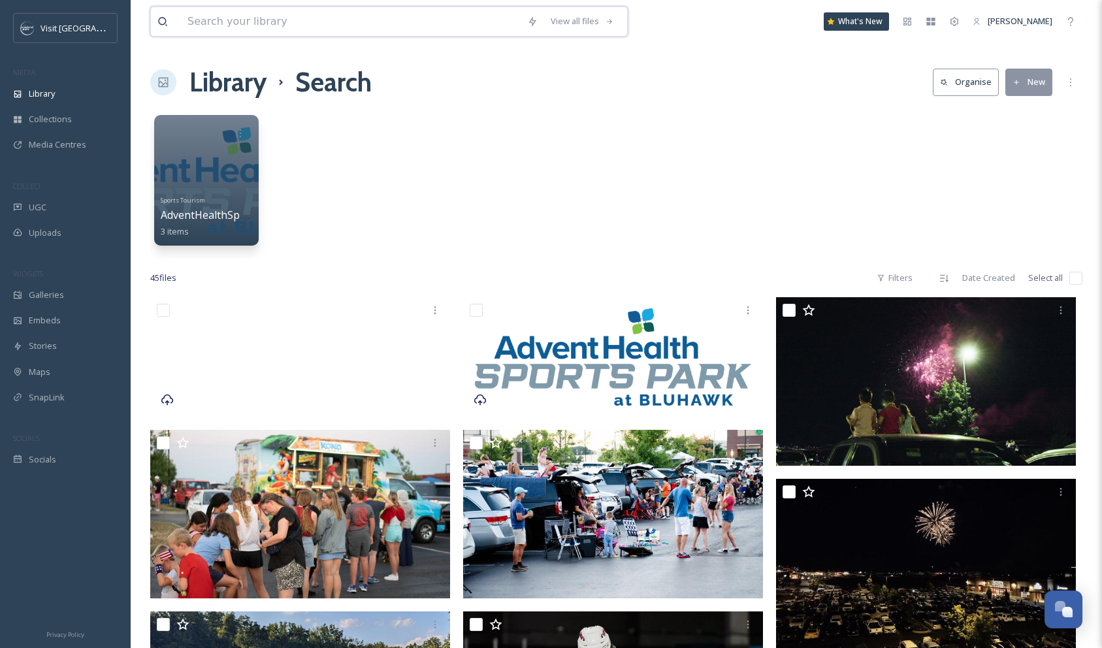
click at [260, 32] on input at bounding box center [351, 21] width 340 height 29
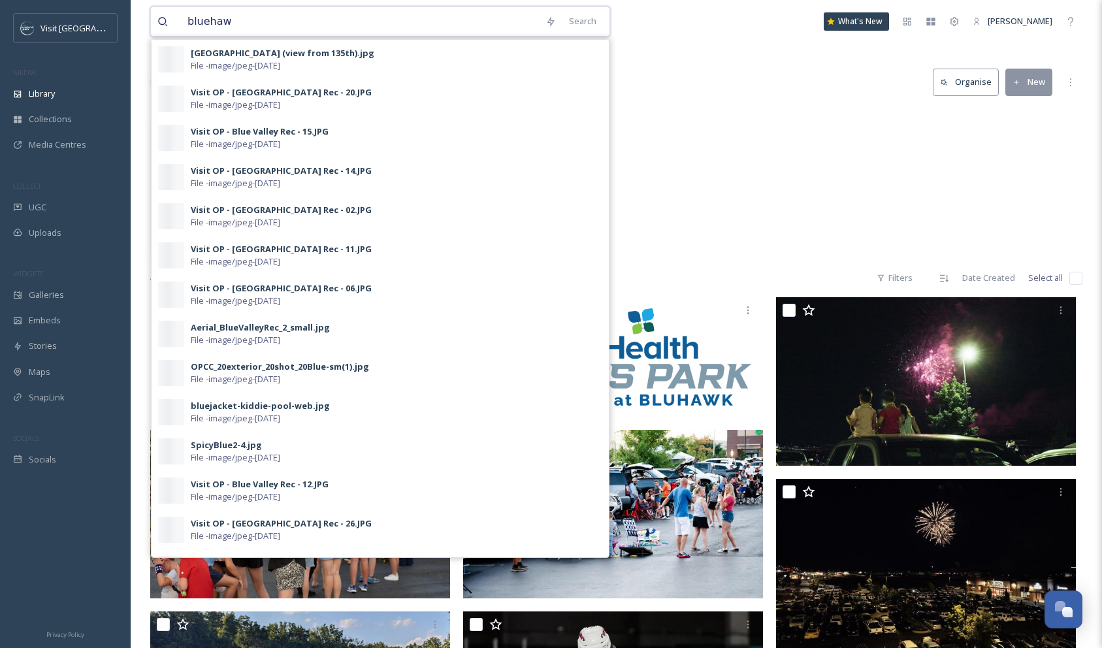
type input "bluehawk"
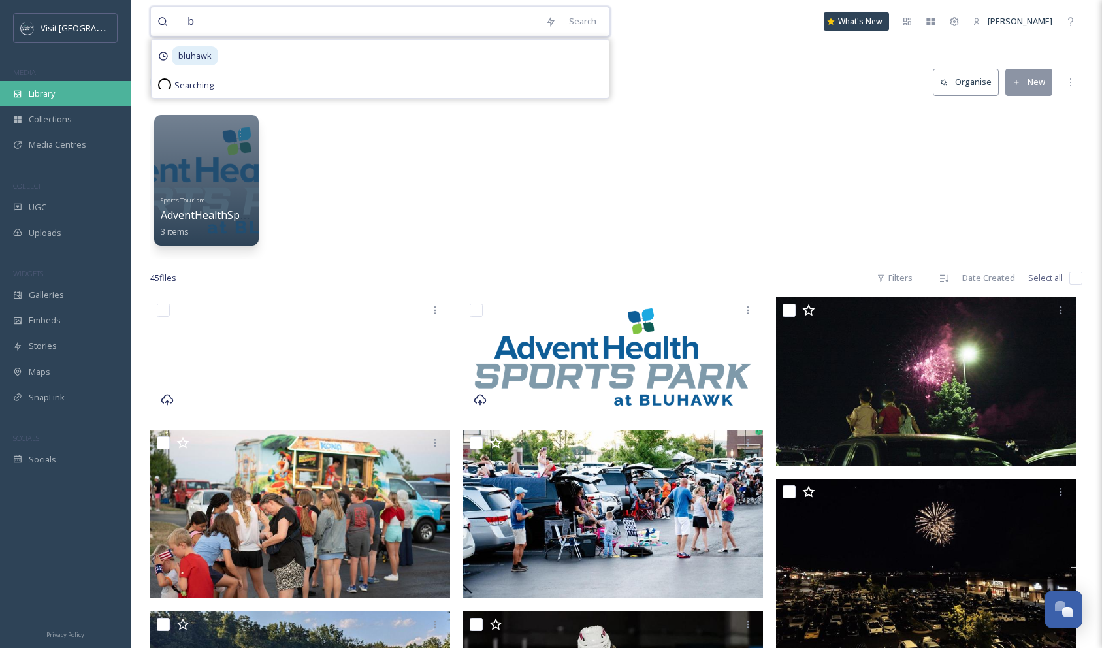
type input "b"
click at [54, 99] on span "Library" at bounding box center [42, 94] width 26 height 12
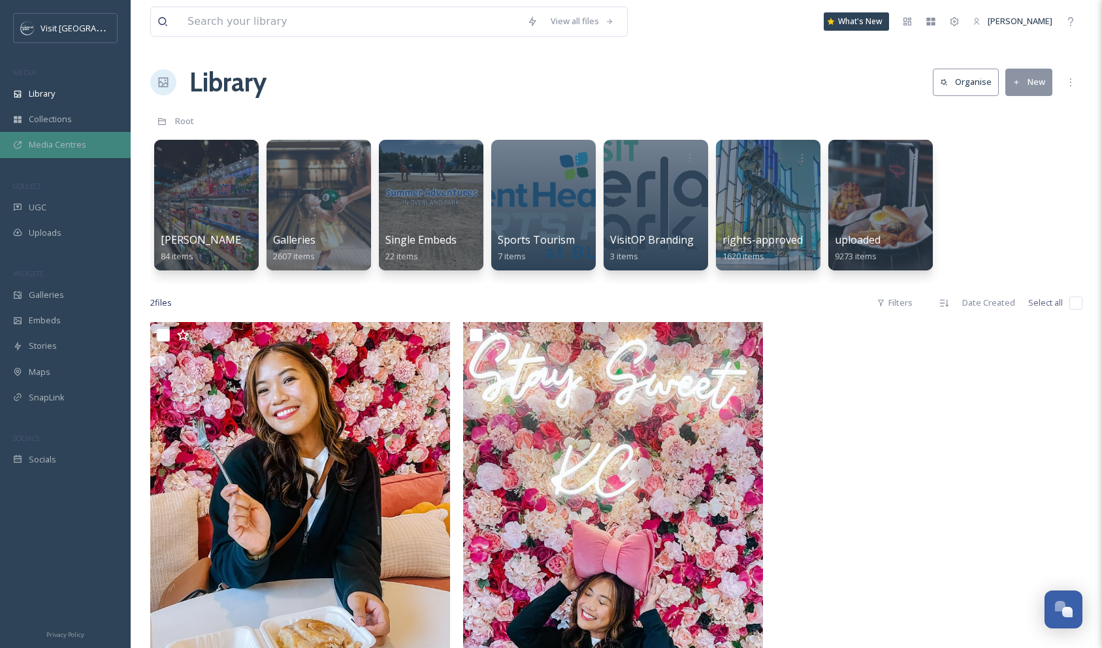
click at [73, 142] on span "Media Centres" at bounding box center [57, 144] width 57 height 12
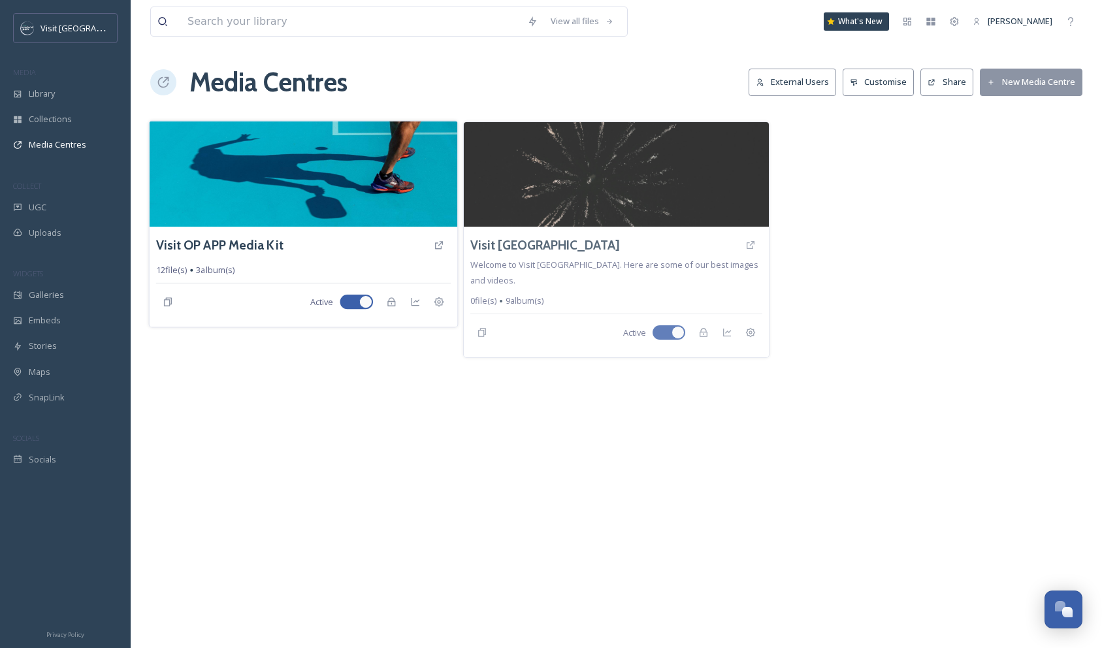
click at [341, 171] on img at bounding box center [304, 174] width 308 height 106
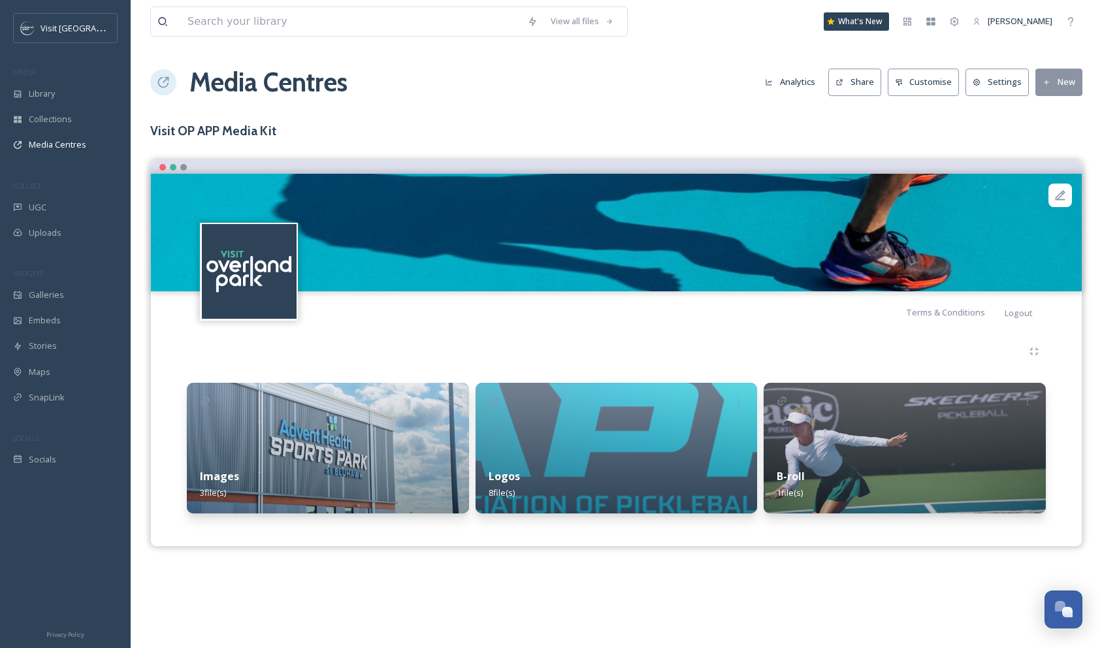
click at [373, 412] on img at bounding box center [328, 448] width 282 height 131
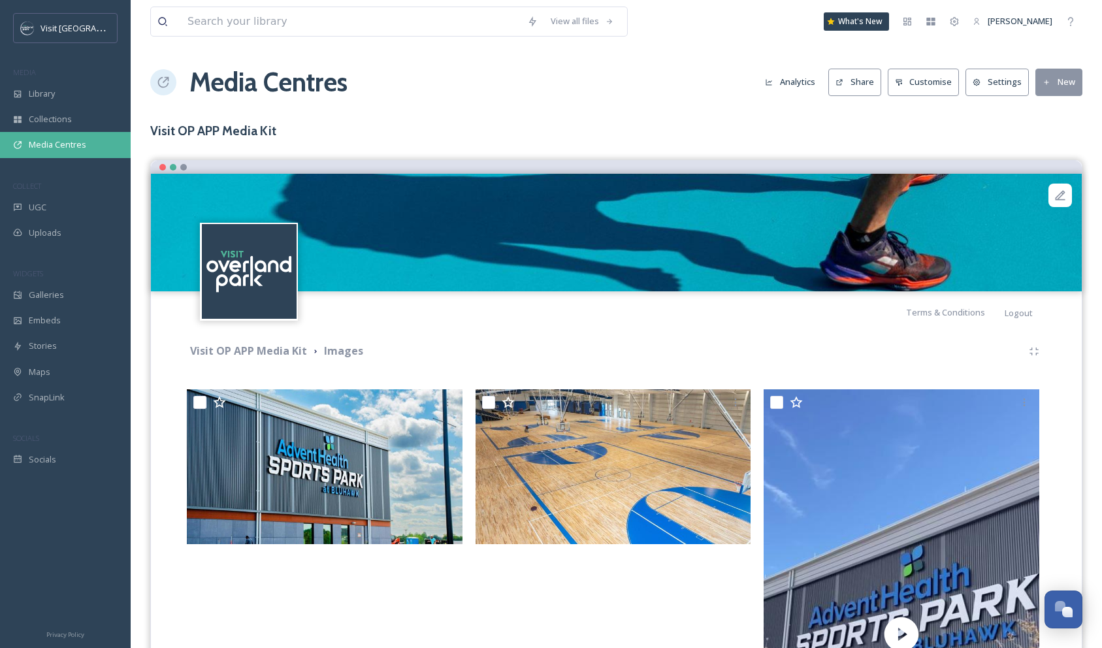
click at [43, 148] on span "Media Centres" at bounding box center [57, 144] width 57 height 12
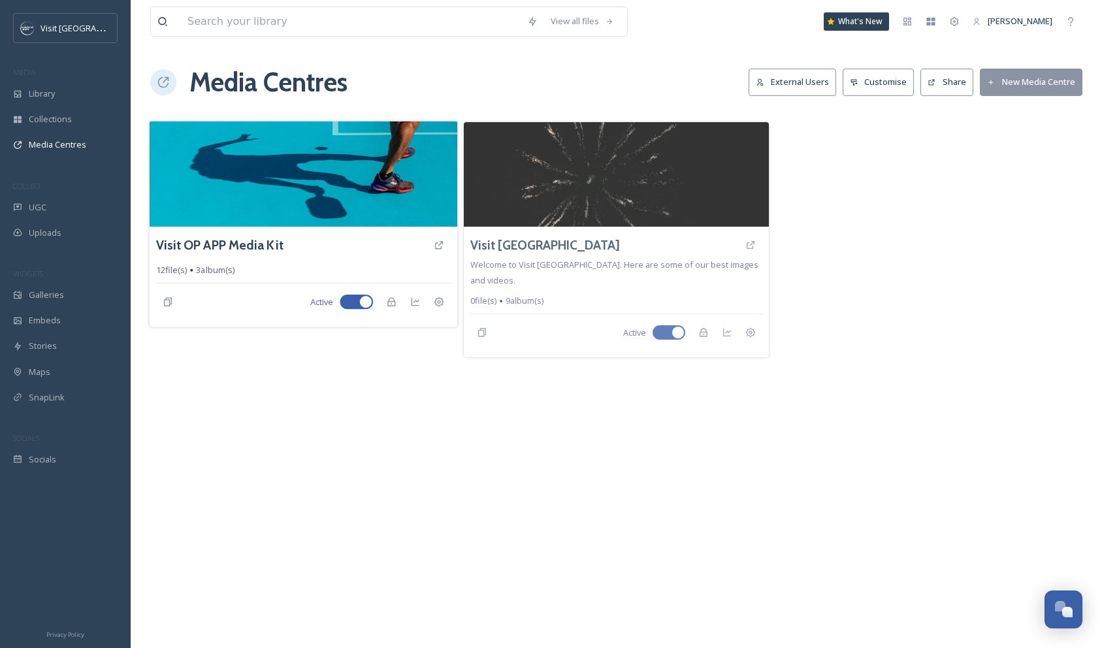
click at [387, 187] on img at bounding box center [304, 174] width 308 height 106
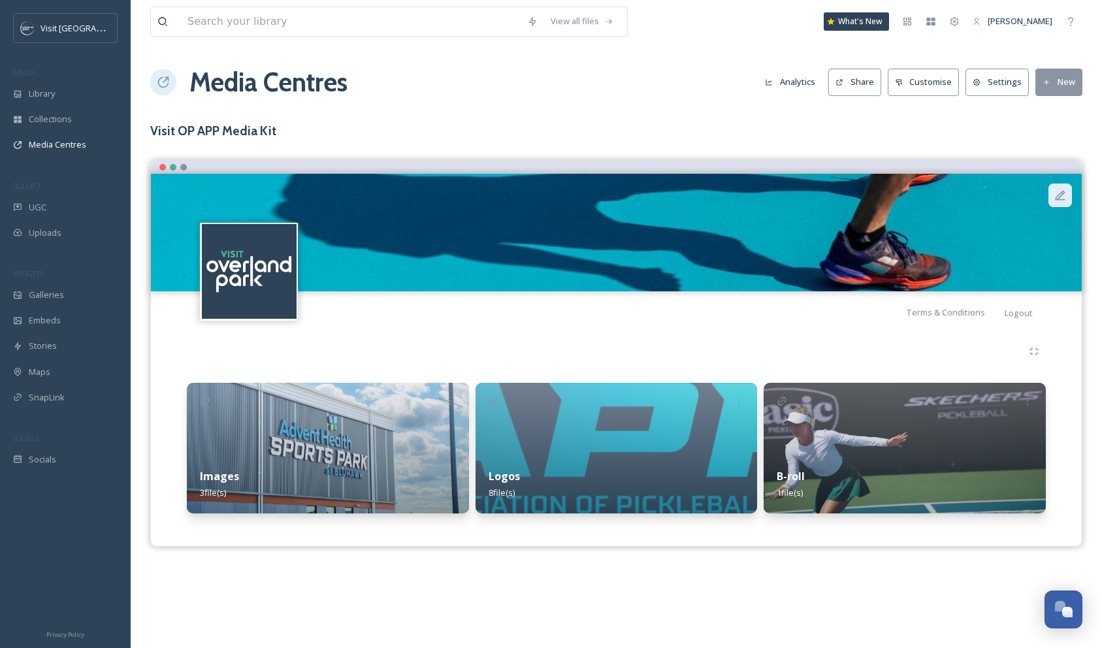
click at [1060, 195] on icon at bounding box center [1060, 195] width 13 height 13
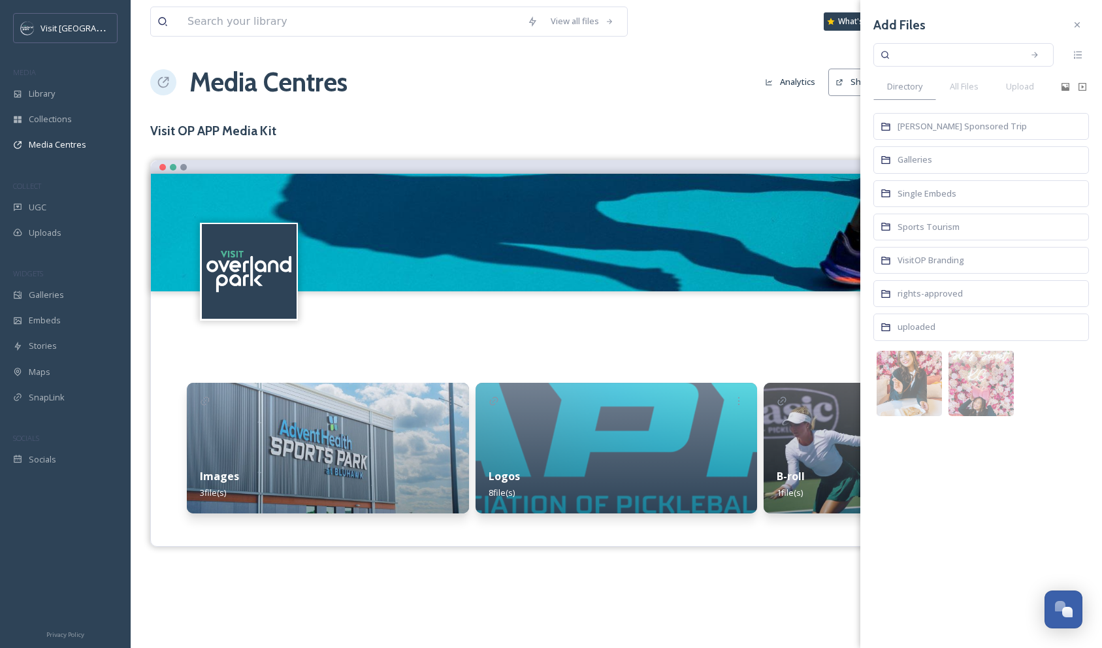
click at [895, 56] on input at bounding box center [954, 55] width 123 height 29
type input "pickleball"
click at [952, 59] on input at bounding box center [980, 55] width 73 height 29
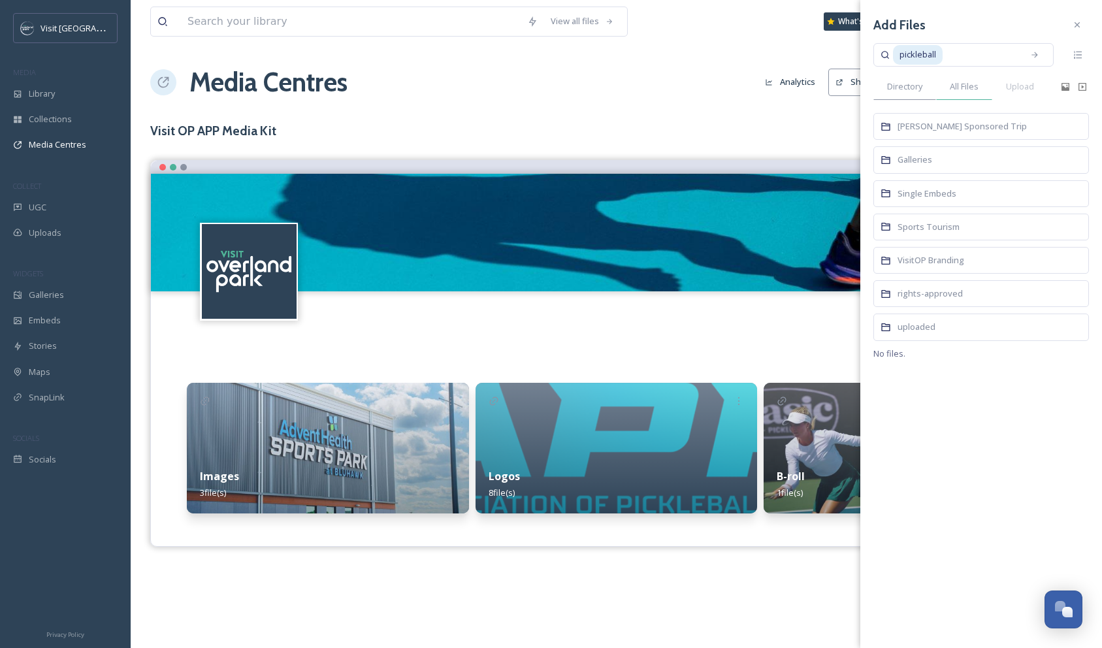
click at [959, 90] on span "All Files" at bounding box center [964, 86] width 29 height 12
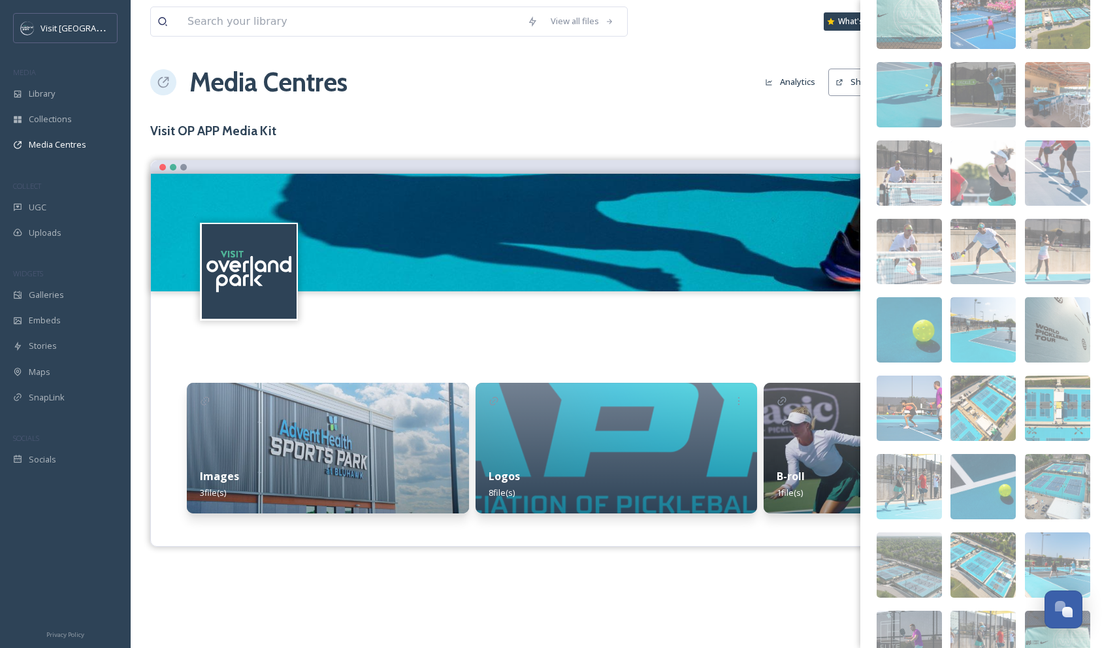
scroll to position [370, 0]
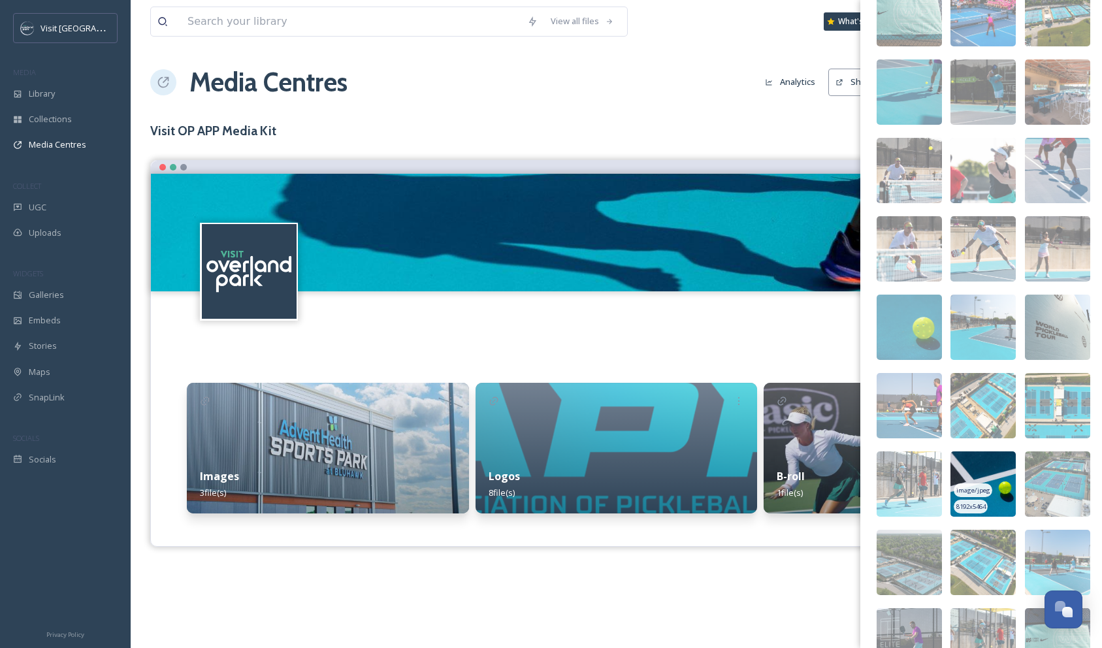
click at [980, 469] on img at bounding box center [983, 483] width 65 height 65
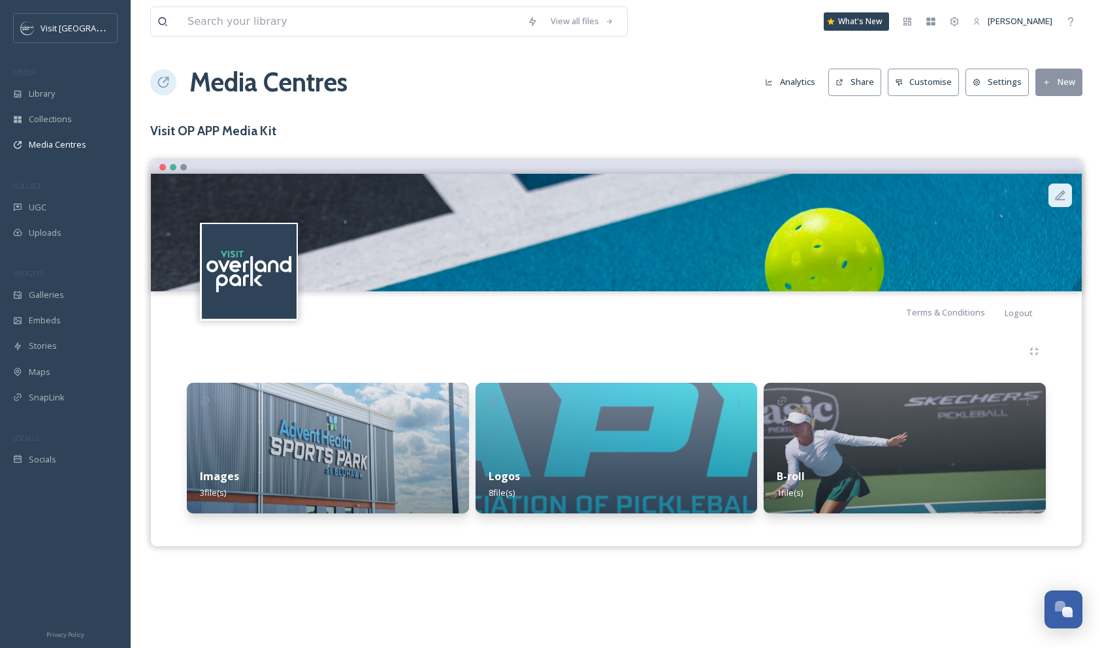
click at [1058, 194] on icon at bounding box center [1061, 195] width 10 height 10
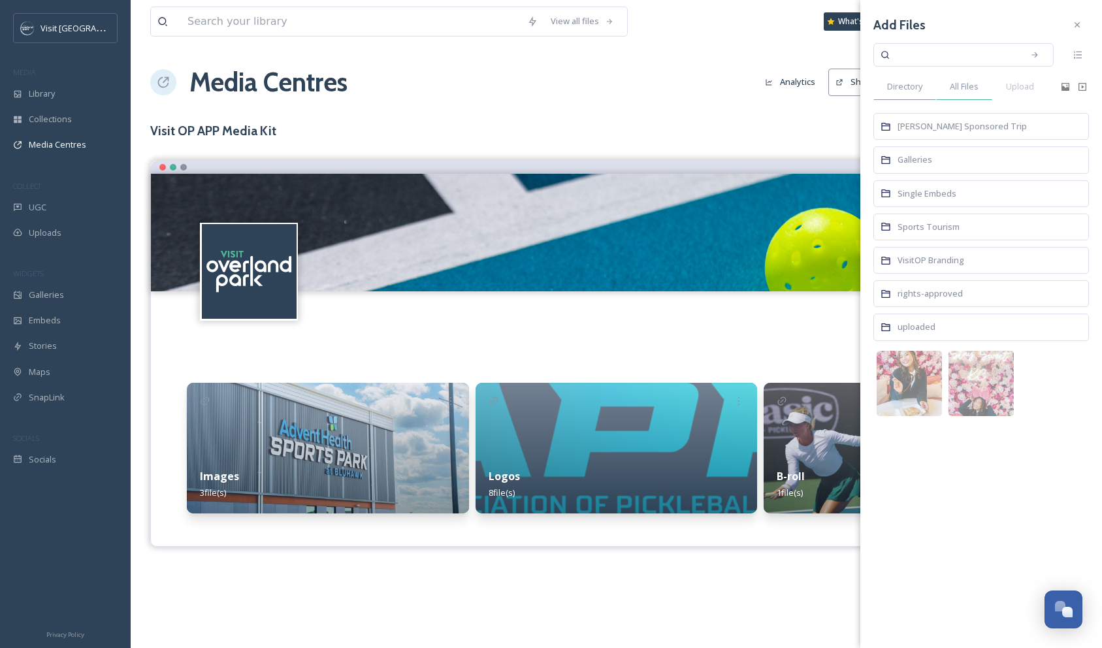
click at [969, 88] on span "All Files" at bounding box center [964, 86] width 29 height 12
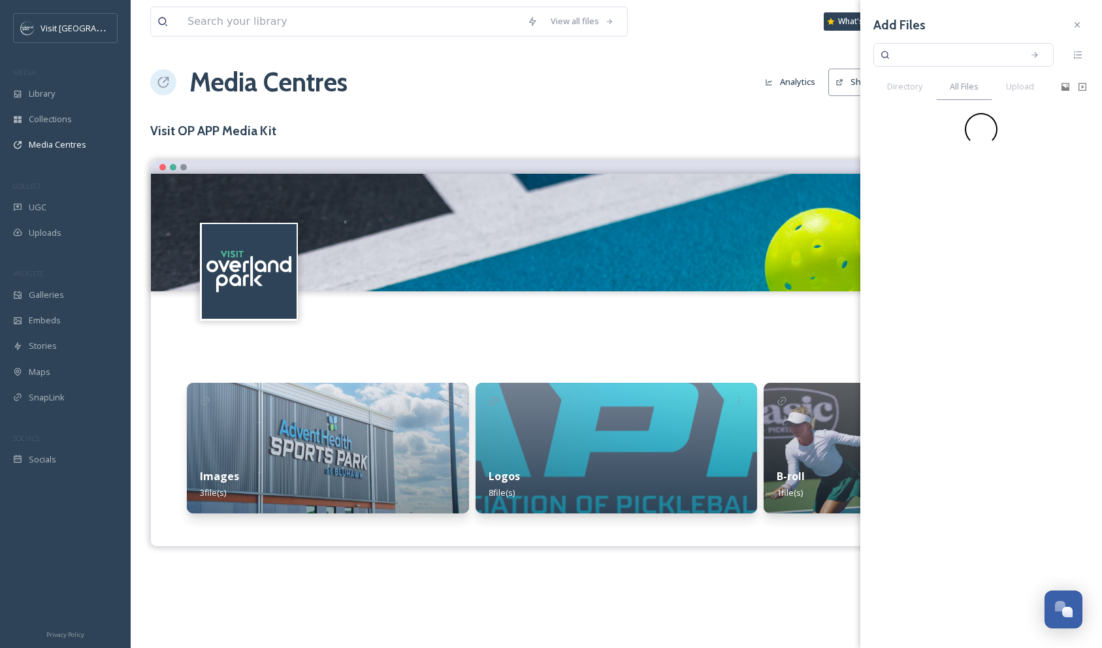
click at [913, 53] on input at bounding box center [954, 55] width 123 height 29
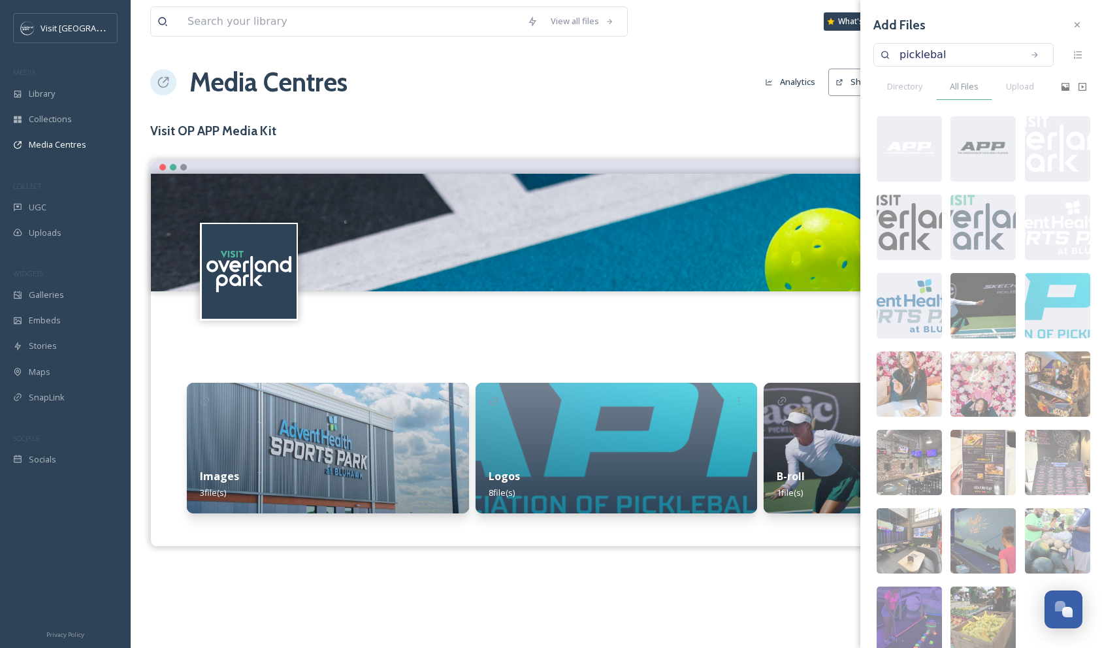
type input "pickleball"
type input "picklebal"
click at [903, 88] on span "Directory" at bounding box center [904, 86] width 35 height 12
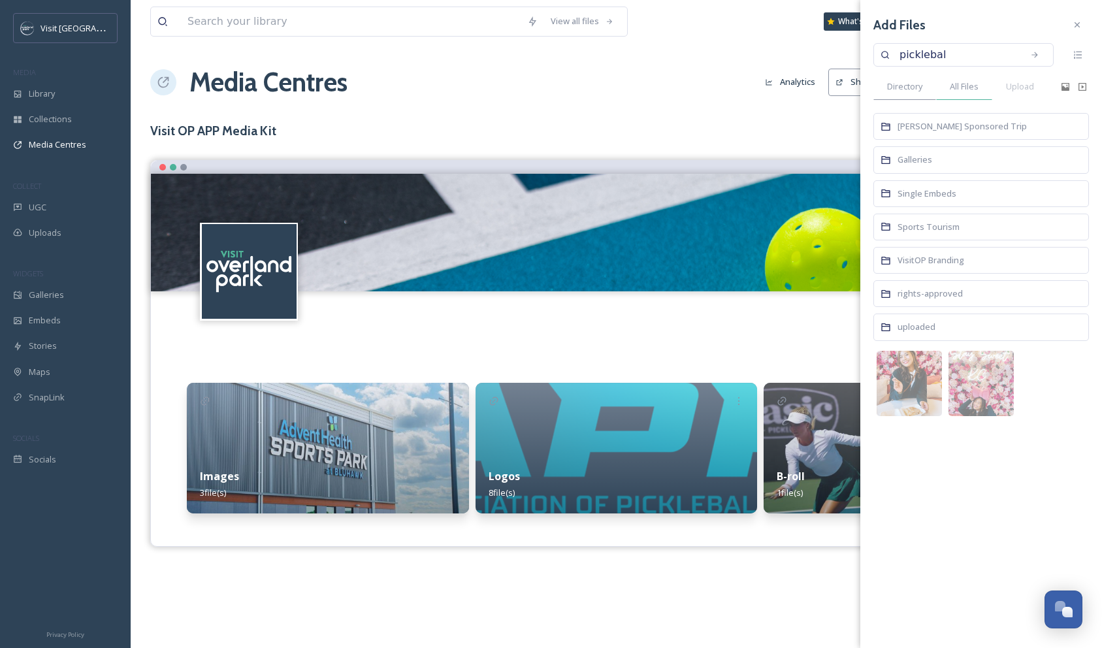
click at [951, 89] on span "All Files" at bounding box center [964, 86] width 29 height 12
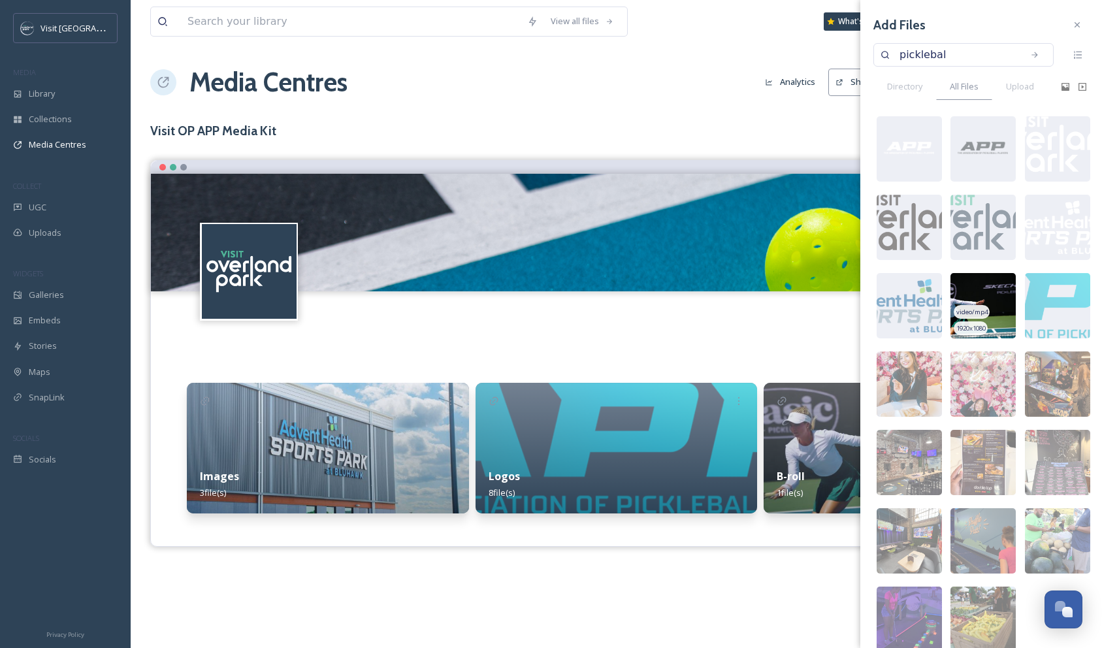
scroll to position [53, 0]
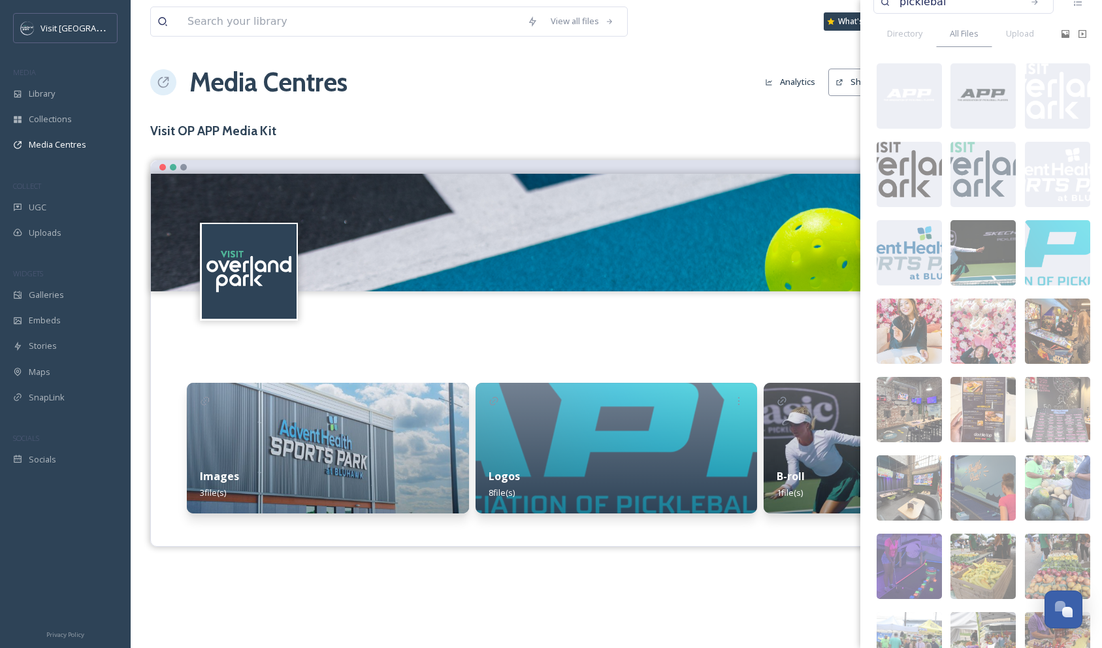
click at [743, 65] on div "Media Centres Analytics Share Customise Settings New" at bounding box center [616, 82] width 932 height 39
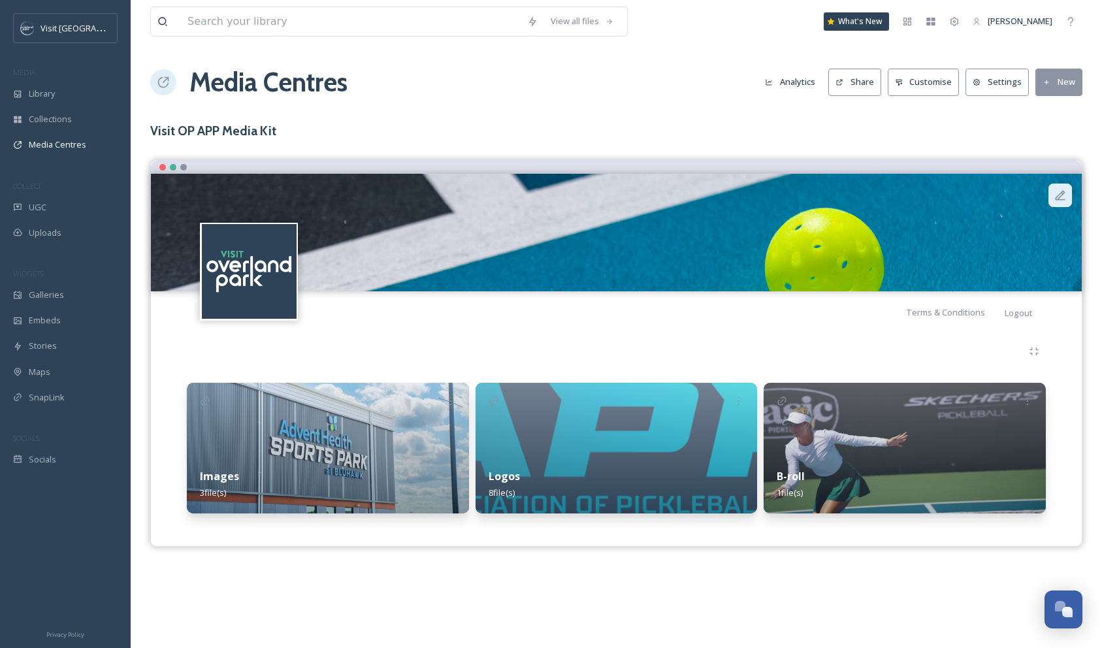
click at [1067, 199] on div at bounding box center [1061, 196] width 24 height 24
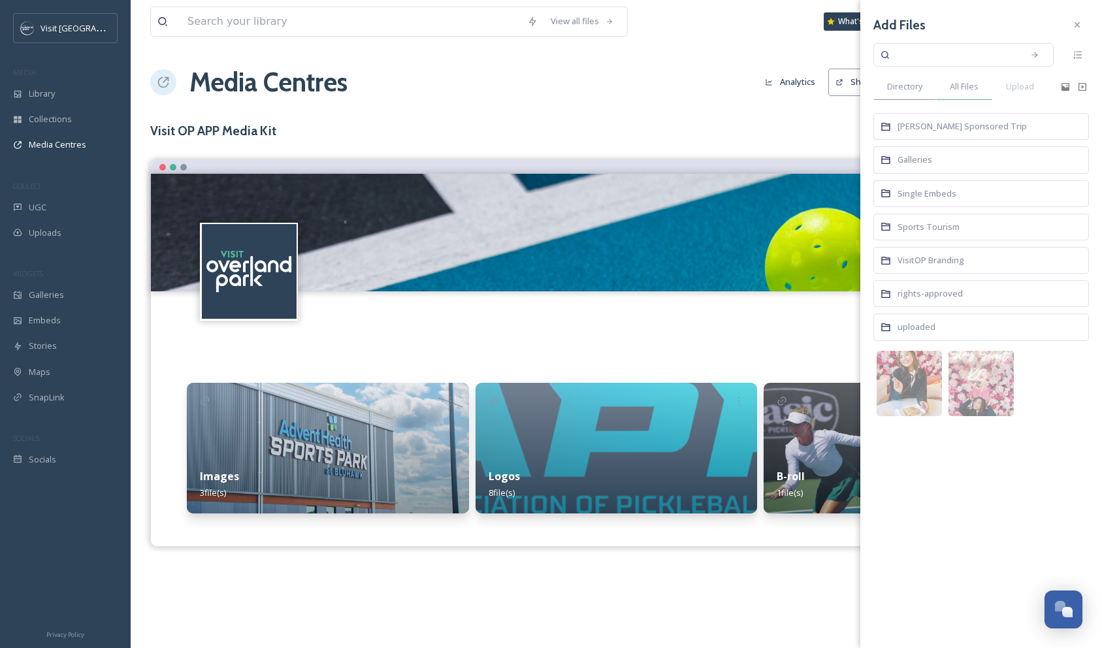
click at [956, 94] on div "All Files" at bounding box center [964, 86] width 56 height 27
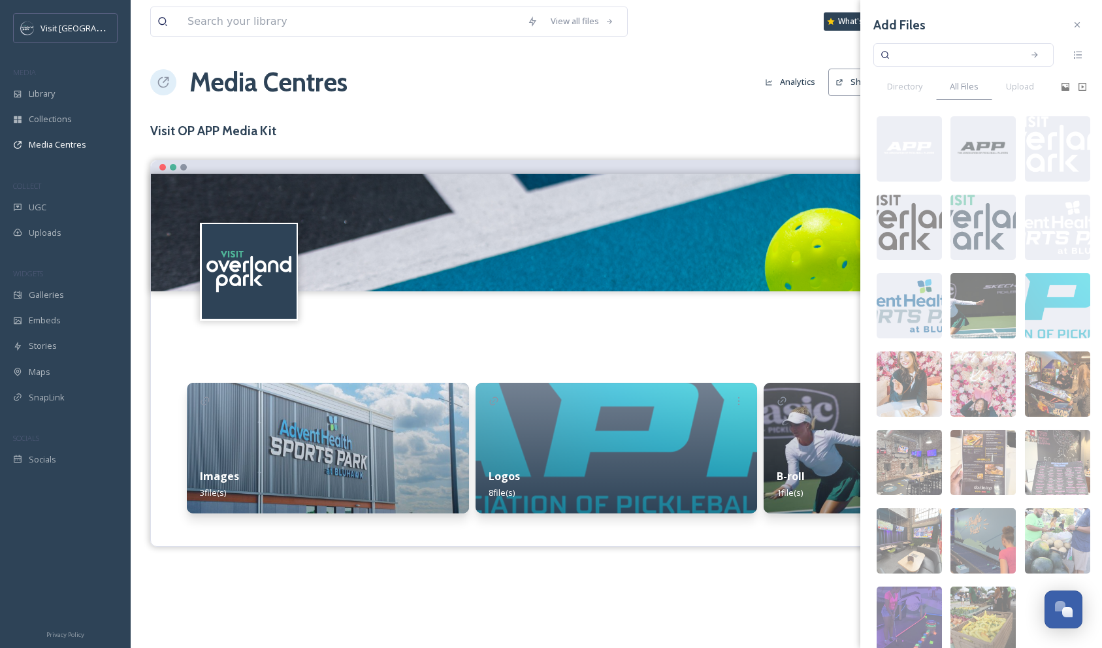
click at [966, 58] on input at bounding box center [954, 55] width 123 height 29
type input "pickleball"
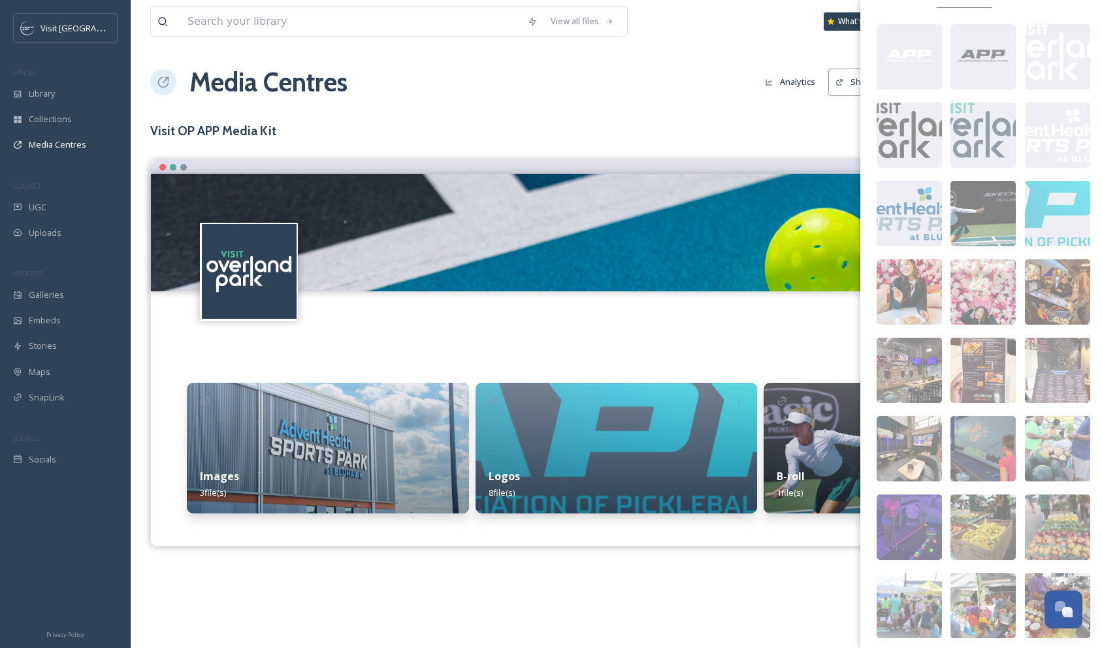
scroll to position [0, 0]
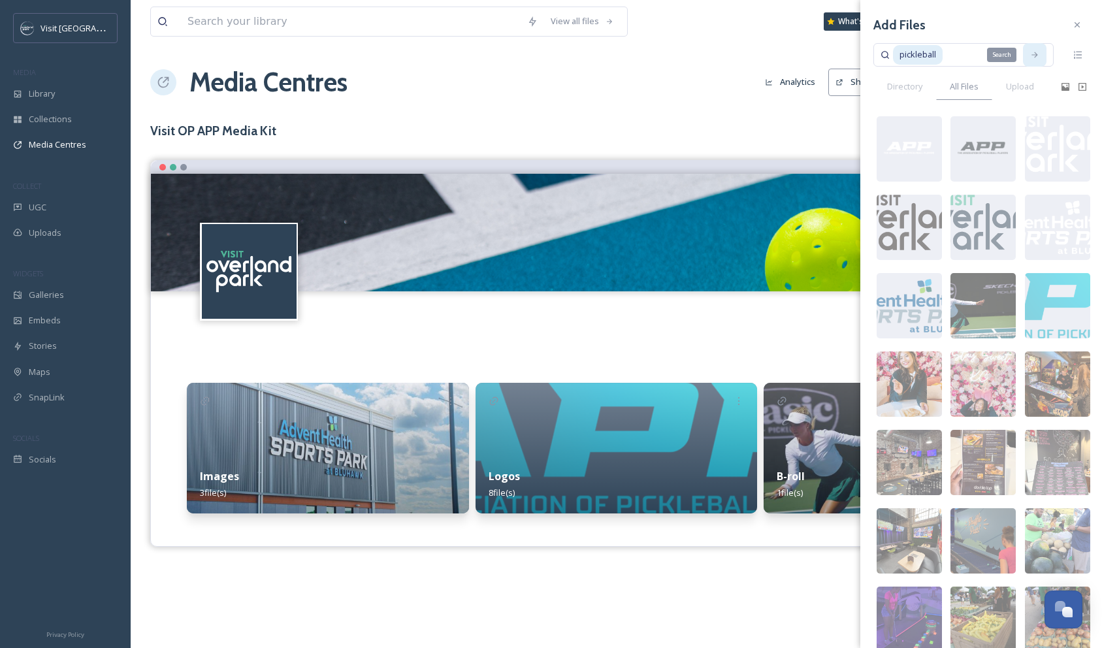
click at [1029, 54] on div "Search" at bounding box center [1035, 55] width 24 height 24
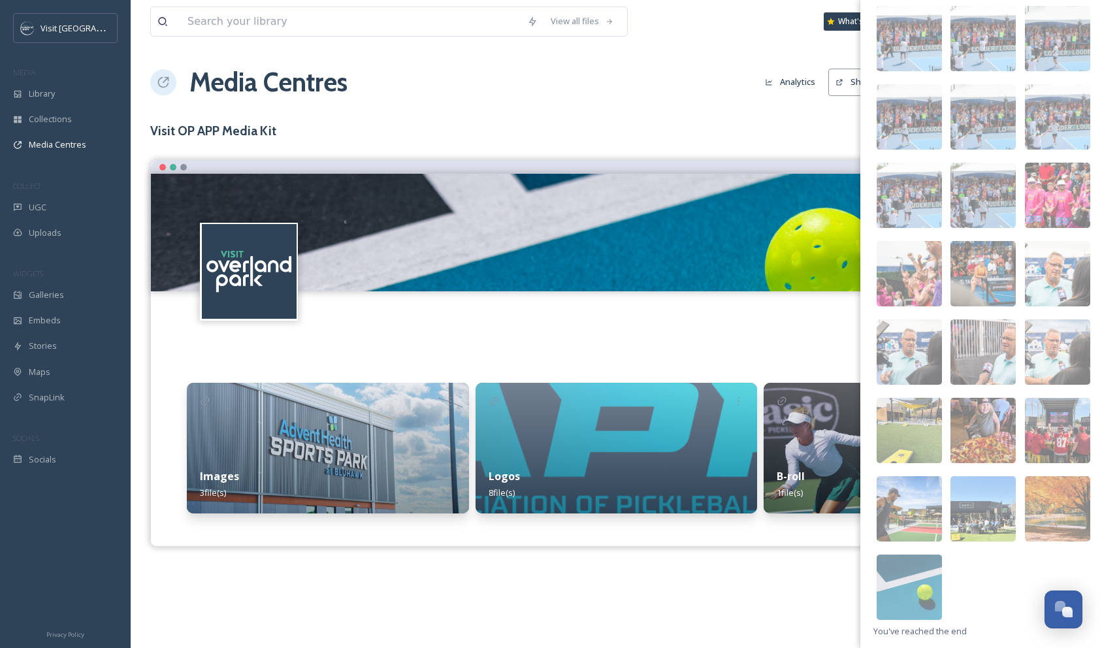
scroll to position [7013, 0]
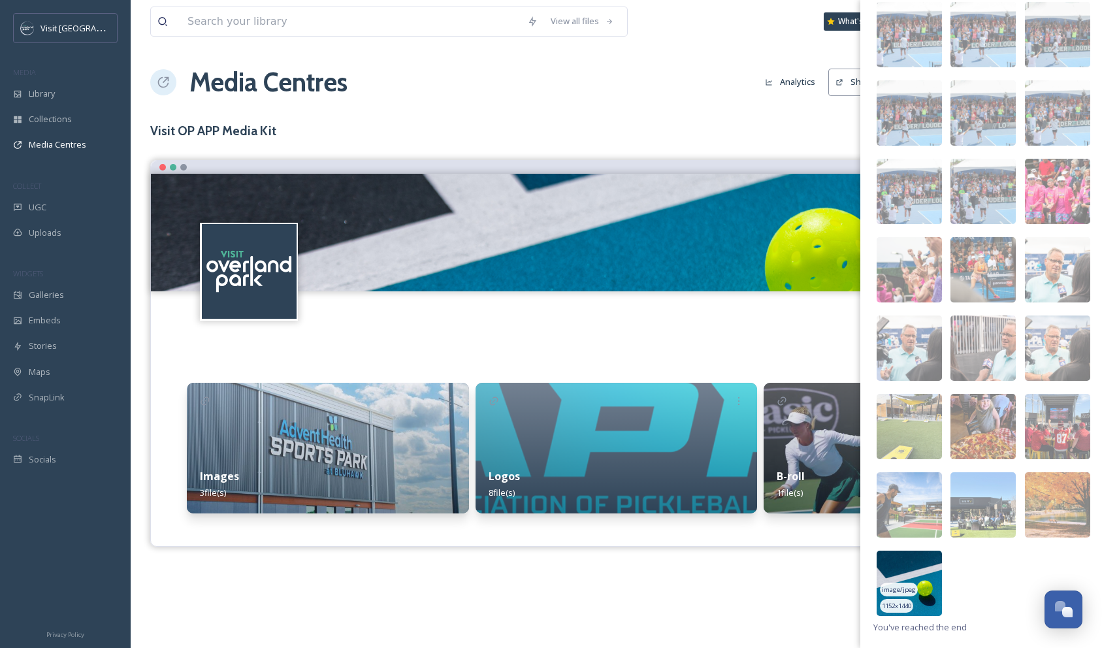
click at [917, 561] on img at bounding box center [909, 583] width 65 height 65
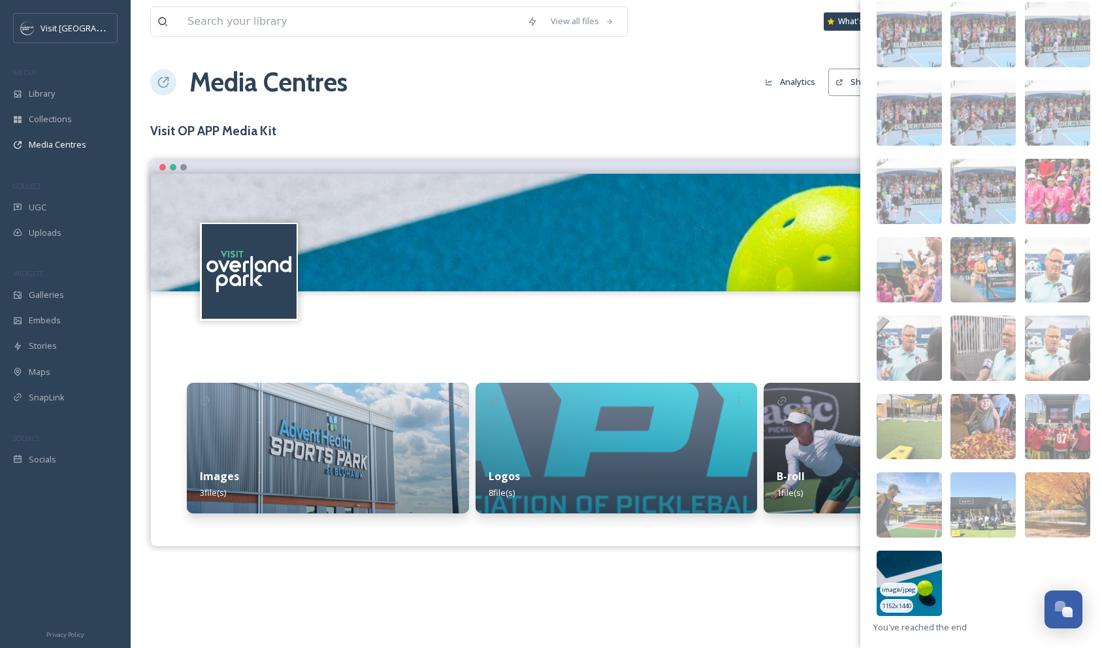
click at [879, 558] on img at bounding box center [909, 583] width 65 height 65
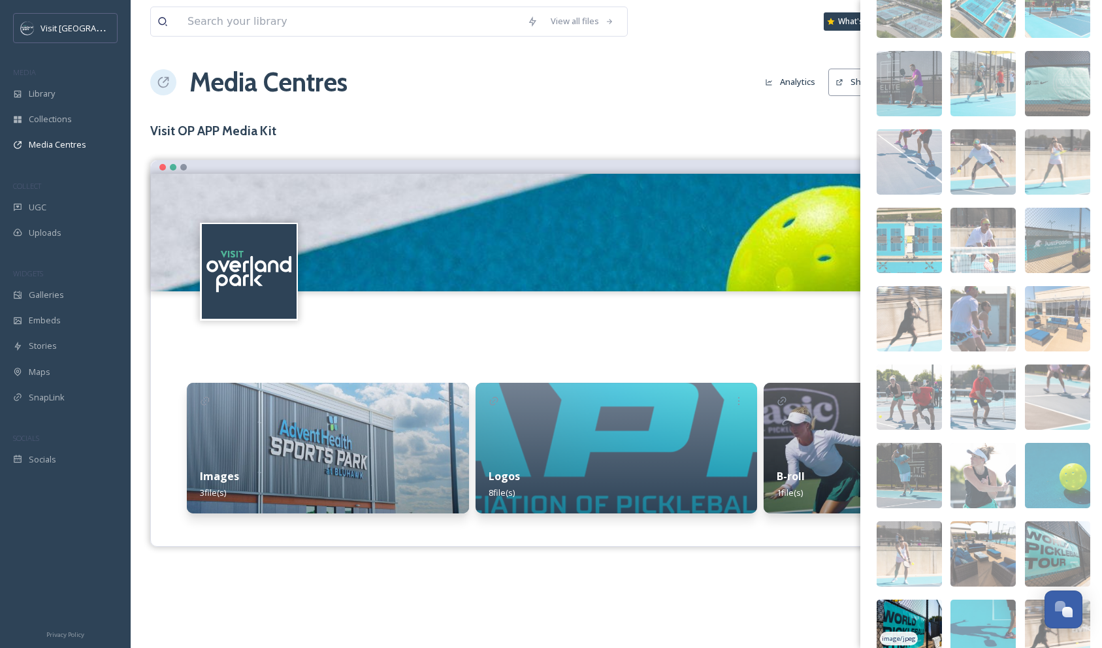
scroll to position [681, 0]
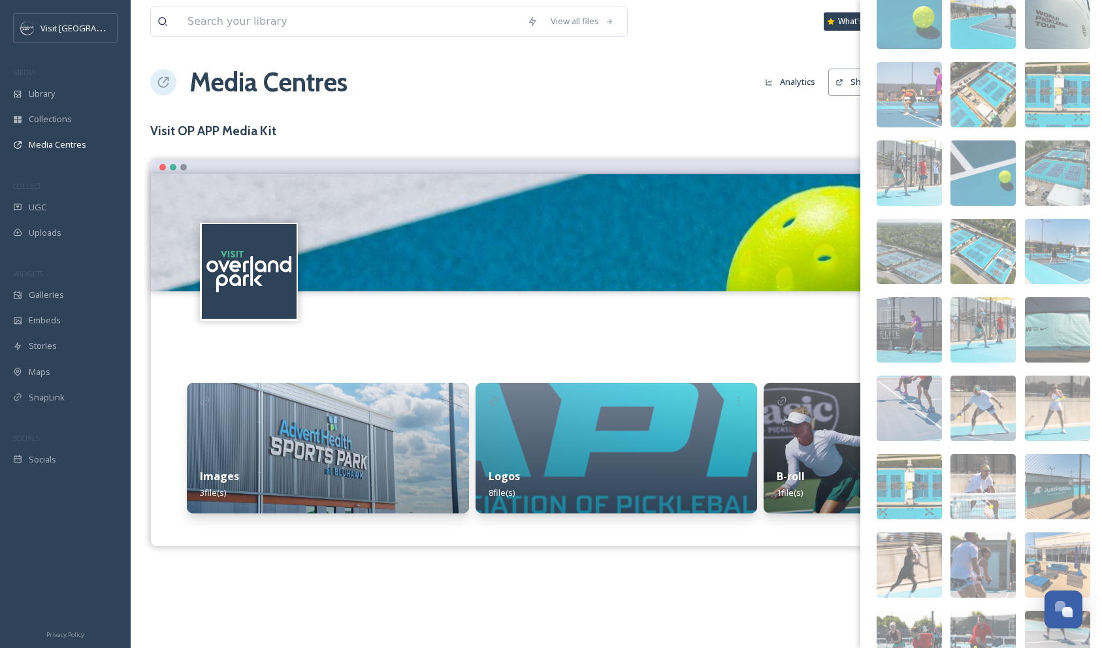
click at [720, 329] on div "Terms & Conditions Logout" at bounding box center [616, 312] width 931 height 42
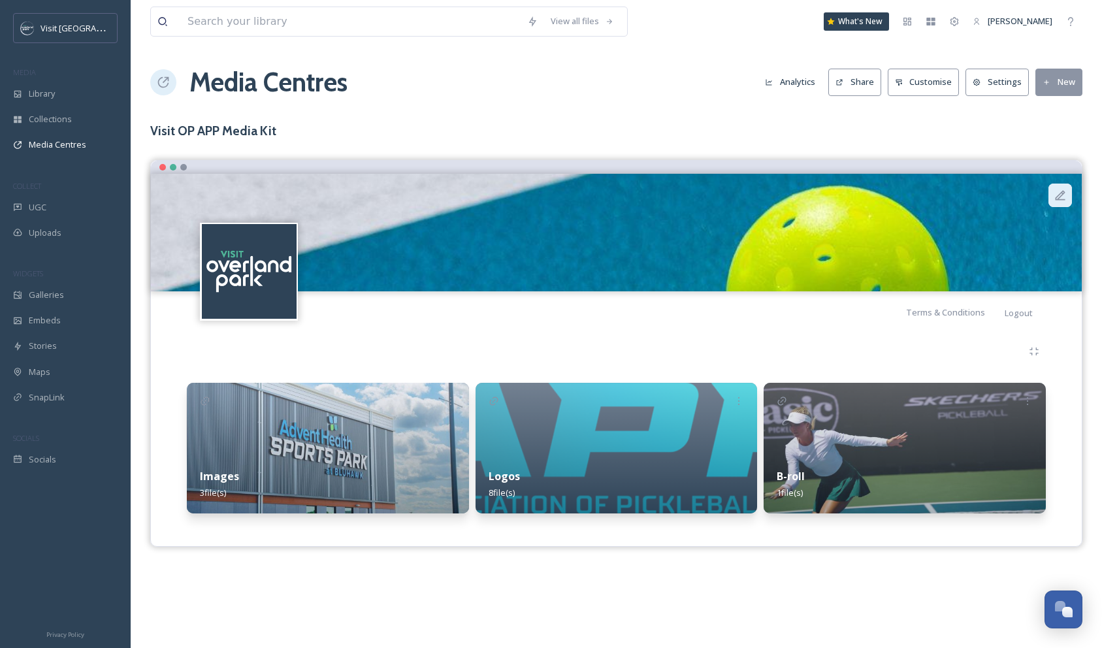
click at [1060, 198] on icon at bounding box center [1060, 195] width 13 height 13
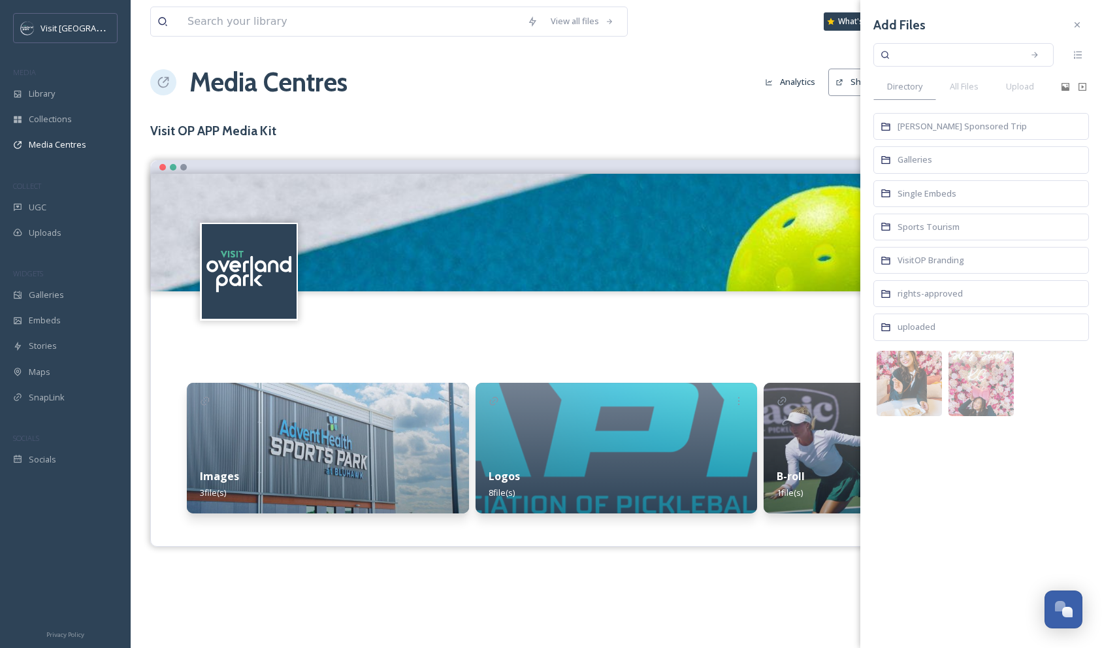
click at [768, 325] on div "Terms & Conditions Logout" at bounding box center [616, 312] width 931 height 42
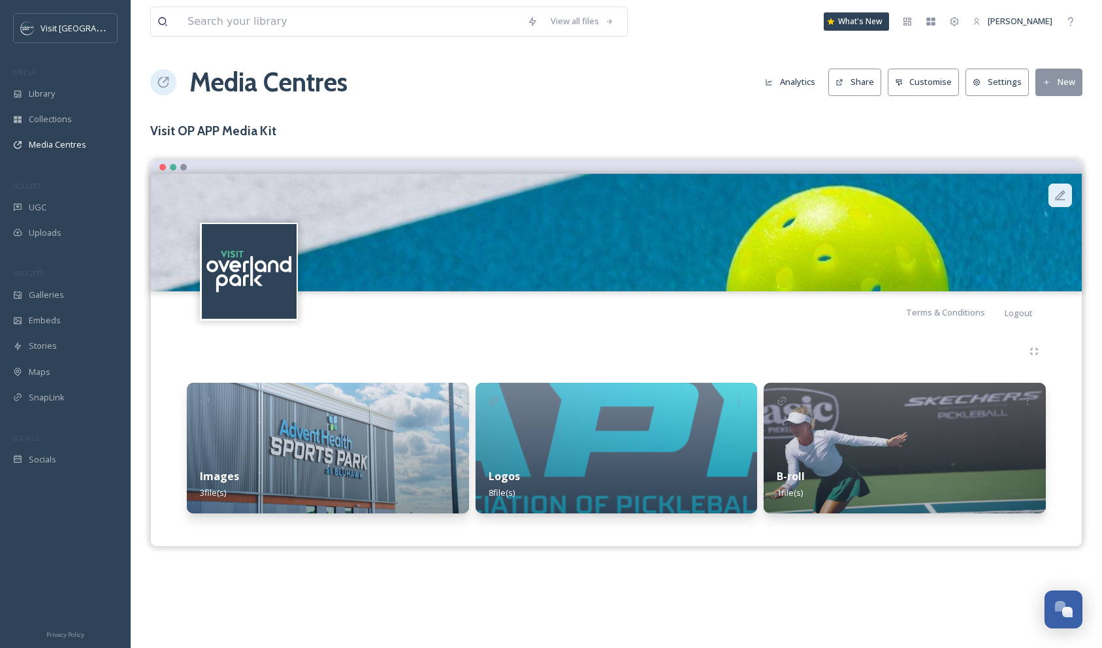
click at [1061, 193] on icon at bounding box center [1061, 195] width 10 height 10
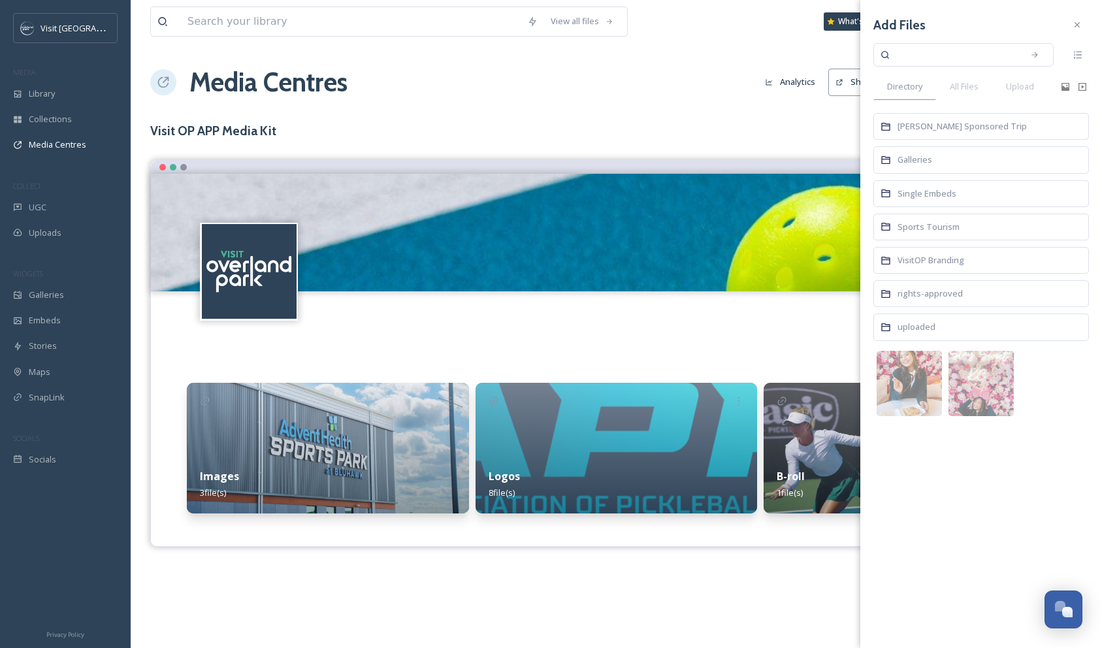
click at [926, 59] on input at bounding box center [954, 55] width 123 height 29
click at [966, 89] on span "All Files" at bounding box center [964, 86] width 29 height 12
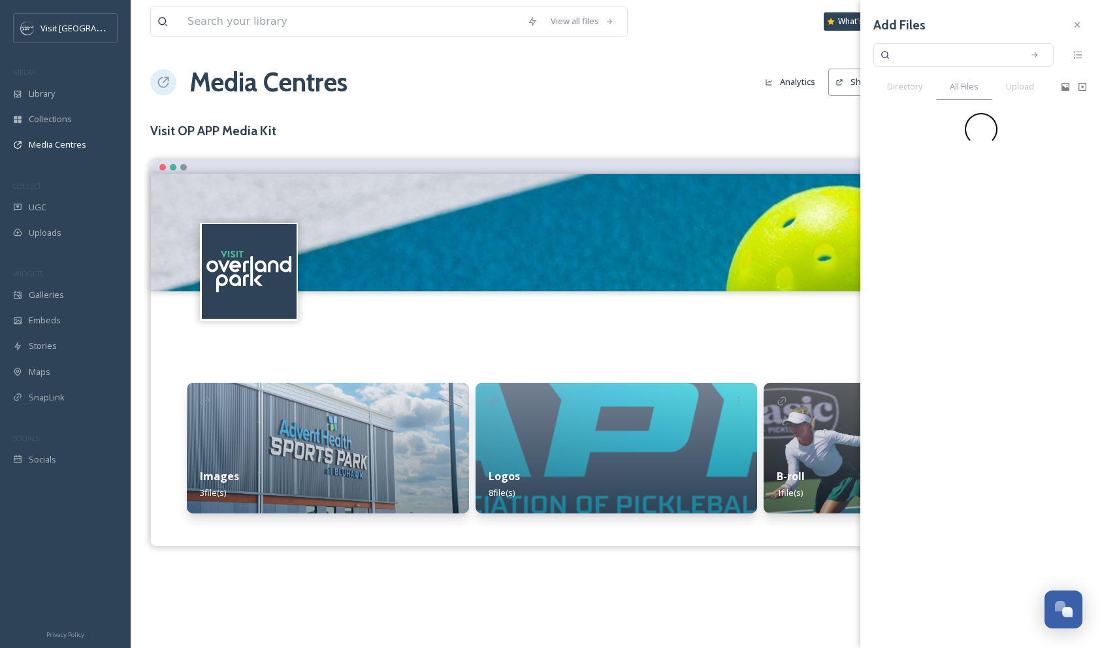
click at [922, 59] on input at bounding box center [954, 55] width 123 height 29
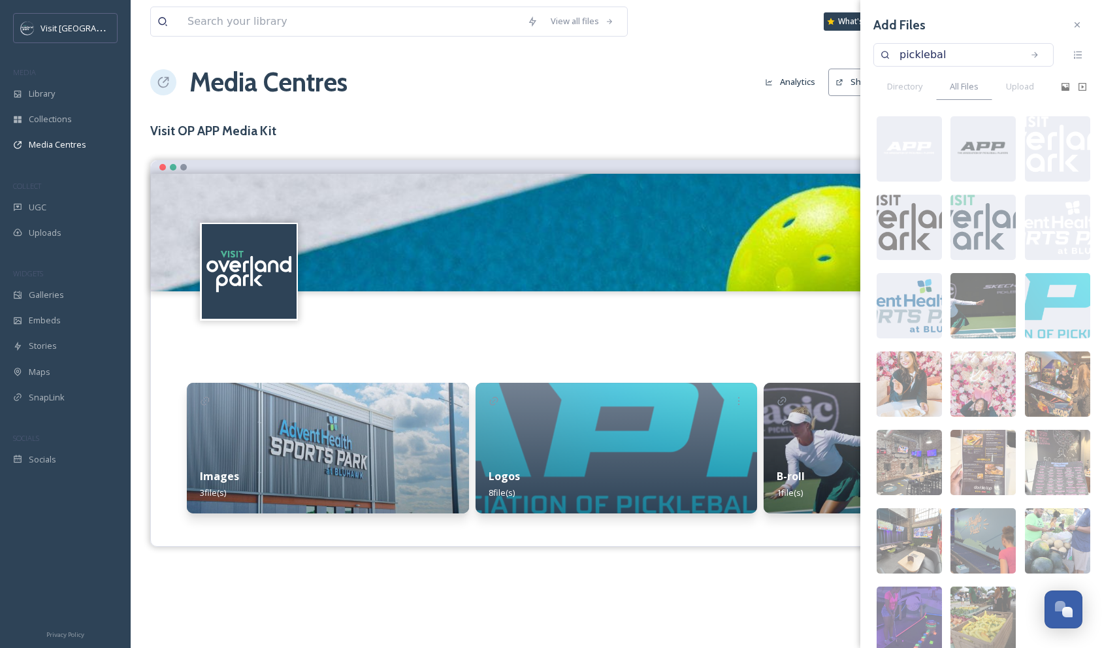
type input "pickleball"
click at [1033, 57] on icon at bounding box center [1034, 54] width 9 height 9
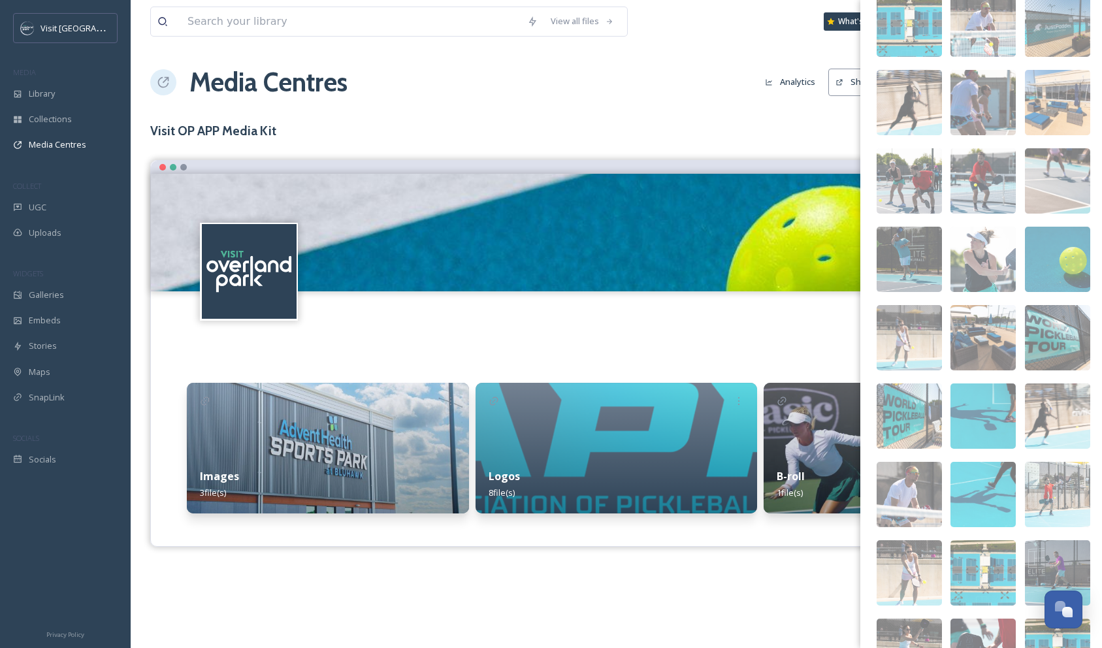
scroll to position [1145, 0]
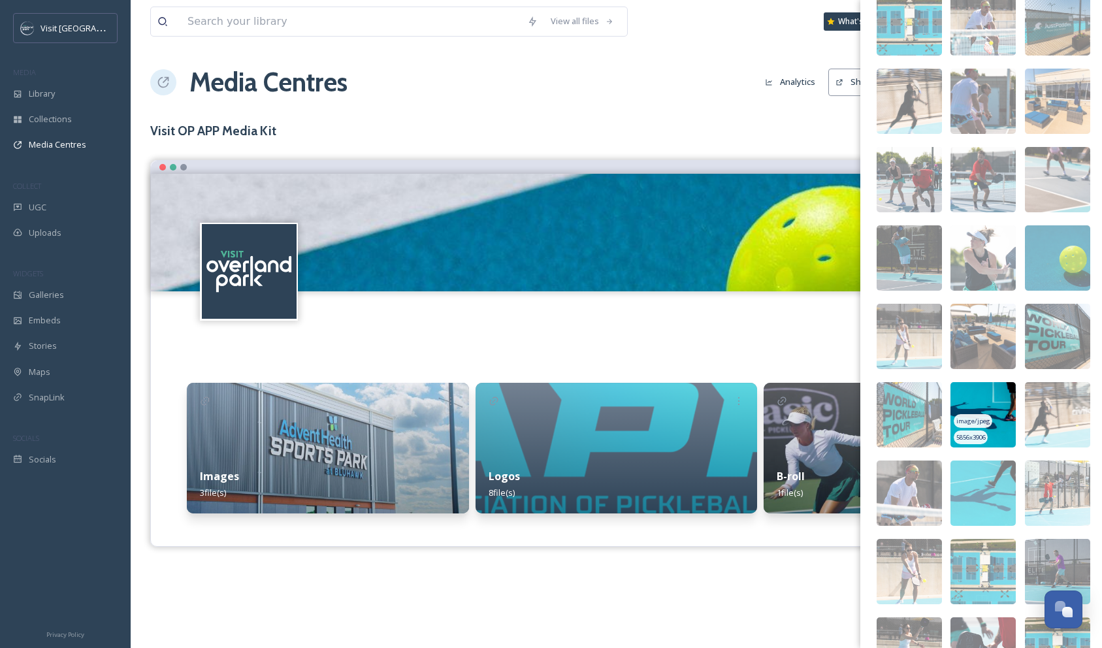
click at [1001, 422] on img at bounding box center [983, 414] width 65 height 65
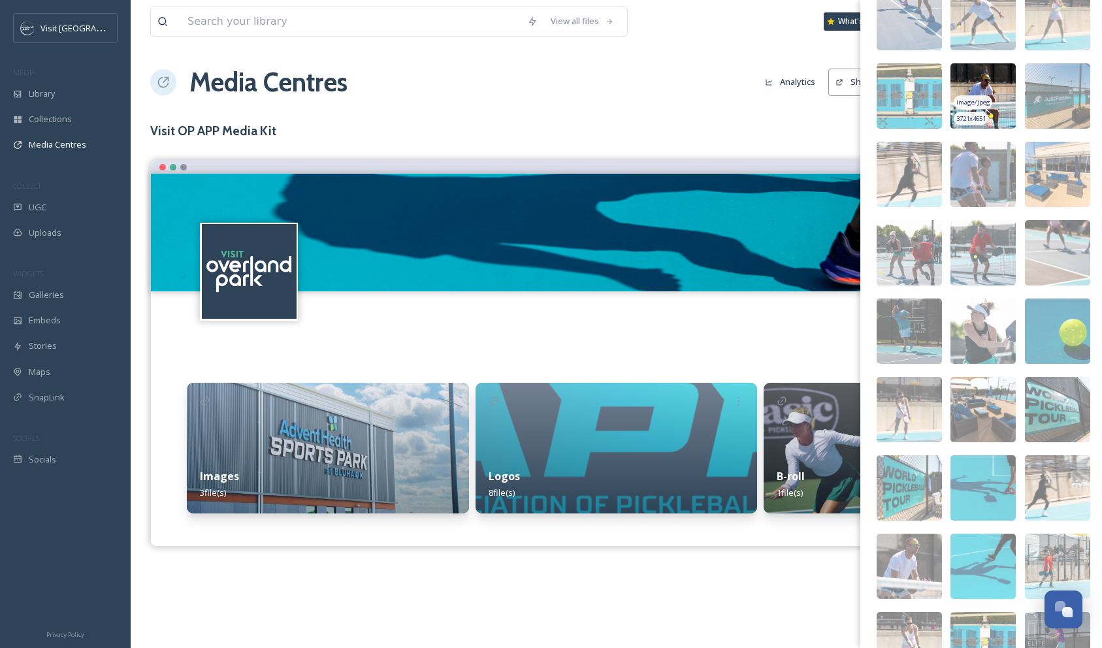
scroll to position [1073, 0]
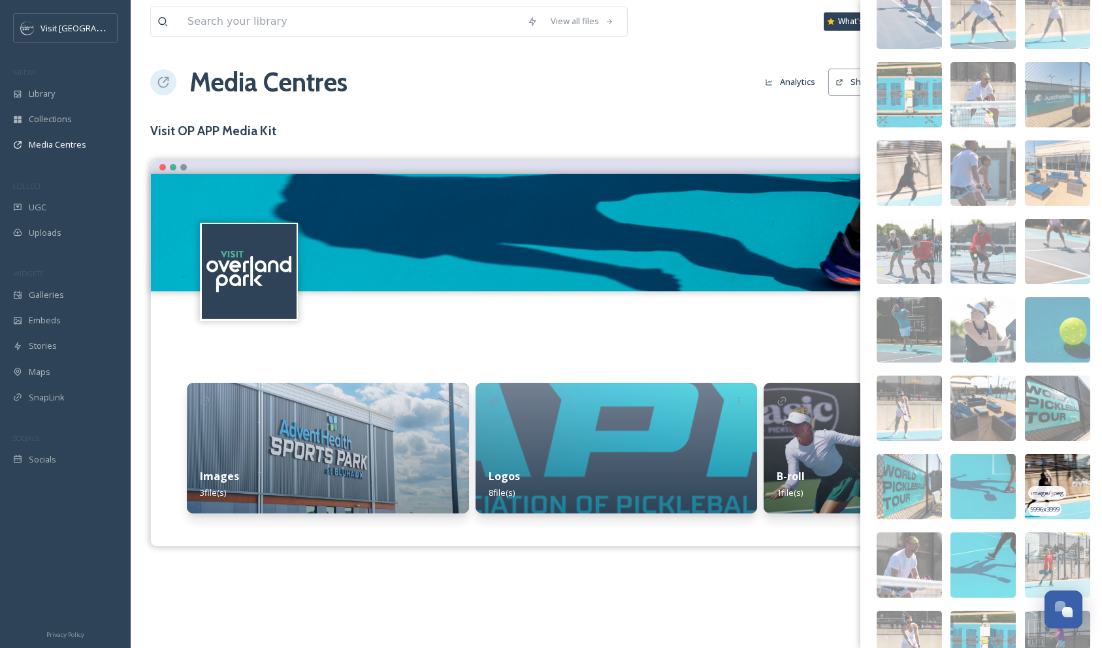
click at [1069, 461] on img at bounding box center [1057, 486] width 65 height 65
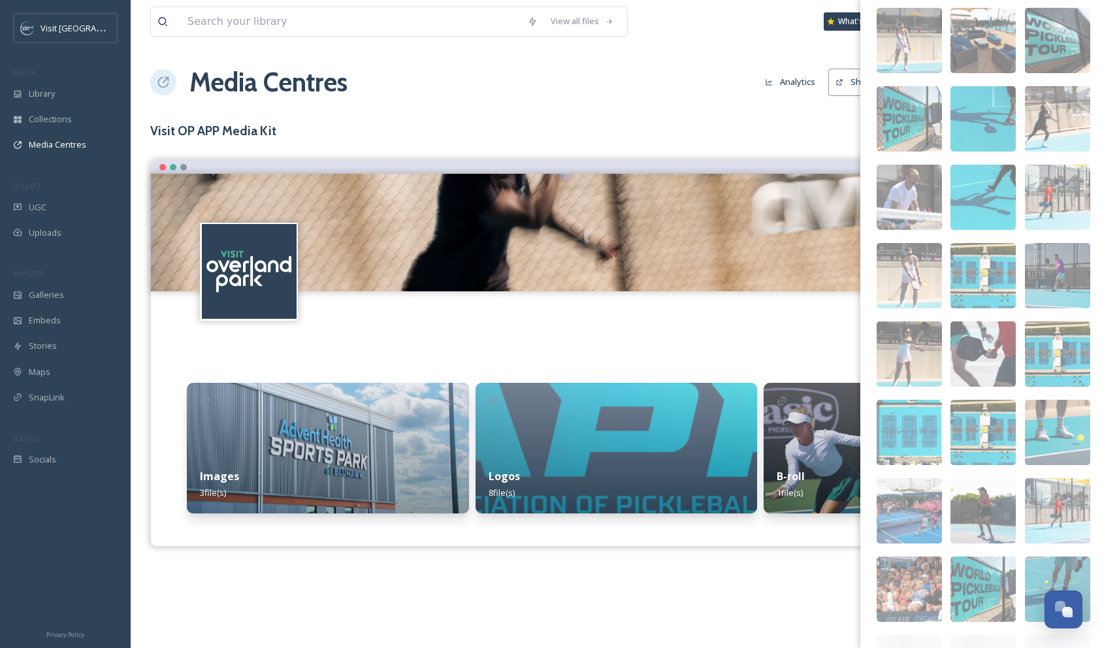
scroll to position [1452, 0]
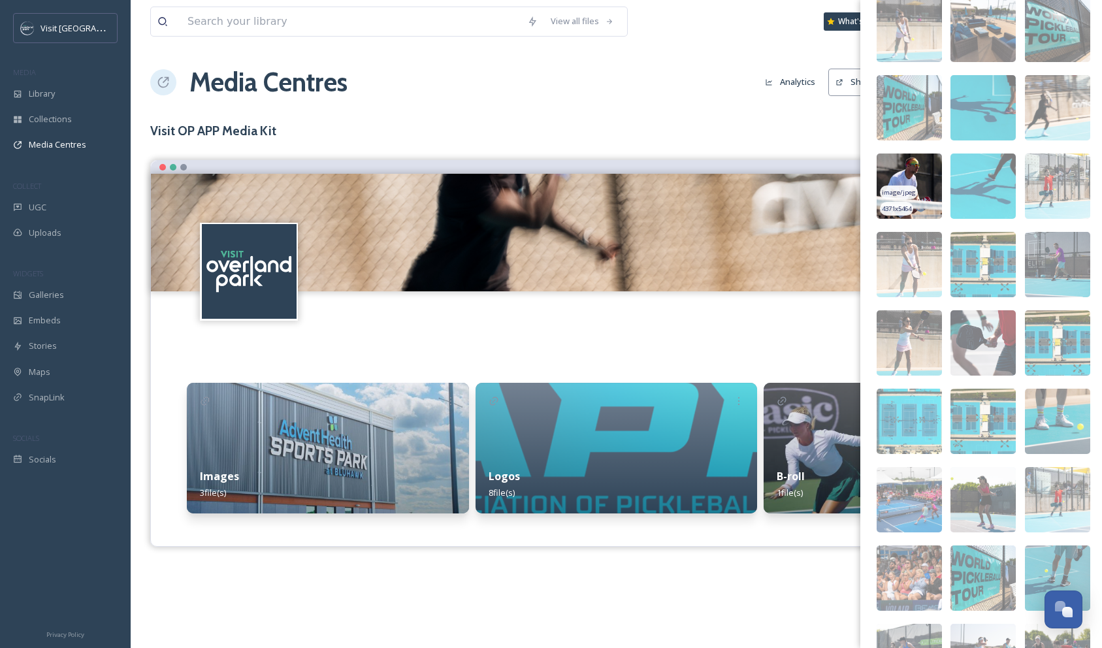
click at [912, 187] on div "image/jpeg" at bounding box center [899, 193] width 38 height 14
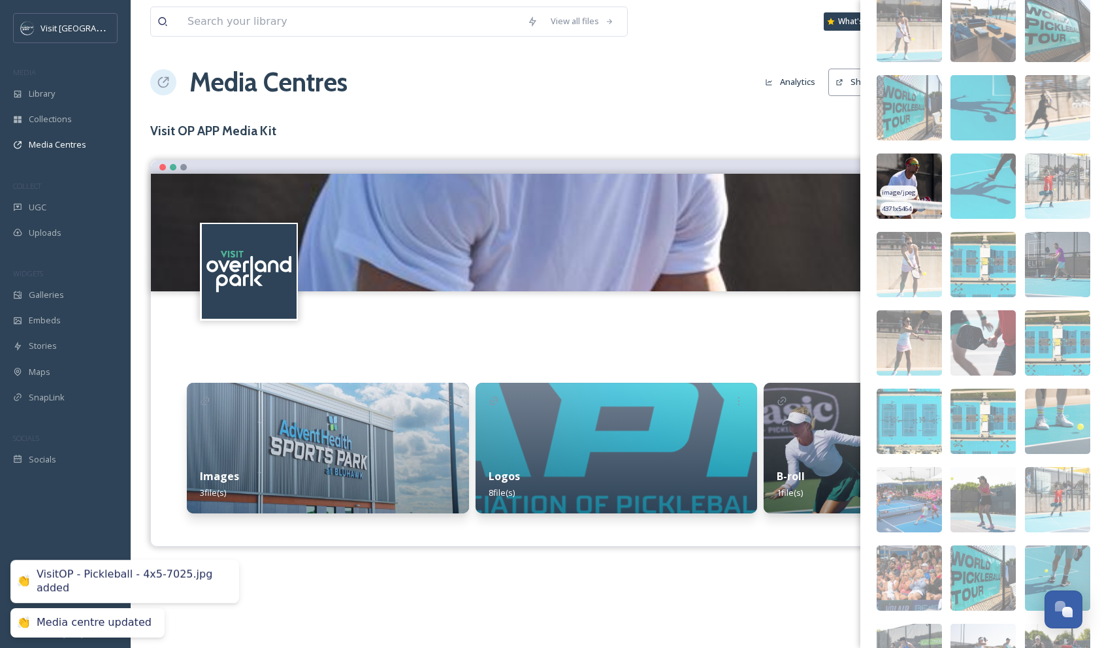
click at [919, 172] on img at bounding box center [909, 186] width 65 height 65
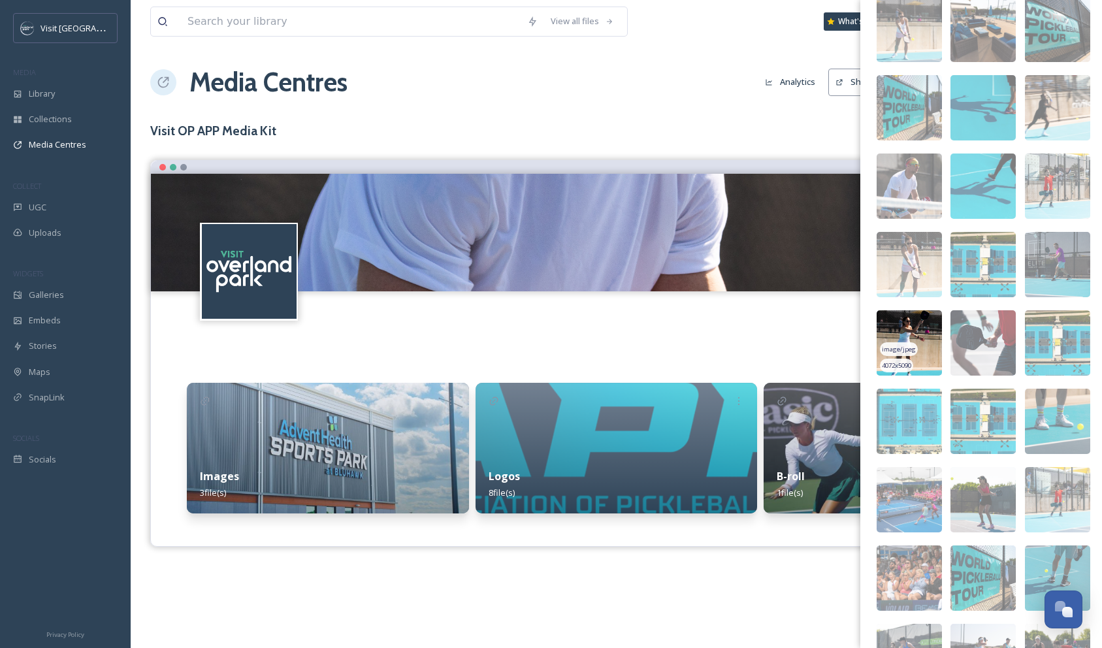
click at [924, 330] on img at bounding box center [909, 342] width 65 height 65
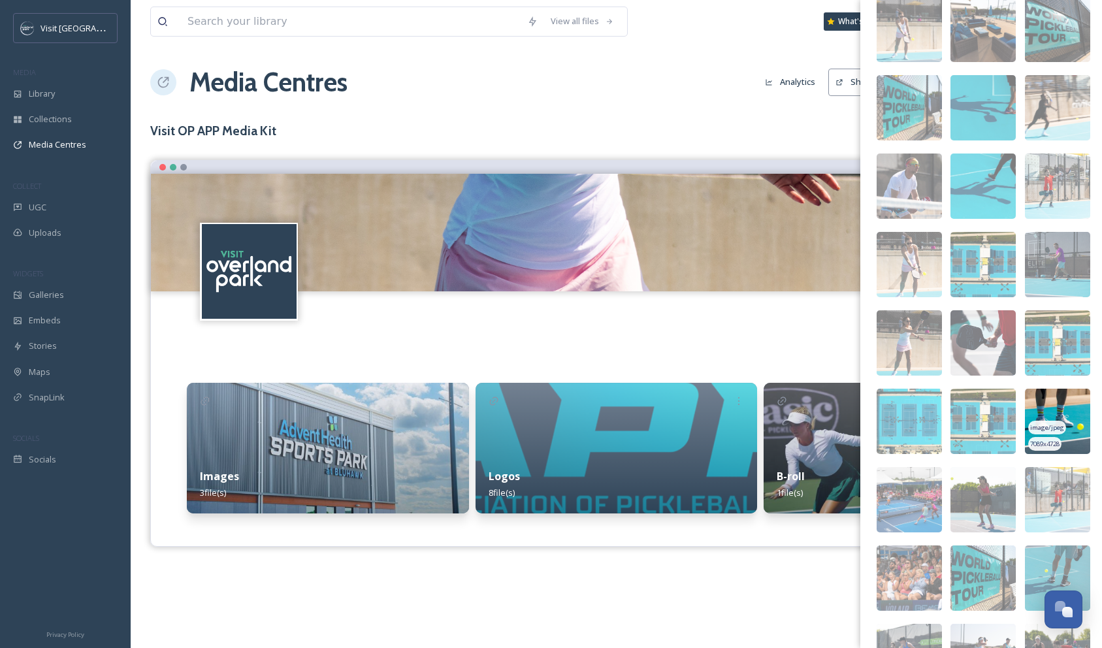
click at [1064, 402] on img at bounding box center [1057, 421] width 65 height 65
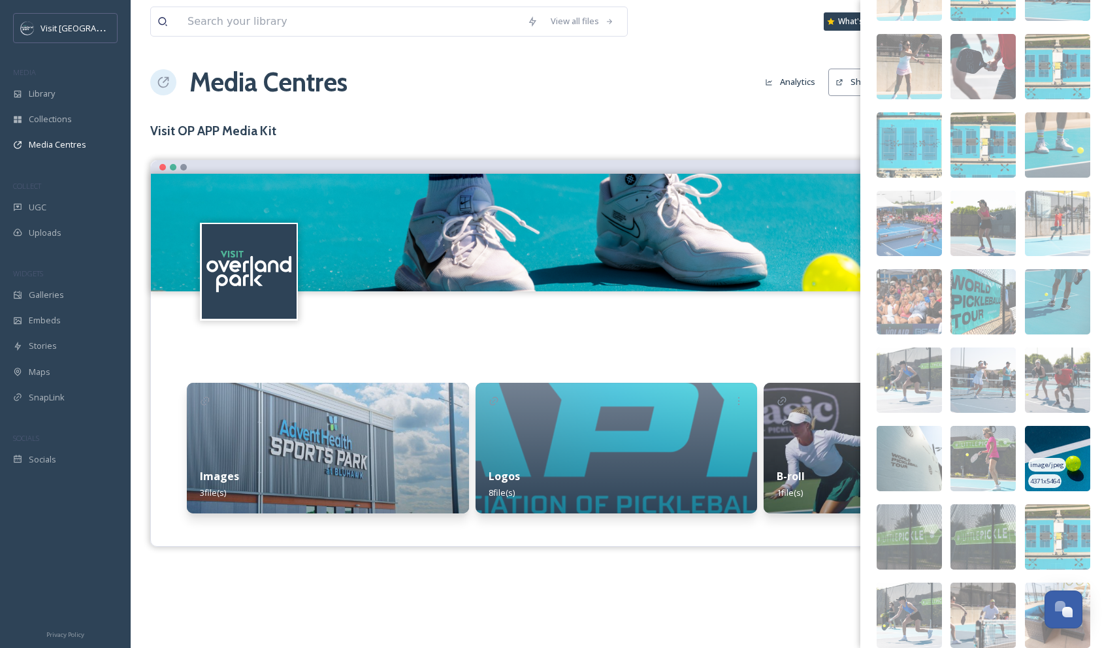
scroll to position [1730, 0]
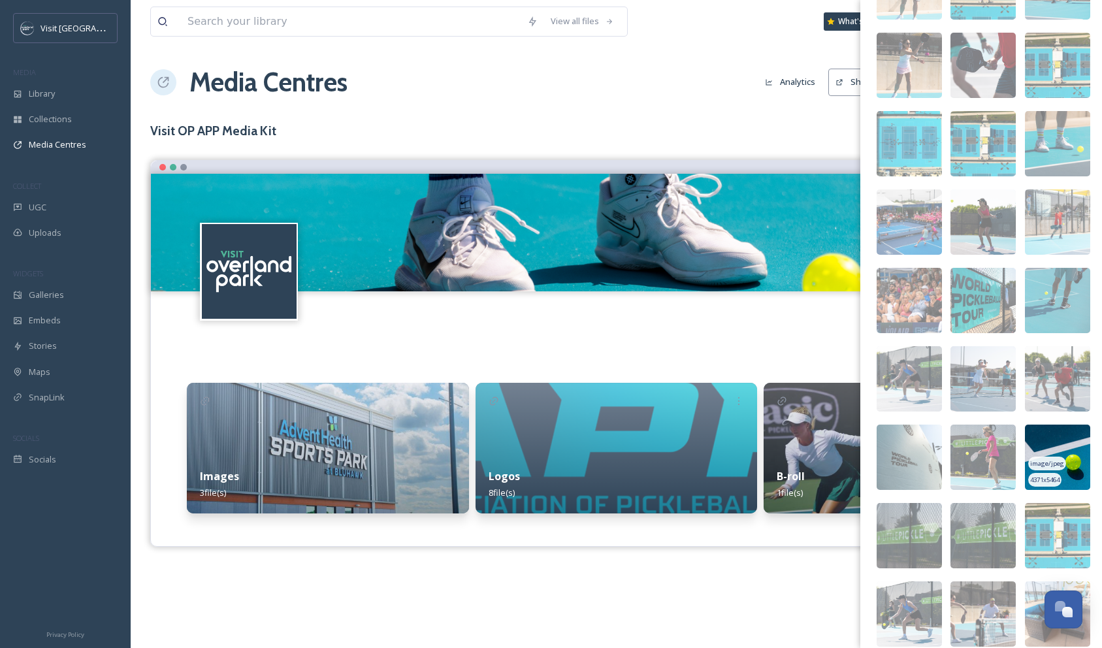
click at [1052, 437] on img at bounding box center [1057, 457] width 65 height 65
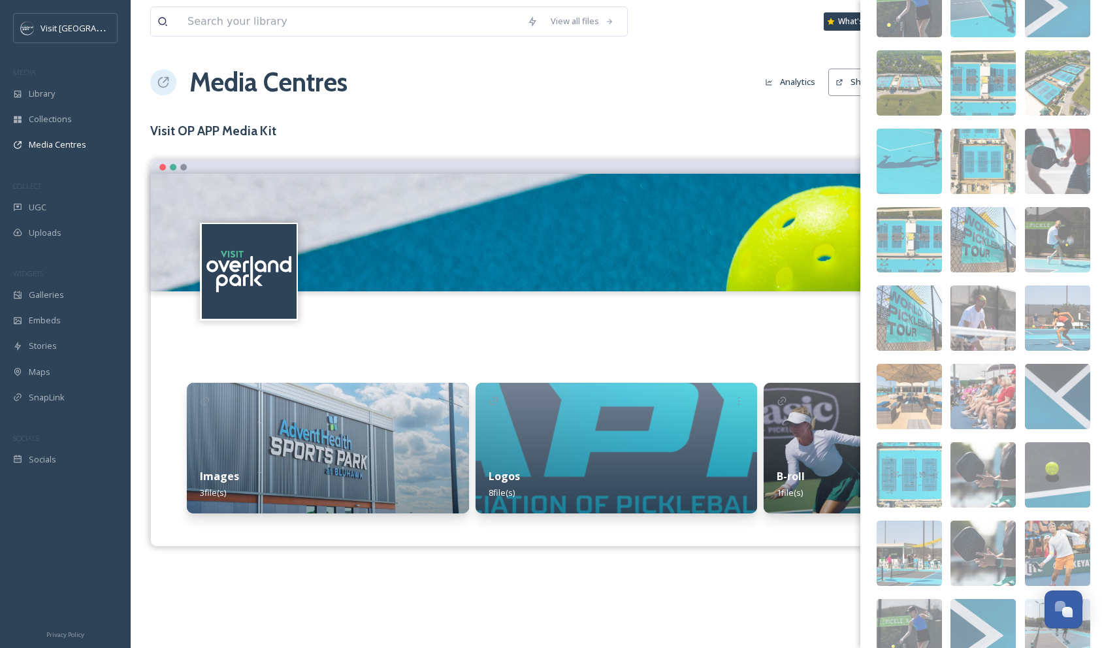
scroll to position [3047, 0]
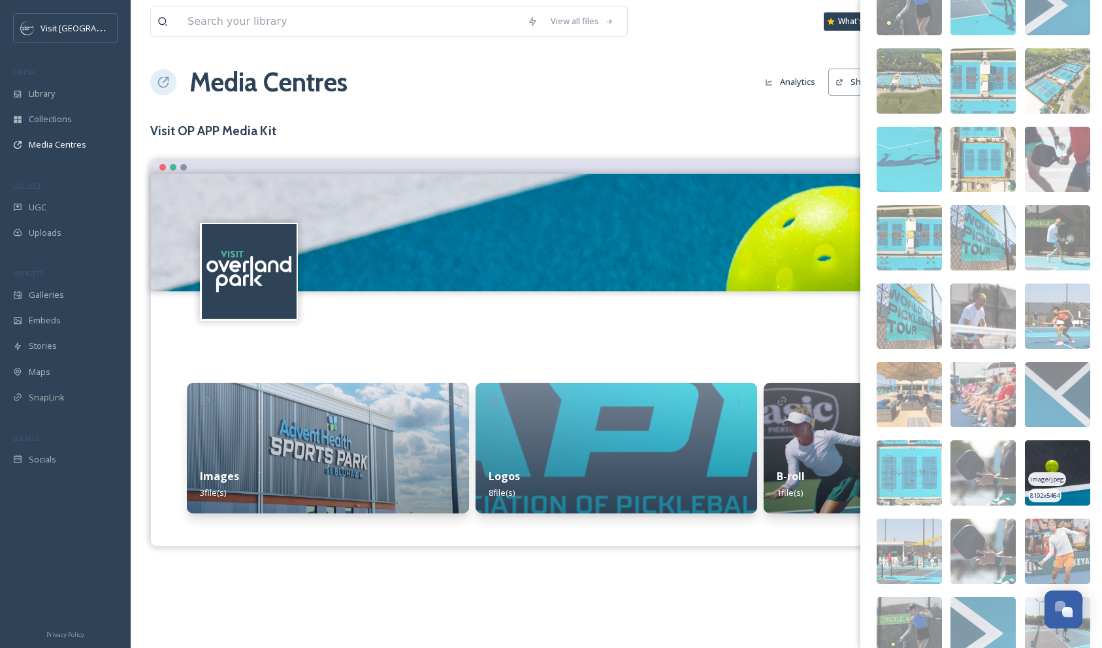
click at [1072, 459] on img at bounding box center [1057, 472] width 65 height 65
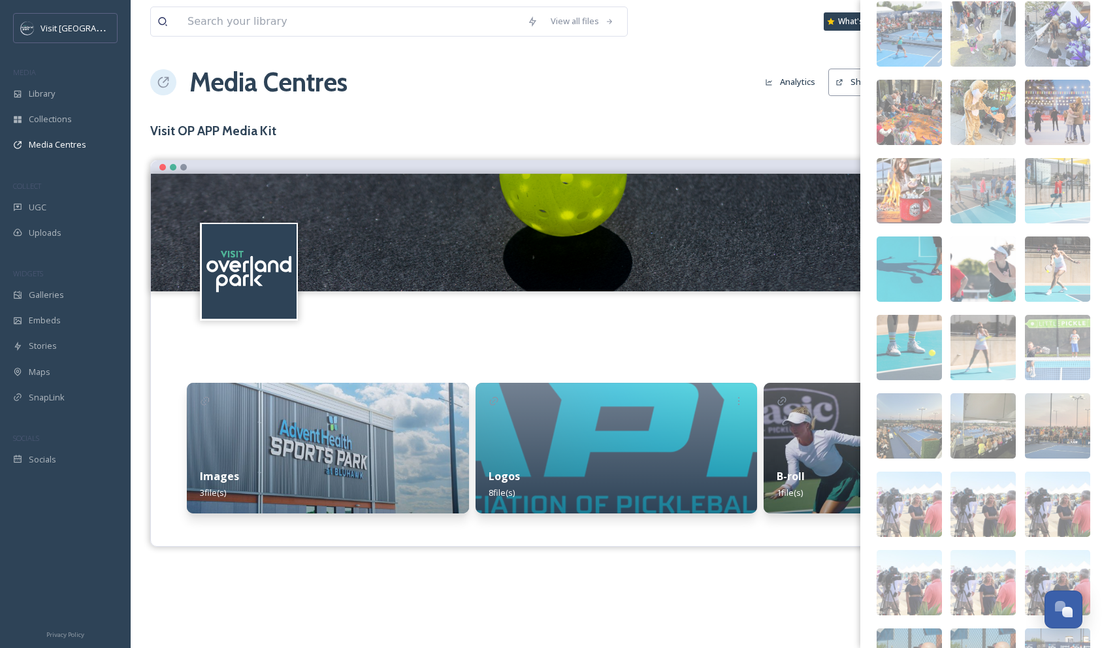
scroll to position [4604, 0]
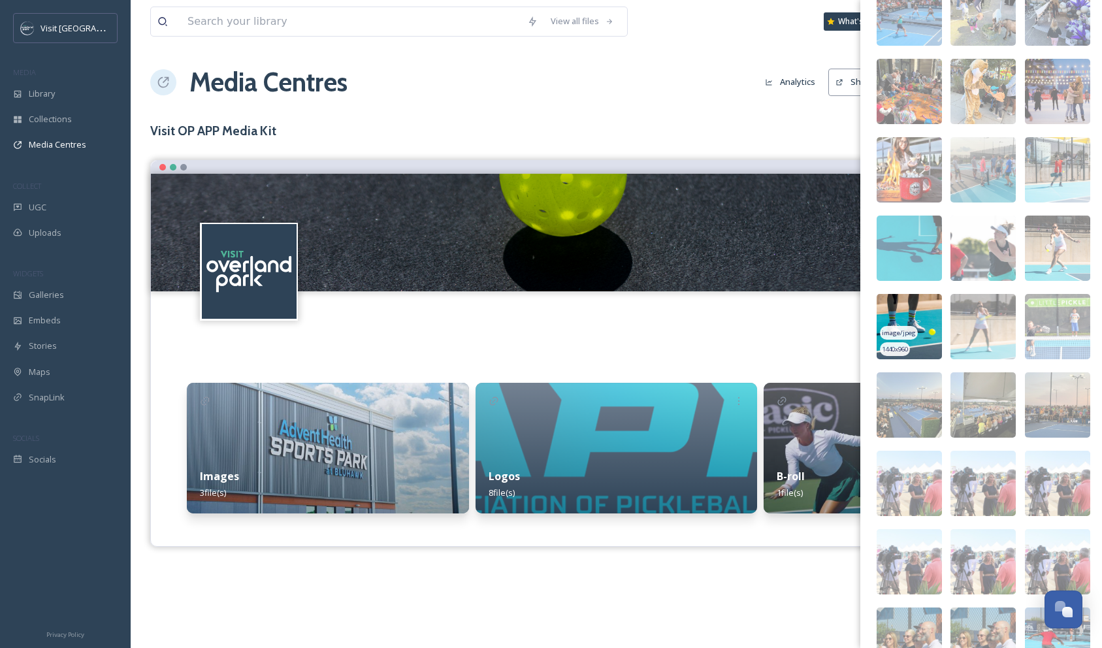
click at [928, 308] on img at bounding box center [909, 326] width 65 height 65
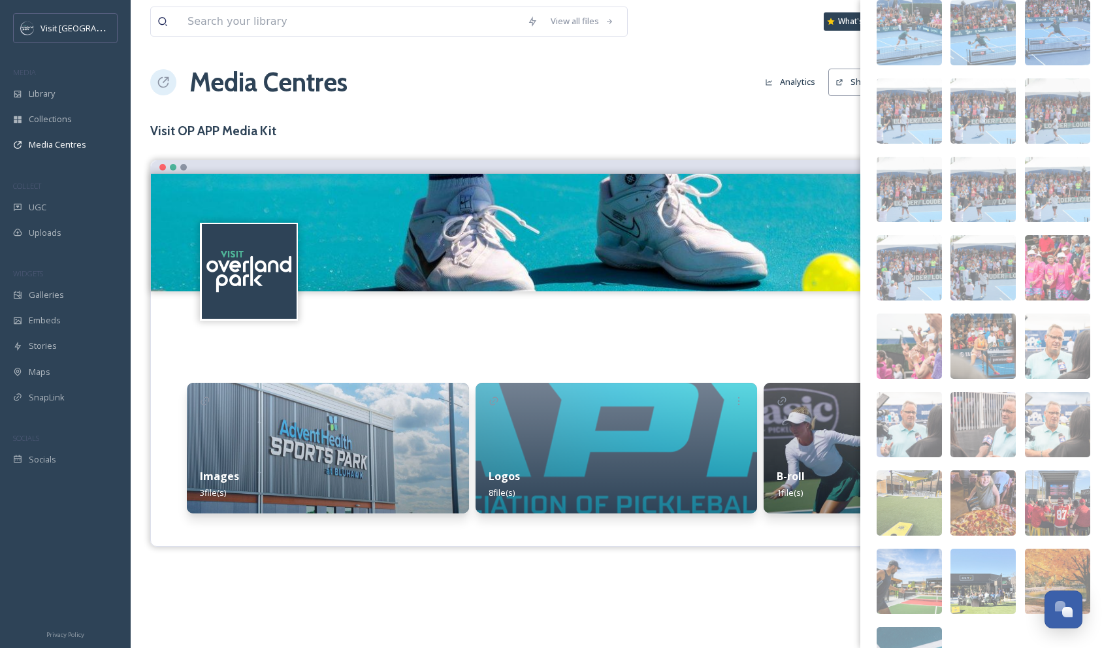
scroll to position [7013, 0]
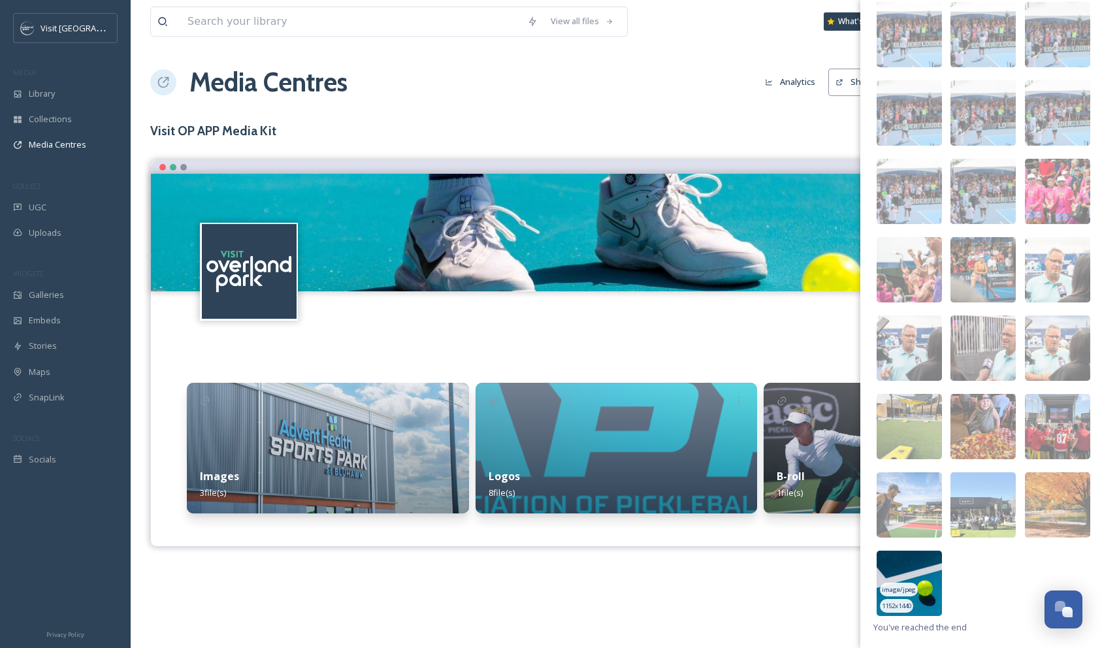
click at [907, 568] on img at bounding box center [909, 583] width 65 height 65
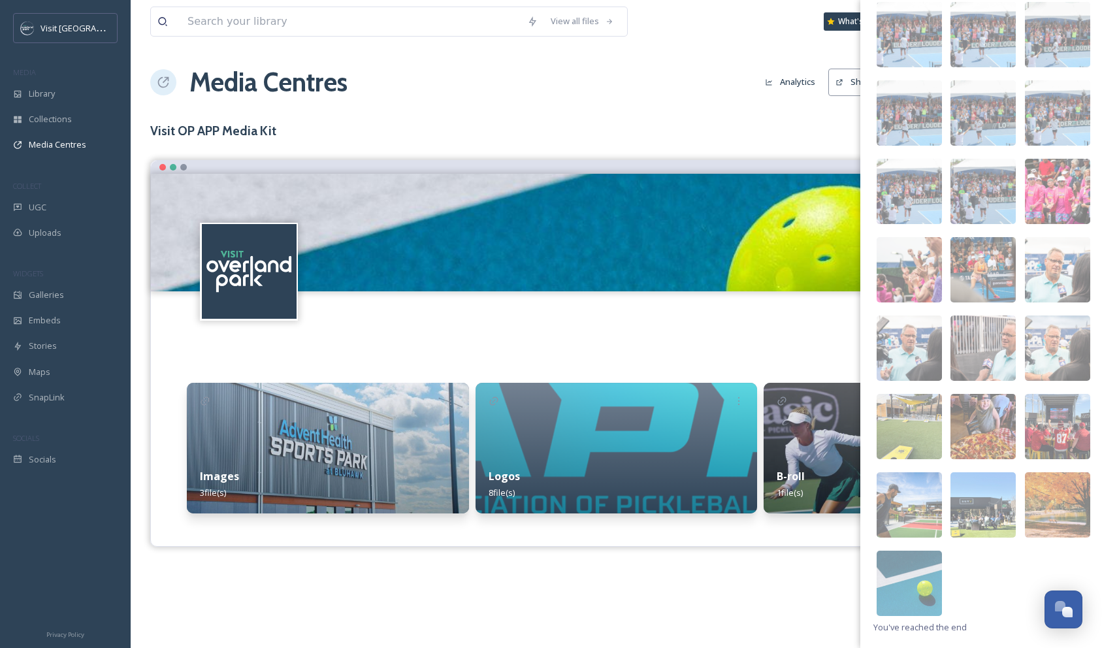
click at [768, 586] on div "View all files What's New Sarah Rowan Media Centres Analytics Share Customise S…" at bounding box center [616, 324] width 971 height 648
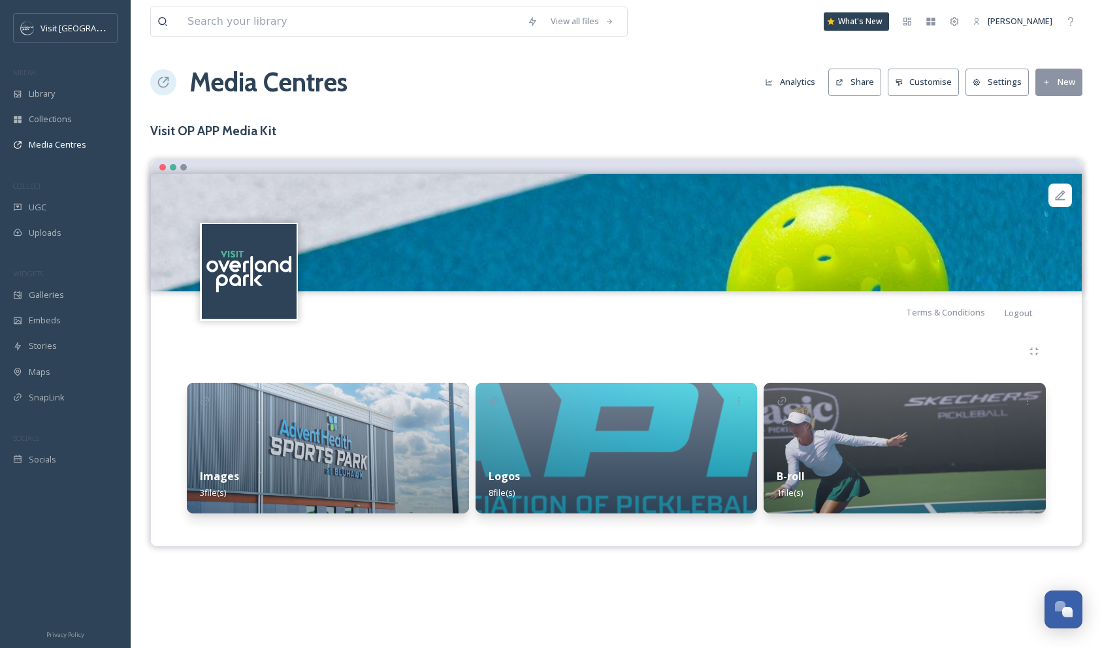
click at [534, 82] on div "Media Centres Analytics Share Customise Settings New" at bounding box center [616, 82] width 932 height 39
click at [405, 361] on div at bounding box center [616, 352] width 859 height 24
click at [762, 125] on h3 "Visit OP APP Media Kit" at bounding box center [616, 131] width 932 height 19
click at [534, 106] on div "View all files What's New Sarah Rowan Media Centres Analytics Share Customise S…" at bounding box center [616, 324] width 971 height 648
click at [555, 118] on div "View all files What's New Sarah Rowan Media Centres Analytics Share Customise S…" at bounding box center [616, 324] width 971 height 648
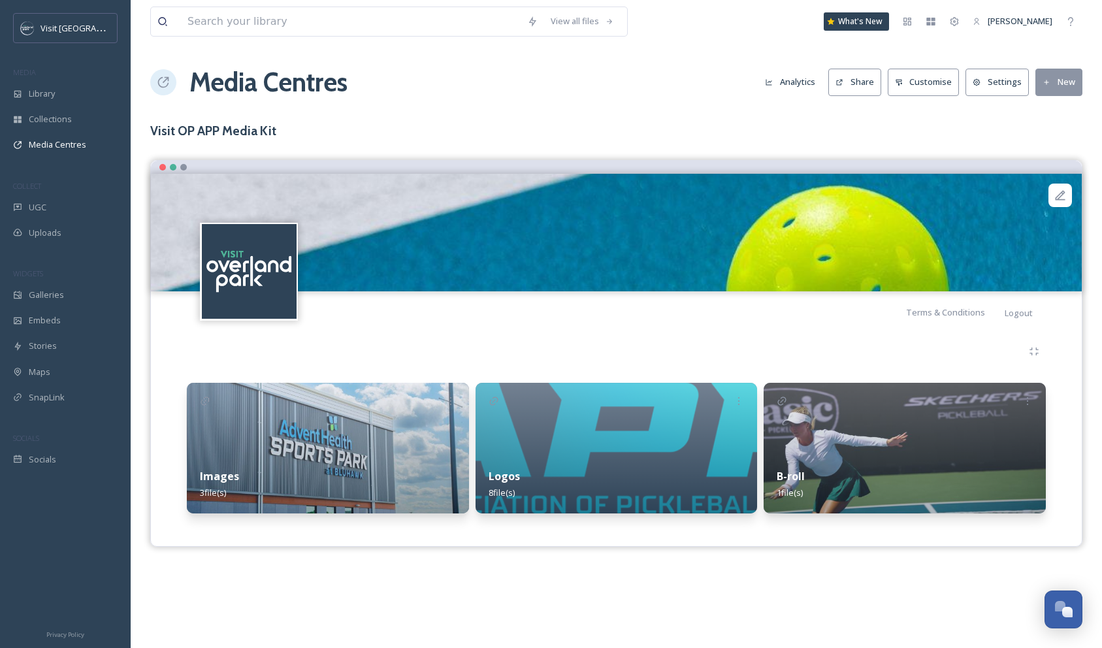
click at [974, 130] on h3 "Visit OP APP Media Kit" at bounding box center [616, 131] width 932 height 19
click at [997, 84] on button "Settings" at bounding box center [997, 82] width 63 height 27
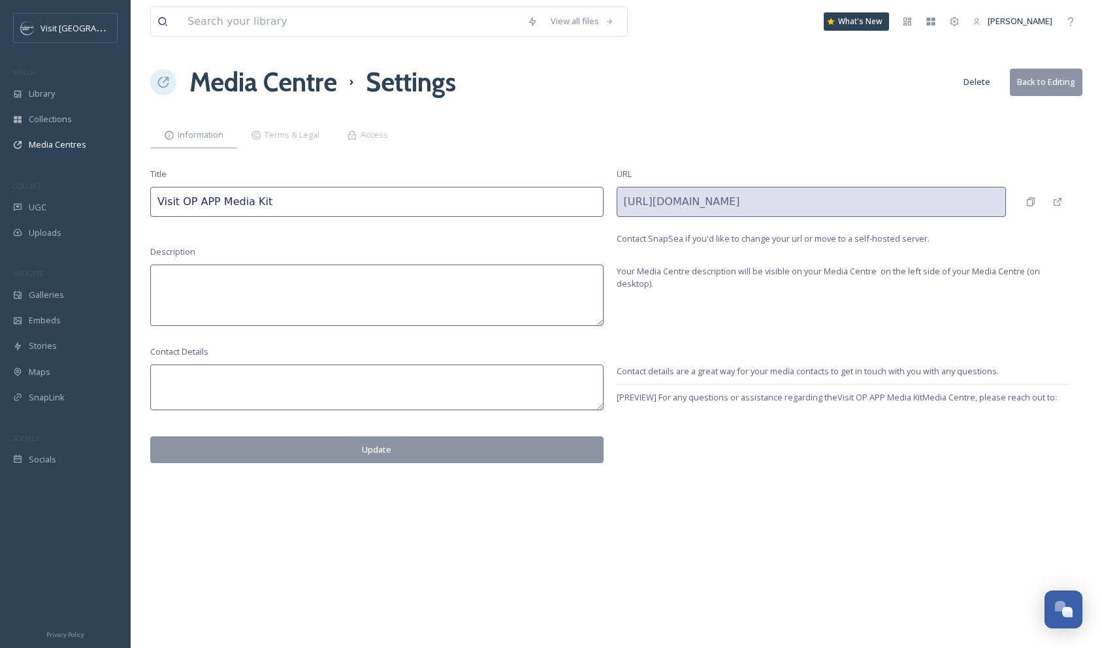
click at [316, 299] on textarea at bounding box center [376, 295] width 453 height 61
click at [210, 197] on input "Visit OP APP Media Kit" at bounding box center [376, 202] width 453 height 30
click at [263, 197] on input "Visit OP APP Media Kit" at bounding box center [376, 202] width 453 height 30
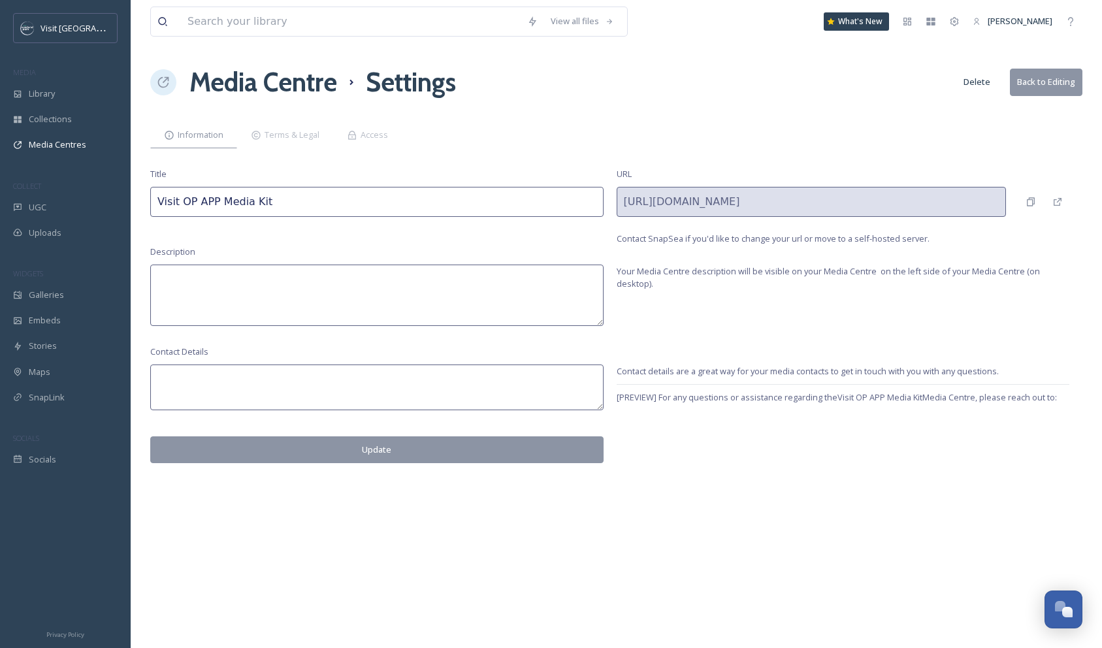
drag, startPoint x: 198, startPoint y: 201, endPoint x: 131, endPoint y: 196, distance: 67.4
click at [131, 196] on div "View all files What's New Sarah Rowan Media Centre Settings Delete Back to Edit…" at bounding box center [616, 324] width 971 height 648
drag, startPoint x: 280, startPoint y: 206, endPoint x: 266, endPoint y: 201, distance: 15.3
click at [265, 202] on input "Visit OP & APP Media Kit" at bounding box center [376, 202] width 453 height 30
click at [297, 201] on input "Visit OP & APP Media Kit" at bounding box center [376, 202] width 453 height 30
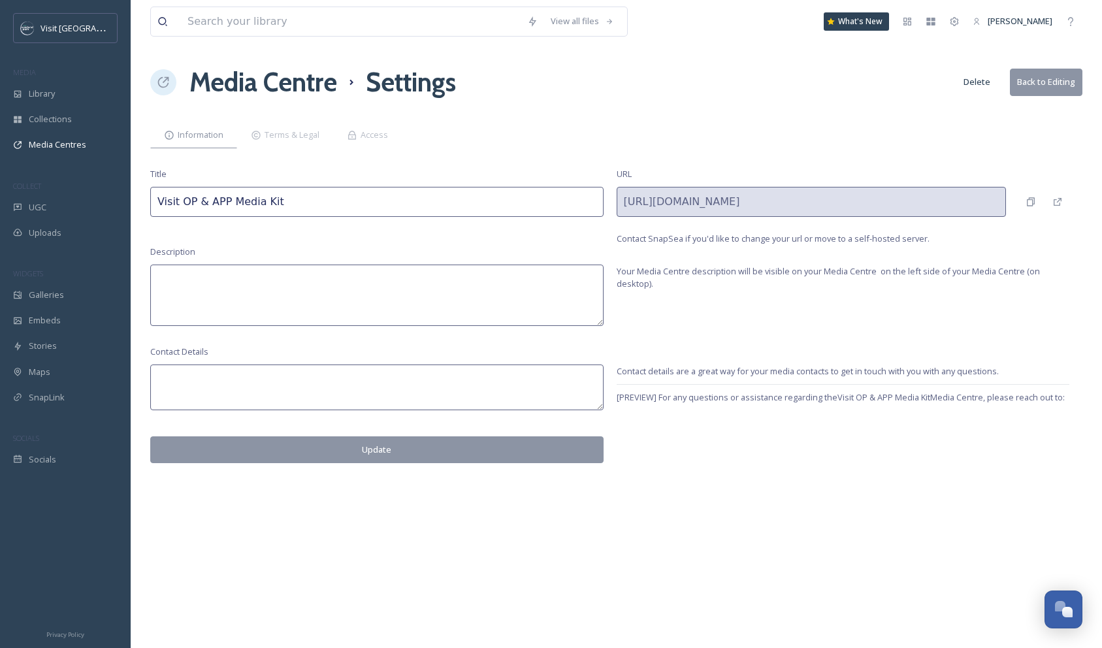
type input "Visit OP & APP Media Kit"
click at [193, 282] on textarea at bounding box center [376, 295] width 453 height 61
paste textarea "VISIT OVERLAND PARK AND THE ASSOCIATION OF PICKLEBALL PLAYERS ANNOUNCE FIVE-YEA…"
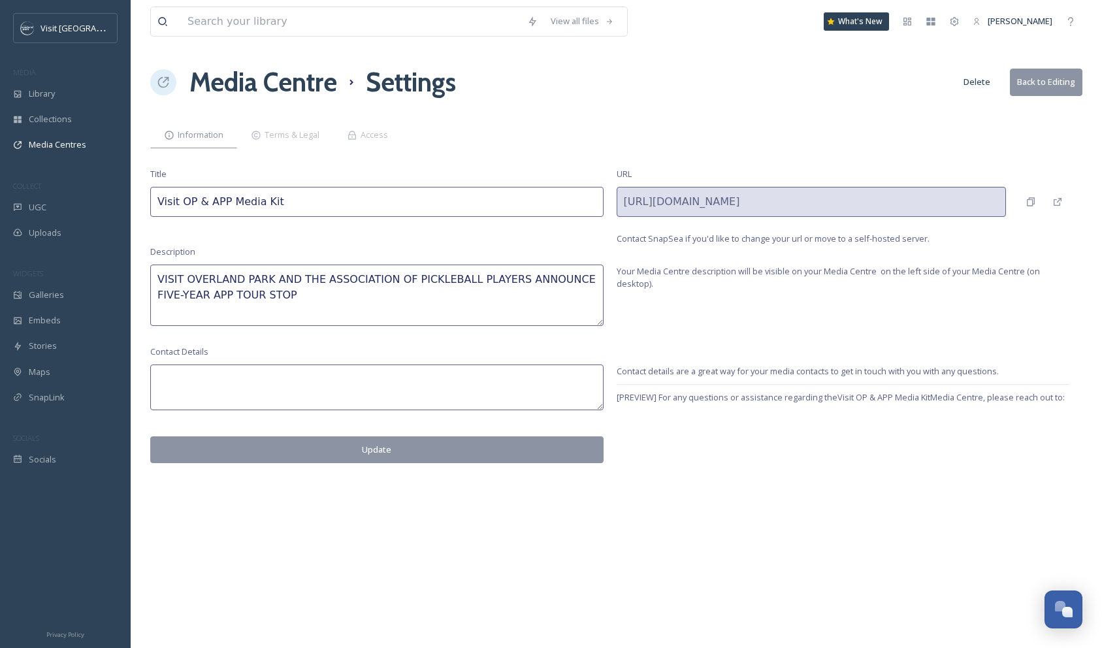
drag, startPoint x: 302, startPoint y: 294, endPoint x: 134, endPoint y: 277, distance: 168.8
click at [134, 277] on div "View all files What's New Sarah Rowan Media Centre Settings Delete Back to Edit…" at bounding box center [616, 324] width 971 height 648
click at [302, 308] on textarea "VISIT OVERLAND PARK AND THE ASSOCIATION OF PICKLEBALL PLAYERS ANNOUNCE FIVE-YEA…" at bounding box center [376, 295] width 453 height 61
drag, startPoint x: 302, startPoint y: 304, endPoint x: 153, endPoint y: 264, distance: 154.8
click at [153, 265] on textarea "VISIT OVERLAND PARK AND THE ASSOCIATION OF PICKLEBALL PLAYERS ANNOUNCE FIVE-YEA…" at bounding box center [376, 295] width 453 height 61
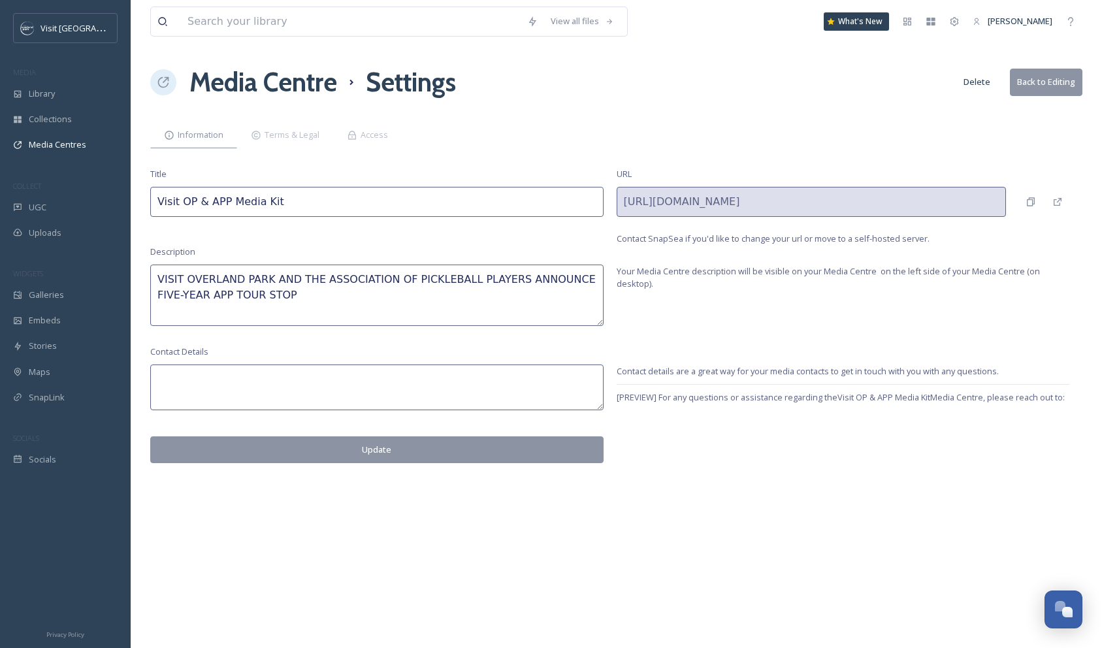
paste textarea "isit Overland Park and the Association of Pickleball Players (APP) announced to…"
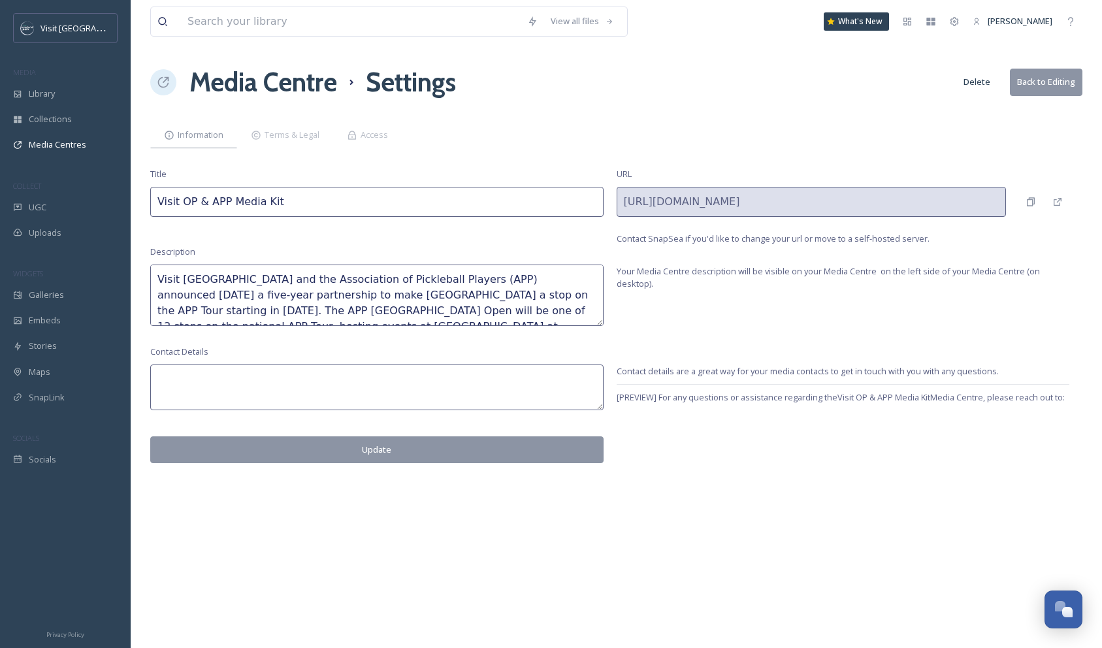
scroll to position [7, 0]
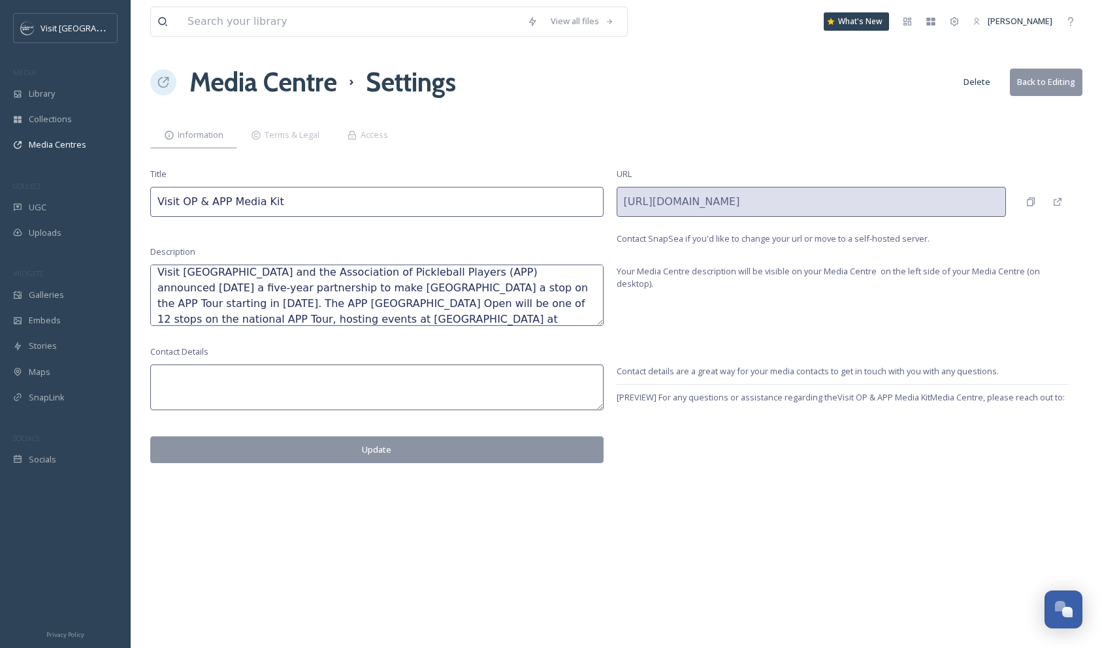
click at [515, 320] on textarea "Visit [GEOGRAPHIC_DATA] and the Association of Pickleball Players (APP) announc…" at bounding box center [376, 295] width 453 height 61
type textarea "Visit [GEOGRAPHIC_DATA] and the Association of Pickleball Players (APP) announc…"
click at [251, 376] on textarea at bounding box center [376, 388] width 453 height 46
type textarea "[EMAIL_ADDRESS][DOMAIN_NAME]"
click at [334, 498] on div "View all files What's New Sarah Rowan Media Centre Settings Delete Back to Edit…" at bounding box center [616, 324] width 971 height 648
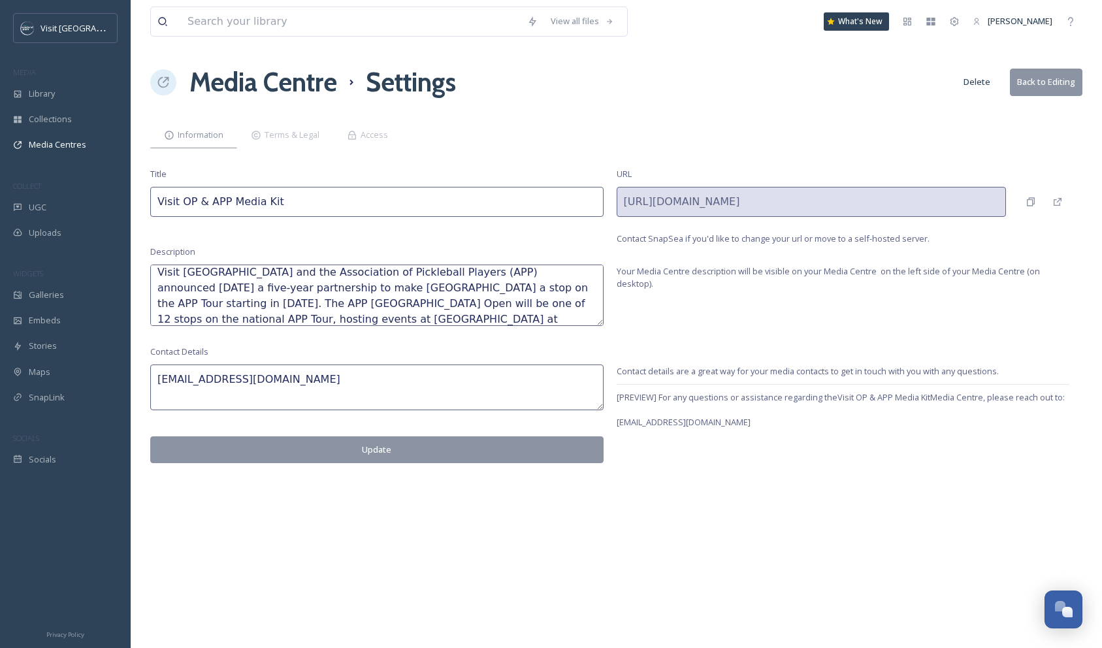
click at [382, 449] on button "Update" at bounding box center [376, 449] width 453 height 27
click at [998, 229] on div "URL https://app.snapsea.io/p/media-centre/visit-overland-park/visit-op-app-medi…" at bounding box center [843, 206] width 453 height 77
click at [863, 242] on span "Contact SnapSea if you'd like to change your url or move to a self-hosted serve…" at bounding box center [773, 239] width 313 height 12
click at [907, 272] on span "Your Media Centre description will be visible on your Media Centre on the left …" at bounding box center [843, 277] width 453 height 25
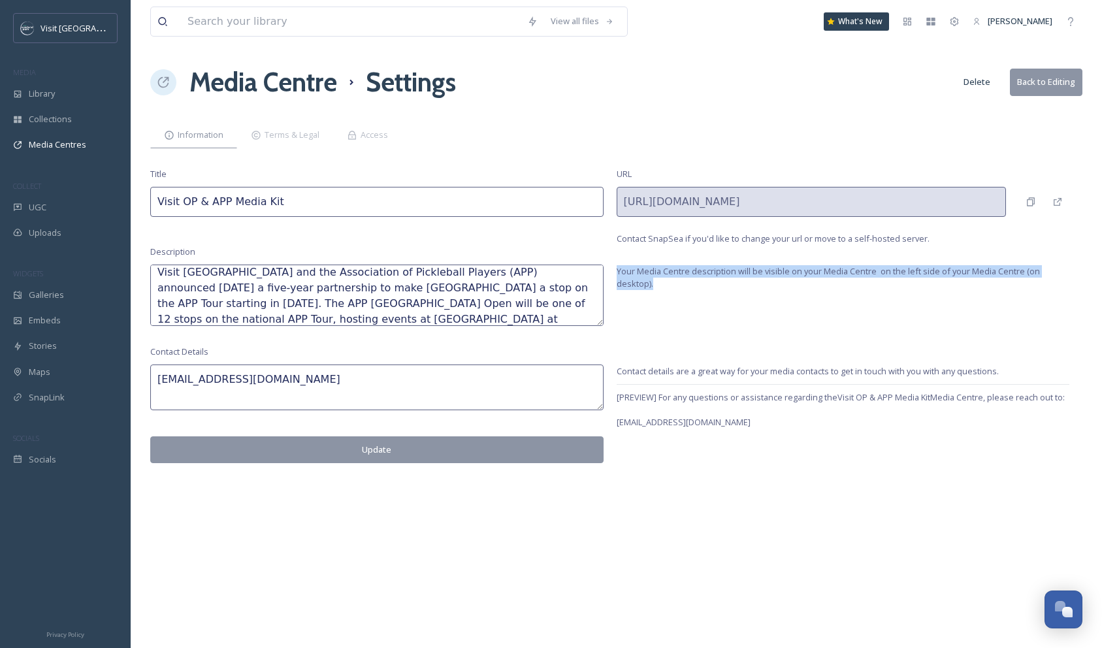
click at [907, 272] on span "Your Media Centre description will be visible on your Media Centre on the left …" at bounding box center [843, 277] width 453 height 25
click at [1056, 203] on icon at bounding box center [1057, 202] width 10 height 10
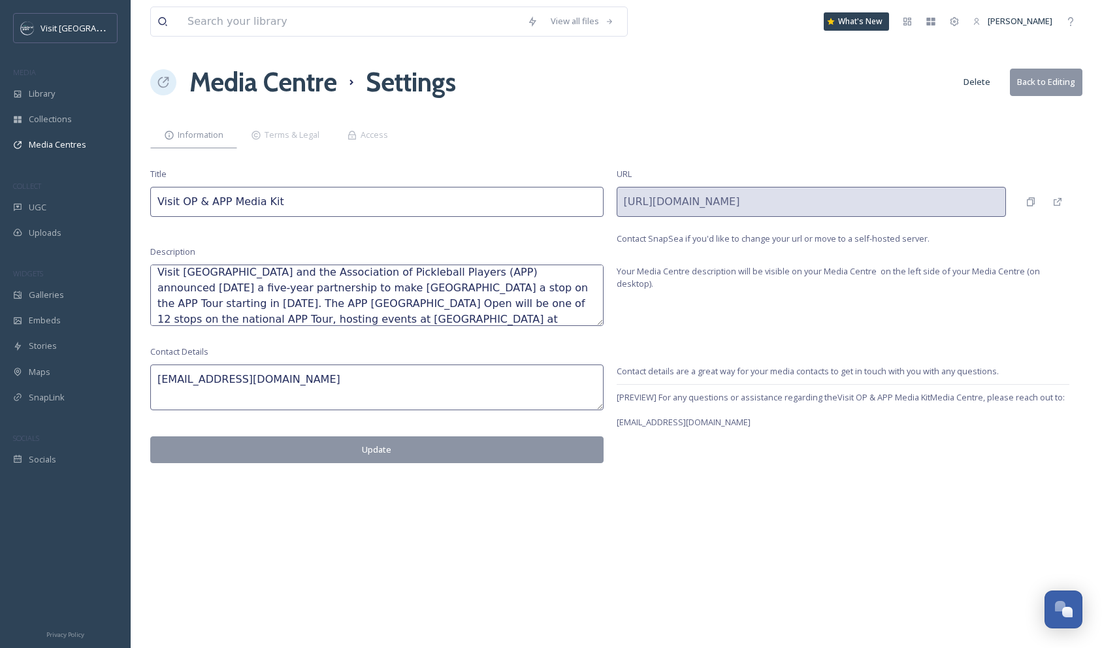
click at [751, 149] on div "View all files What's New Sarah Rowan Media Centre Settings Delete Back to Edit…" at bounding box center [616, 324] width 971 height 648
click at [283, 135] on span "Terms & Legal" at bounding box center [292, 135] width 55 height 12
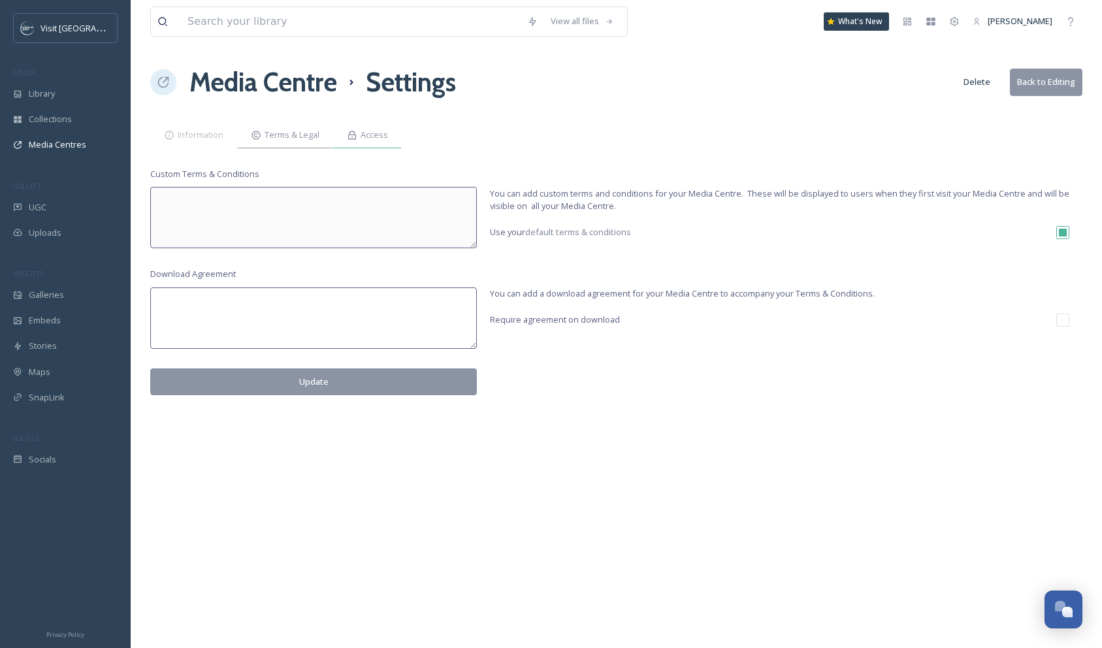
click at [371, 138] on span "Access" at bounding box center [374, 135] width 27 height 12
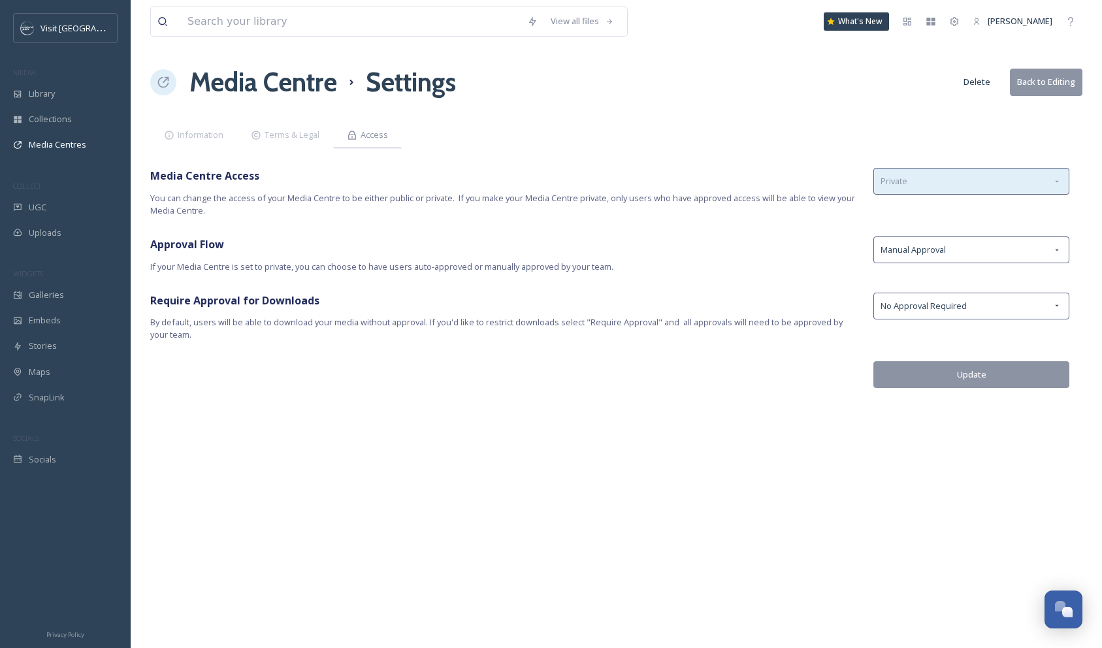
click at [977, 186] on div "Private" at bounding box center [971, 181] width 196 height 27
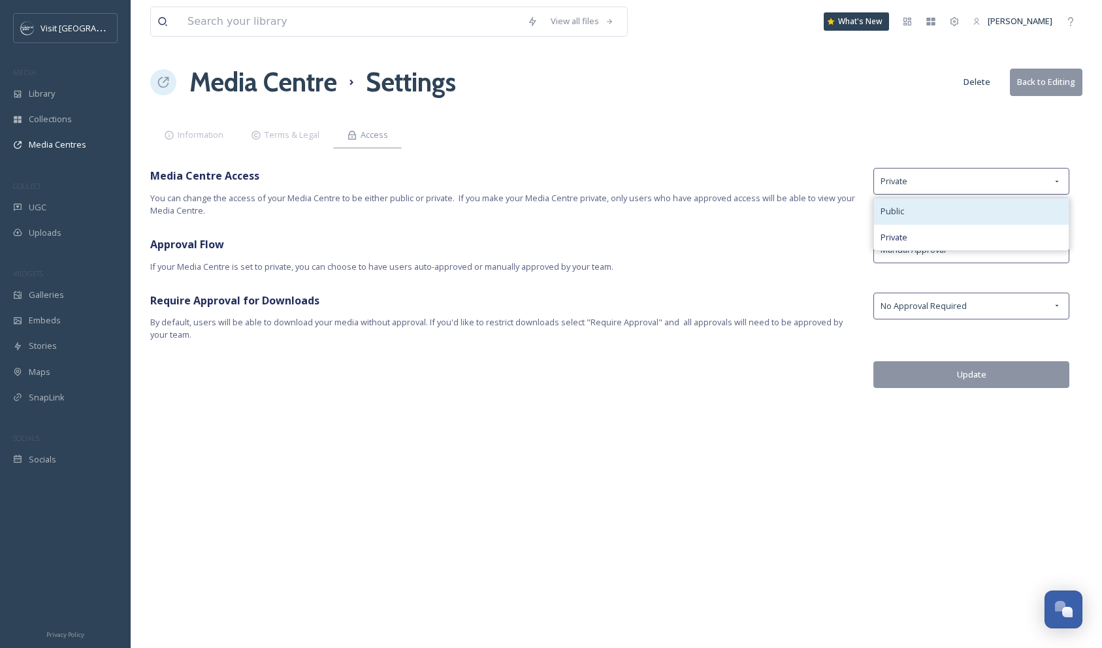
click at [954, 206] on div "Public" at bounding box center [971, 211] width 195 height 25
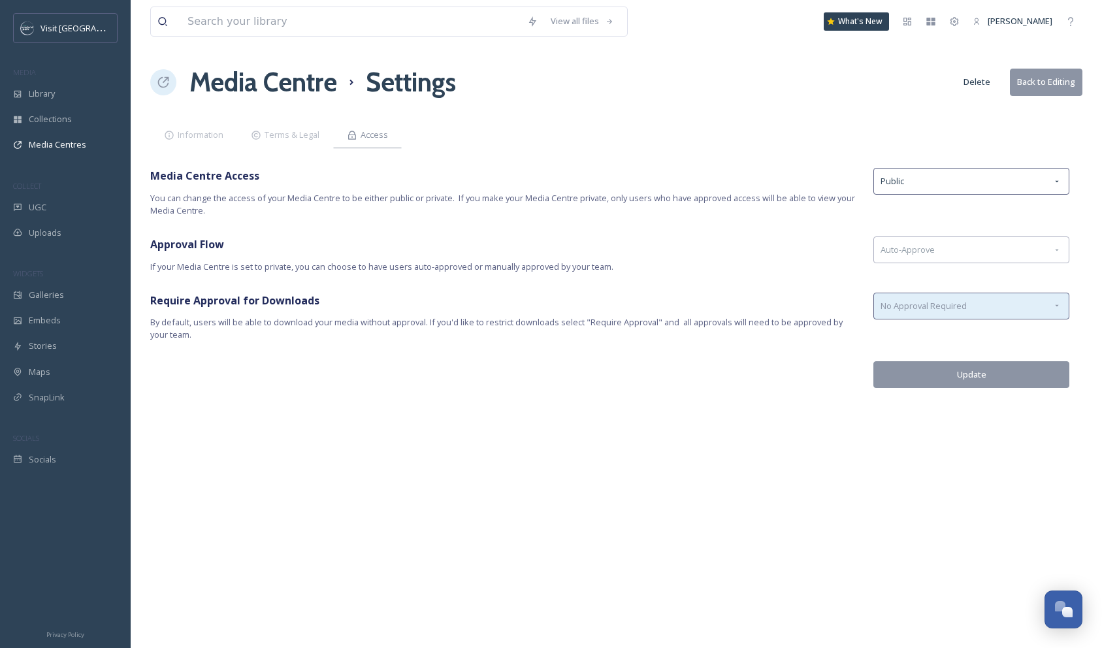
click at [919, 313] on div "No Approval Required" at bounding box center [971, 306] width 196 height 27
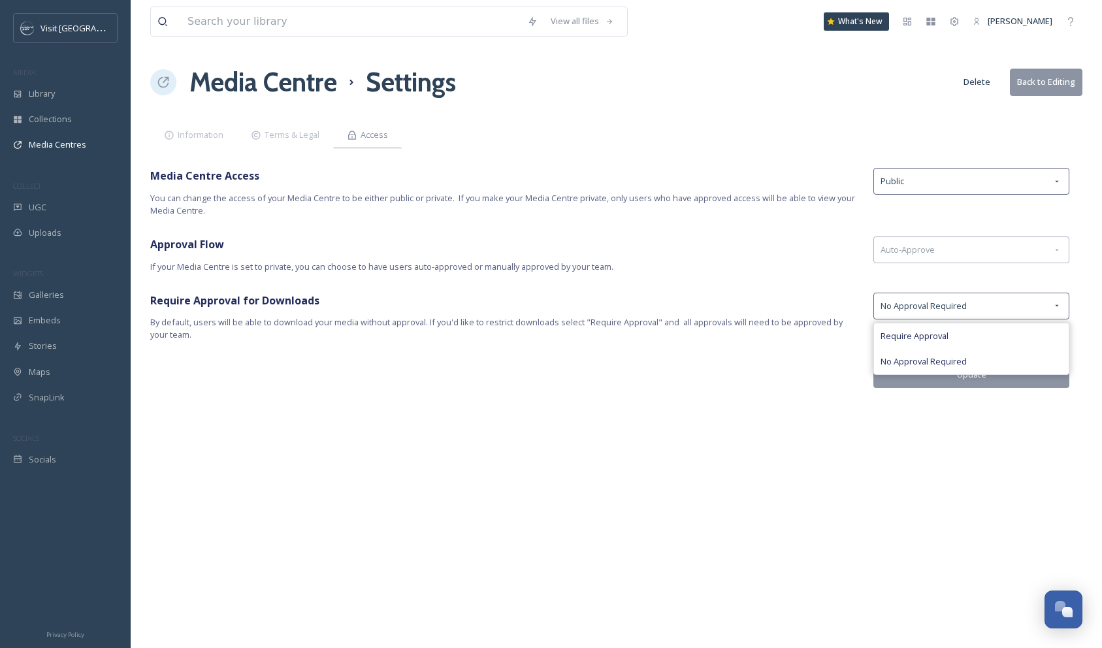
click at [758, 389] on div "View all files What's New Sarah Rowan Media Centre Settings Delete Back to Edit…" at bounding box center [616, 324] width 971 height 648
click at [975, 372] on button "Update" at bounding box center [971, 374] width 196 height 27
click at [1056, 82] on button "Back to Editing" at bounding box center [1046, 82] width 73 height 27
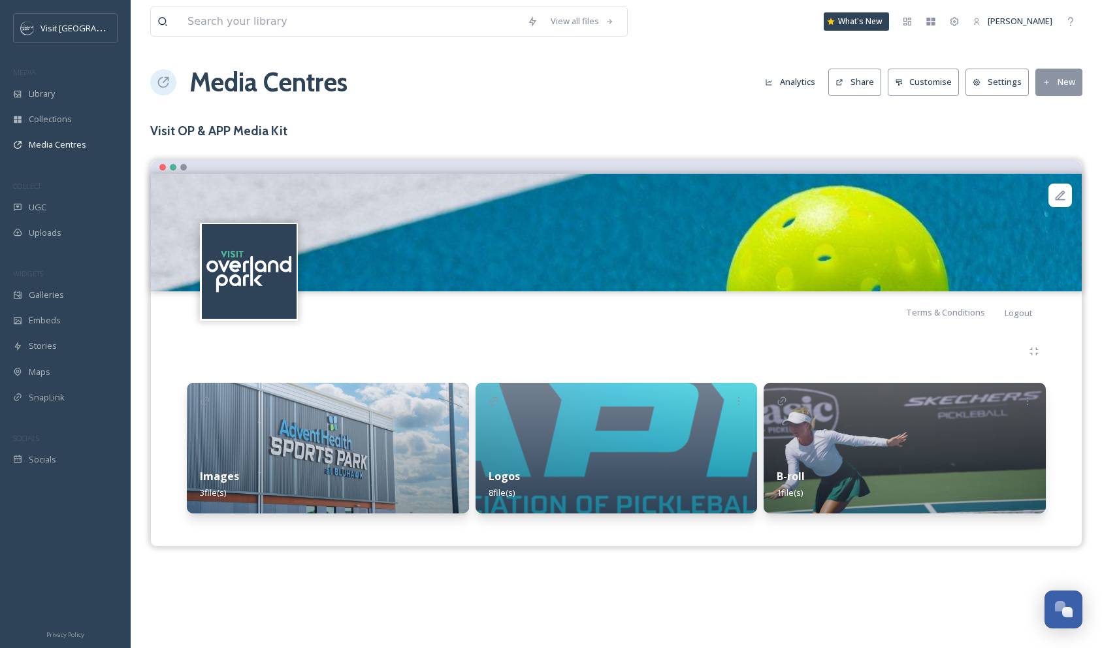
click at [943, 86] on button "Customise" at bounding box center [924, 82] width 72 height 27
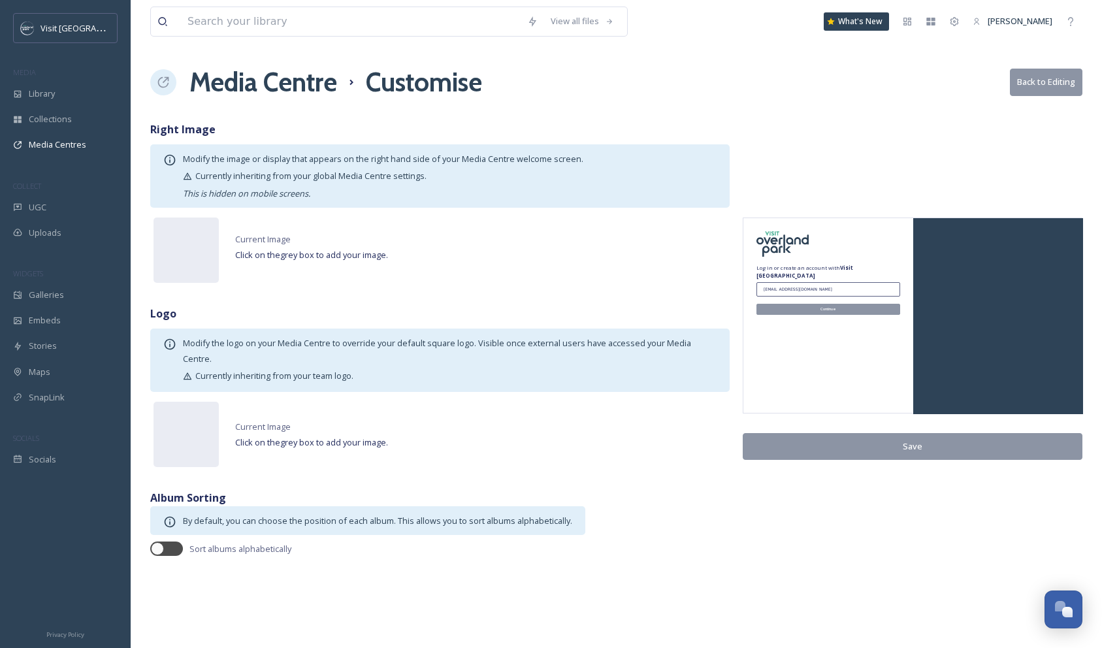
click at [984, 286] on div at bounding box center [998, 316] width 170 height 196
click at [195, 251] on div at bounding box center [186, 250] width 65 height 65
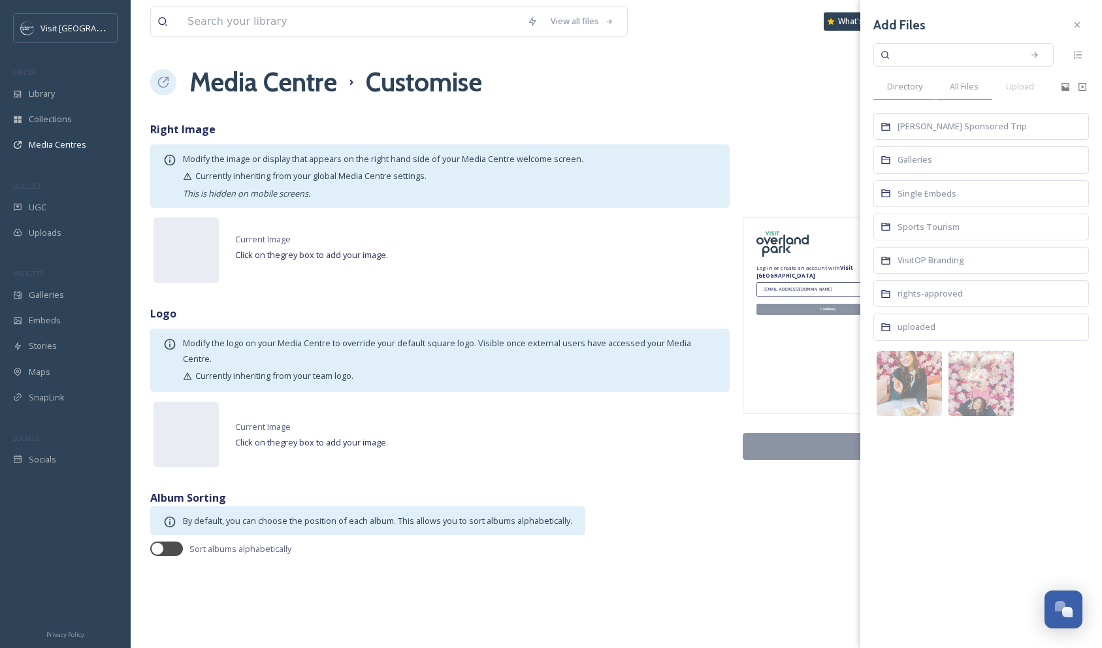
click at [977, 85] on span "All Files" at bounding box center [964, 86] width 29 height 12
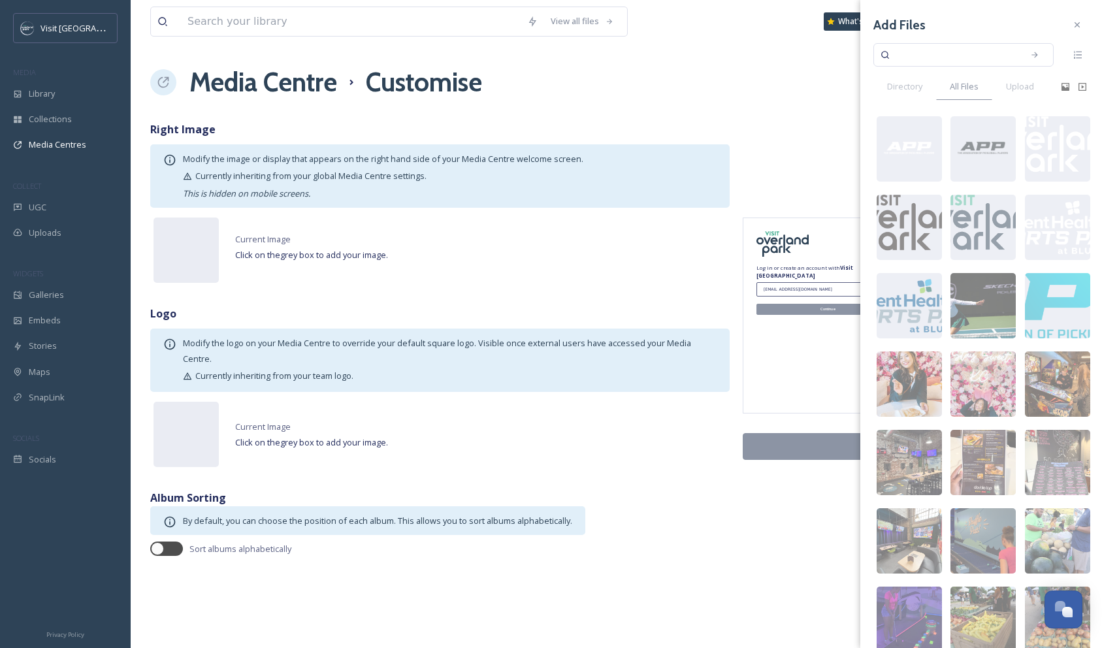
click at [904, 49] on input at bounding box center [954, 55] width 123 height 29
type input "b"
type input "bluhawk"
click at [1035, 56] on icon at bounding box center [1034, 54] width 9 height 9
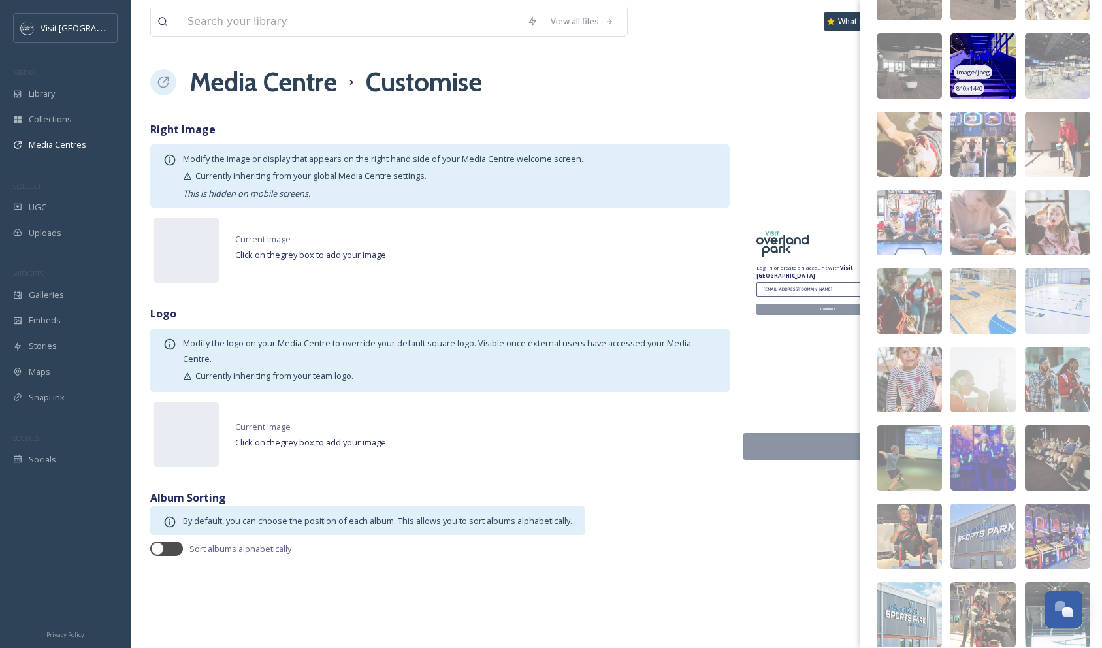
scroll to position [663, 0]
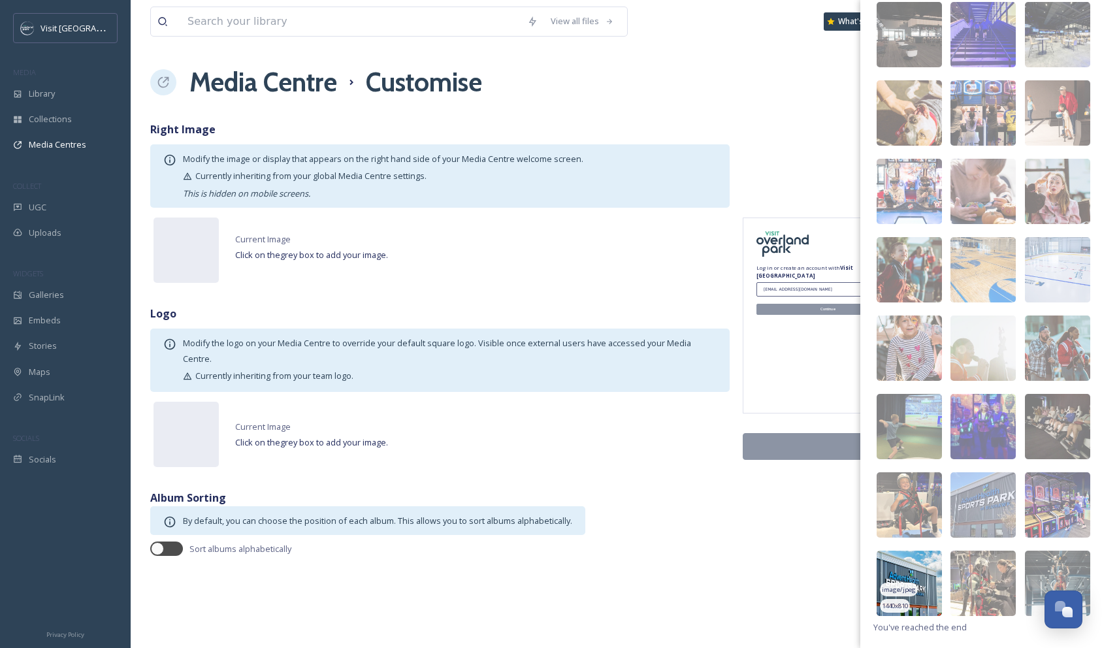
click at [900, 573] on img at bounding box center [909, 583] width 65 height 65
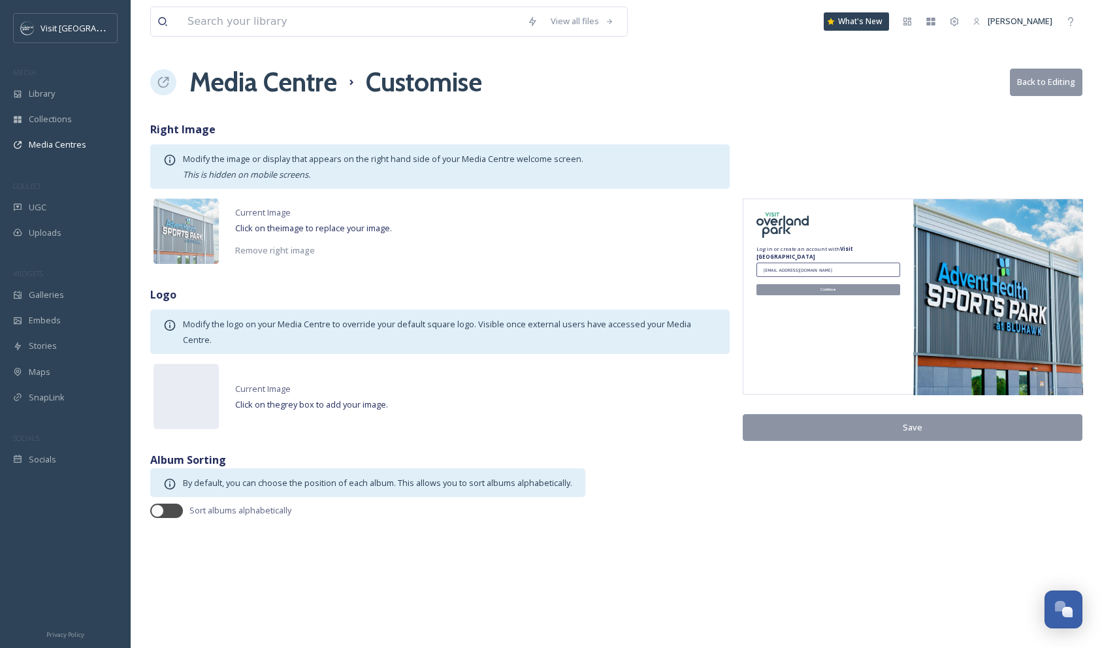
click at [915, 422] on button "Save" at bounding box center [913, 427] width 340 height 27
click at [978, 252] on img at bounding box center [998, 297] width 170 height 196
click at [182, 216] on img at bounding box center [186, 231] width 65 height 65
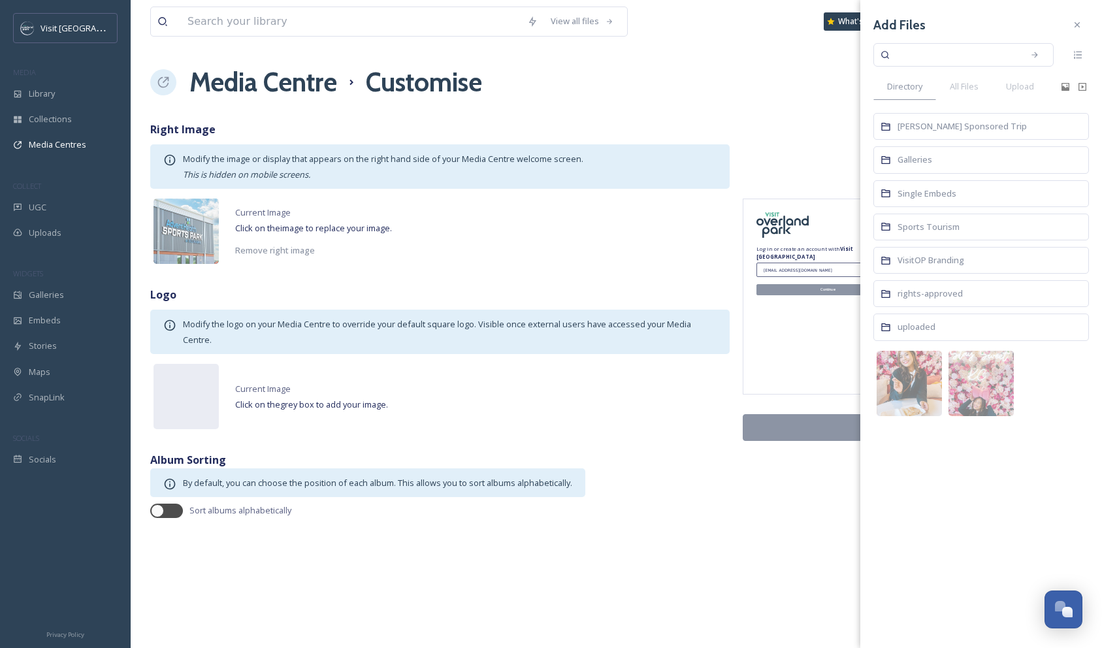
click at [913, 54] on input at bounding box center [954, 55] width 123 height 29
type input "Prairiefire"
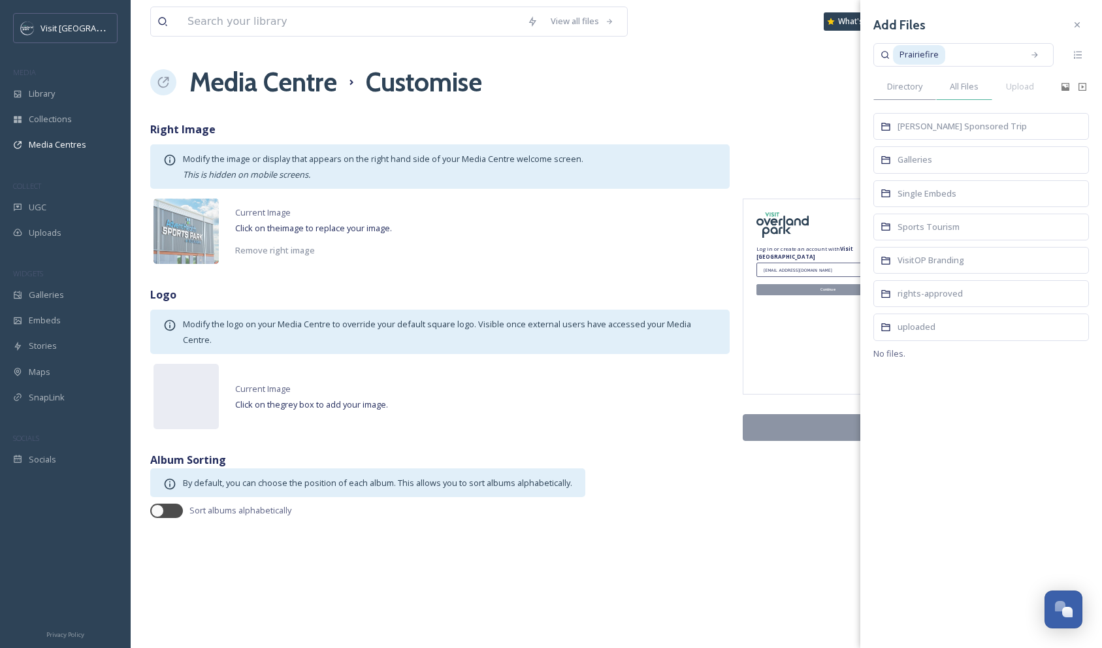
click at [965, 80] on span "All Files" at bounding box center [964, 86] width 29 height 12
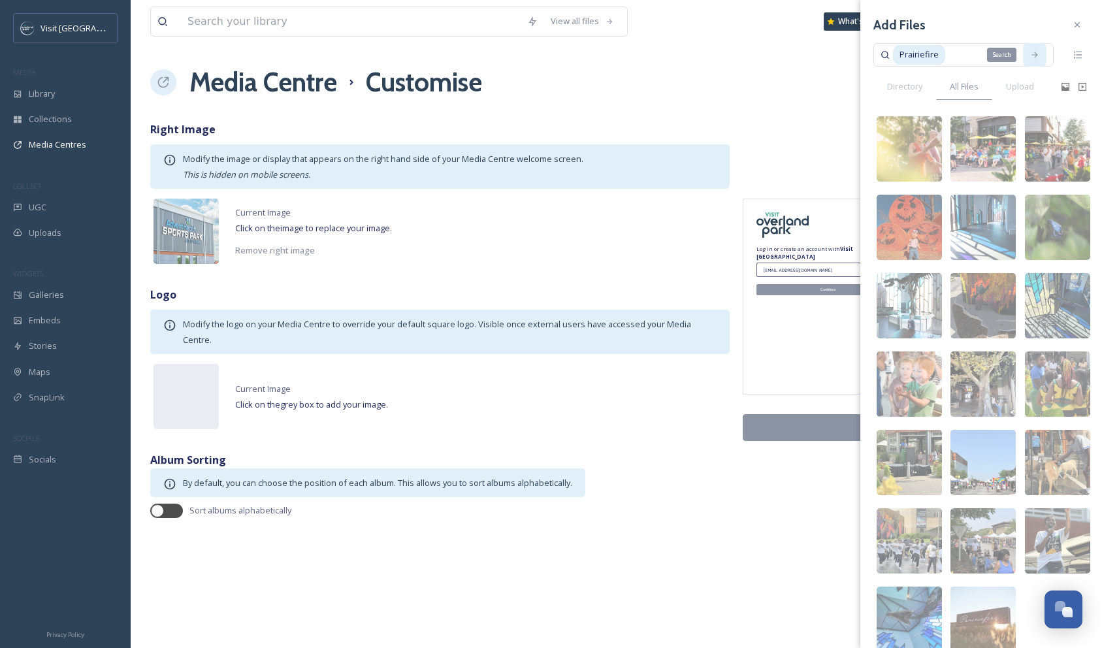
click at [1034, 57] on icon at bounding box center [1035, 55] width 6 height 6
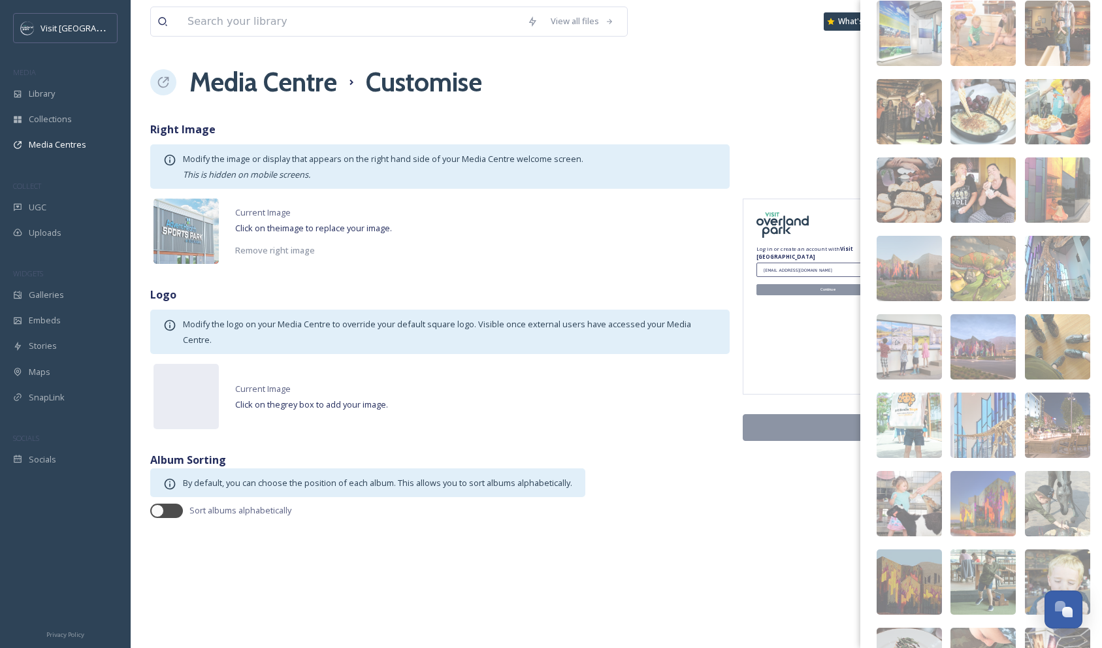
scroll to position [973, 0]
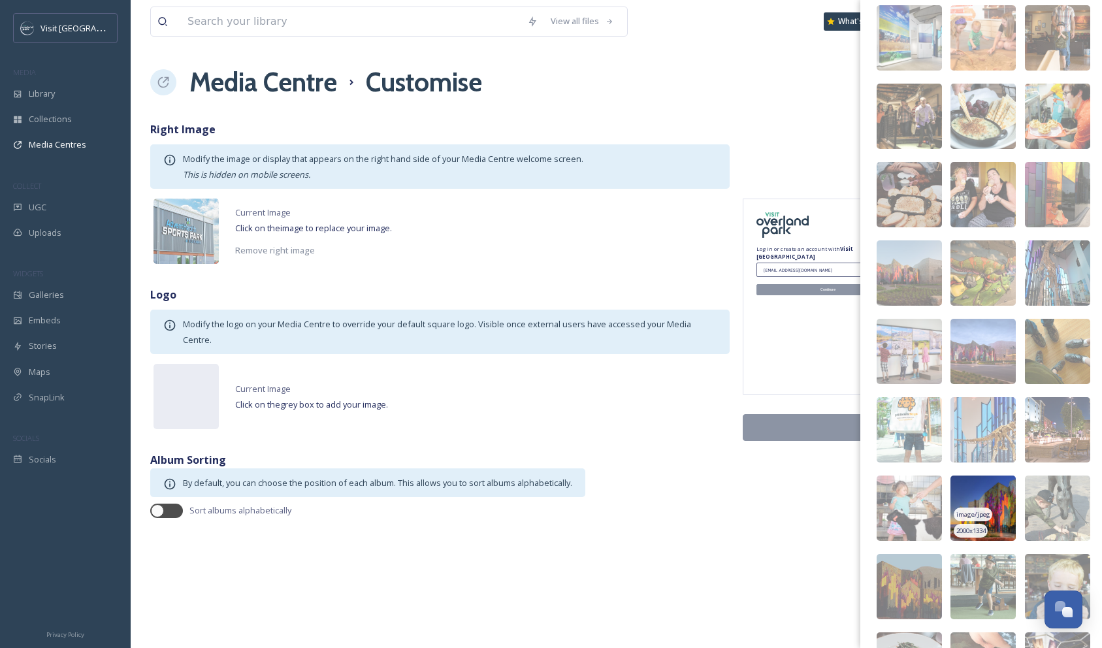
click at [985, 489] on img at bounding box center [983, 508] width 65 height 65
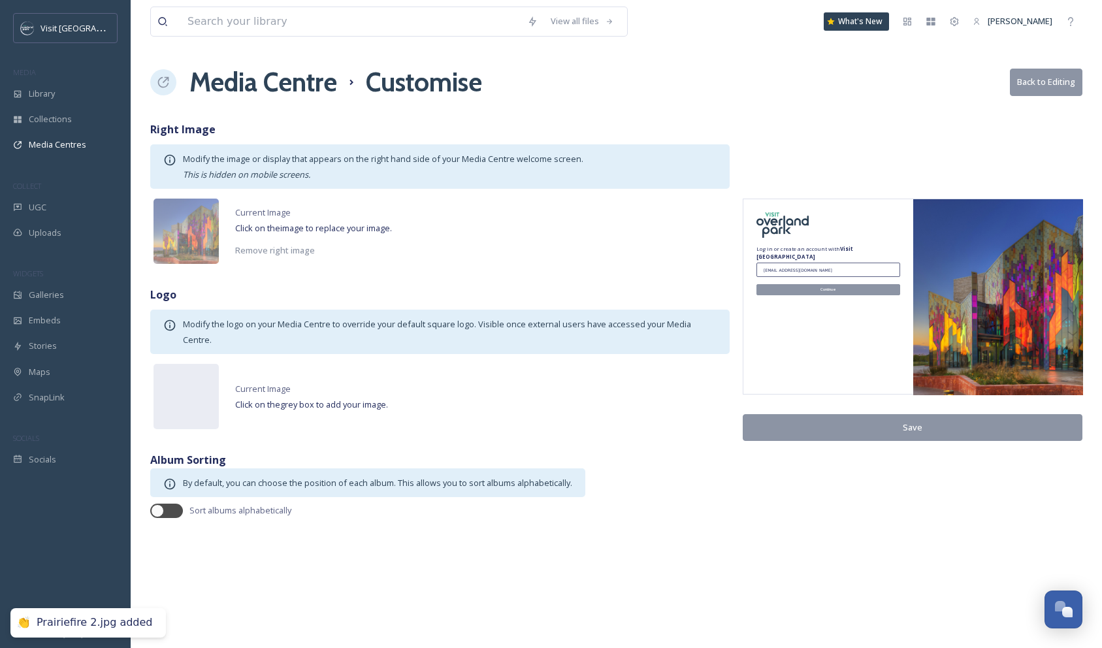
click at [928, 424] on button "Save" at bounding box center [913, 427] width 340 height 27
click at [890, 101] on div "Media Centre Customise Back to Editing" at bounding box center [616, 82] width 932 height 39
click at [1061, 78] on button "Back to Editing" at bounding box center [1046, 82] width 73 height 27
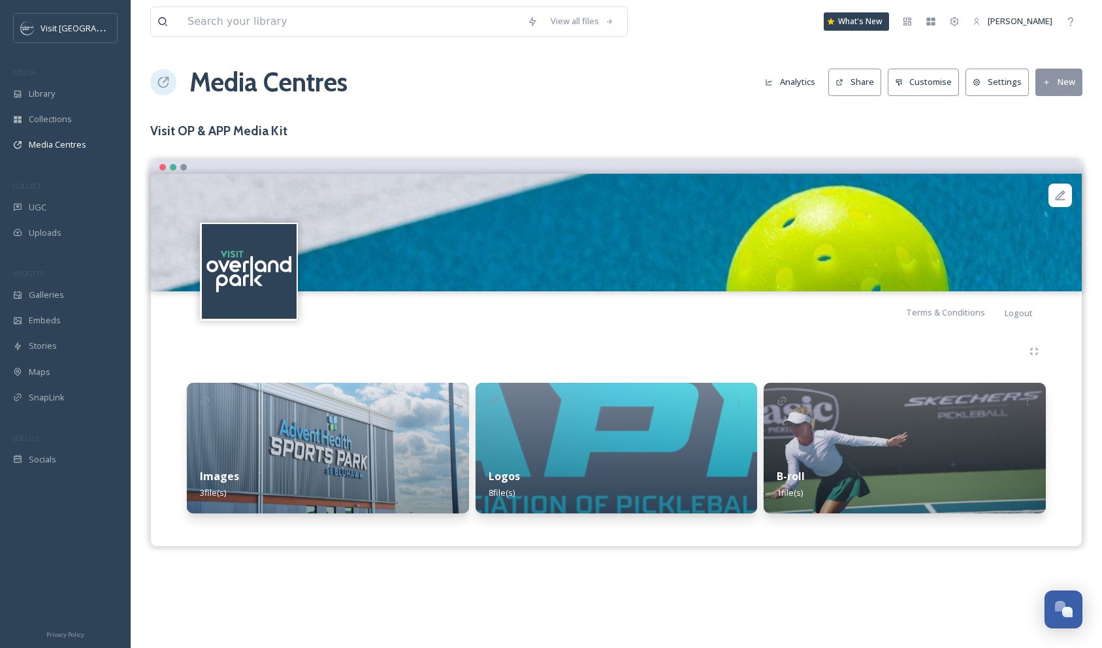
click at [1010, 120] on div "View all files What's New Sarah Rowan Media Centres Analytics Share Customise S…" at bounding box center [616, 324] width 971 height 648
click at [905, 333] on div "Images 3 file(s) Logos 8 file(s) B-roll 1 file(s)" at bounding box center [616, 429] width 911 height 193
click at [970, 120] on div "View all files What's New Sarah Rowan Media Centres Analytics Share Customise S…" at bounding box center [616, 324] width 971 height 648
click at [998, 79] on button "Settings" at bounding box center [997, 82] width 63 height 27
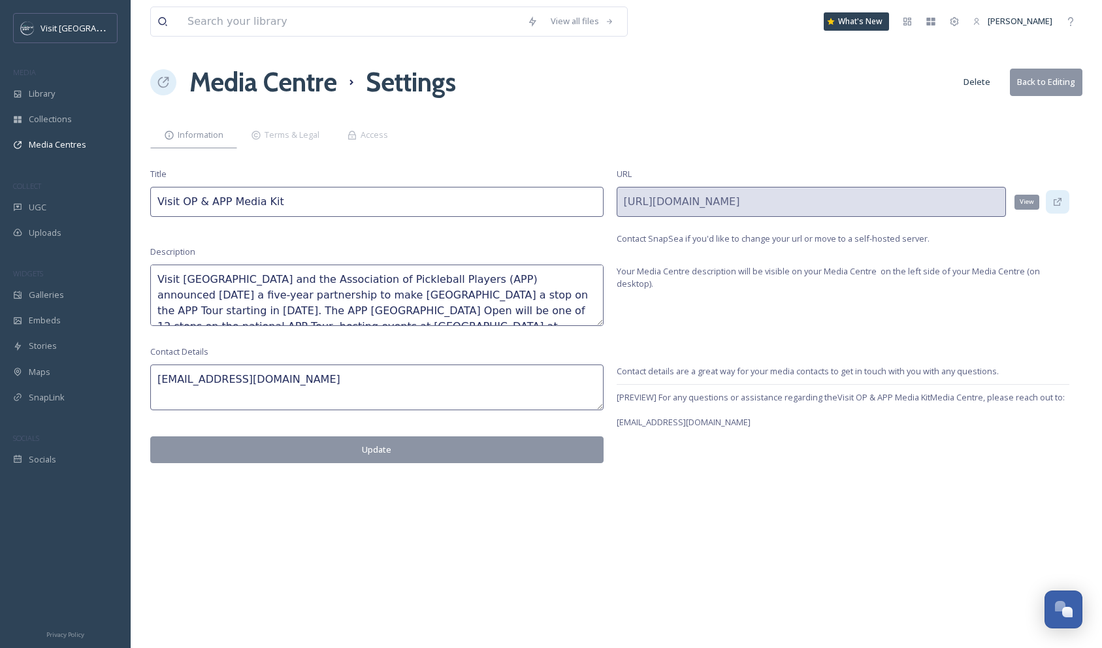
click at [1054, 204] on icon at bounding box center [1058, 202] width 8 height 8
click at [1030, 203] on icon at bounding box center [1031, 202] width 10 height 10
click at [1032, 201] on icon at bounding box center [1031, 202] width 10 height 10
click at [1030, 202] on icon at bounding box center [1031, 202] width 10 height 10
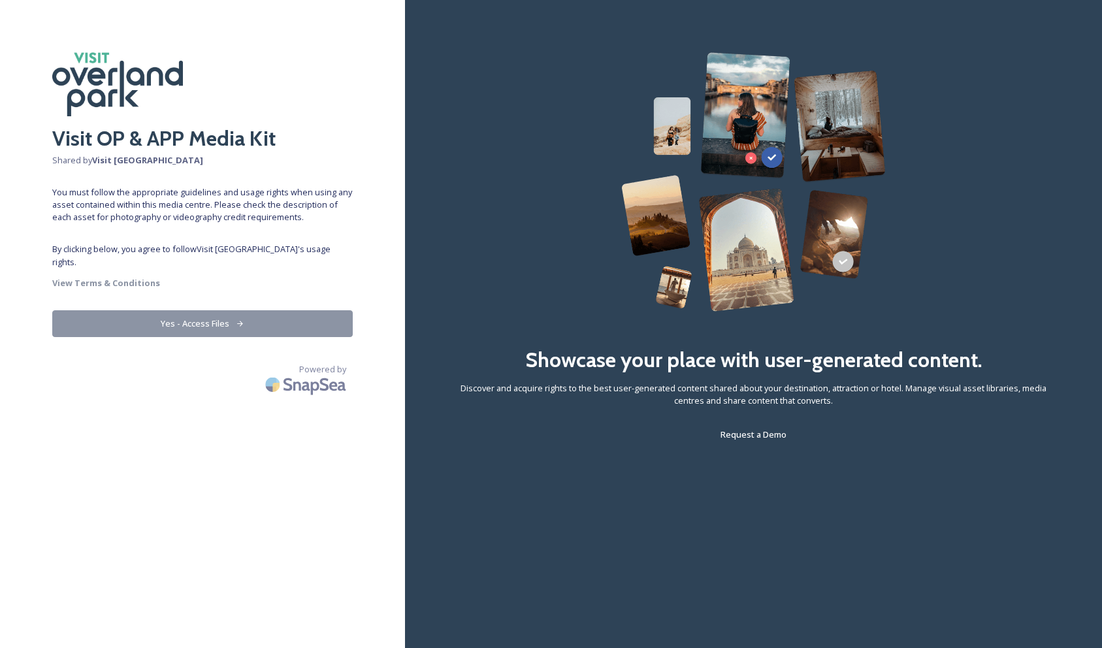
click at [177, 310] on button "Yes - Access Files" at bounding box center [202, 323] width 301 height 27
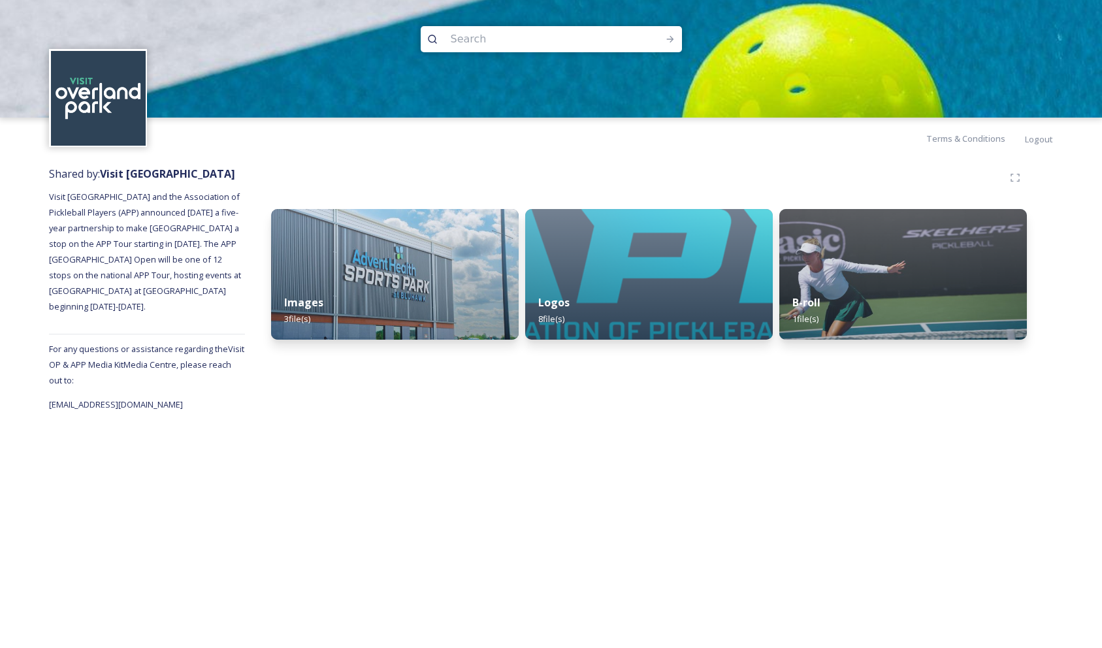
click at [565, 155] on div "Terms & Conditions Logout" at bounding box center [551, 139] width 1102 height 42
